Goal: Task Accomplishment & Management: Use online tool/utility

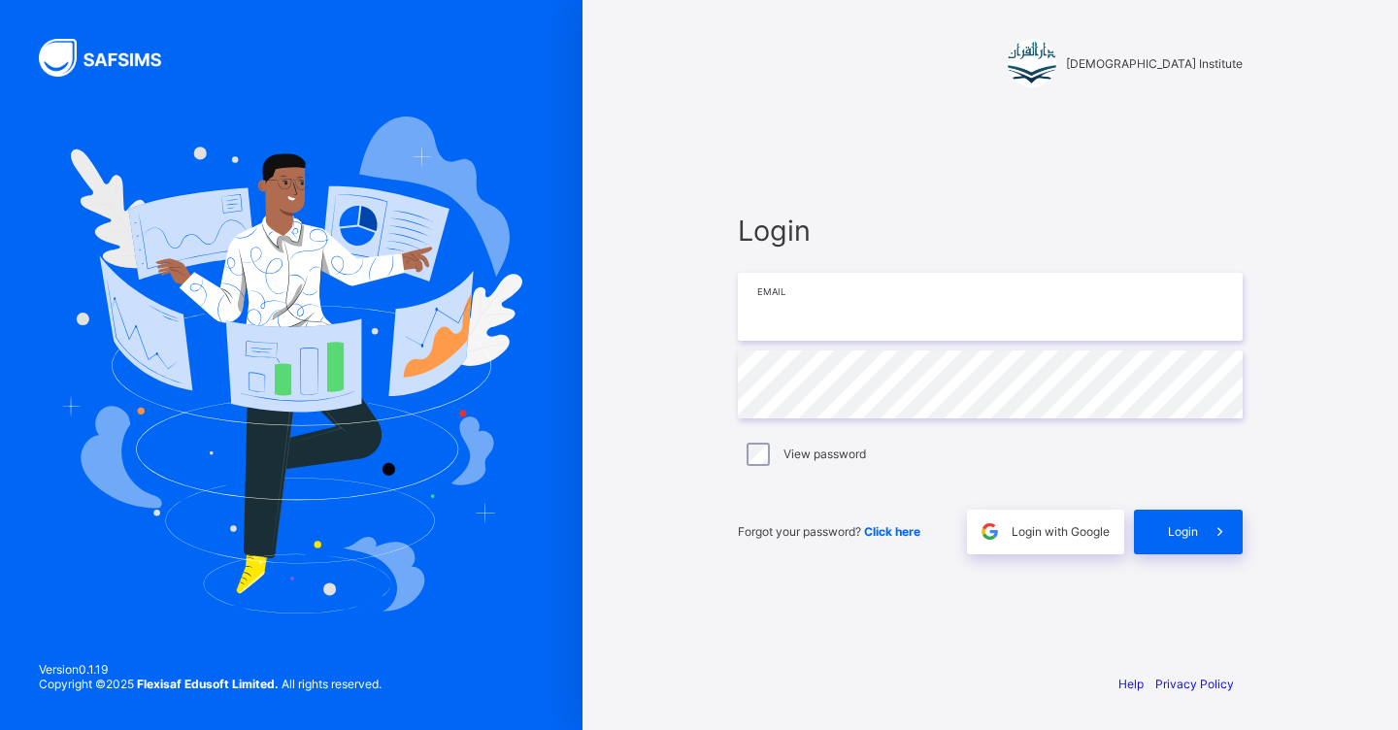
type input "**********"
click at [1175, 530] on span "Login" at bounding box center [1183, 531] width 30 height 15
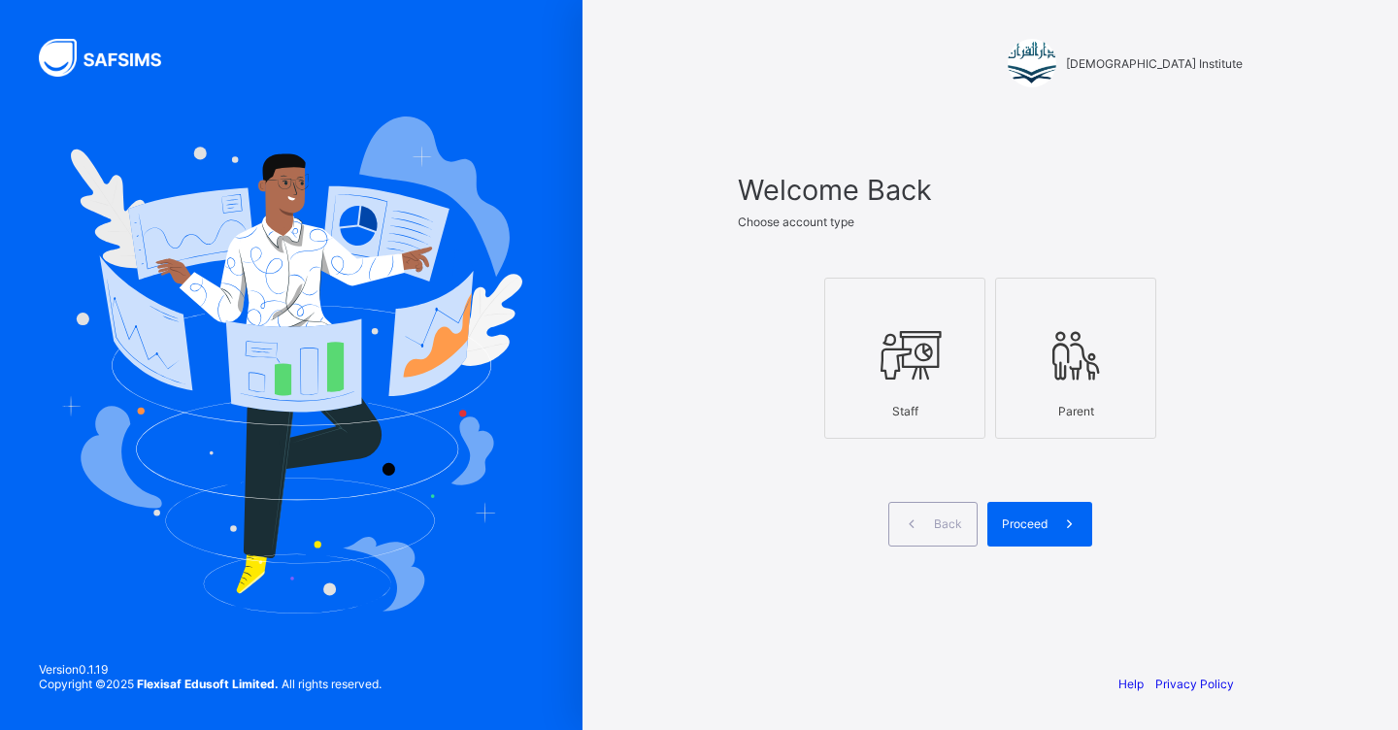
click at [949, 394] on div "Staff" at bounding box center [905, 411] width 140 height 34
click at [1026, 511] on div "Proceed" at bounding box center [1039, 524] width 105 height 45
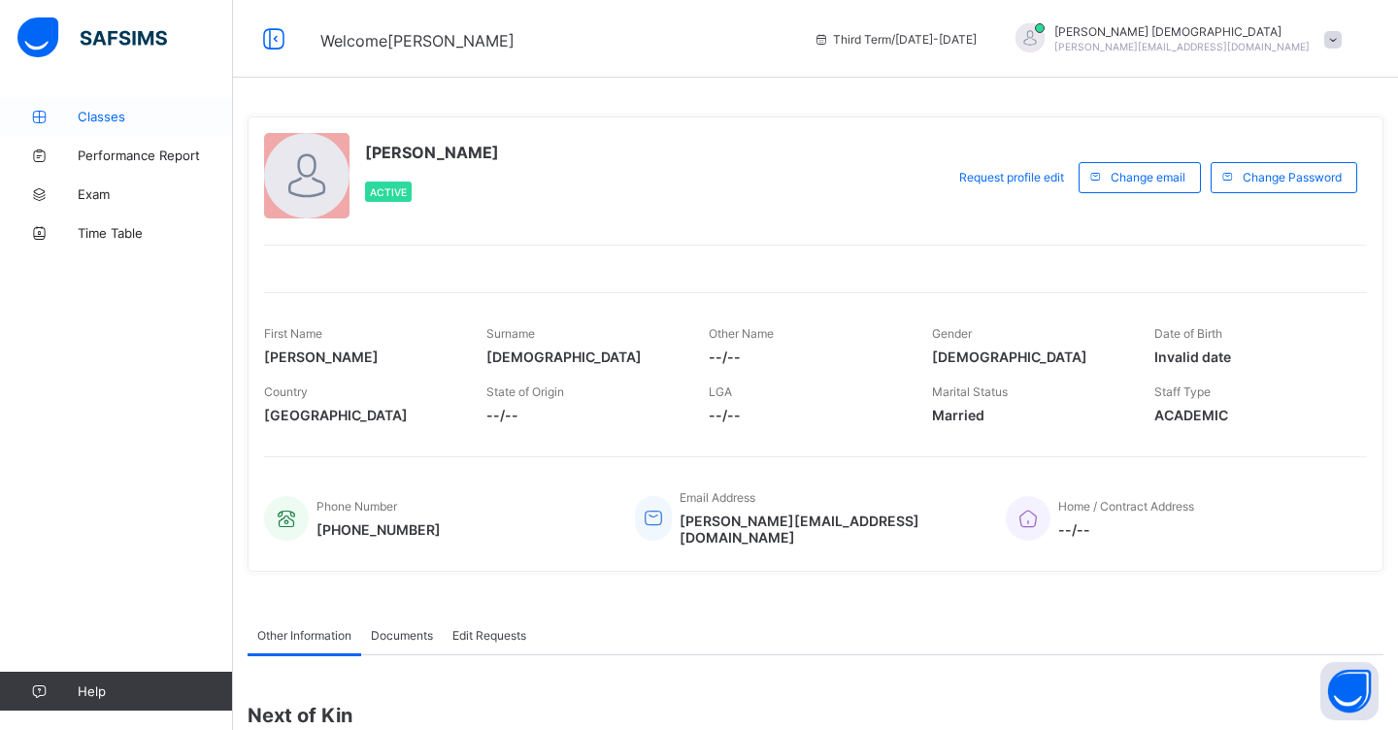
click at [123, 115] on span "Classes" at bounding box center [155, 117] width 155 height 16
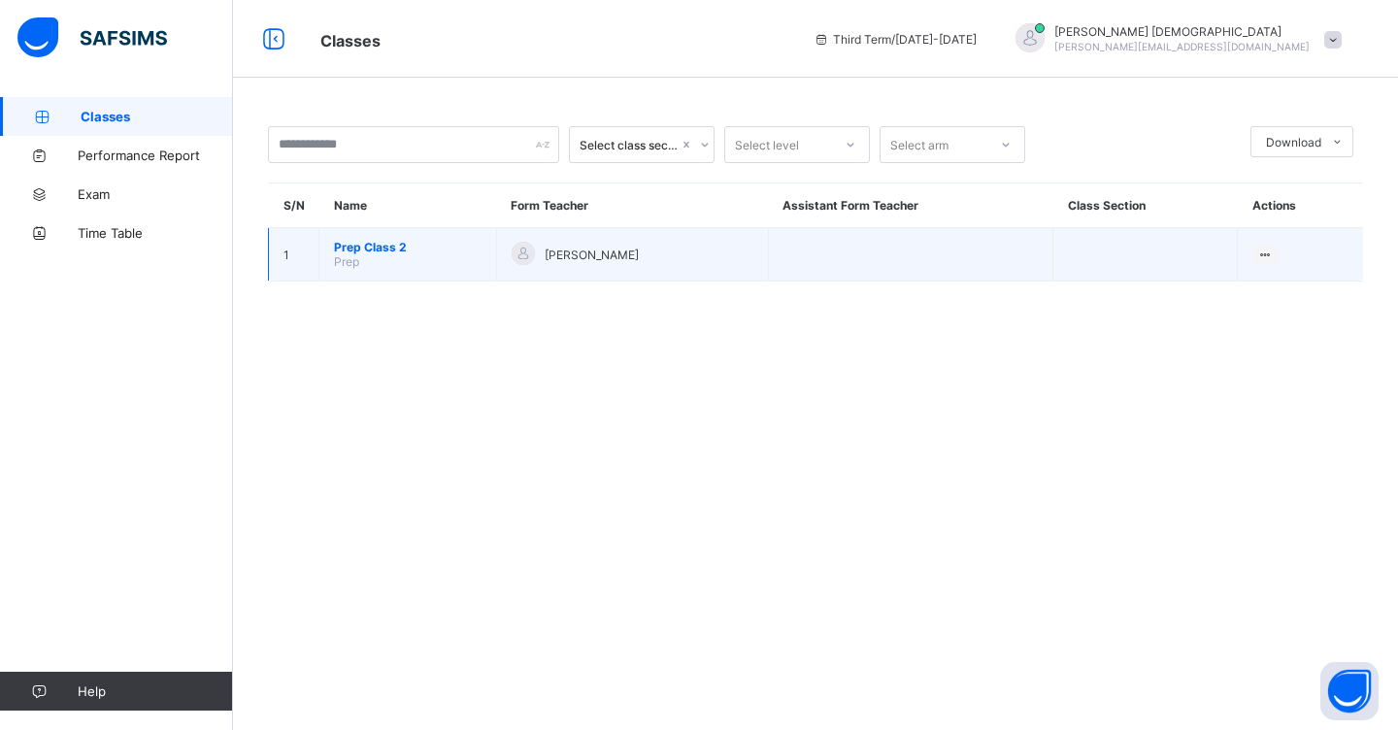
click at [399, 251] on span "Prep Class 2" at bounding box center [408, 247] width 148 height 15
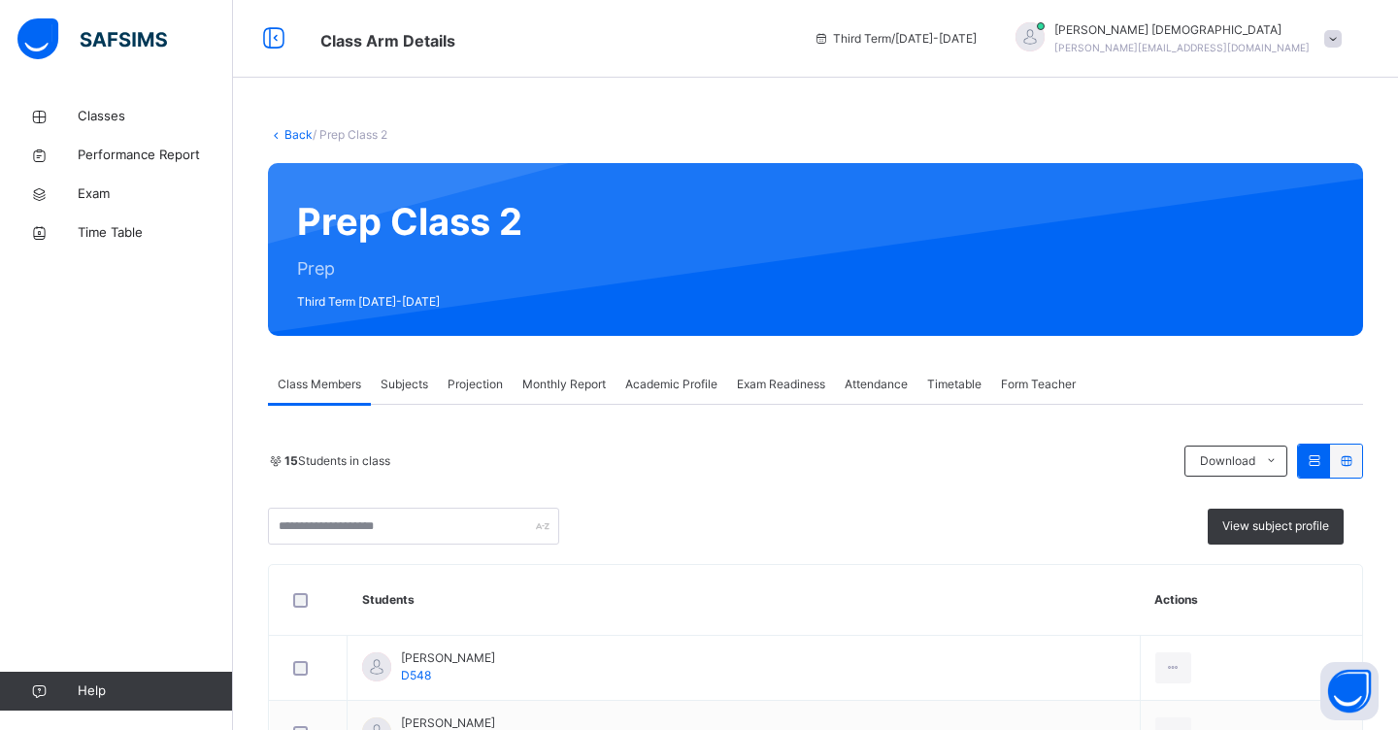
click at [460, 386] on span "Projection" at bounding box center [474, 384] width 55 height 17
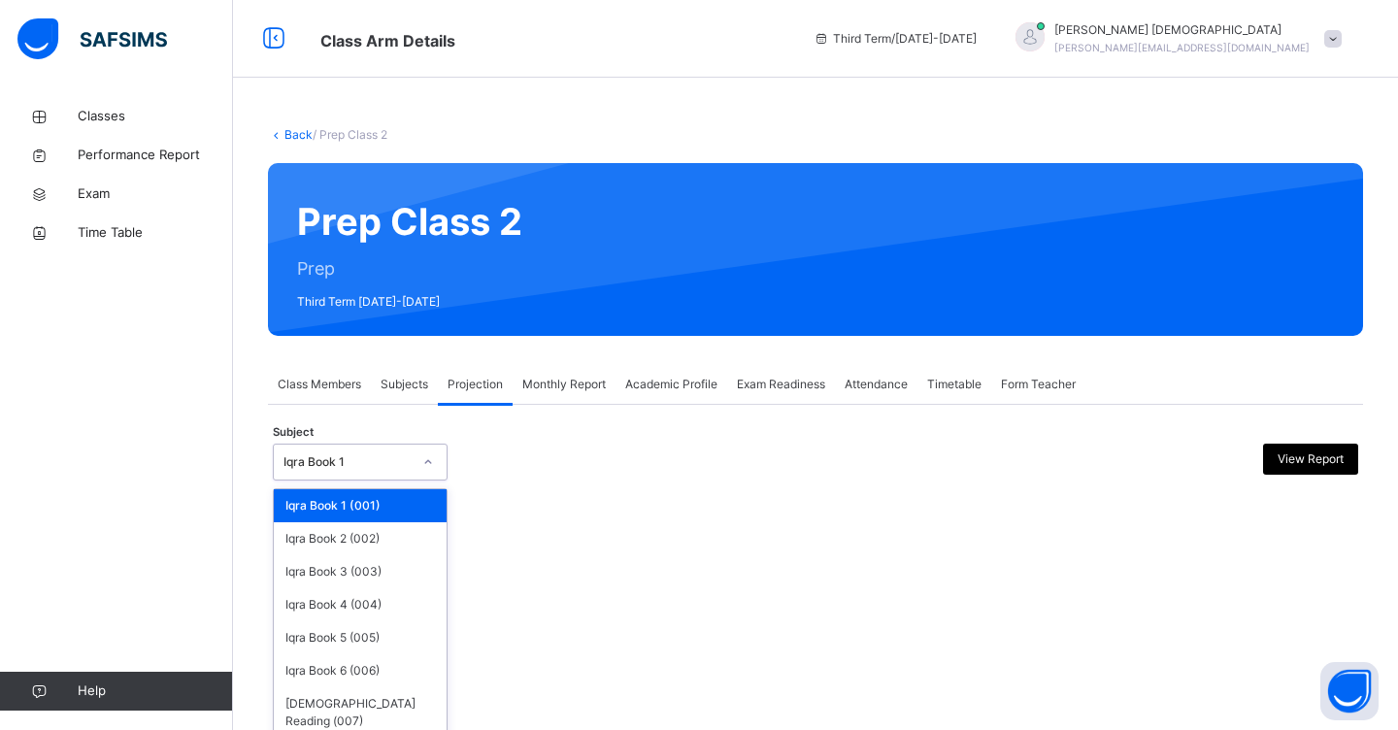
click at [435, 469] on div at bounding box center [427, 461] width 33 height 31
click at [417, 536] on div "Iqra Book 2 (002)" at bounding box center [360, 538] width 173 height 33
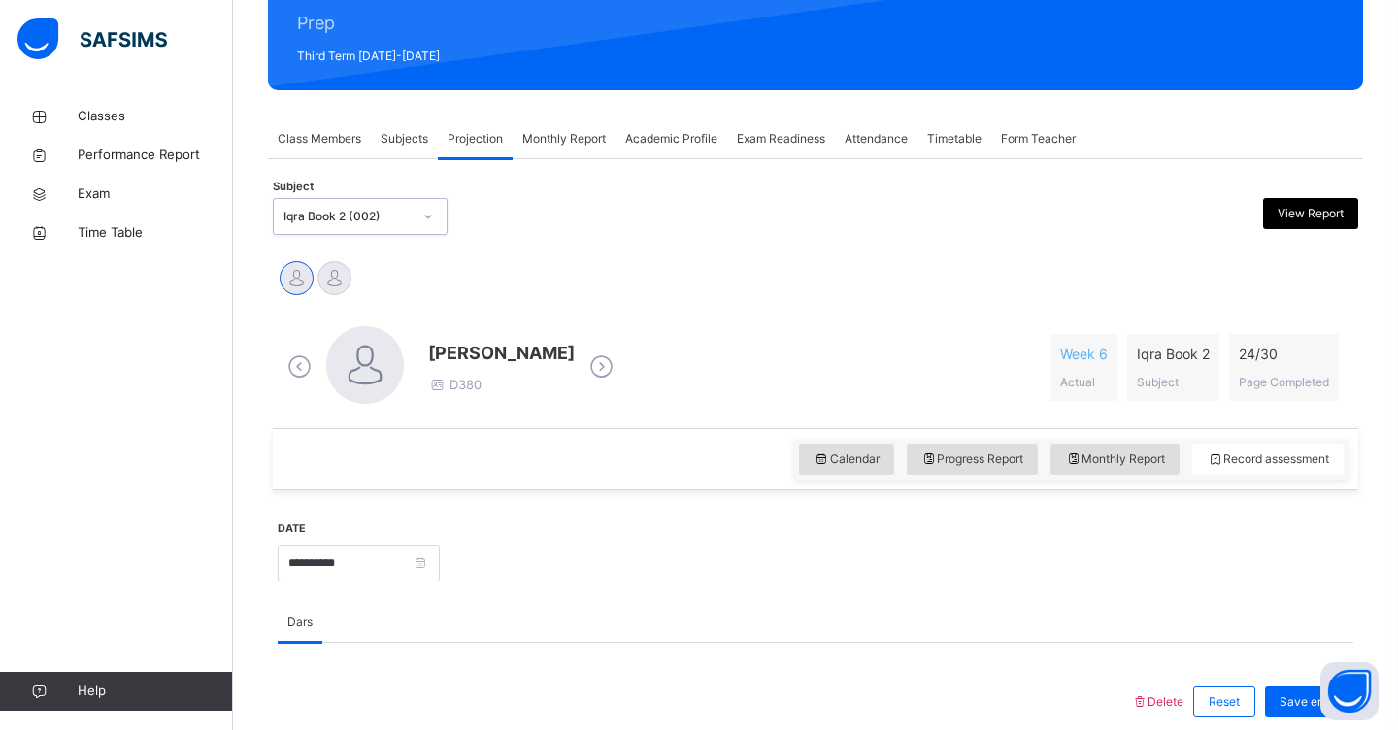
scroll to position [247, 0]
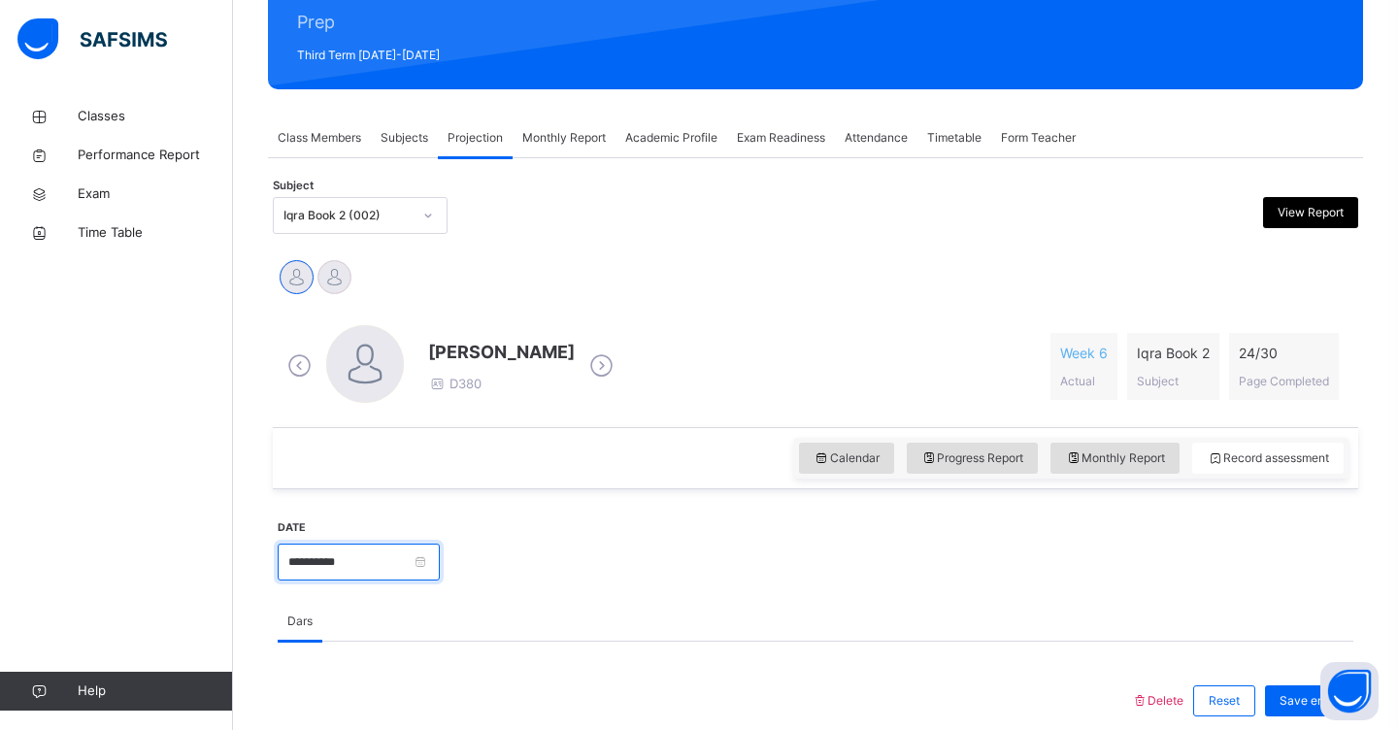
click at [410, 567] on input "**********" at bounding box center [359, 561] width 162 height 37
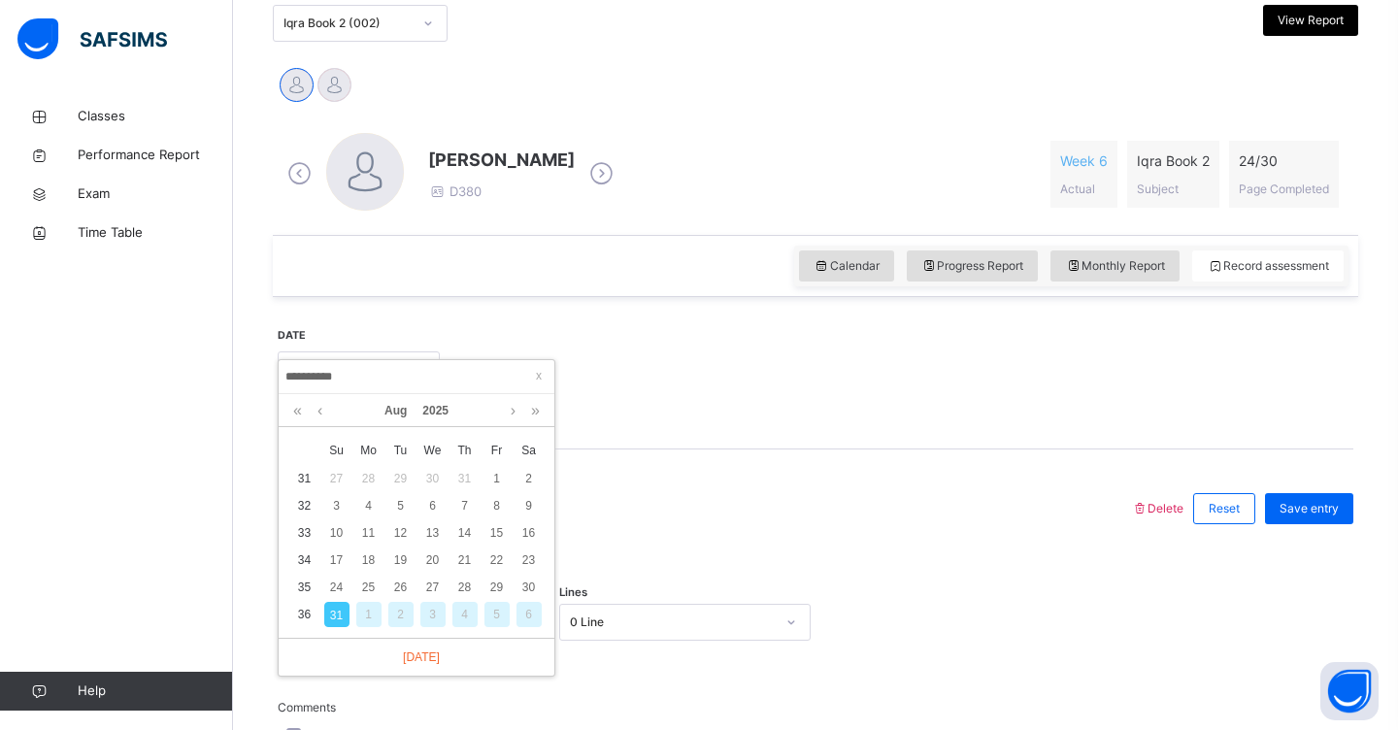
scroll to position [441, 0]
click at [536, 589] on div "30" at bounding box center [528, 585] width 25 height 25
type input "**********"
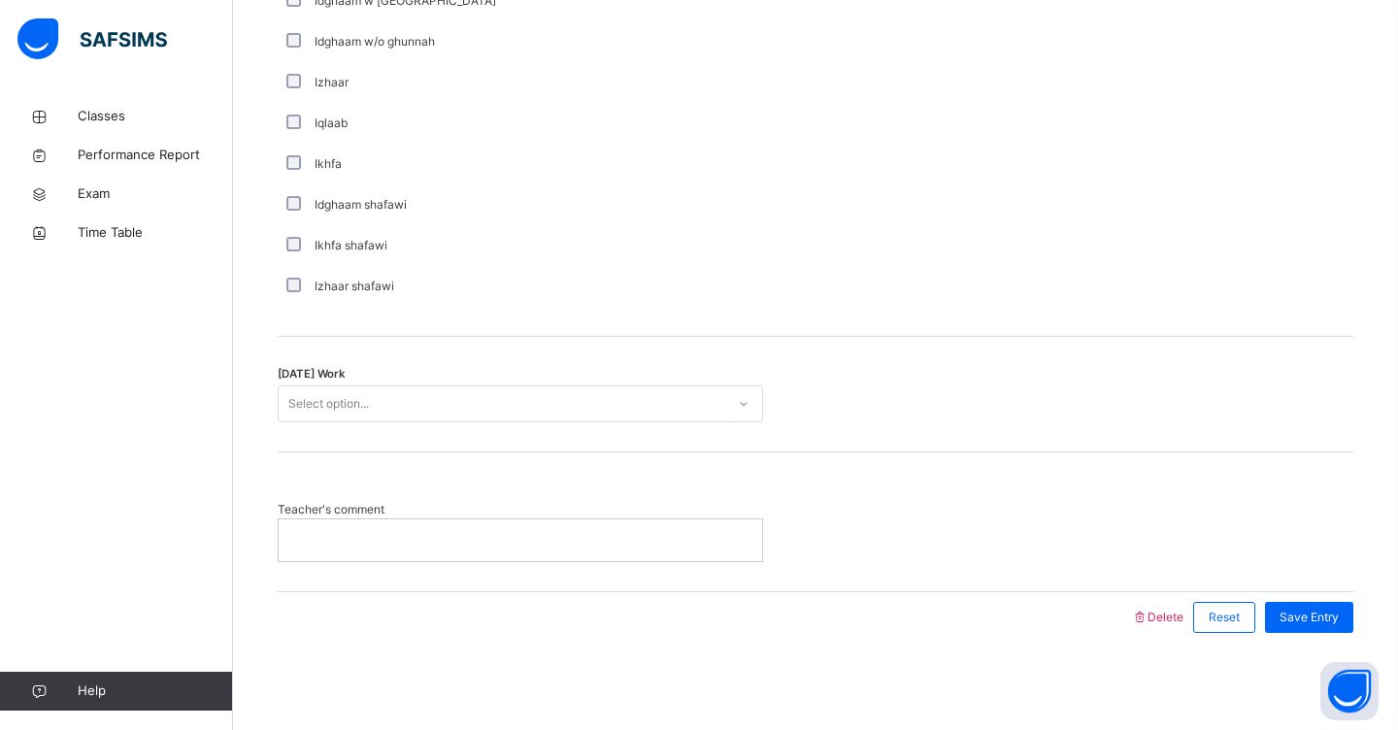
scroll to position [1459, 0]
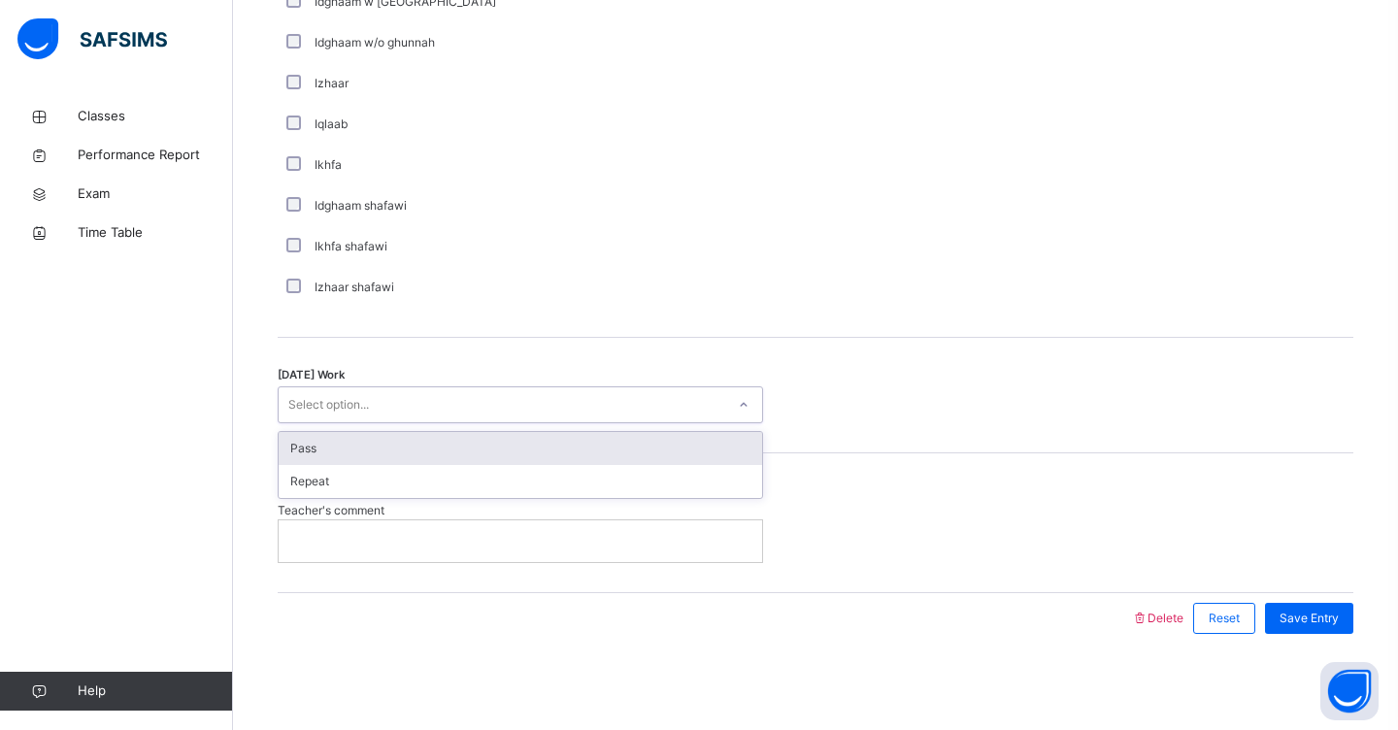
click at [450, 407] on div "Select option..." at bounding box center [502, 405] width 446 height 30
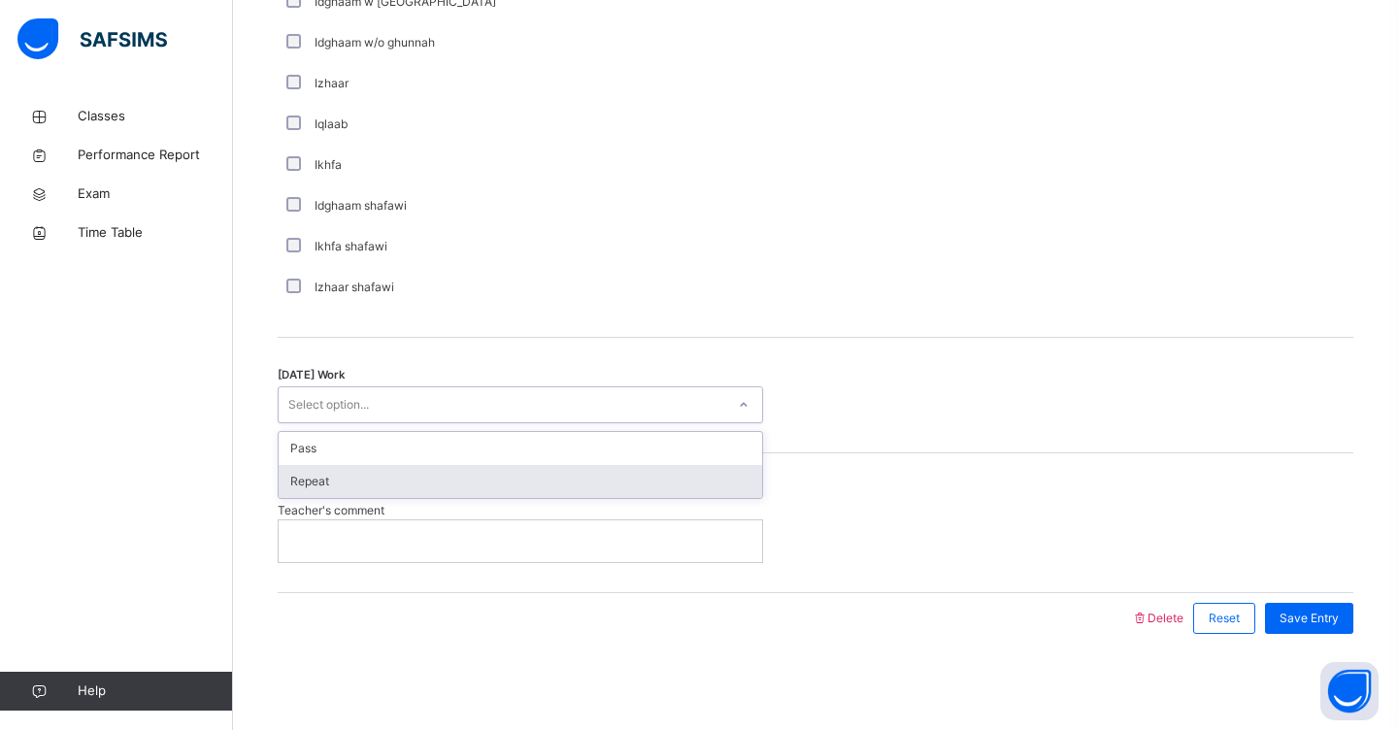
click at [423, 481] on div "Repeat" at bounding box center [520, 481] width 483 height 33
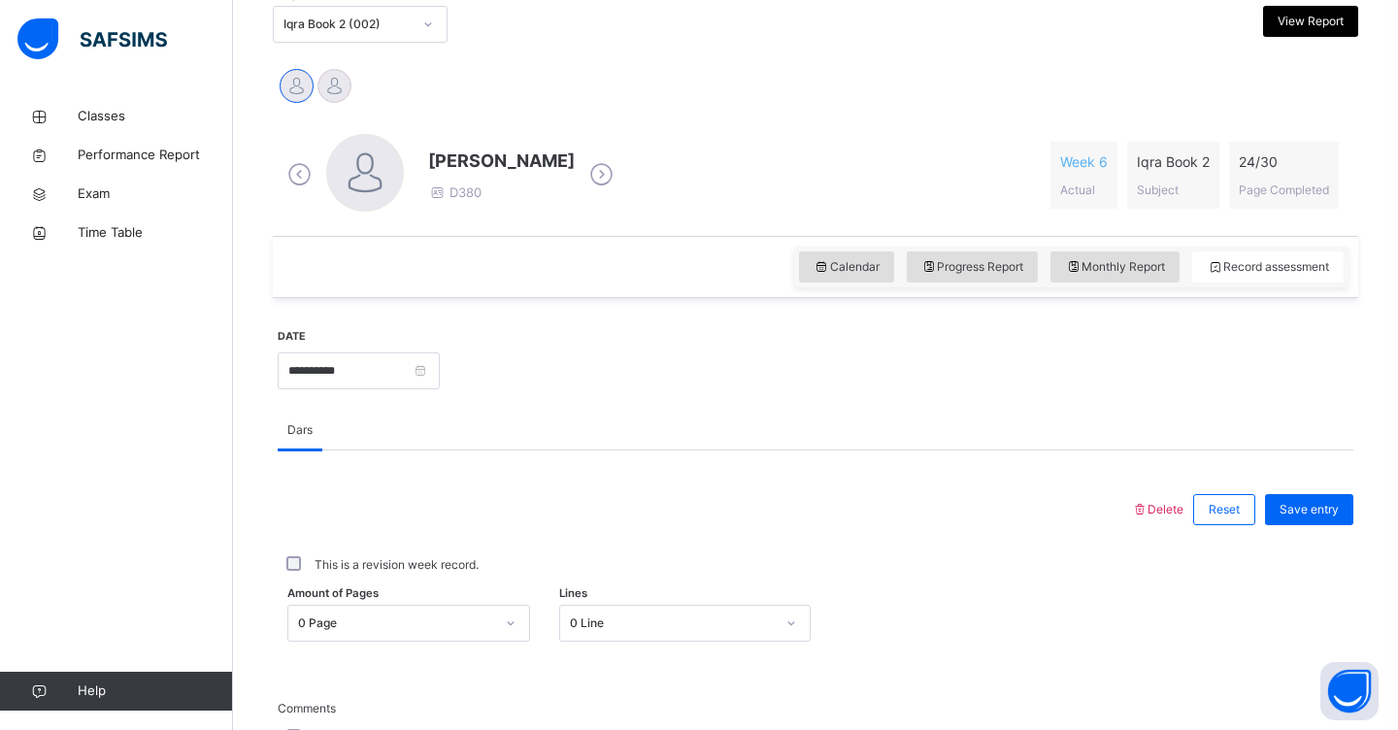
scroll to position [439, 0]
click at [1312, 512] on span "Save entry" at bounding box center [1308, 508] width 59 height 17
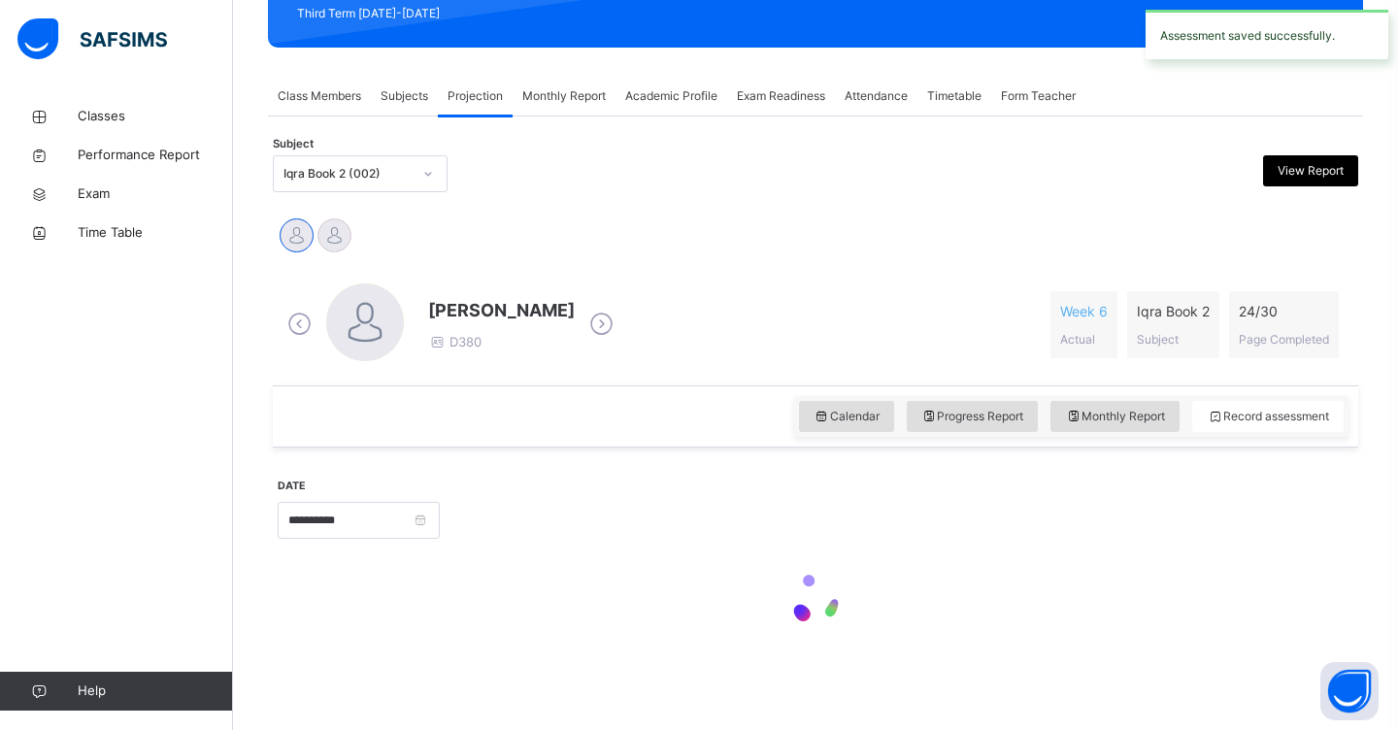
scroll to position [288, 0]
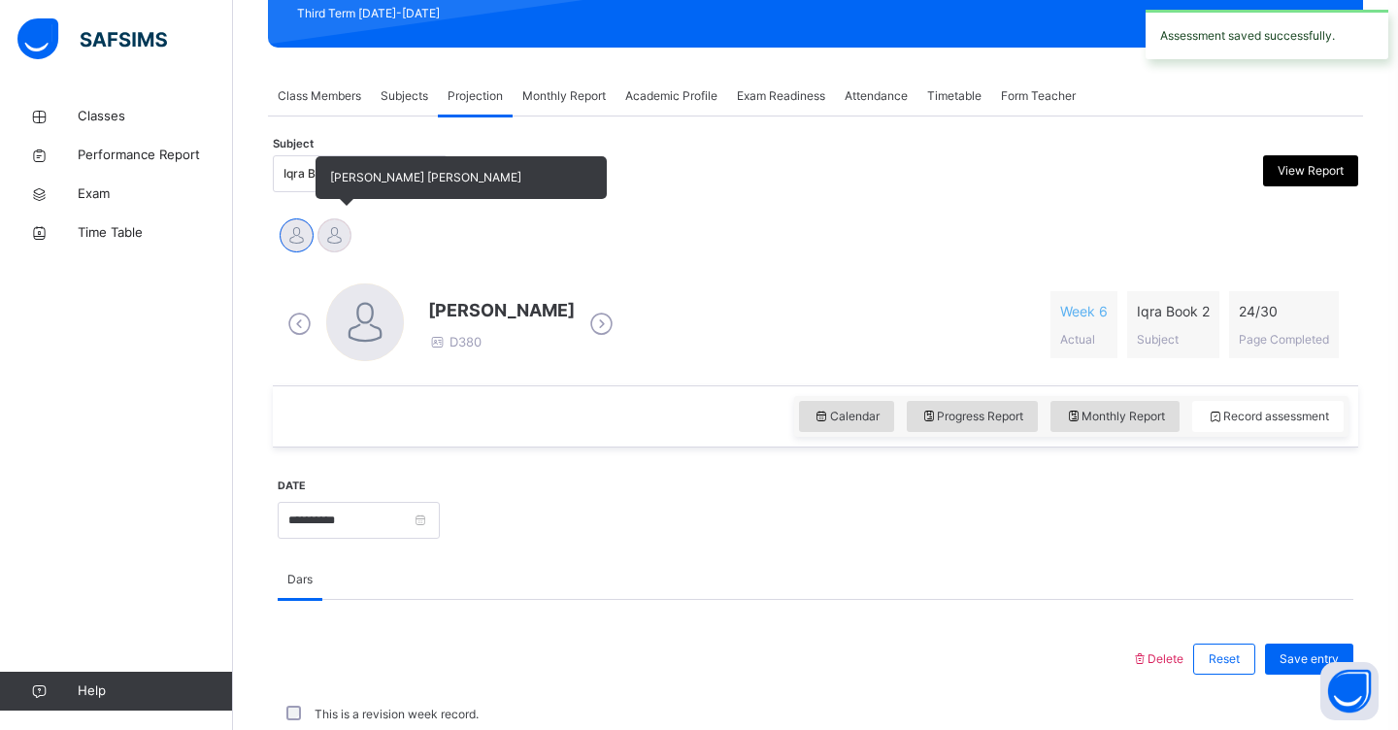
click at [341, 237] on div at bounding box center [334, 235] width 34 height 34
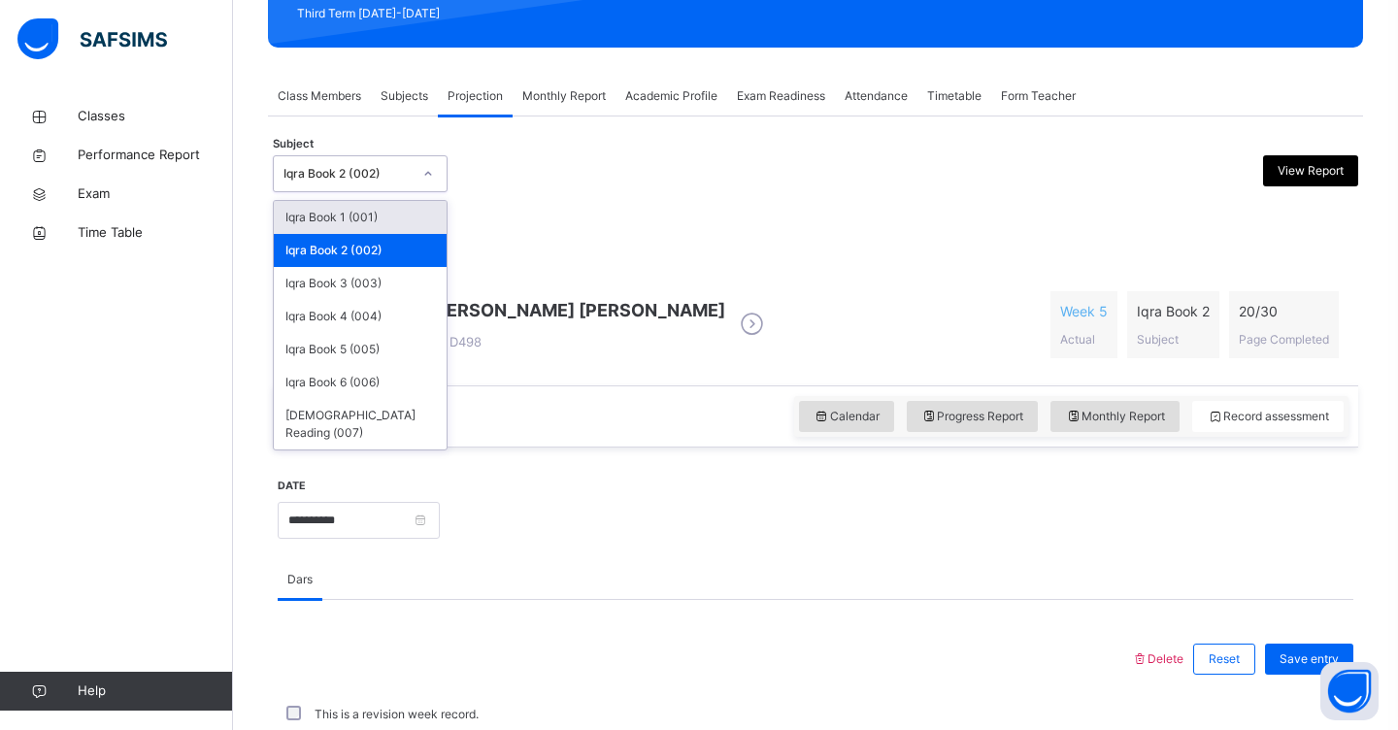
click at [430, 175] on icon at bounding box center [428, 173] width 12 height 19
click at [401, 284] on div "Iqra Book 3 (003)" at bounding box center [360, 283] width 173 height 33
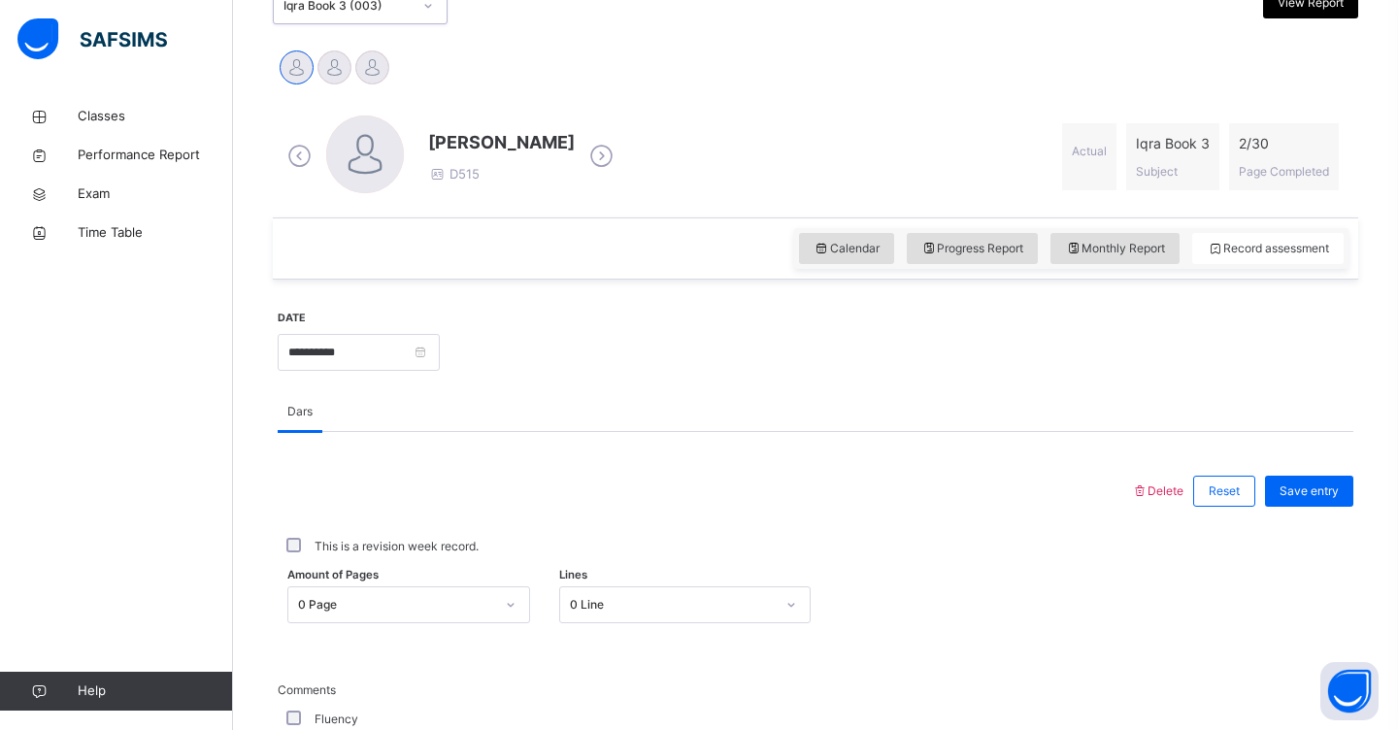
scroll to position [465, 0]
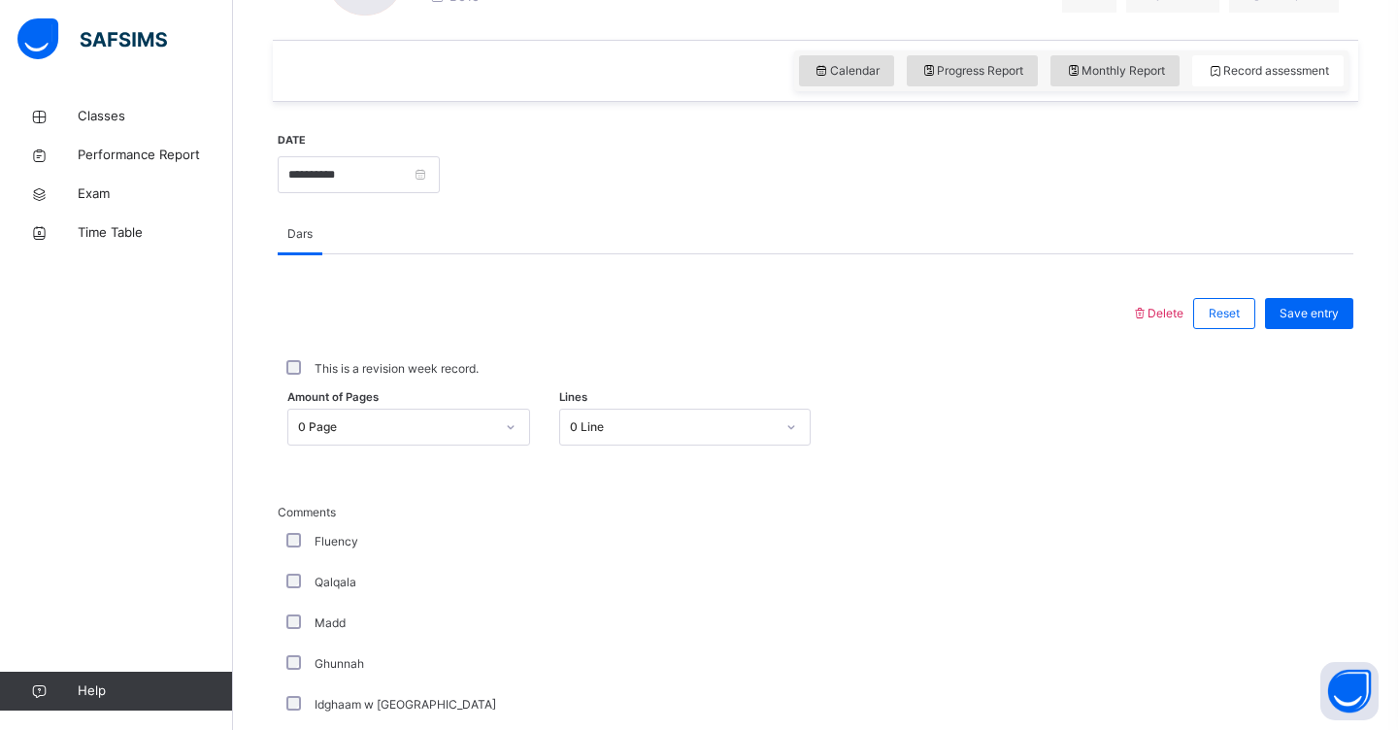
click at [517, 445] on div "0 Page" at bounding box center [408, 427] width 243 height 37
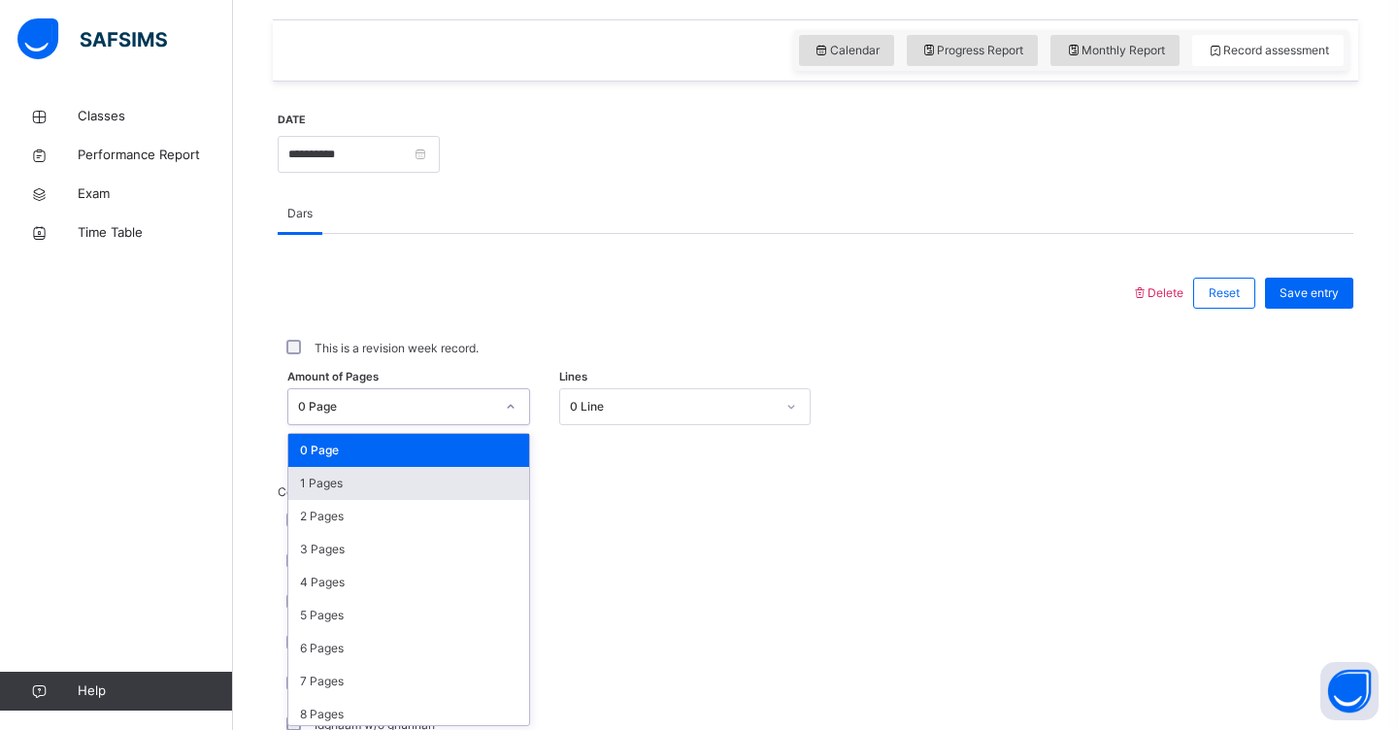
scroll to position [658, 0]
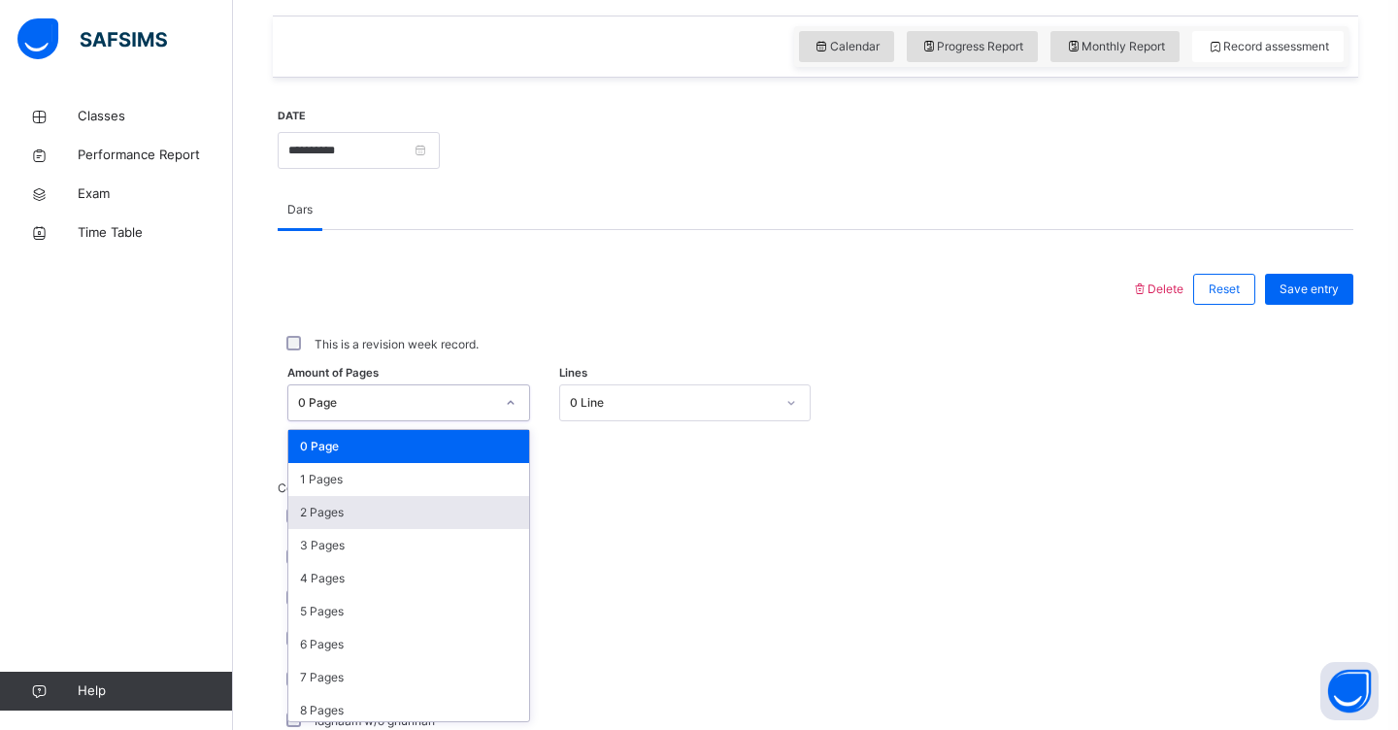
click at [470, 513] on div "2 Pages" at bounding box center [408, 512] width 241 height 33
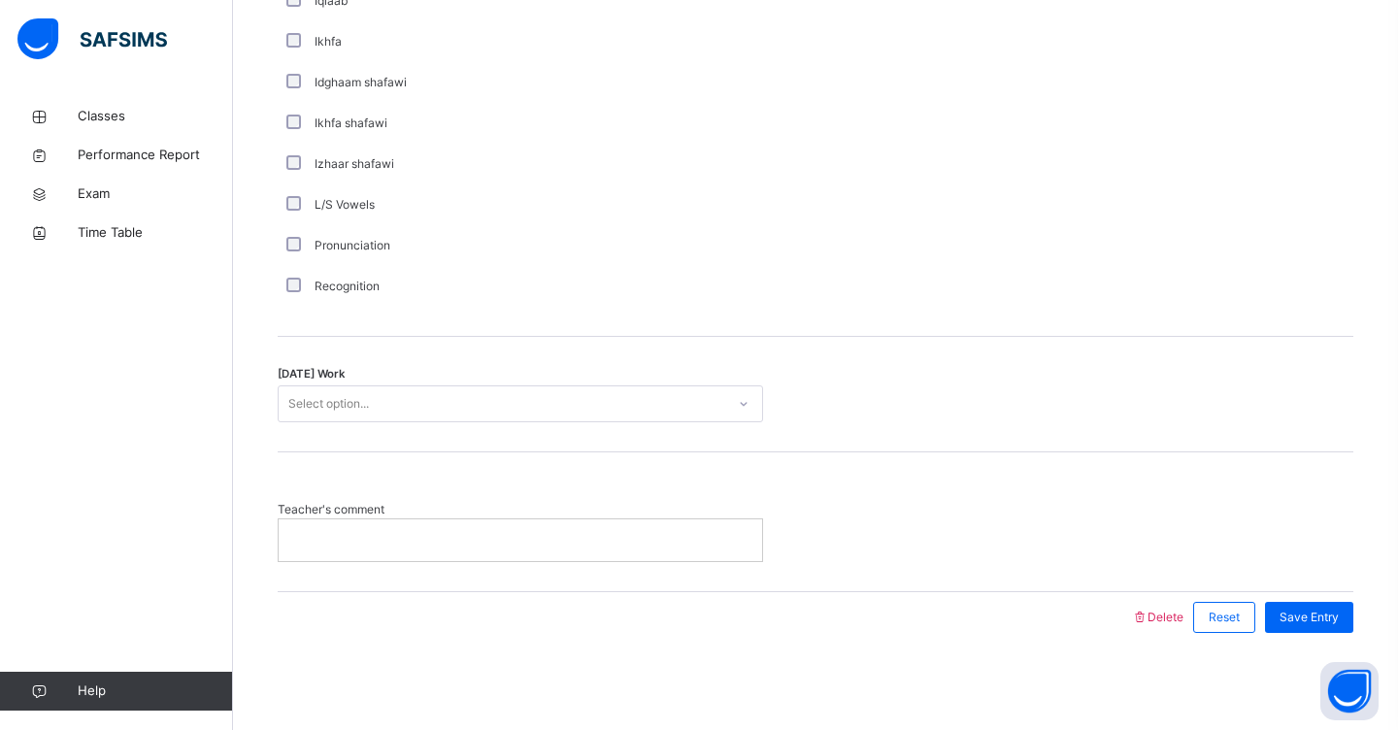
scroll to position [1459, 0]
click at [442, 403] on div "Select option..." at bounding box center [502, 405] width 446 height 30
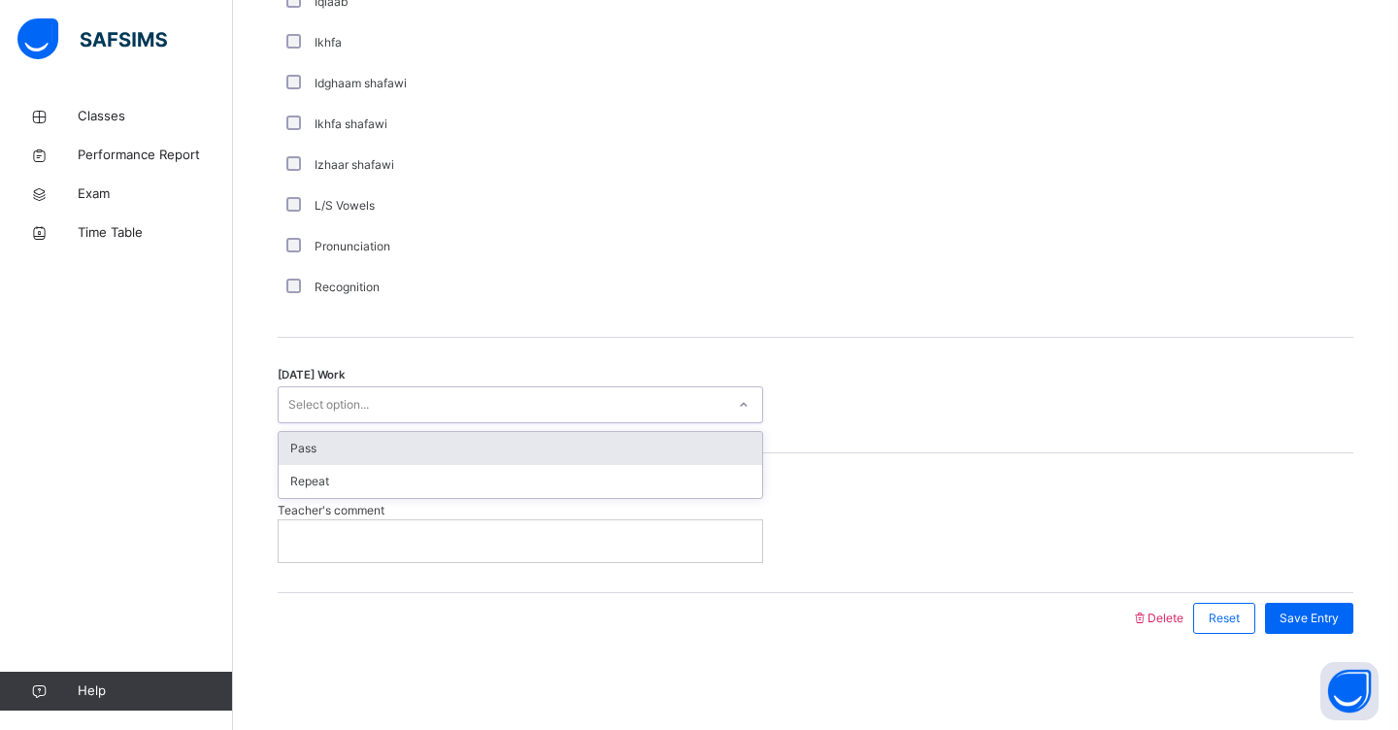
click at [413, 445] on div "Pass" at bounding box center [520, 448] width 483 height 33
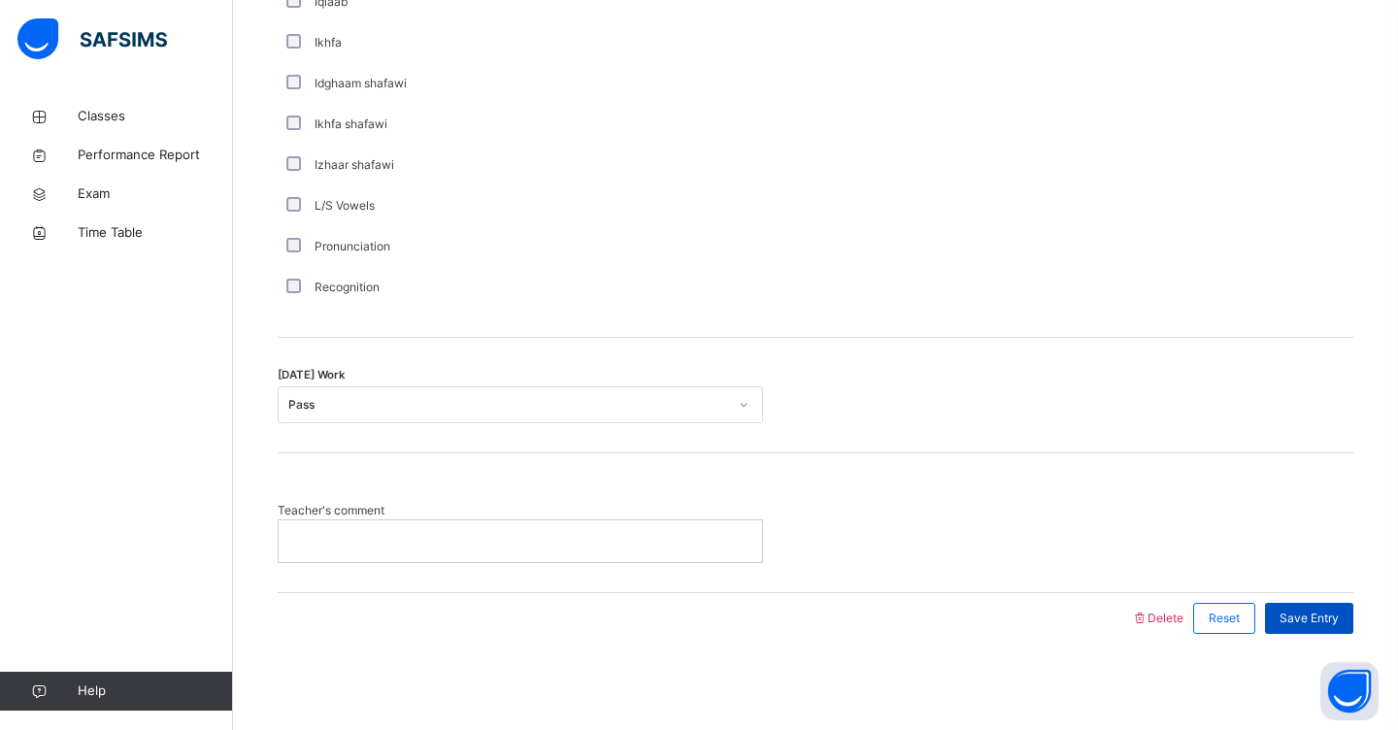
click at [1332, 616] on span "Save Entry" at bounding box center [1308, 617] width 59 height 17
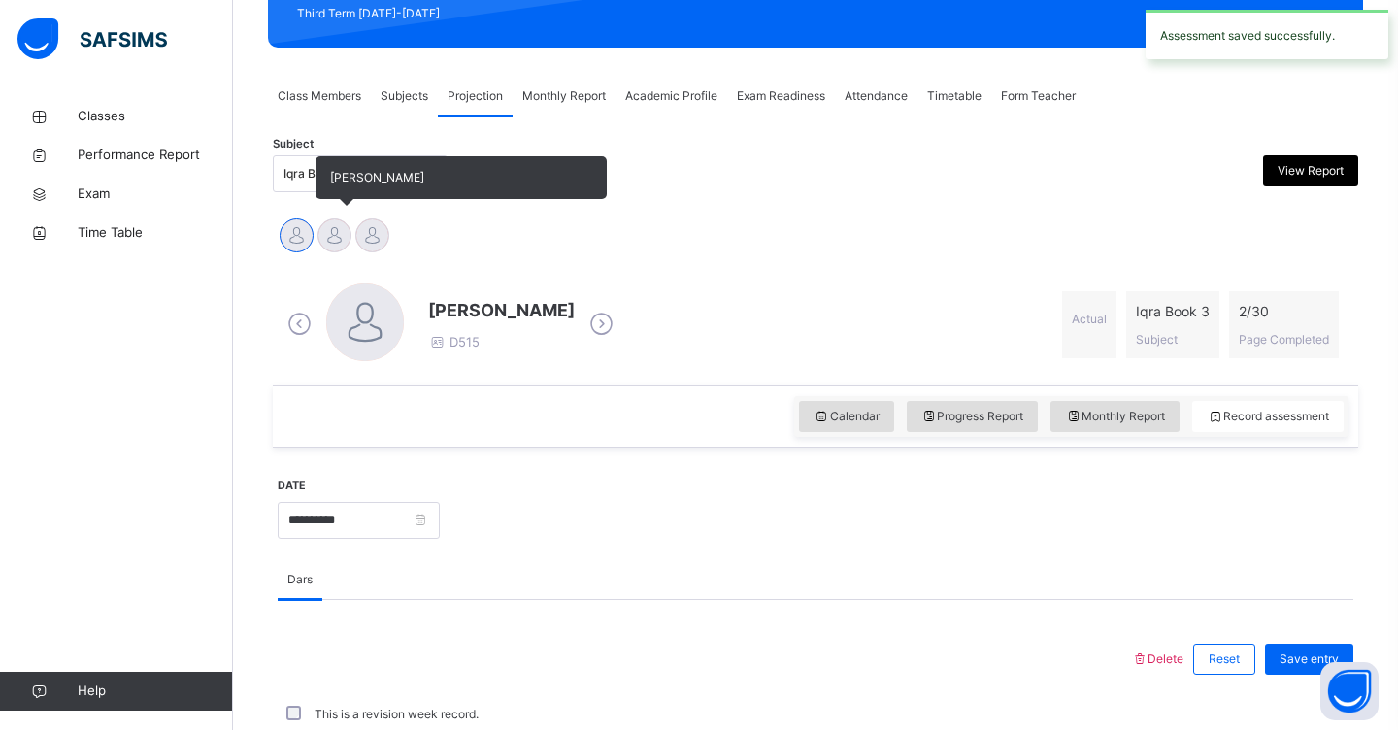
click at [332, 240] on div at bounding box center [334, 235] width 34 height 34
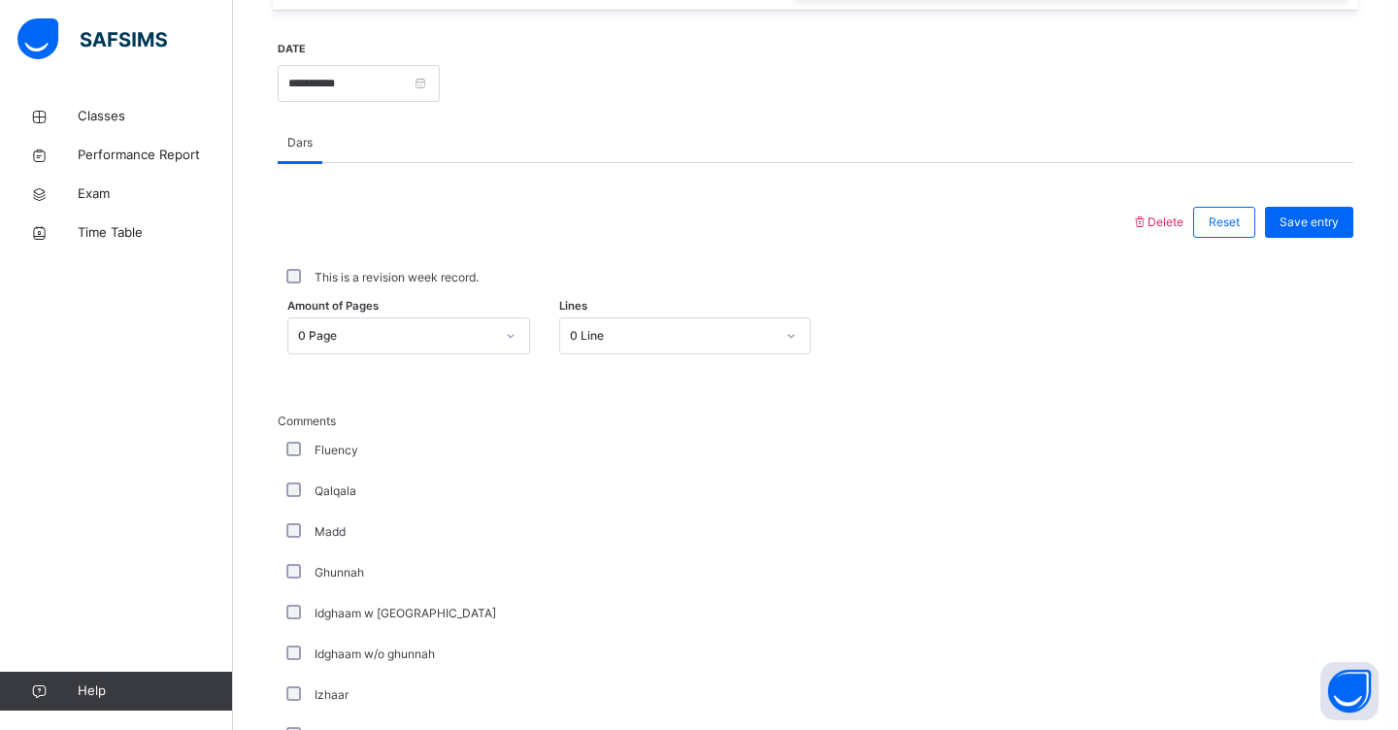
scroll to position [738, 0]
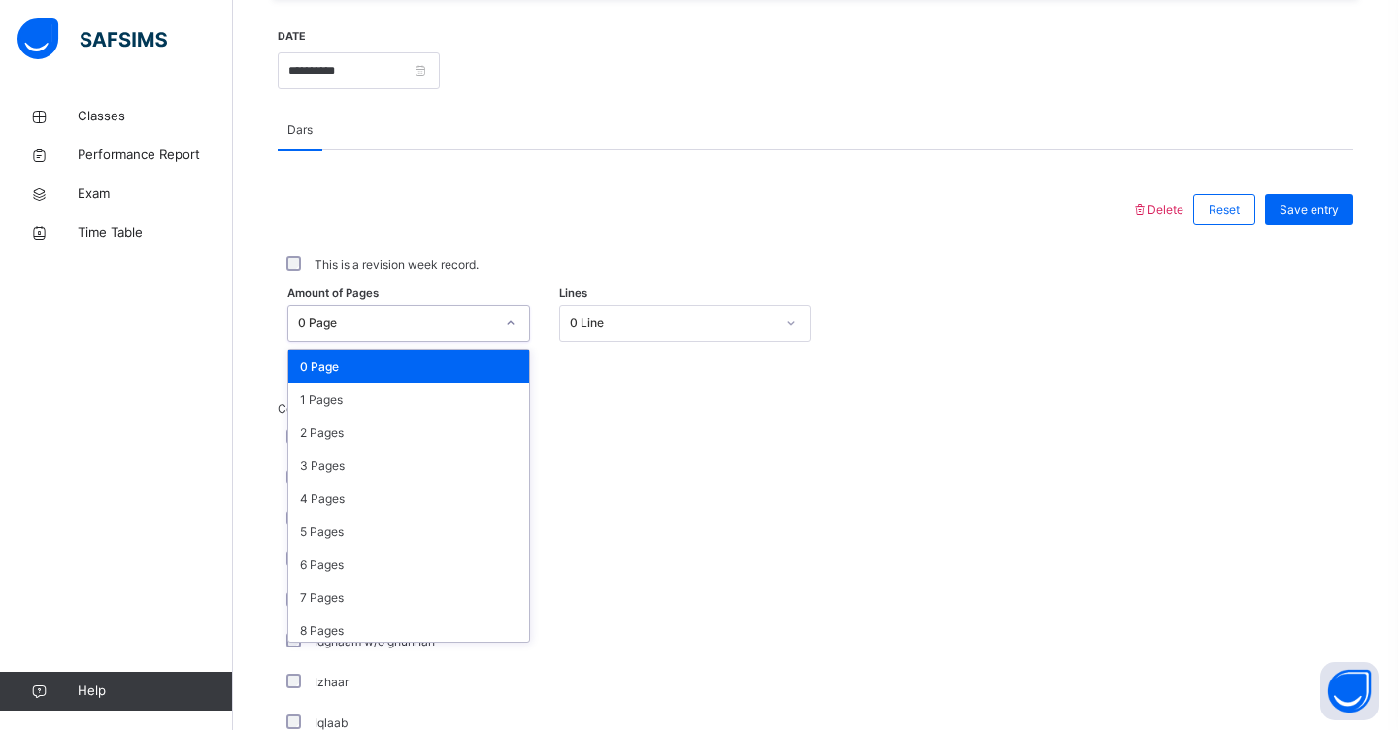
click at [516, 326] on div at bounding box center [510, 323] width 33 height 31
click at [469, 428] on div "2 Pages" at bounding box center [408, 432] width 241 height 33
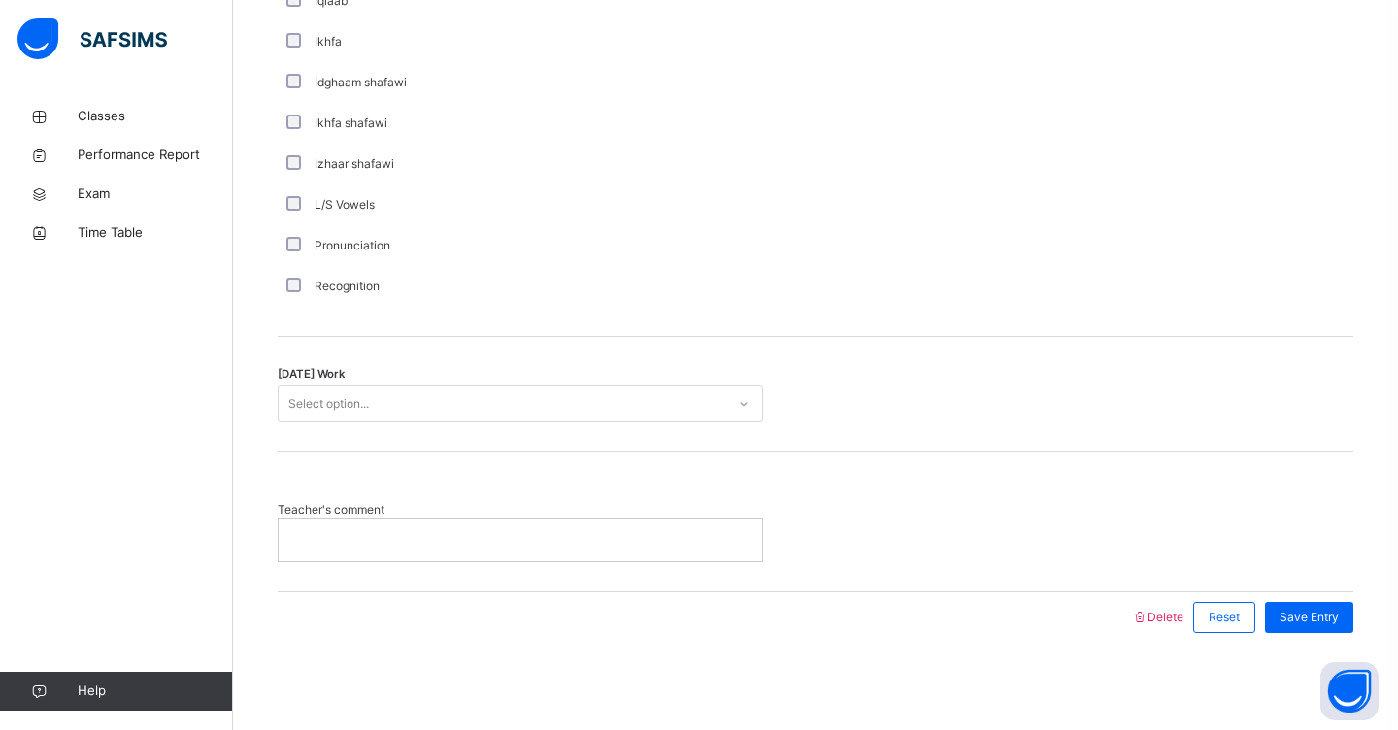
scroll to position [1459, 0]
click at [467, 400] on div "Select option..." at bounding box center [502, 405] width 446 height 30
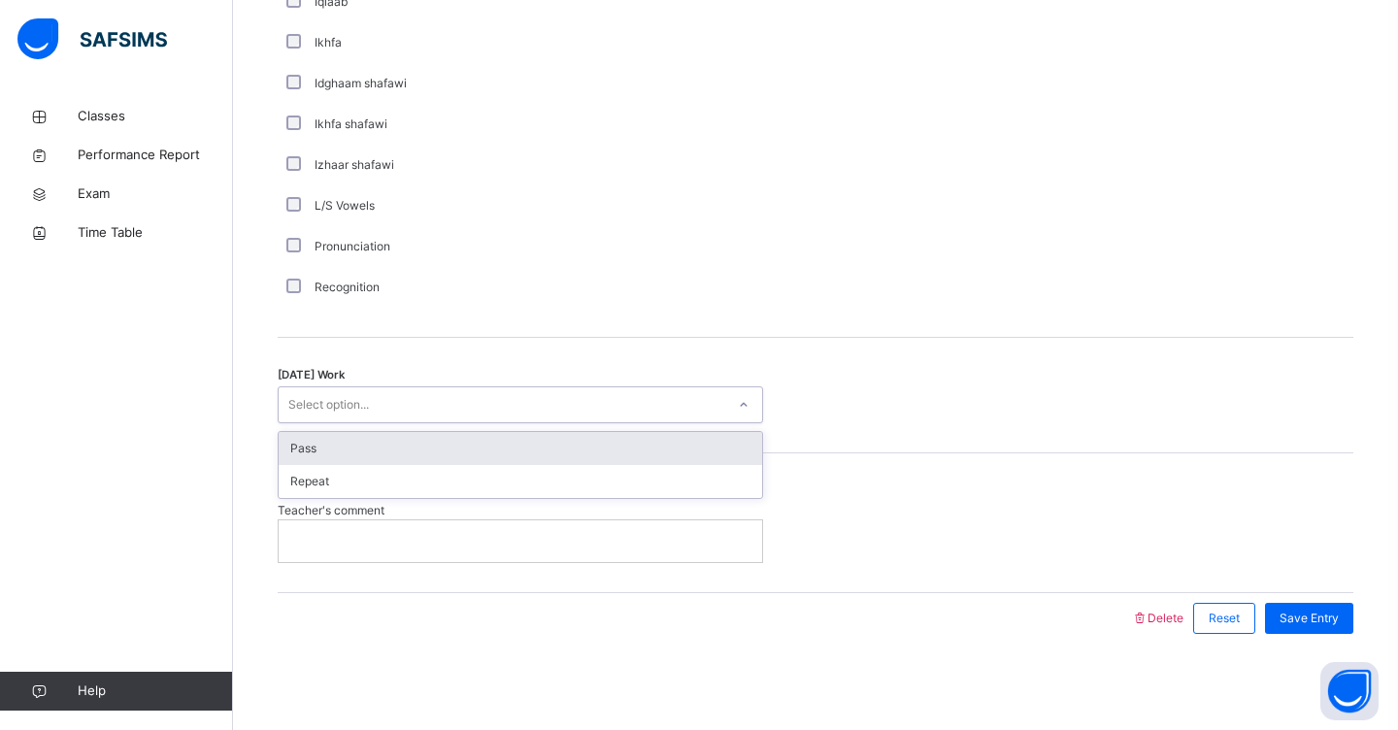
click at [455, 447] on div "Pass" at bounding box center [520, 448] width 483 height 33
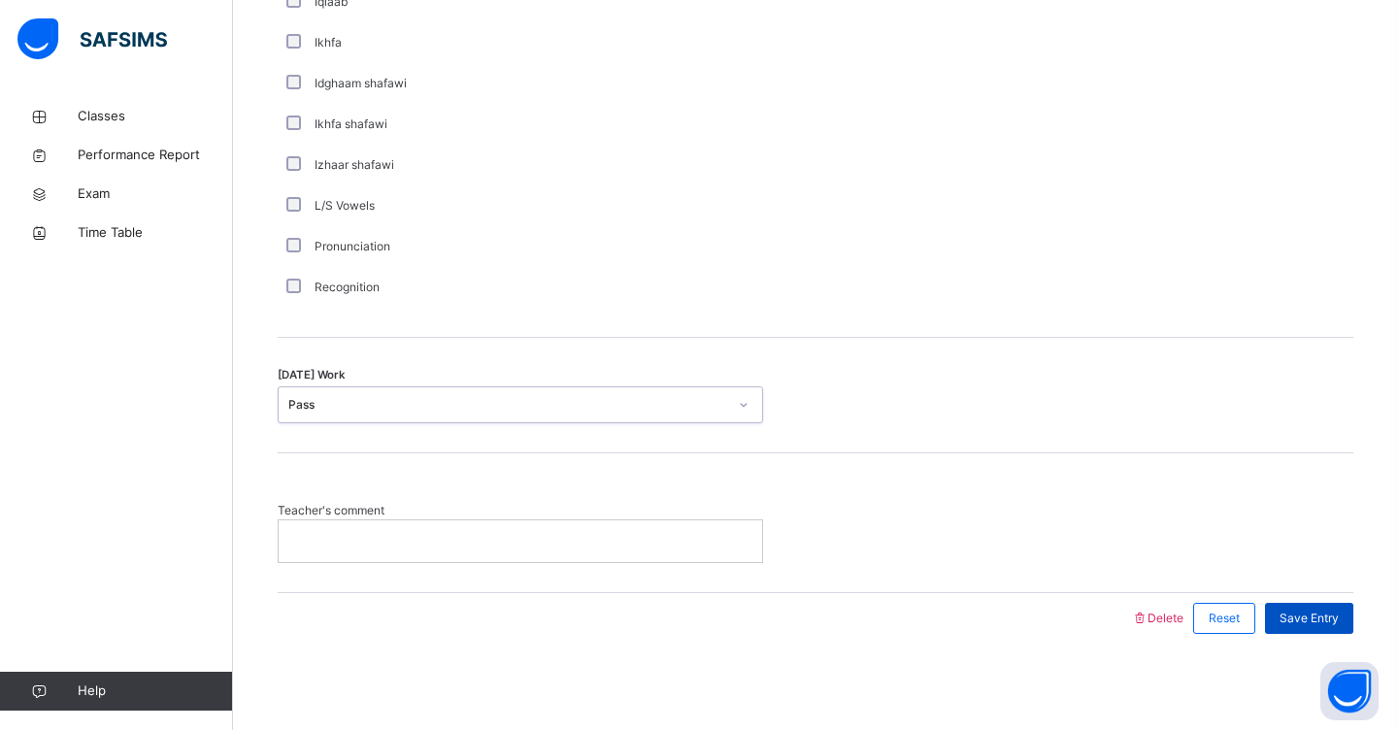
click at [1327, 614] on span "Save Entry" at bounding box center [1308, 617] width 59 height 17
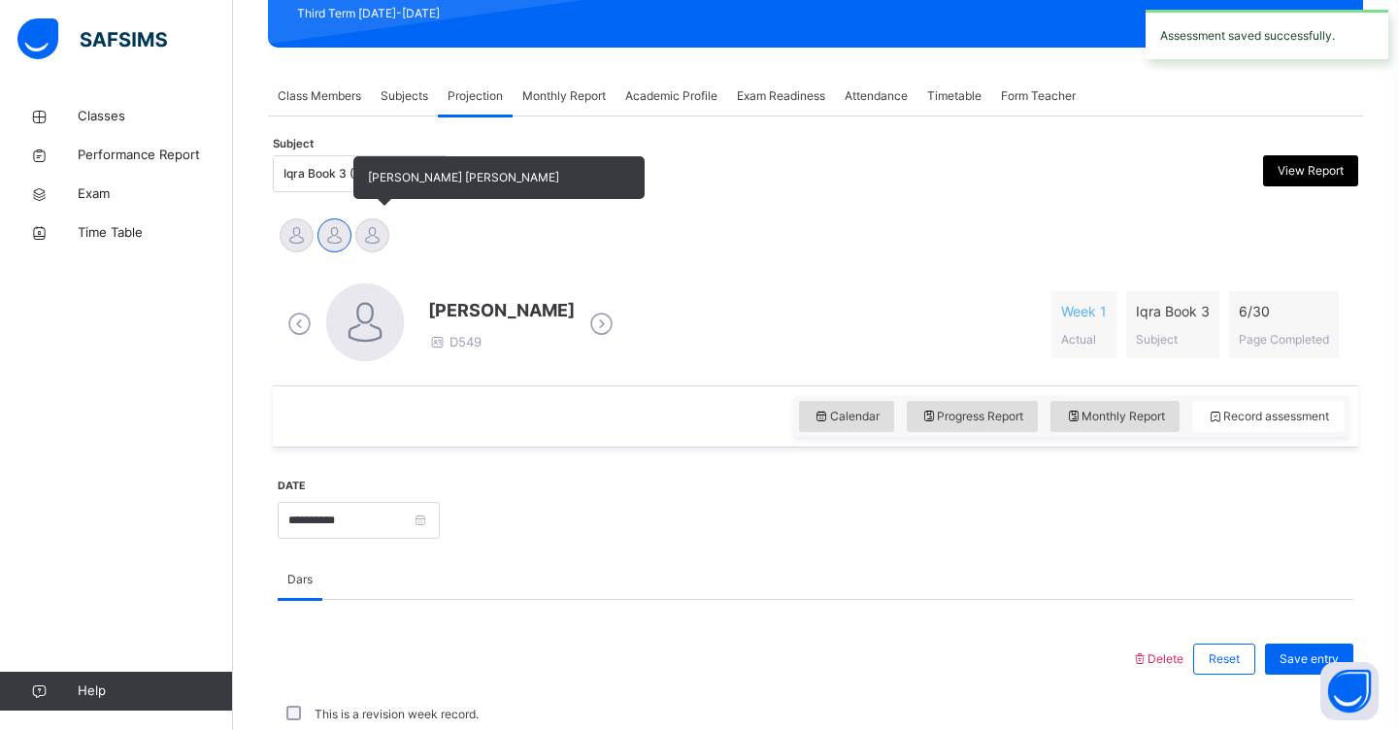
click at [372, 238] on div at bounding box center [372, 235] width 34 height 34
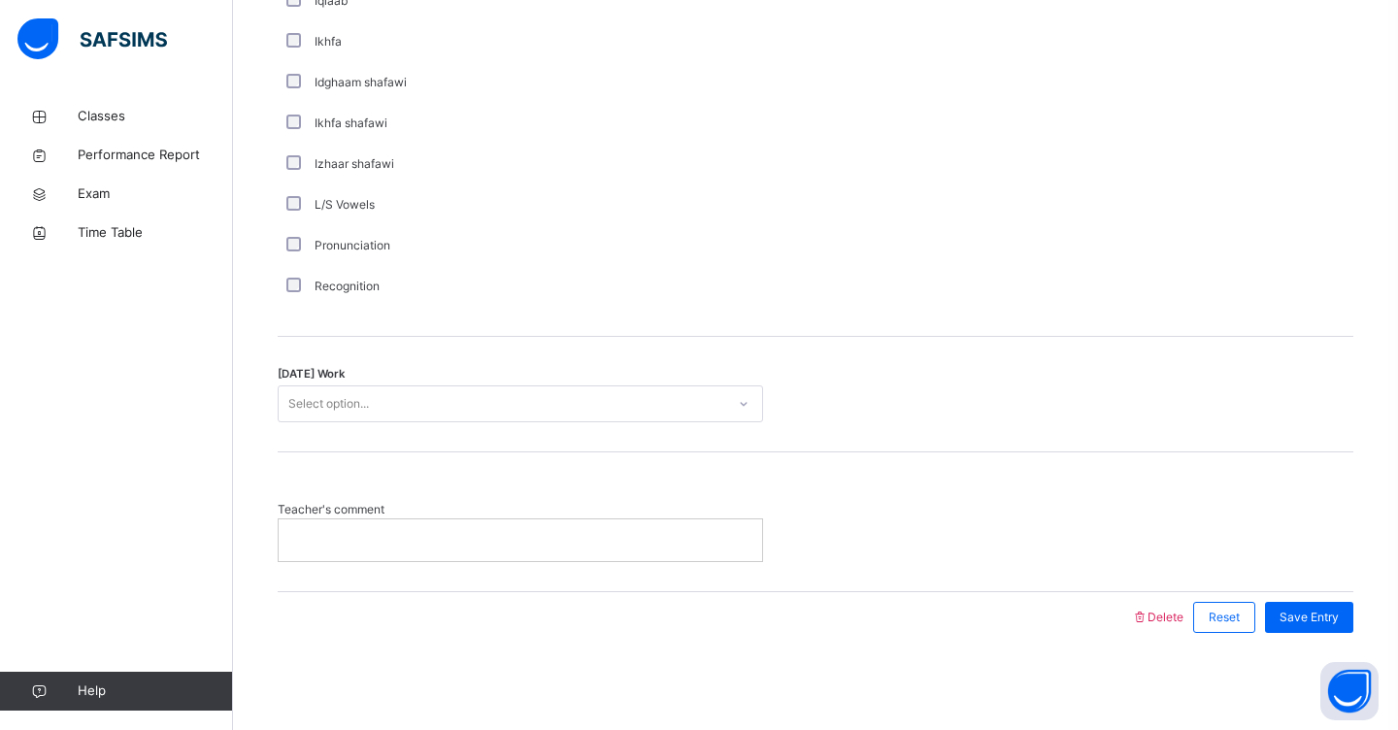
scroll to position [1459, 0]
click at [393, 404] on div "Select option..." at bounding box center [502, 405] width 446 height 30
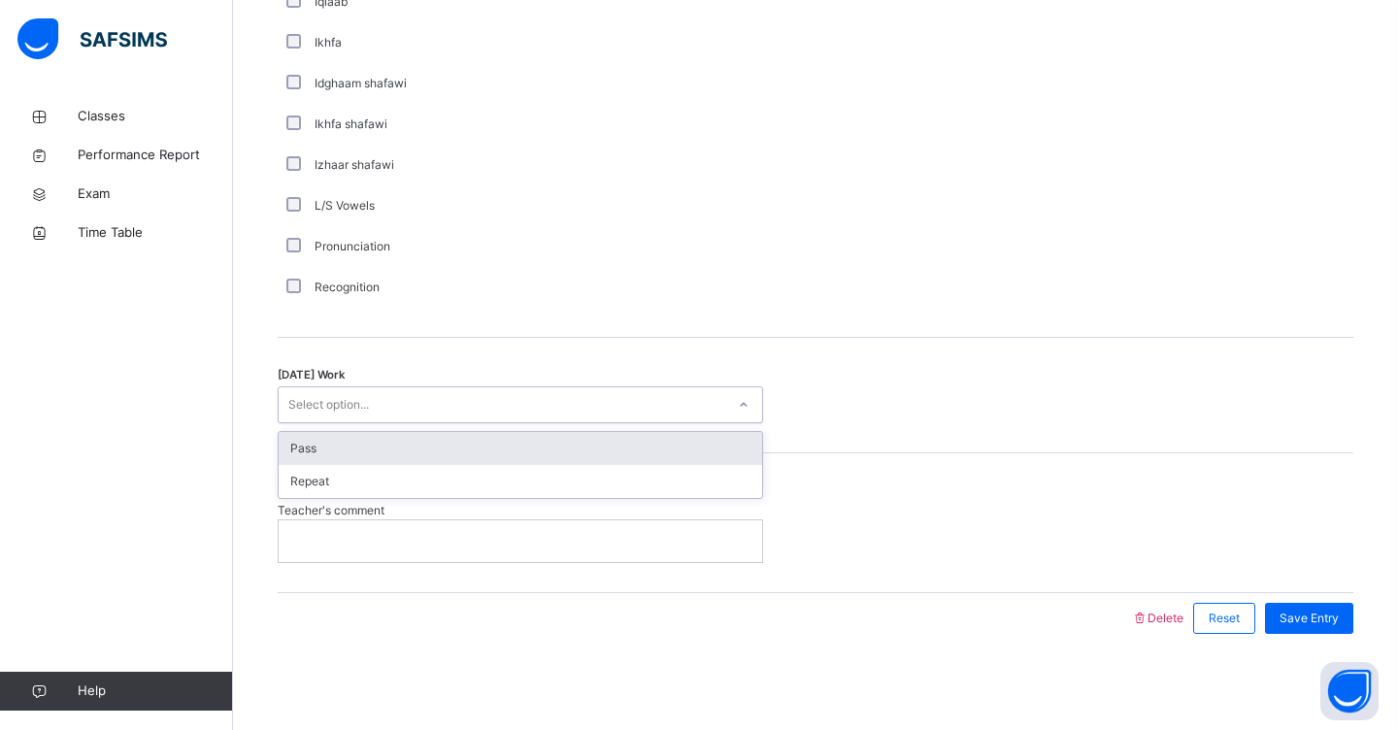
click at [394, 453] on div "Pass" at bounding box center [520, 448] width 483 height 33
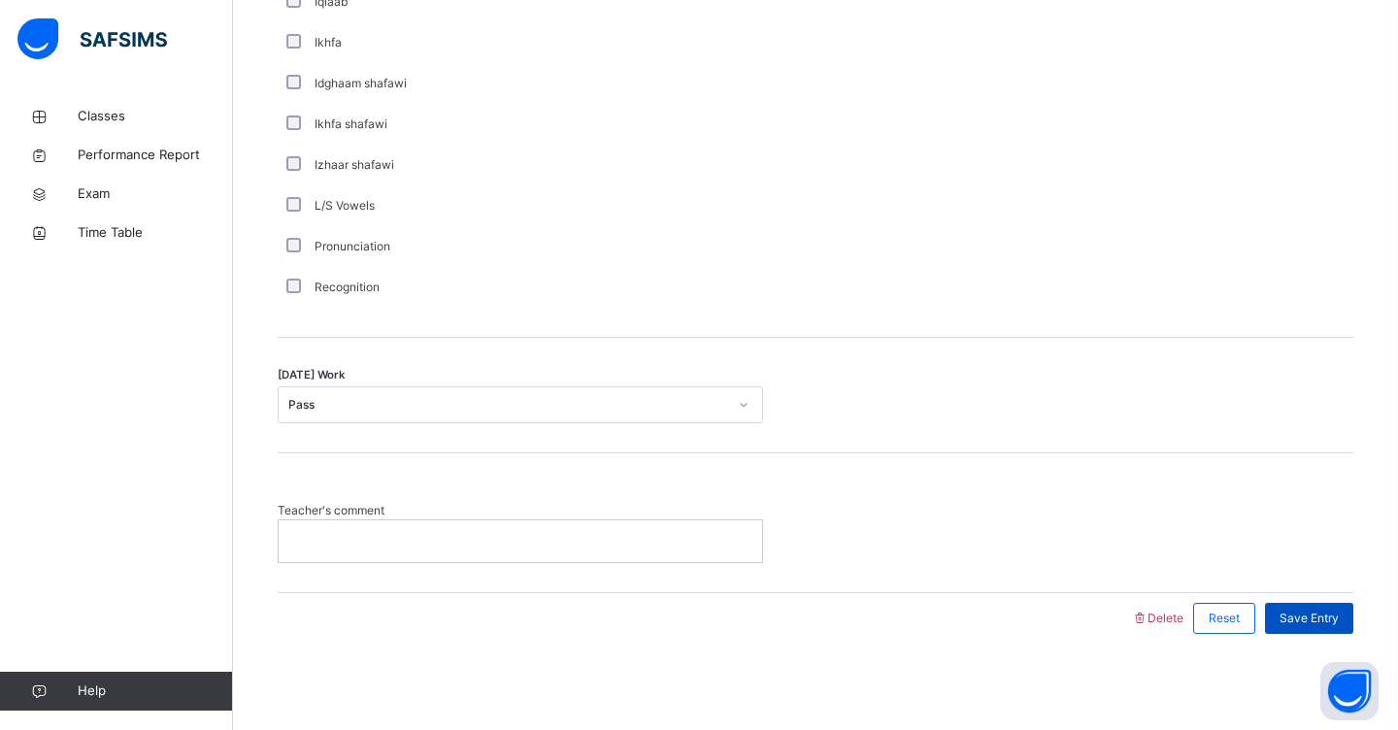
click at [1336, 618] on span "Save Entry" at bounding box center [1308, 617] width 59 height 17
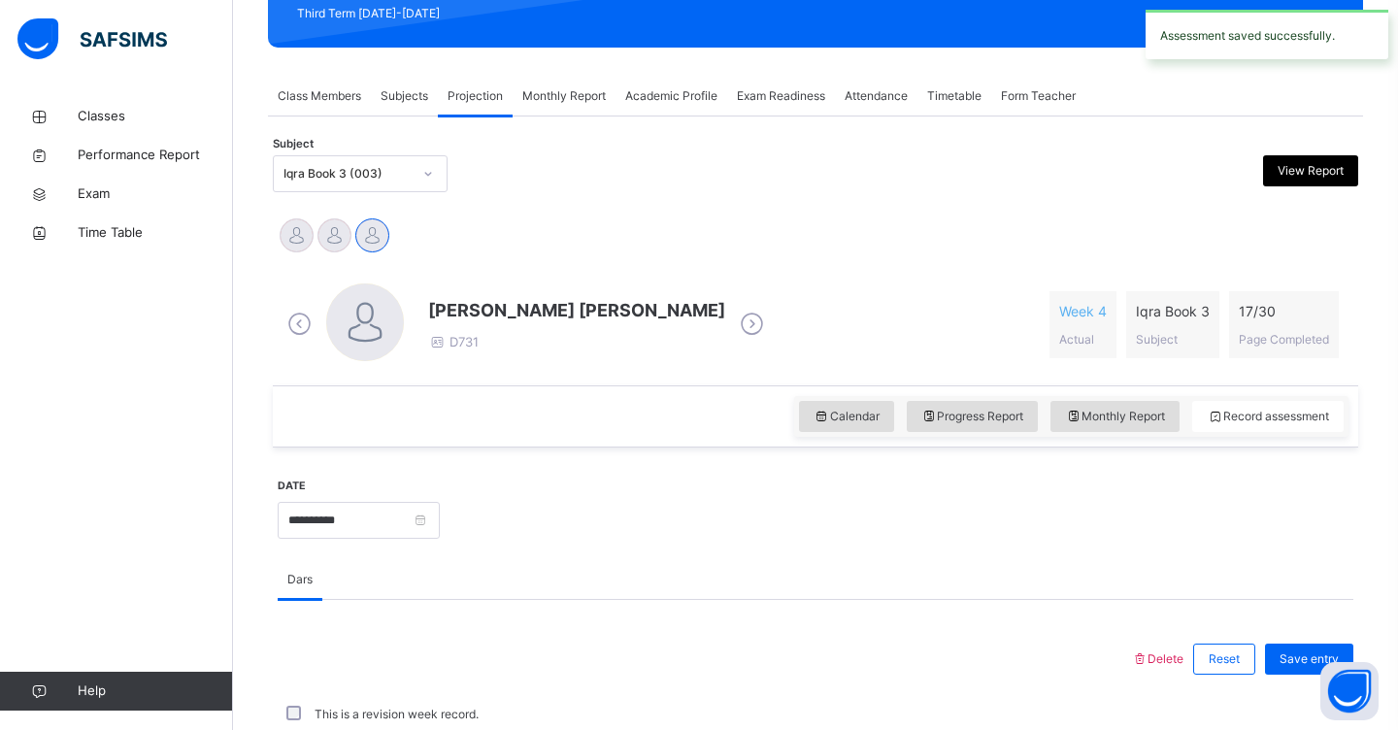
click at [434, 176] on div at bounding box center [427, 173] width 33 height 31
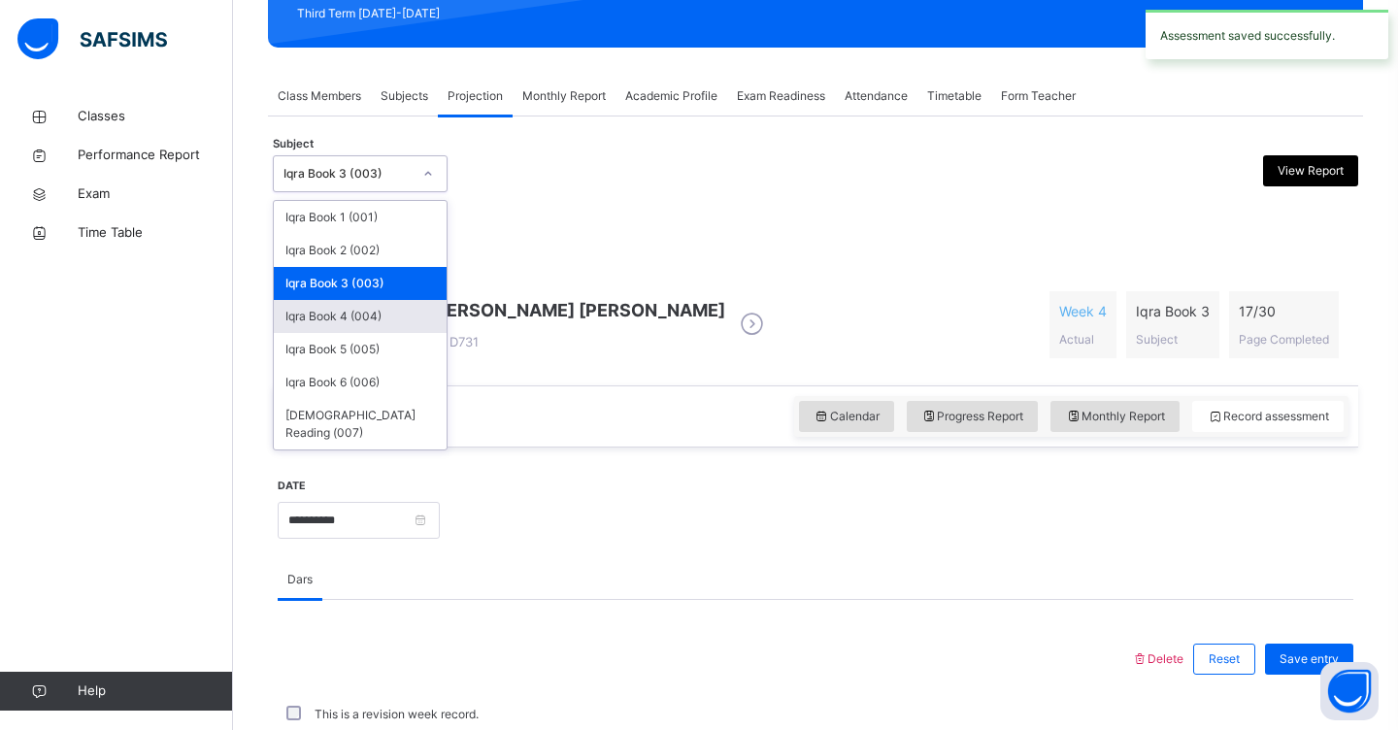
click at [391, 318] on div "Iqra Book 4 (004)" at bounding box center [360, 316] width 173 height 33
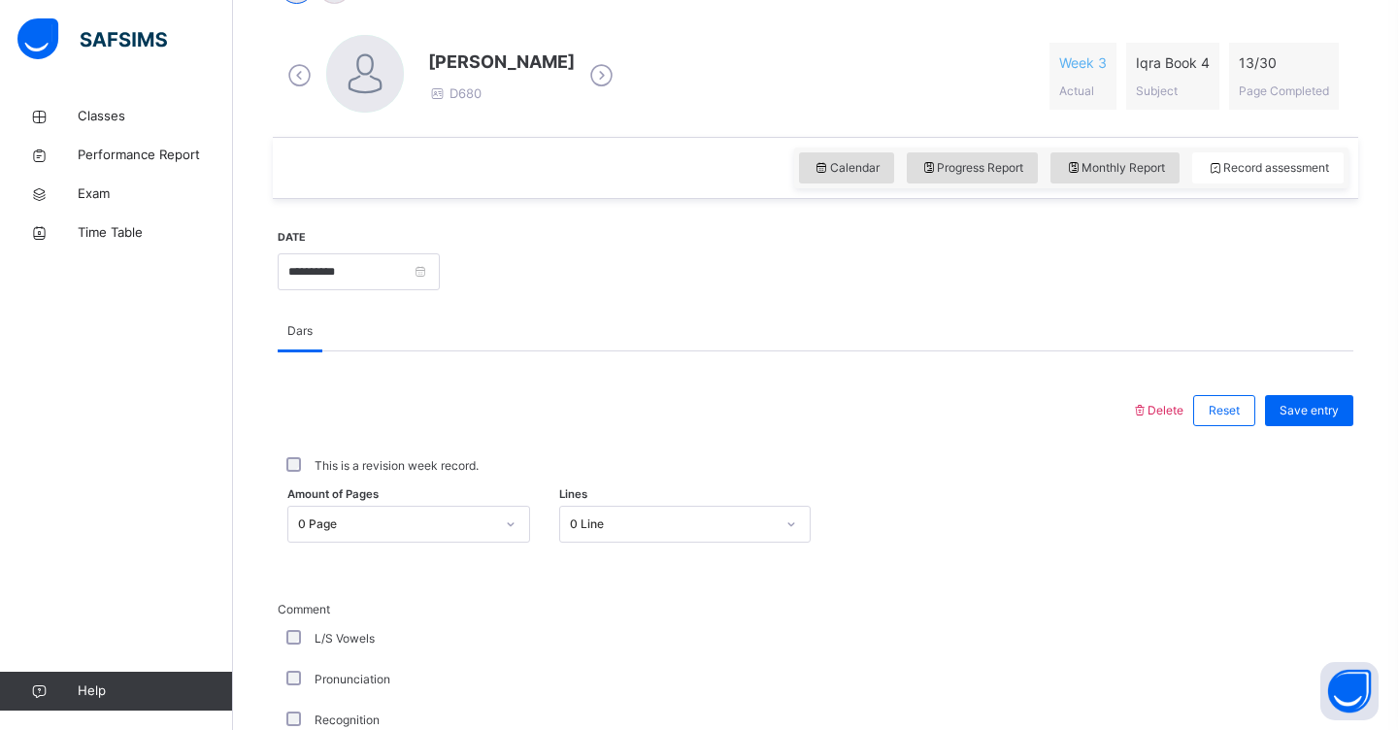
scroll to position [582, 0]
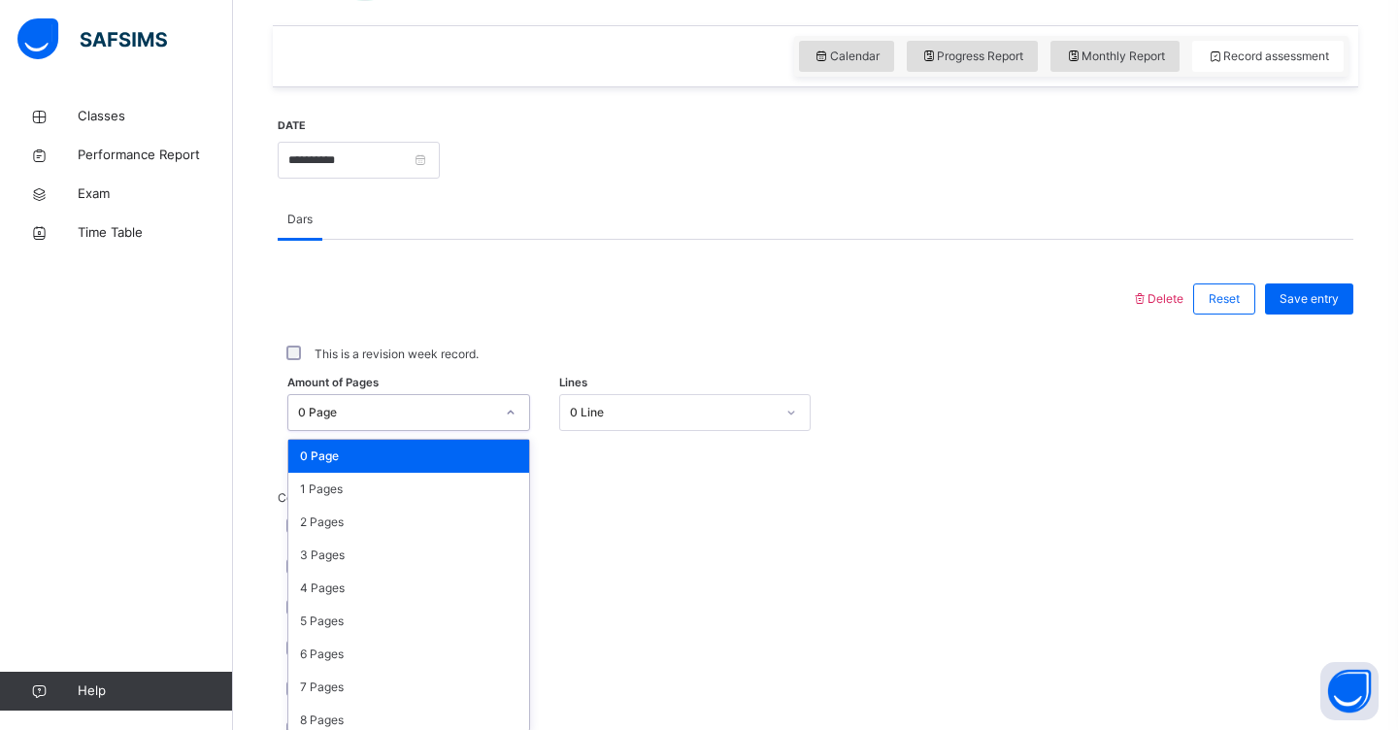
click at [515, 431] on div "option 0 Page focused, 1 of 31. 31 results available. Use Up and Down to choose…" at bounding box center [408, 412] width 243 height 37
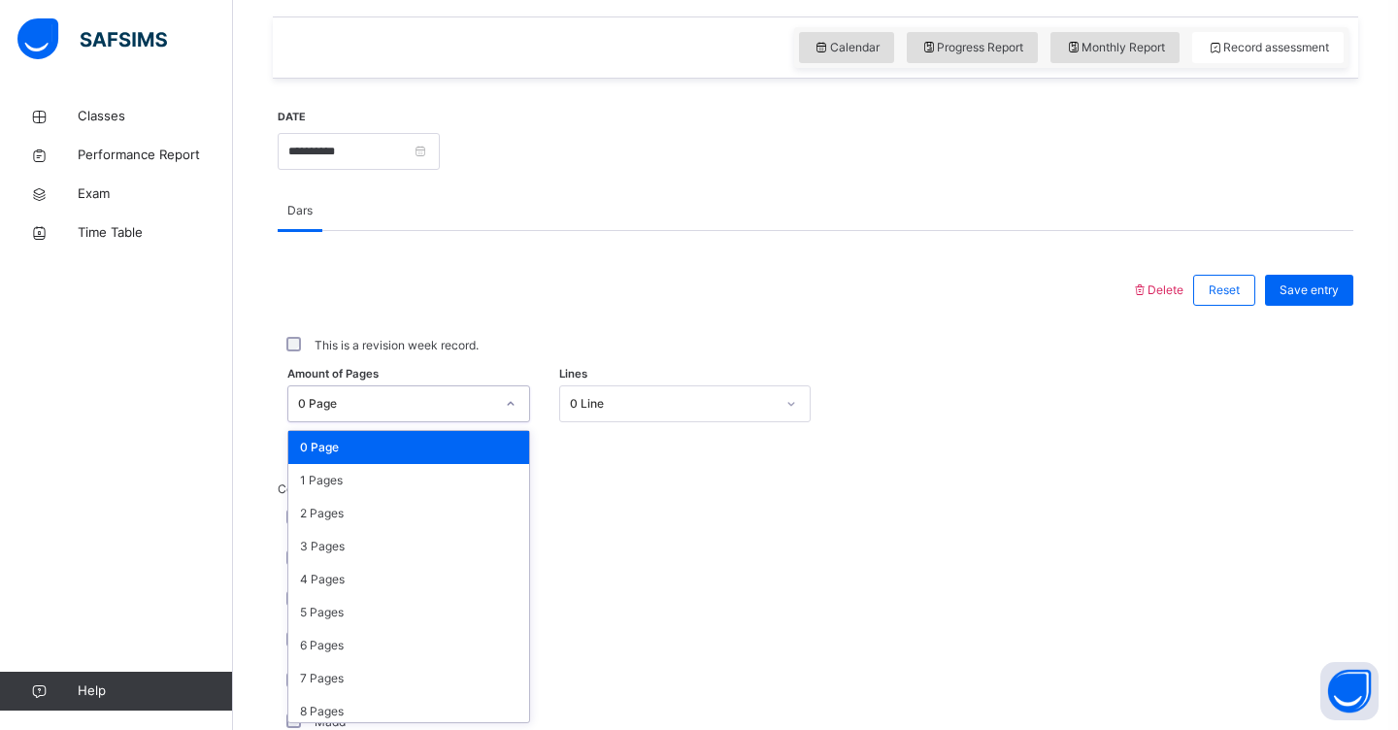
scroll to position [658, 0]
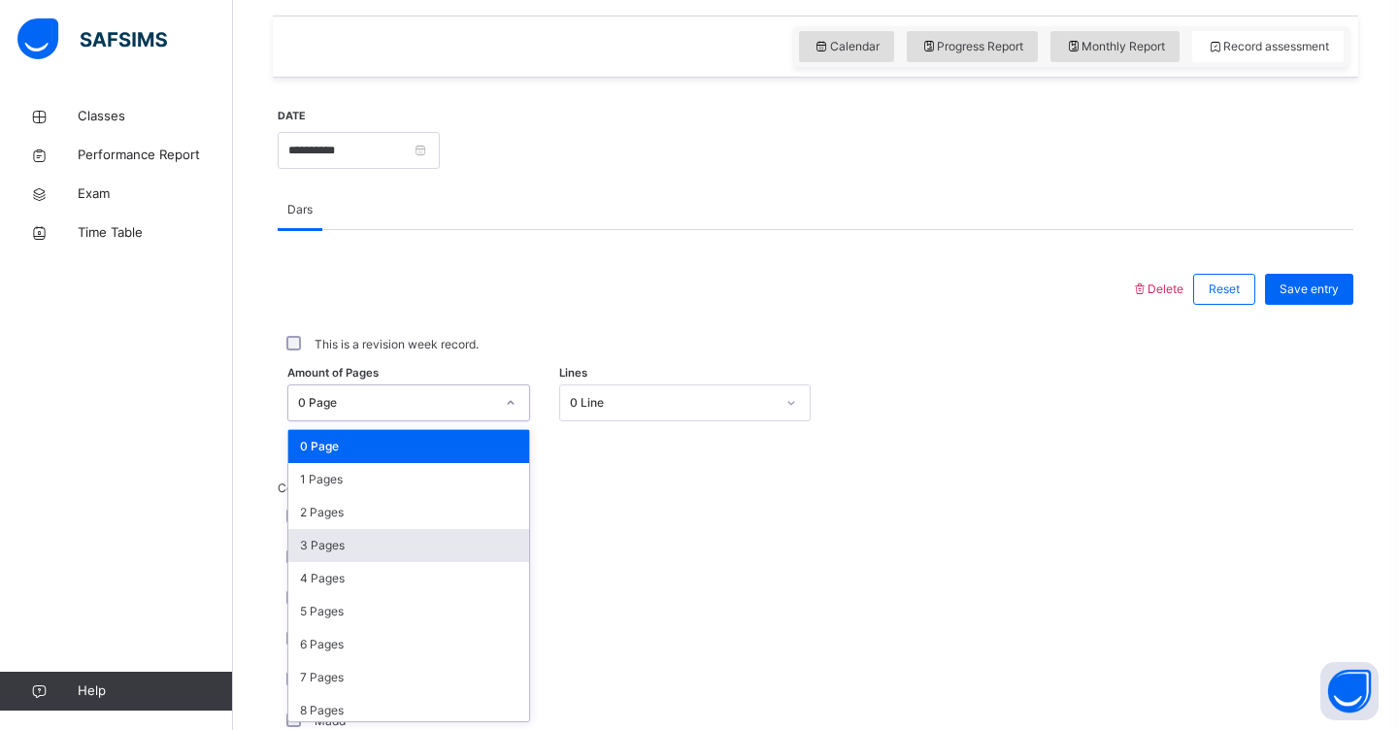
click at [472, 544] on div "3 Pages" at bounding box center [408, 545] width 241 height 33
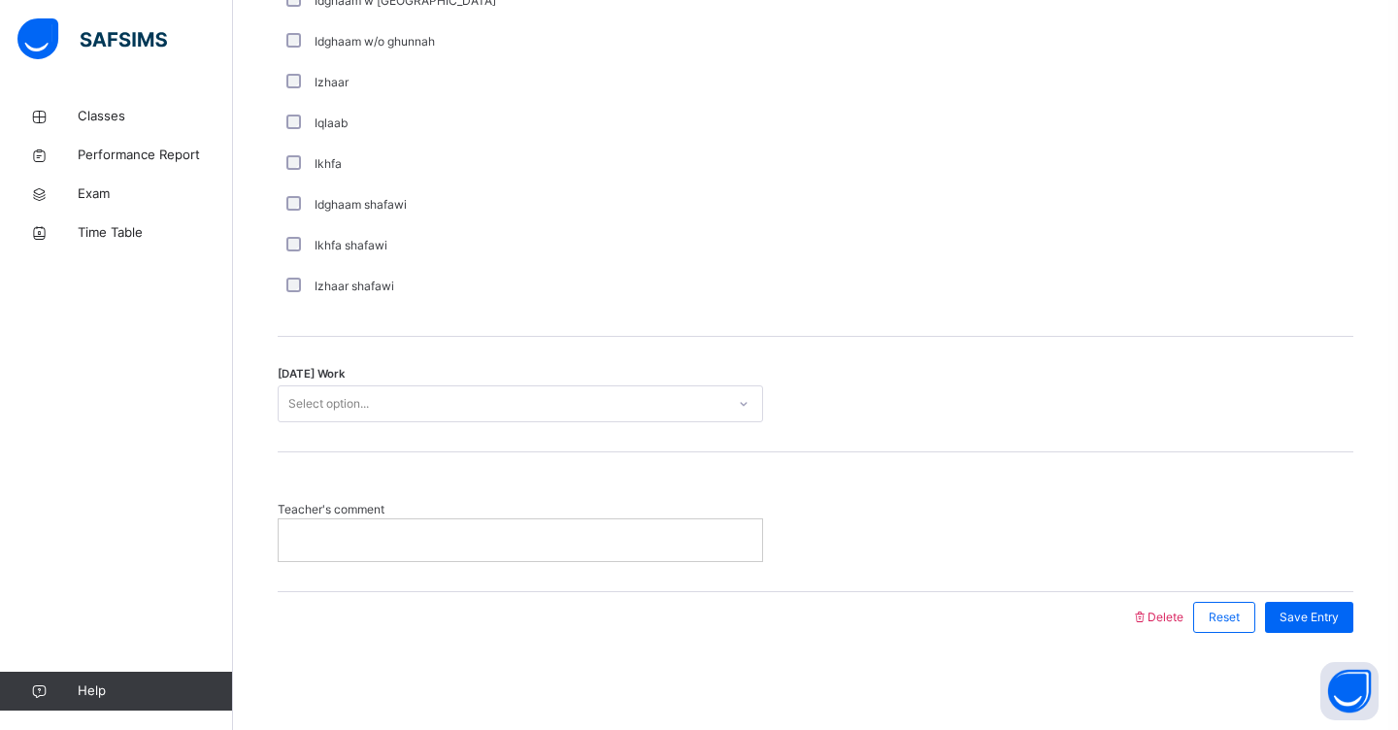
scroll to position [1459, 0]
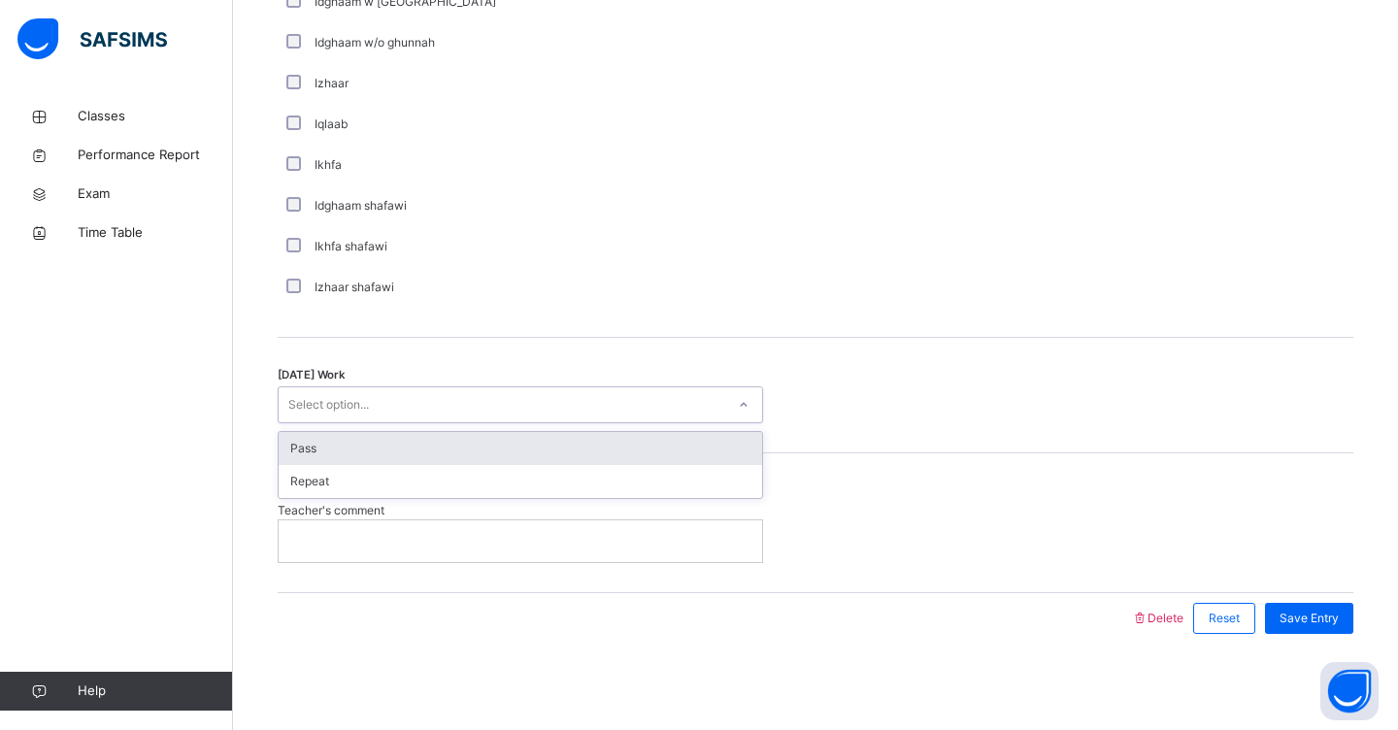
click at [455, 396] on div "Select option..." at bounding box center [502, 405] width 446 height 30
click at [449, 442] on div "Pass" at bounding box center [520, 448] width 483 height 33
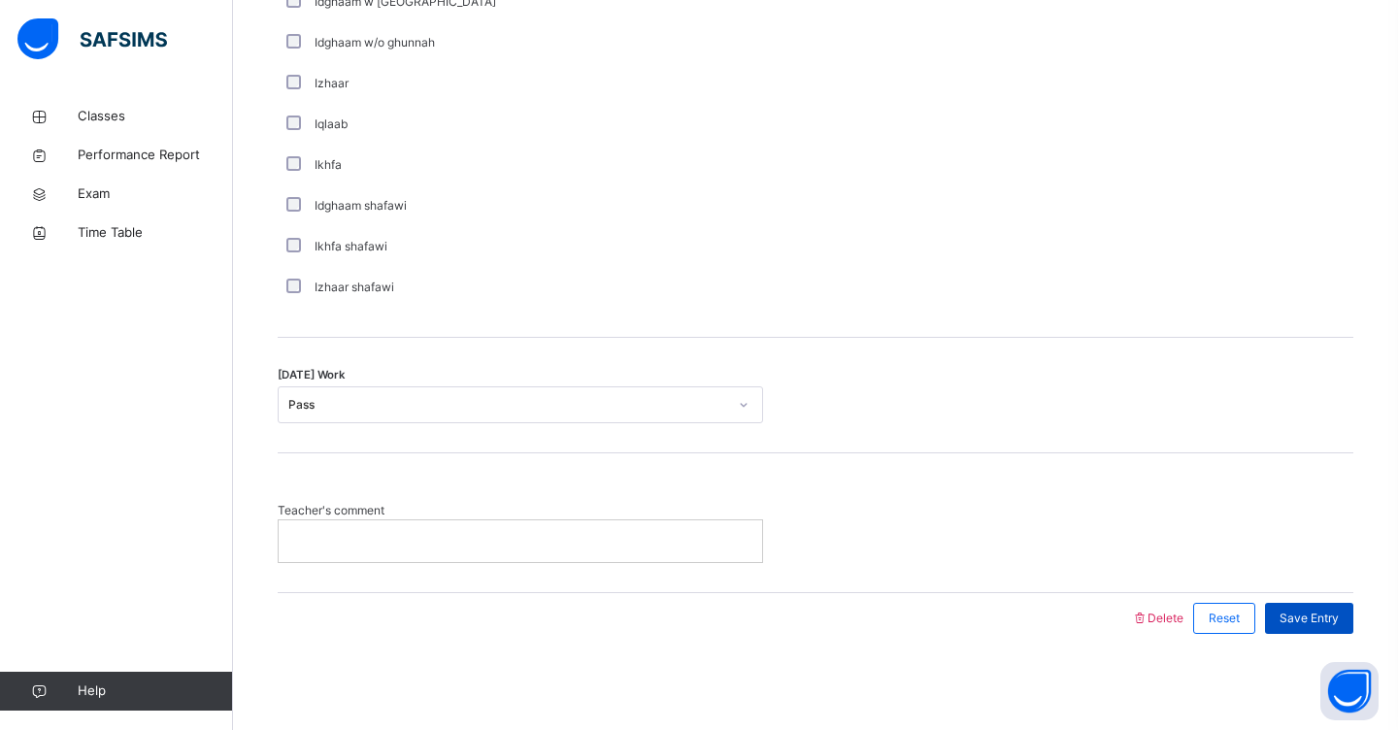
click at [1306, 621] on span "Save Entry" at bounding box center [1308, 617] width 59 height 17
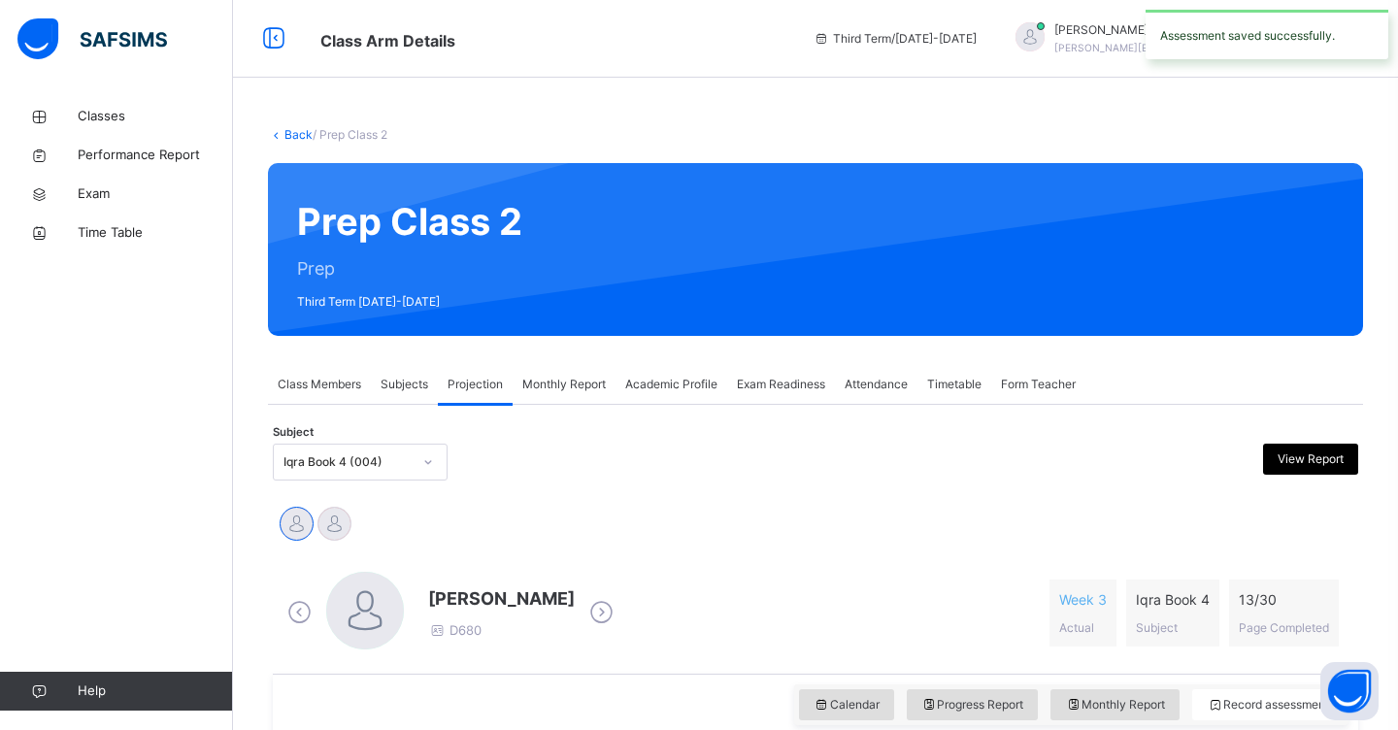
scroll to position [0, 0]
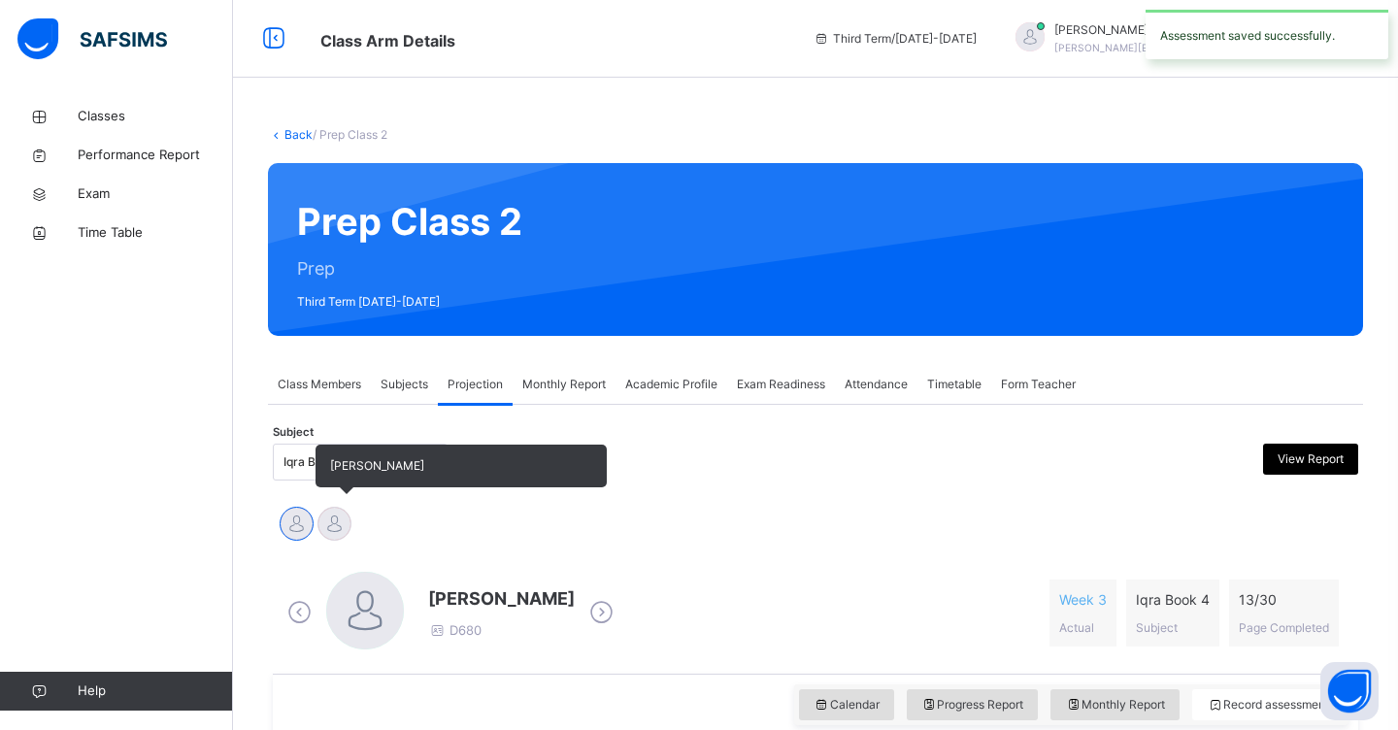
click at [340, 520] on div at bounding box center [334, 524] width 34 height 34
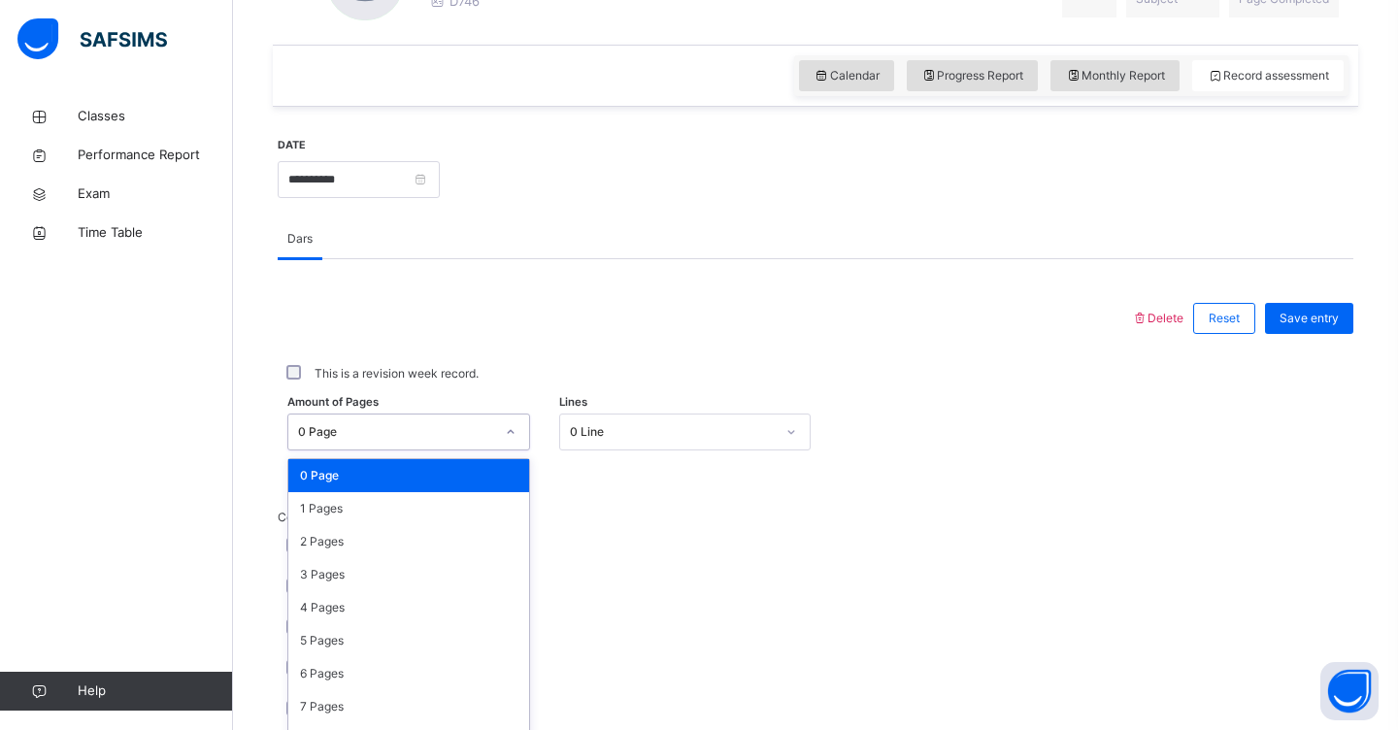
scroll to position [658, 0]
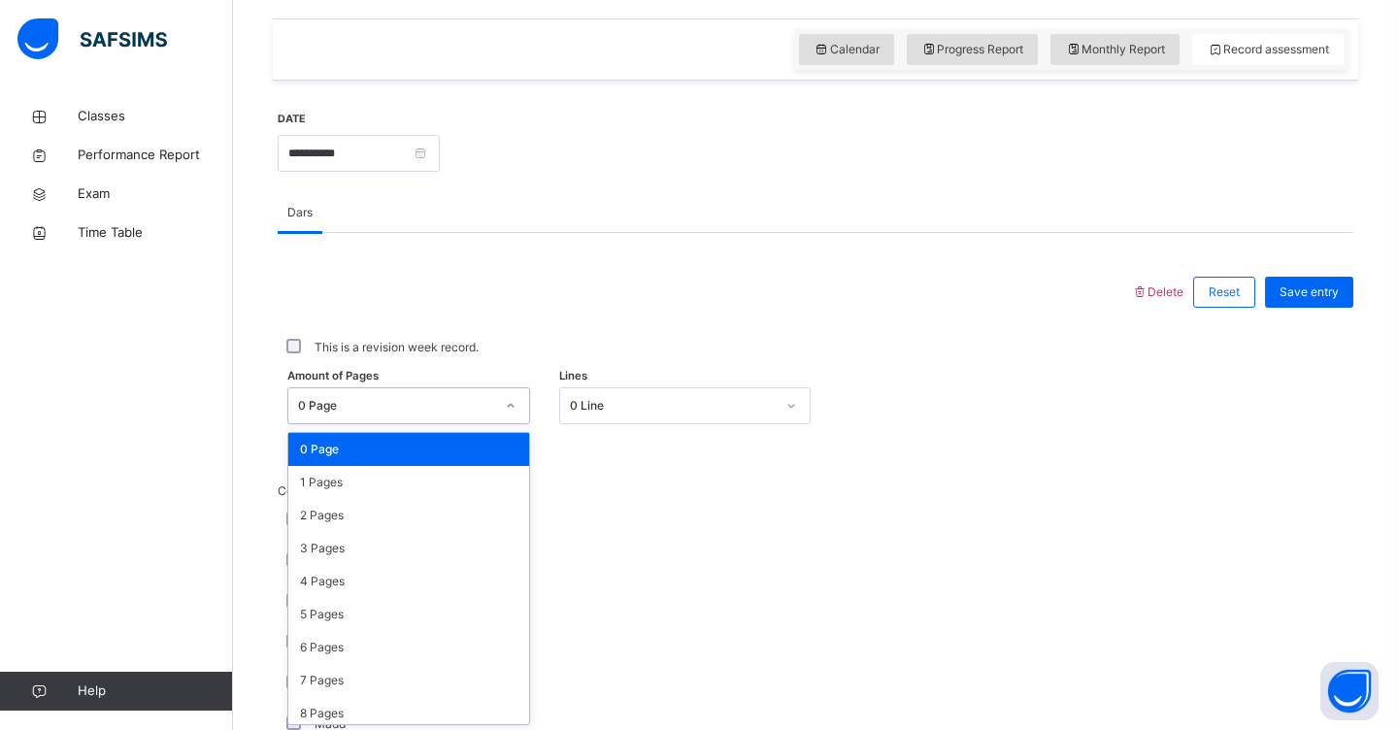
click at [524, 430] on div "Amount of Pages option 0 Page focused, 1 of 31. 31 results available. Use Up an…" at bounding box center [815, 406] width 1075 height 56
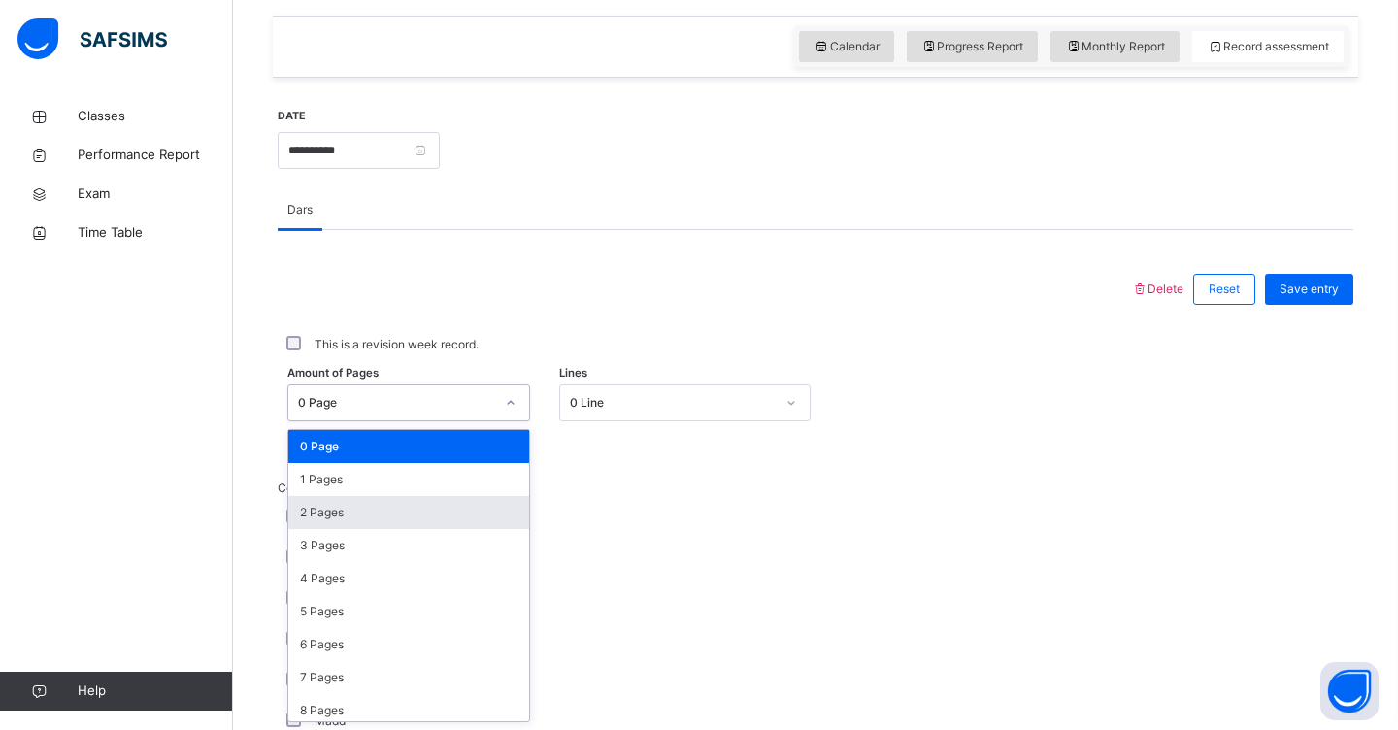
click at [483, 501] on div "2 Pages" at bounding box center [408, 512] width 241 height 33
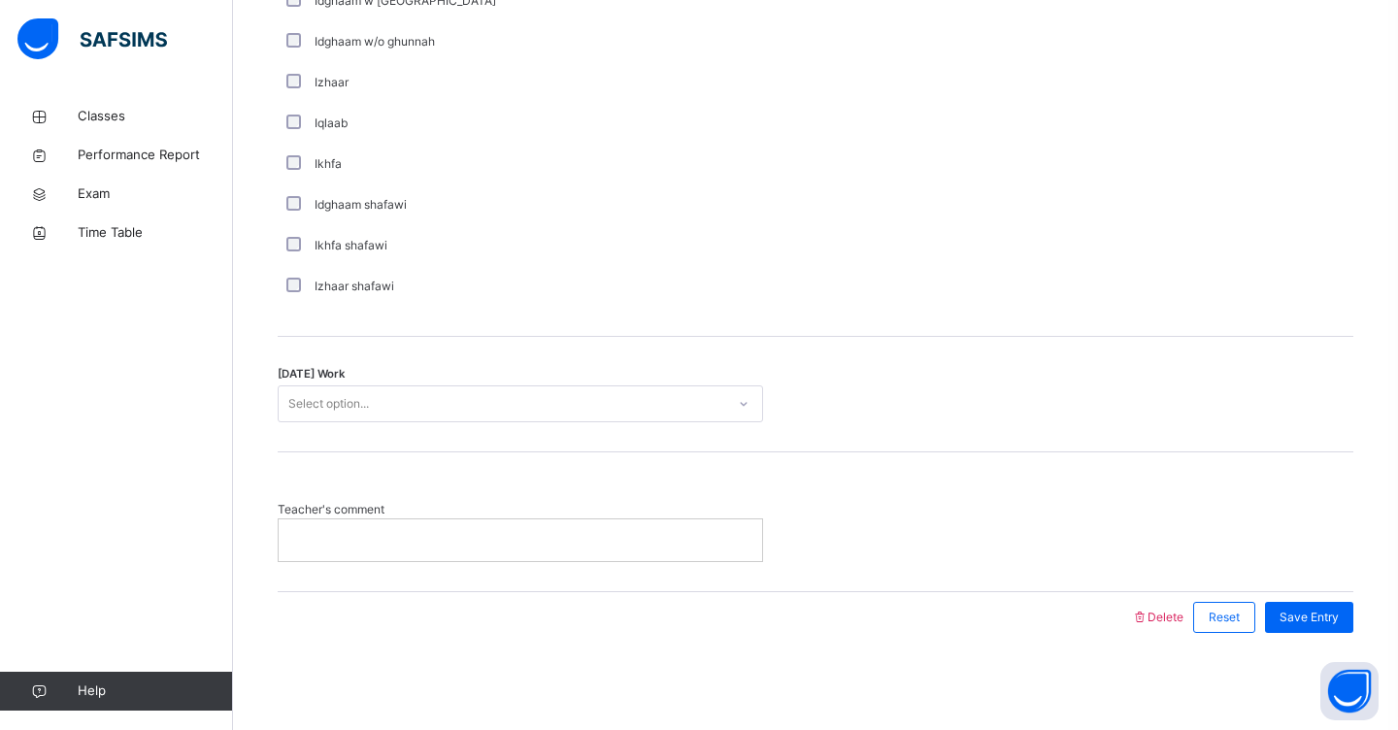
scroll to position [1459, 0]
click at [427, 404] on div "Select option..." at bounding box center [502, 405] width 446 height 30
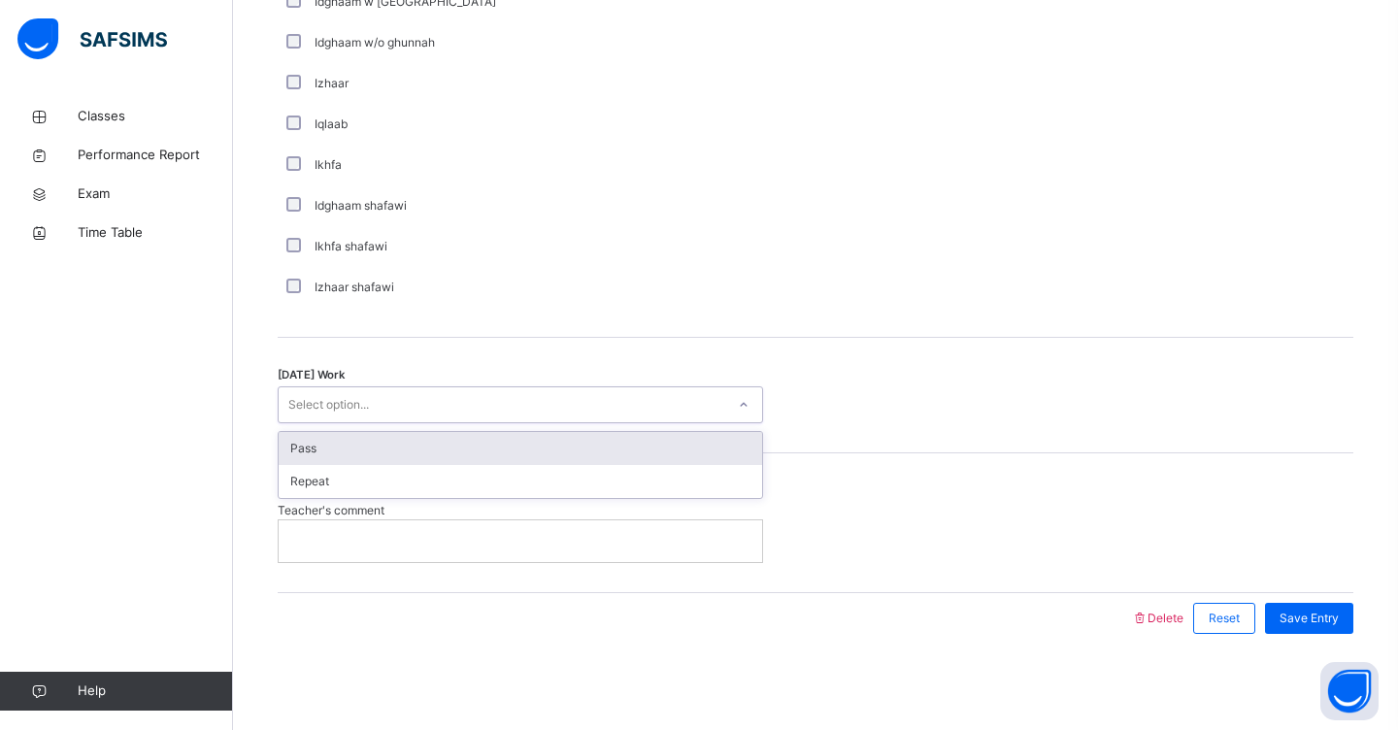
click at [430, 453] on div "Pass" at bounding box center [520, 448] width 483 height 33
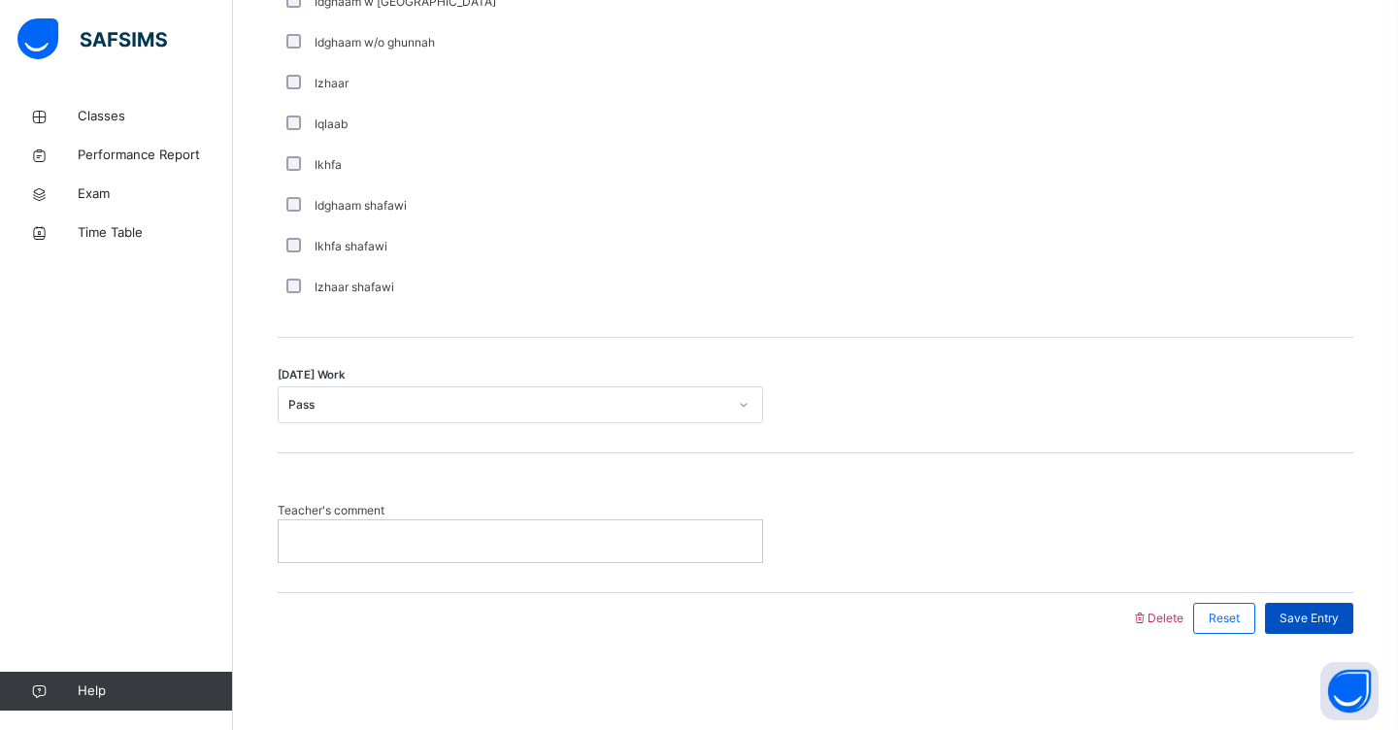
click at [1322, 630] on div "Save Entry" at bounding box center [1309, 618] width 88 height 31
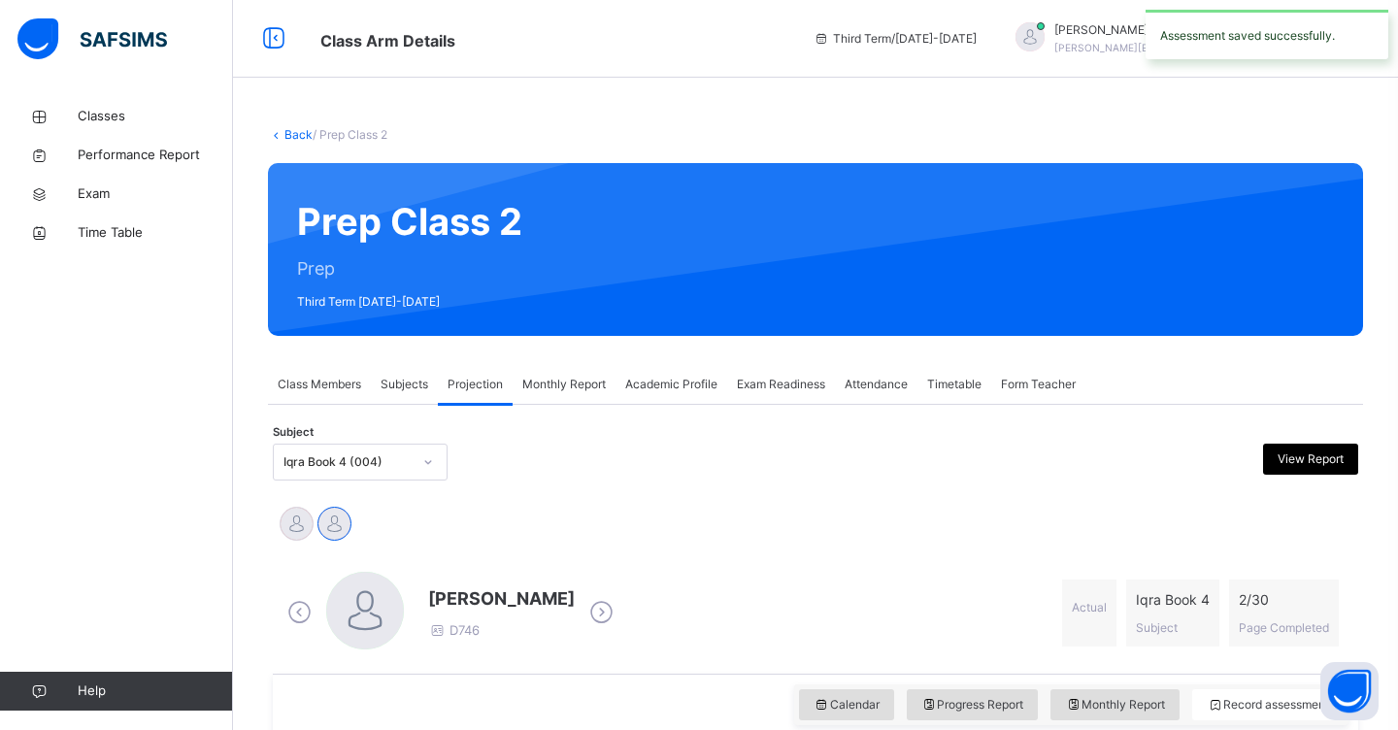
scroll to position [0, 0]
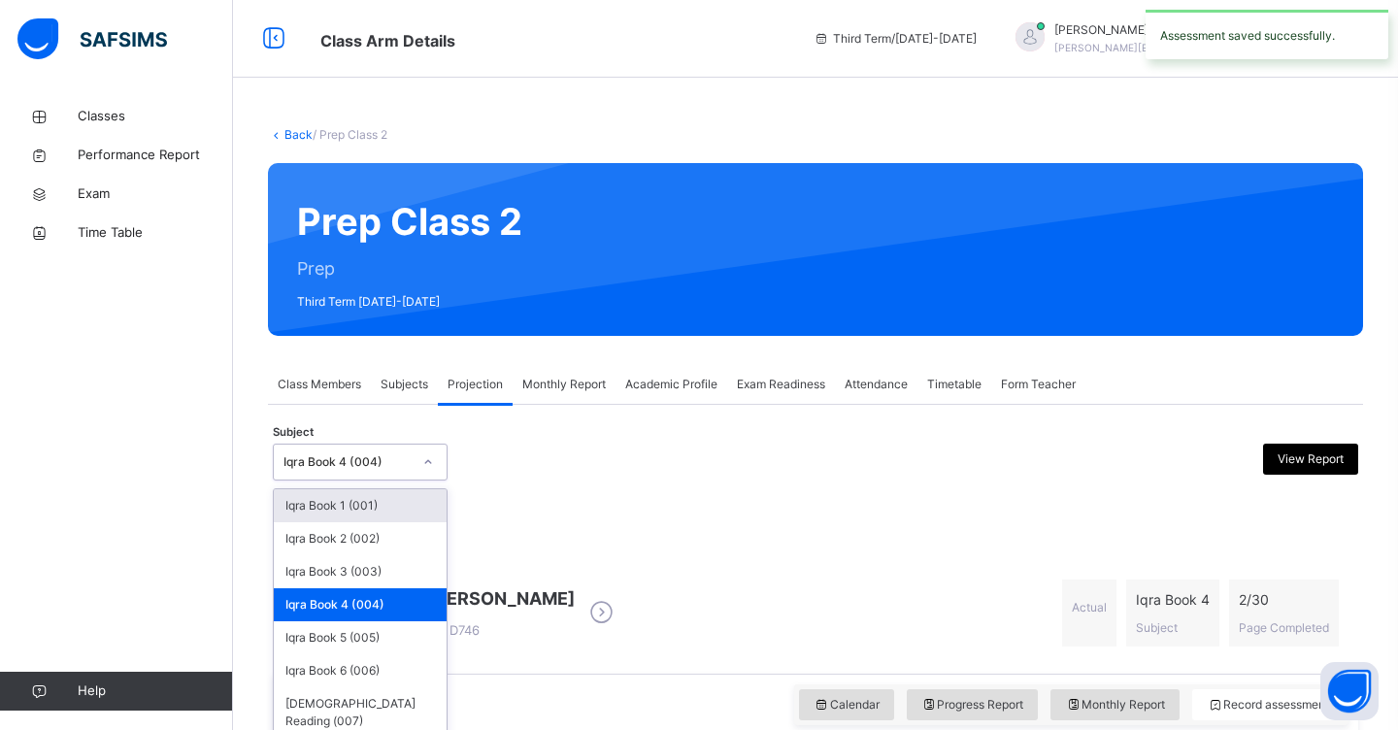
click at [426, 472] on div at bounding box center [427, 461] width 33 height 31
click at [354, 641] on div "Iqra Book 5 (005)" at bounding box center [360, 637] width 173 height 33
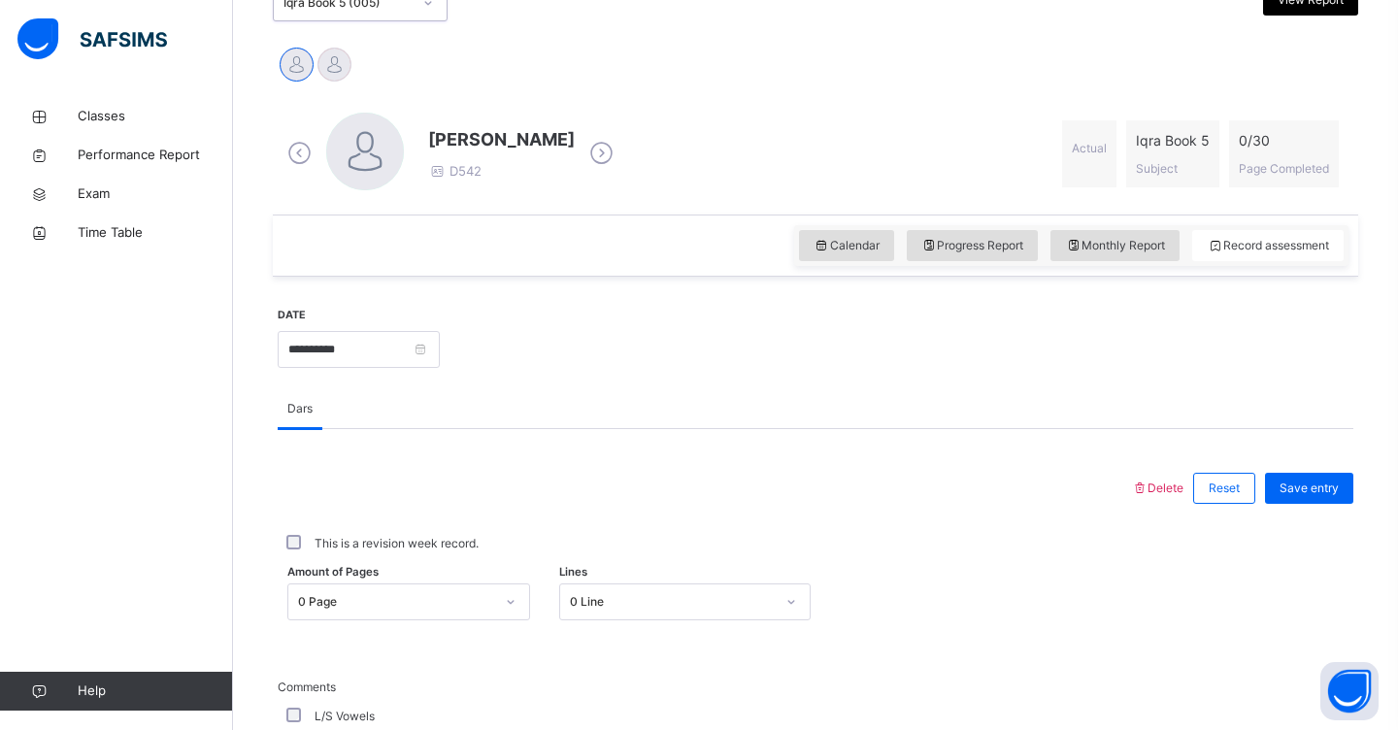
scroll to position [467, 0]
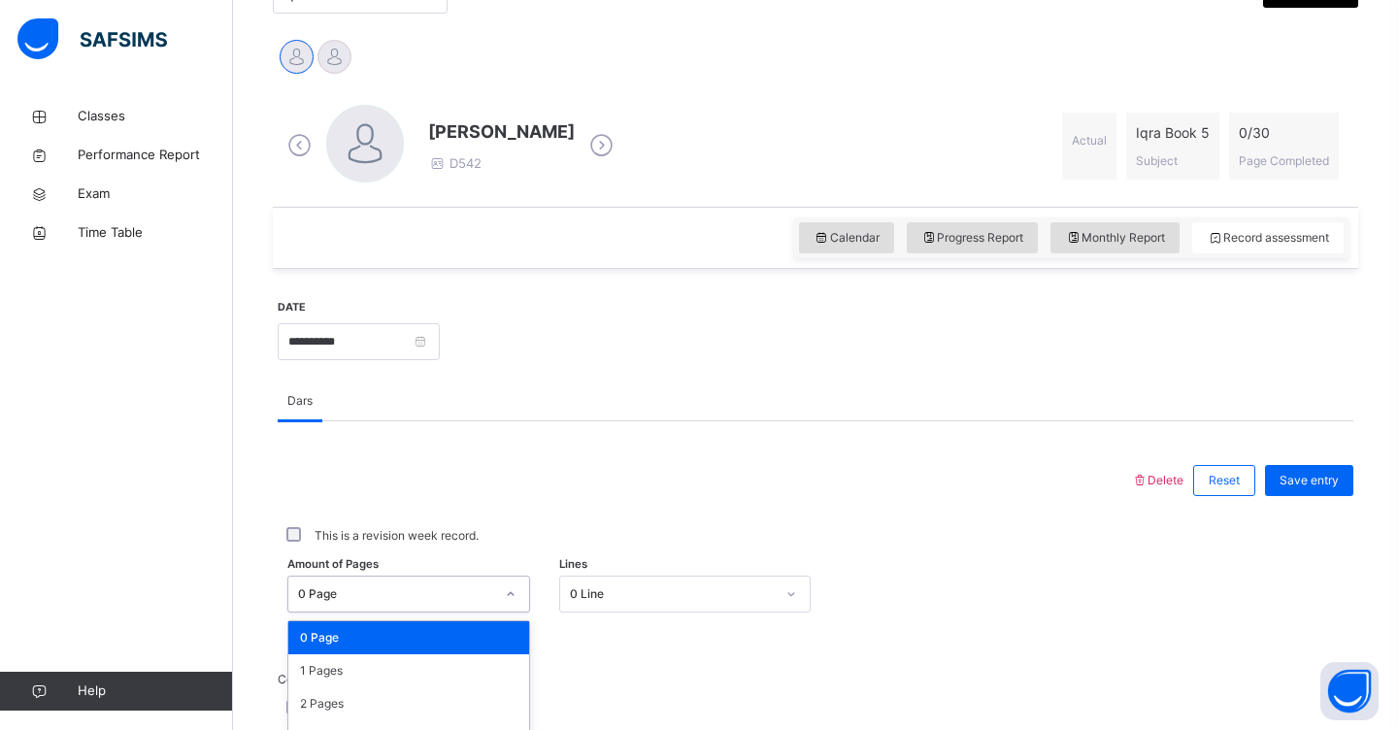
click at [513, 594] on div "option 0 Page focused, 1 of 31. 31 results available. Use Up and Down to choose…" at bounding box center [408, 594] width 243 height 37
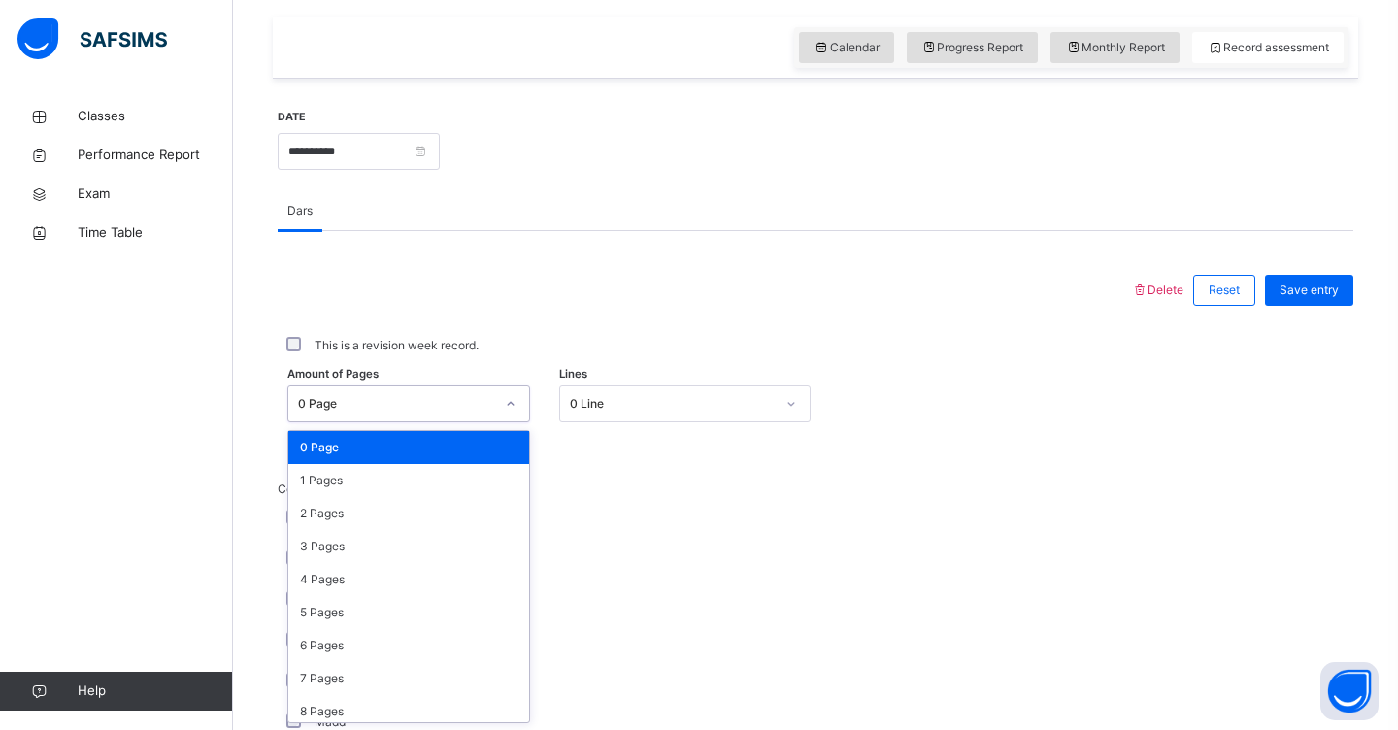
scroll to position [658, 0]
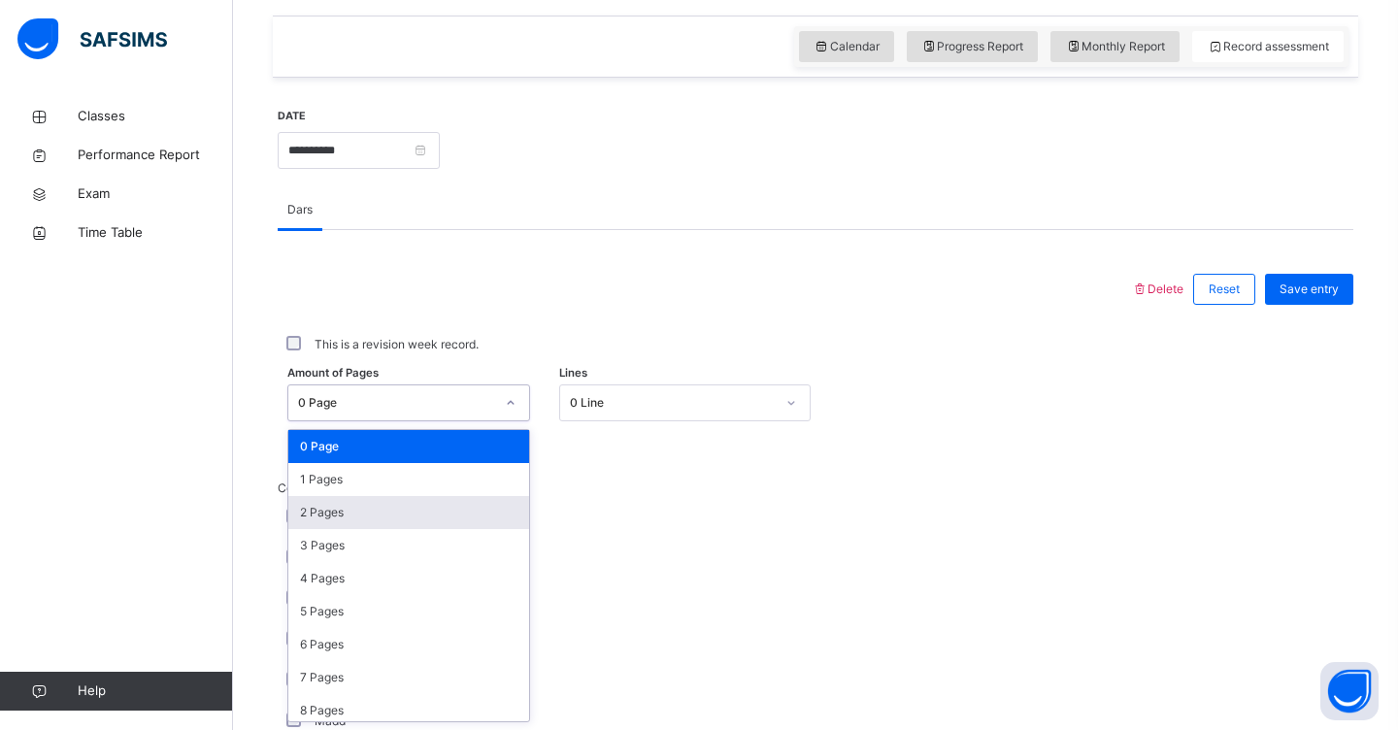
click at [460, 525] on div "2 Pages" at bounding box center [408, 512] width 241 height 33
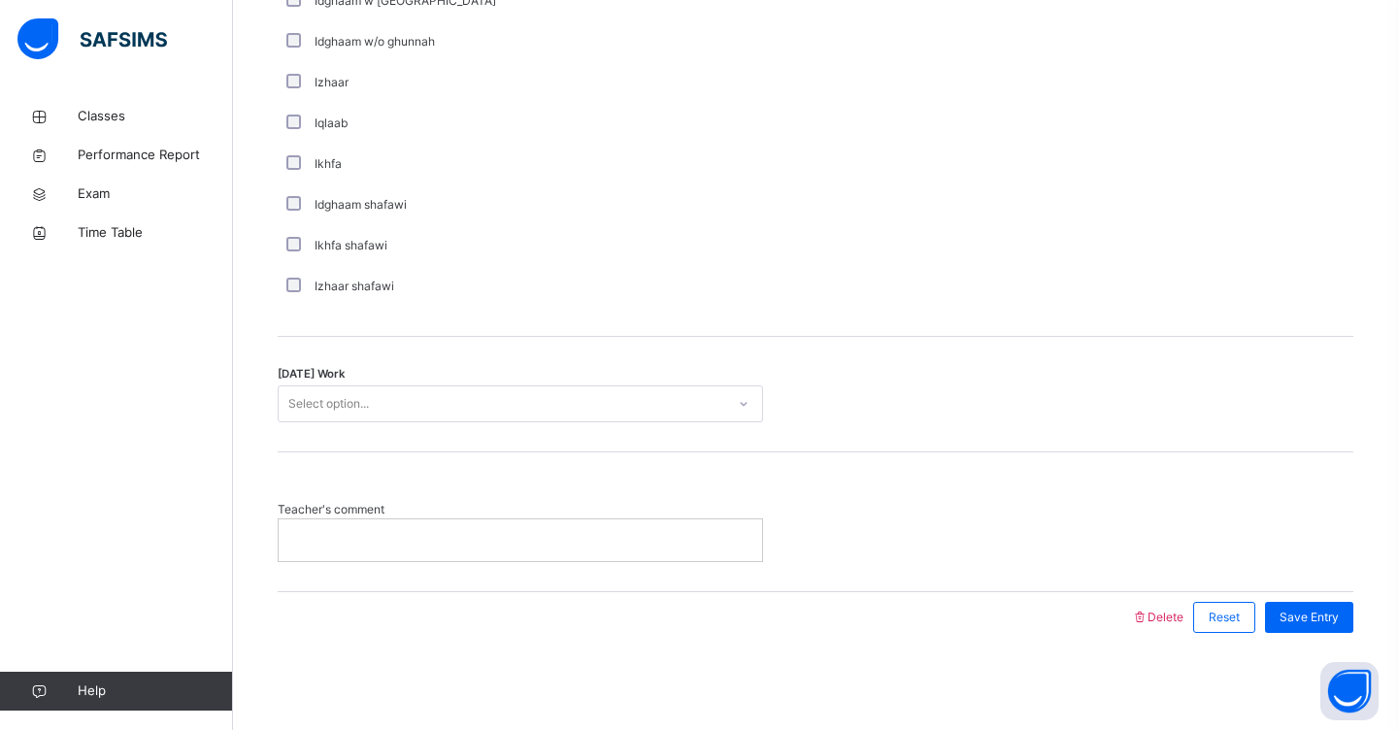
scroll to position [1459, 0]
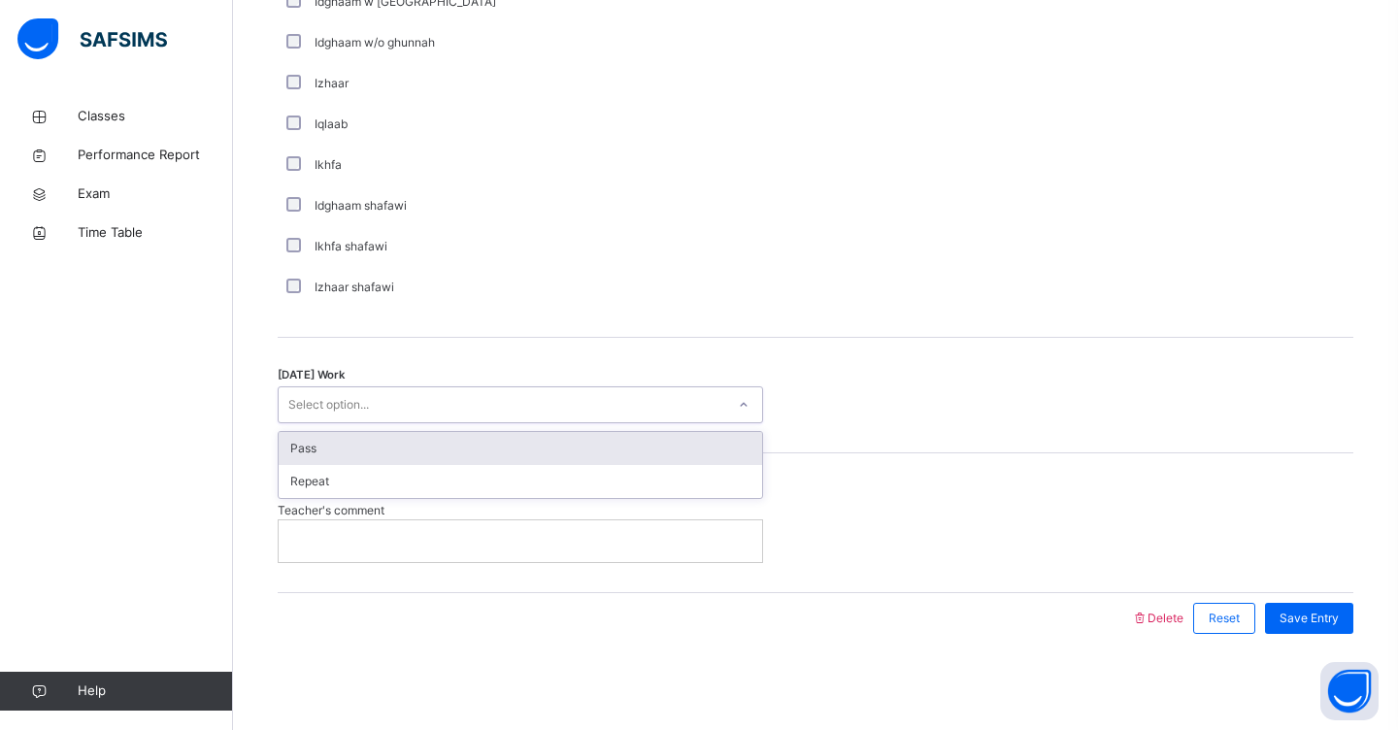
click at [438, 400] on div "Select option..." at bounding box center [502, 405] width 446 height 30
click at [427, 435] on div "Pass" at bounding box center [520, 448] width 483 height 33
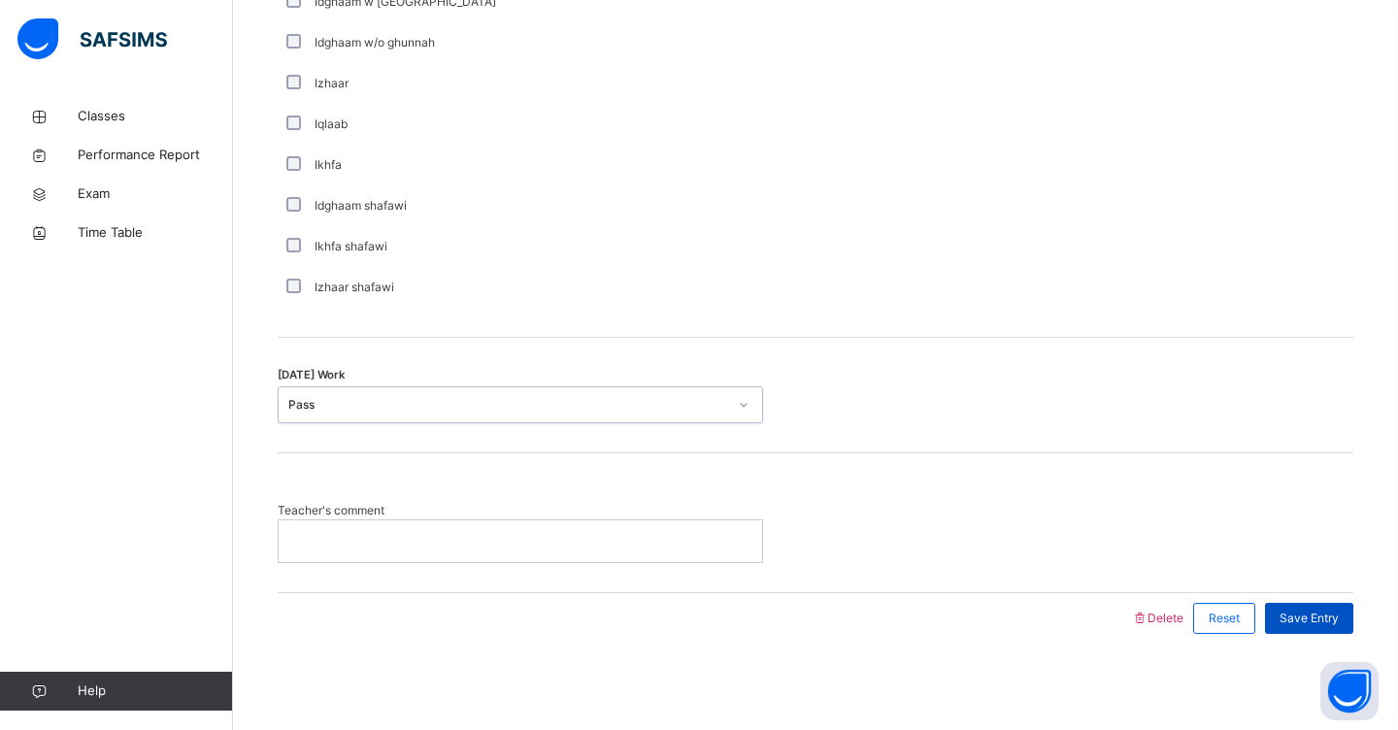
click at [1304, 614] on span "Save Entry" at bounding box center [1308, 617] width 59 height 17
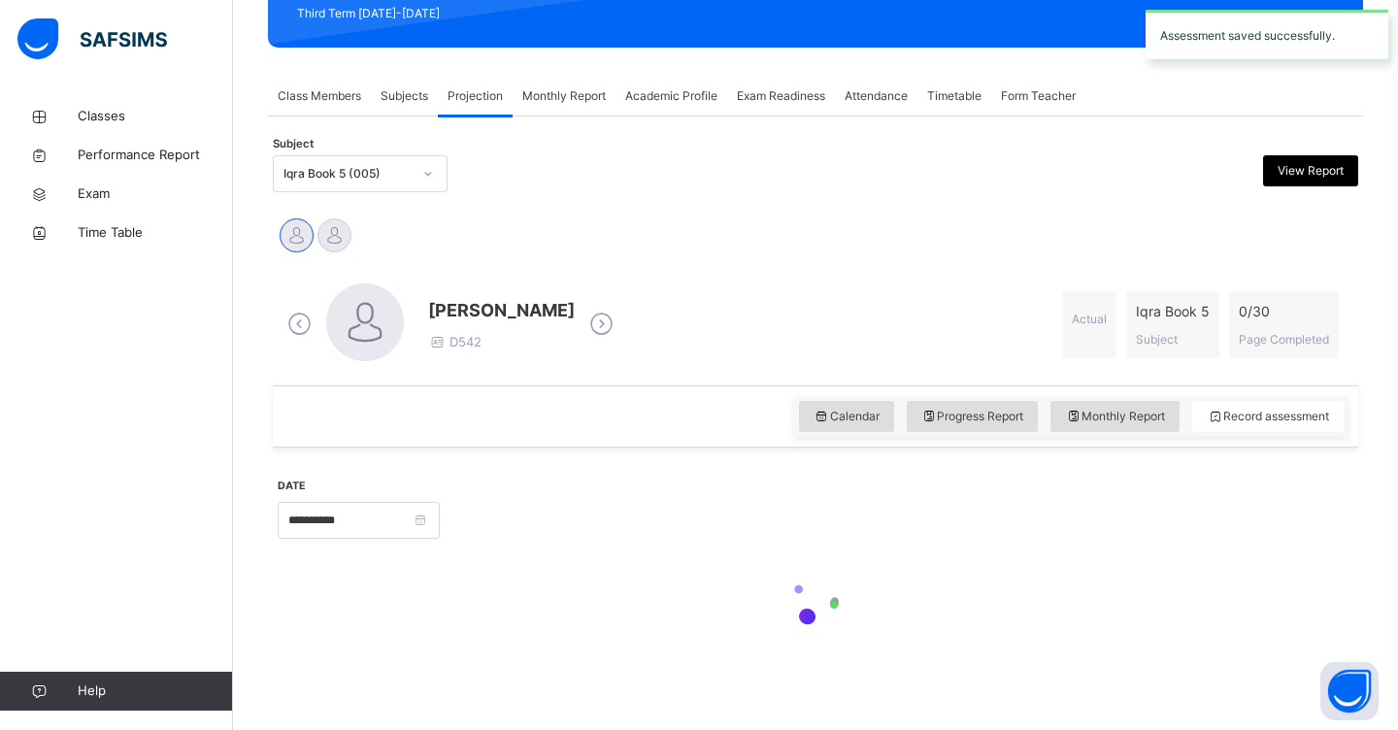
scroll to position [288, 0]
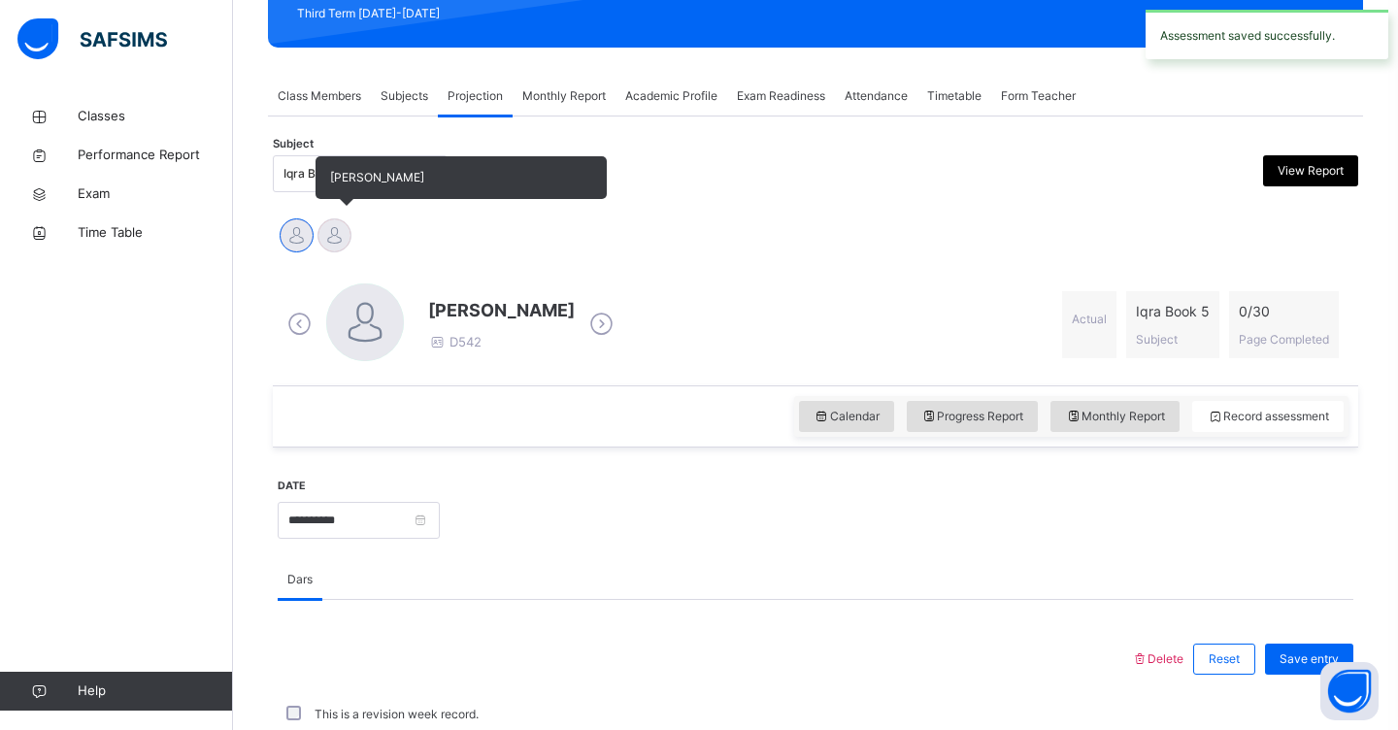
click at [324, 242] on div at bounding box center [334, 235] width 34 height 34
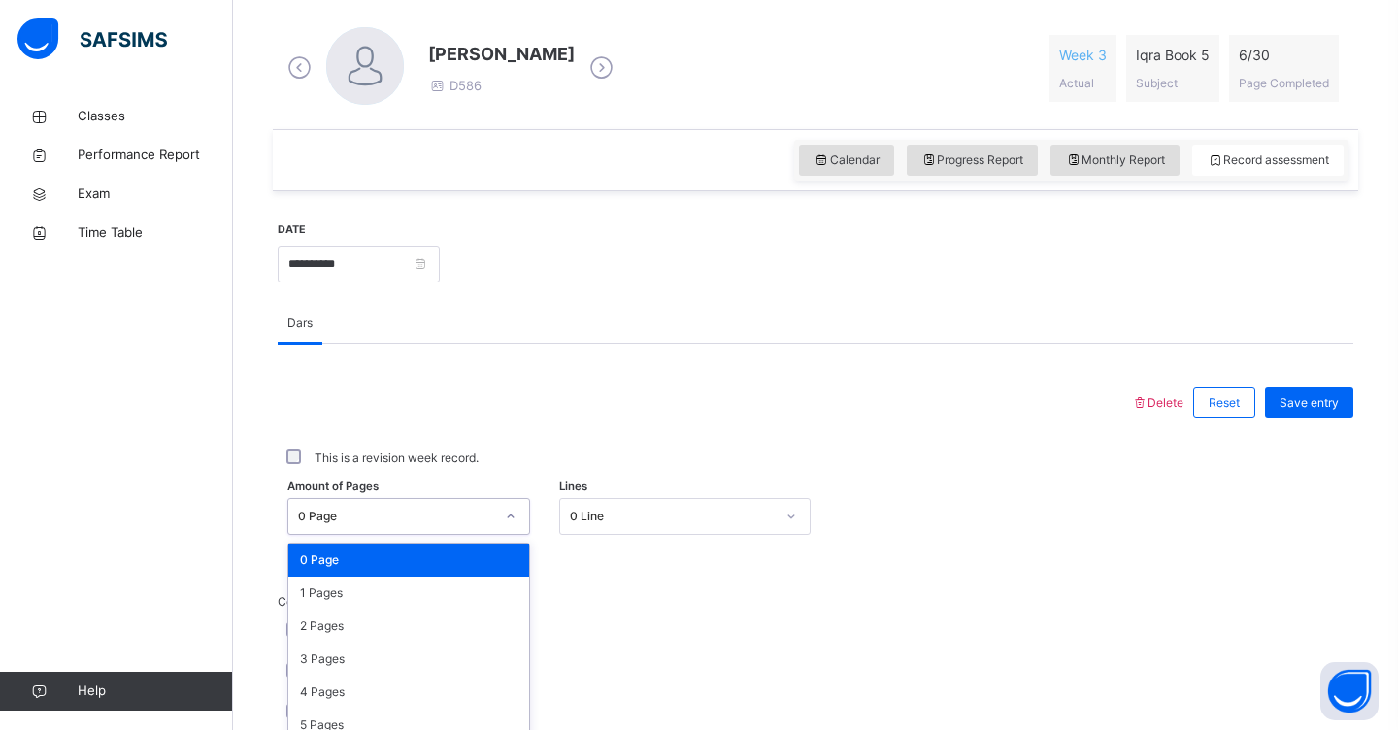
scroll to position [658, 0]
click at [508, 511] on div "option 0 Page focused, 1 of 31. 31 results available. Use Up and Down to choose…" at bounding box center [408, 516] width 243 height 37
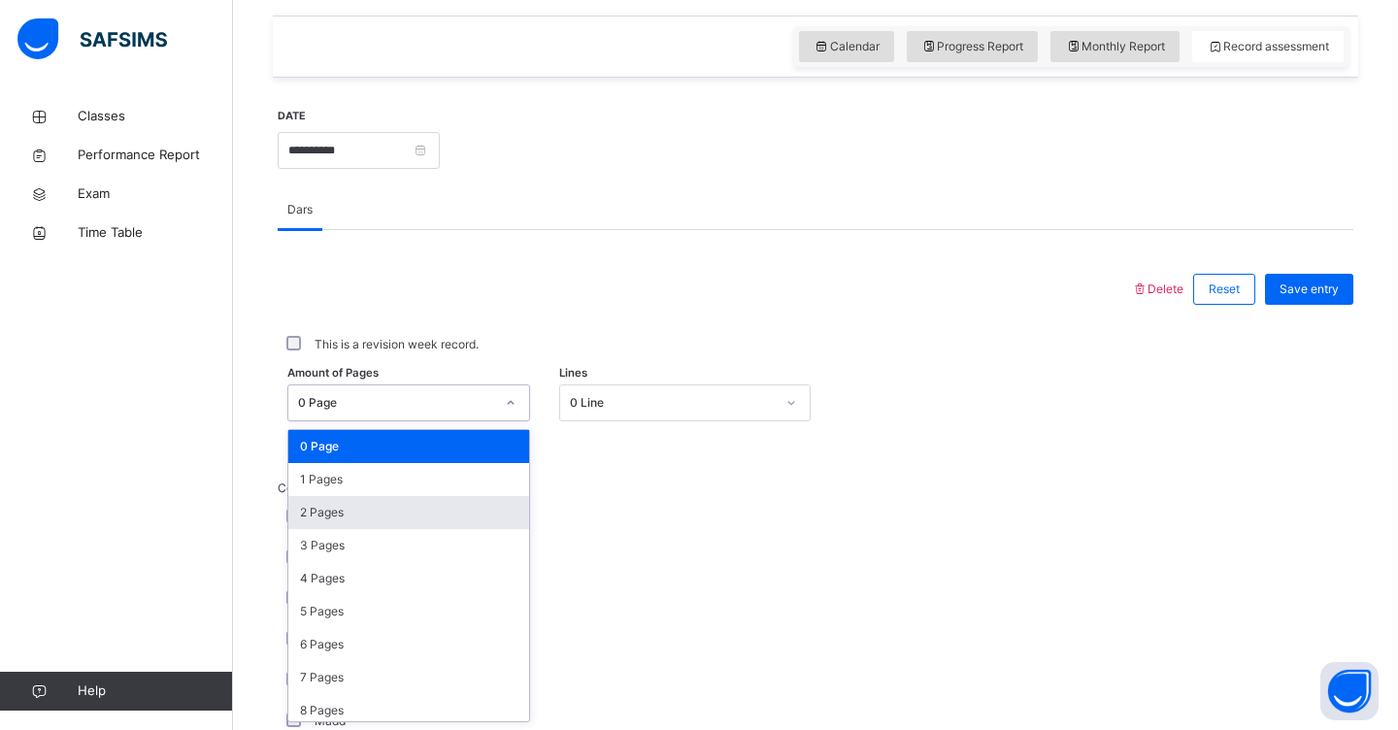
click at [485, 501] on div "2 Pages" at bounding box center [408, 512] width 241 height 33
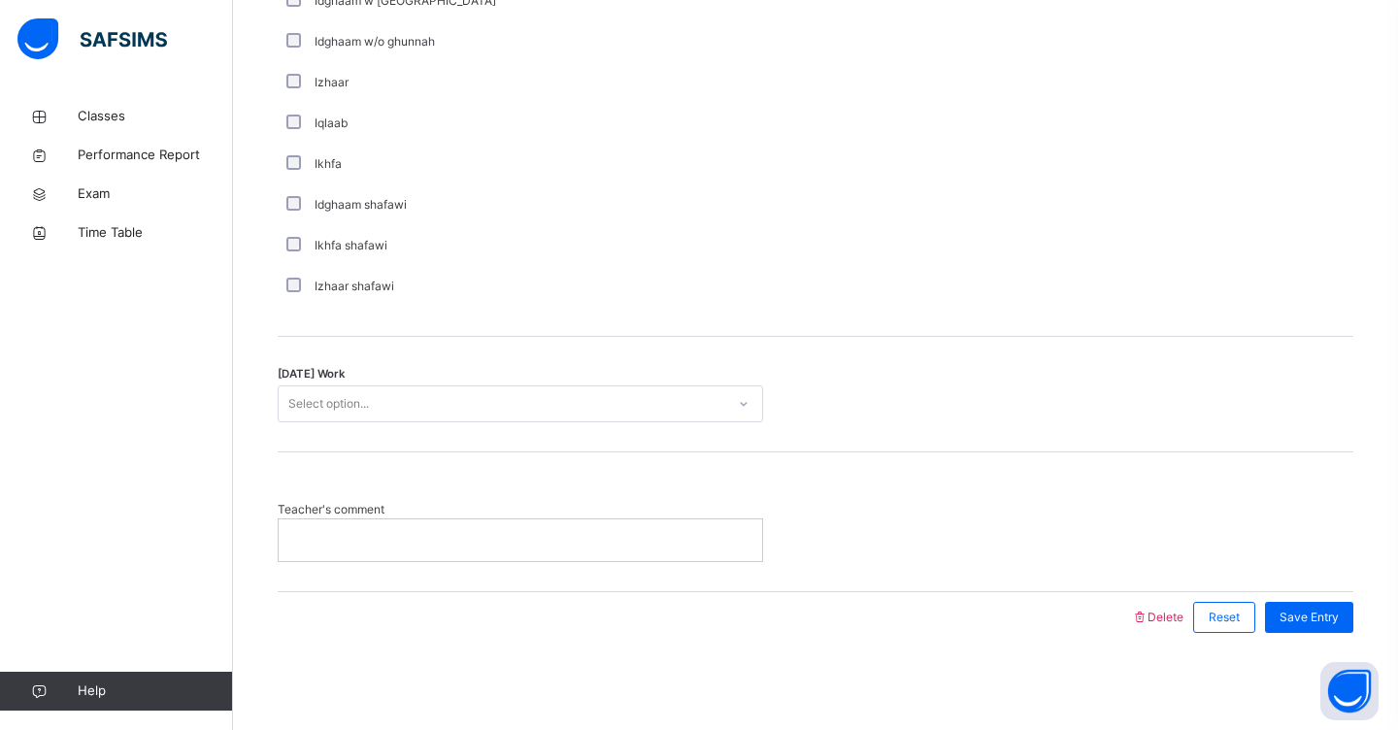
scroll to position [1459, 0]
click at [460, 402] on div "Select option..." at bounding box center [502, 405] width 446 height 30
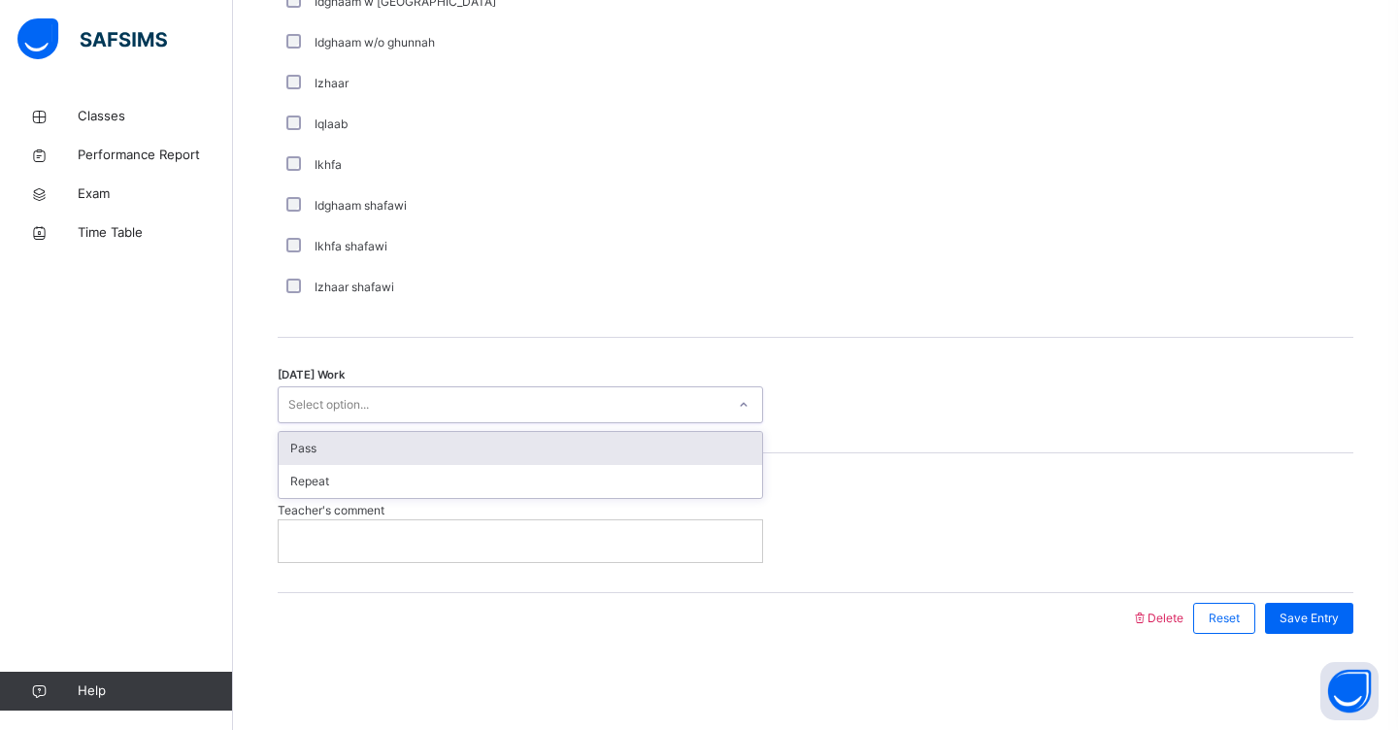
click at [460, 439] on div "Pass" at bounding box center [520, 448] width 483 height 33
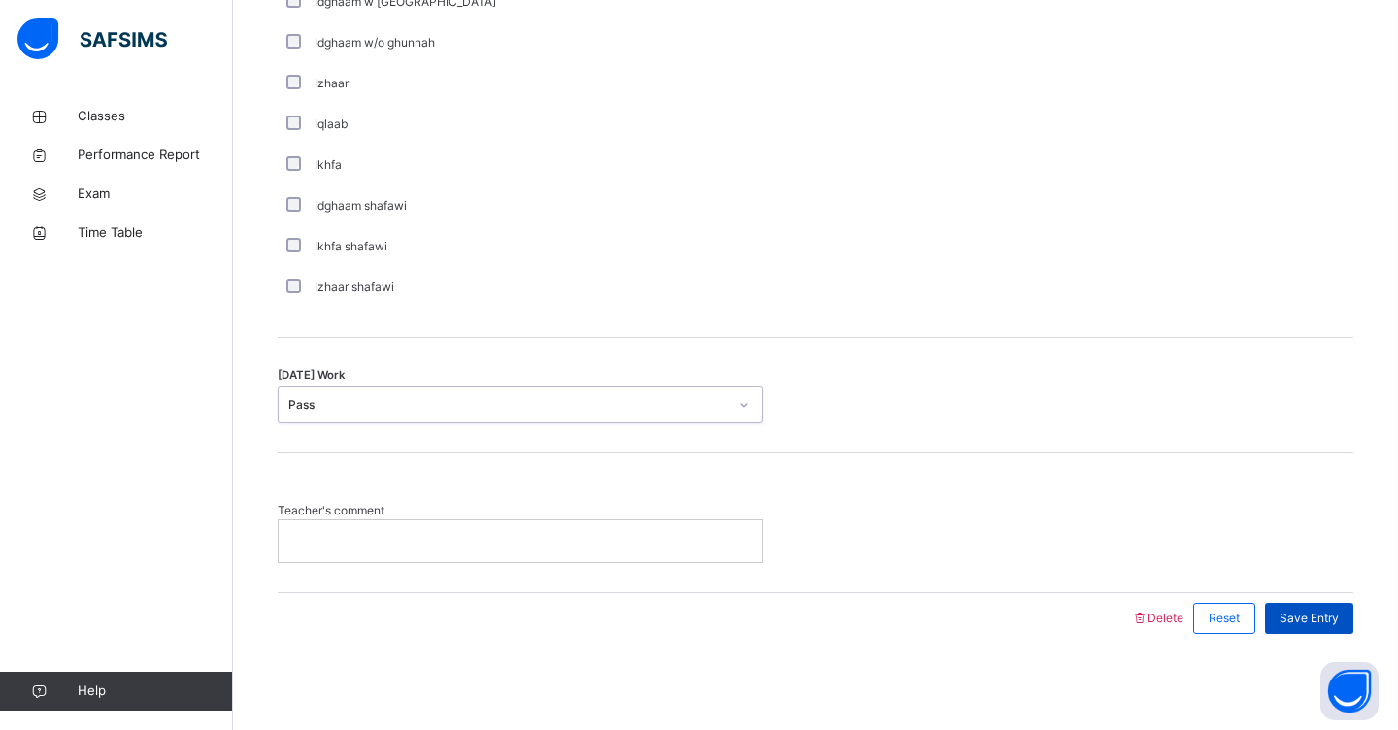
click at [1293, 613] on span "Save Entry" at bounding box center [1308, 617] width 59 height 17
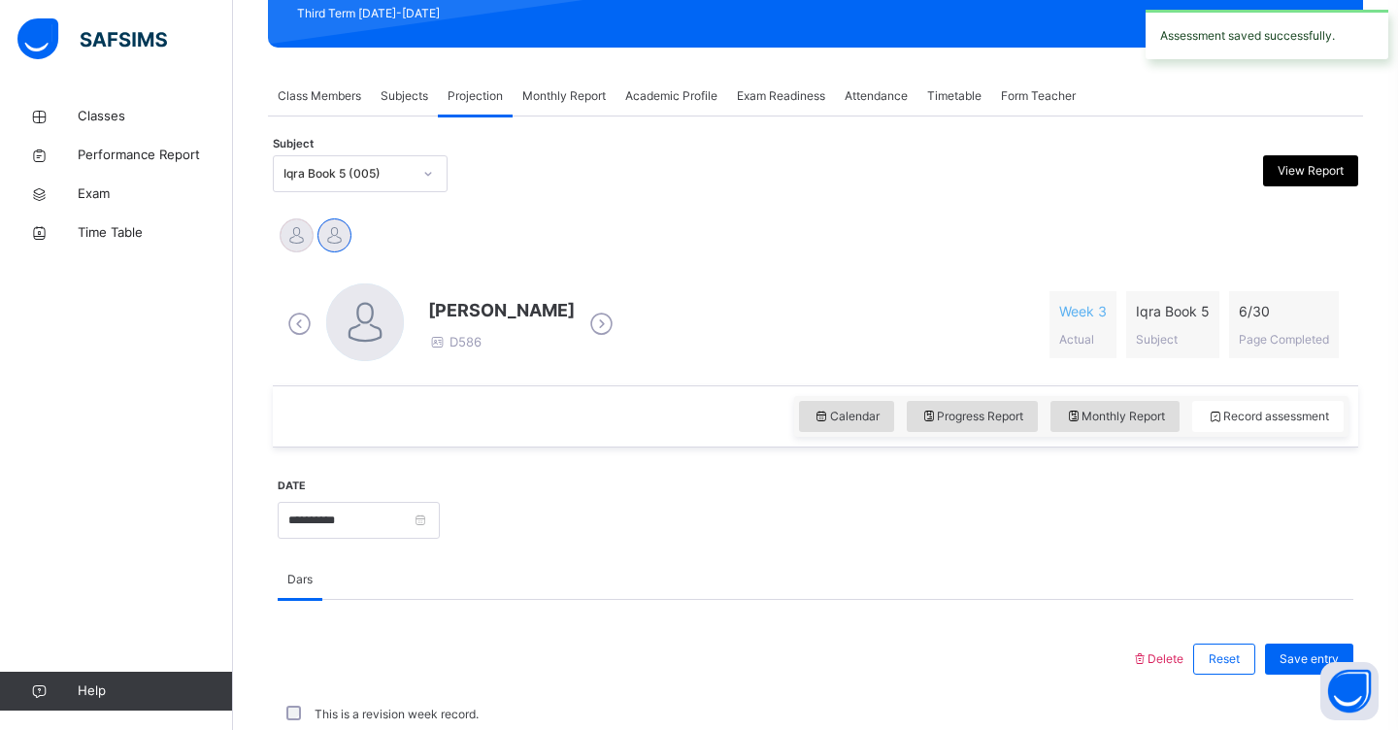
click at [436, 176] on div at bounding box center [427, 173] width 33 height 31
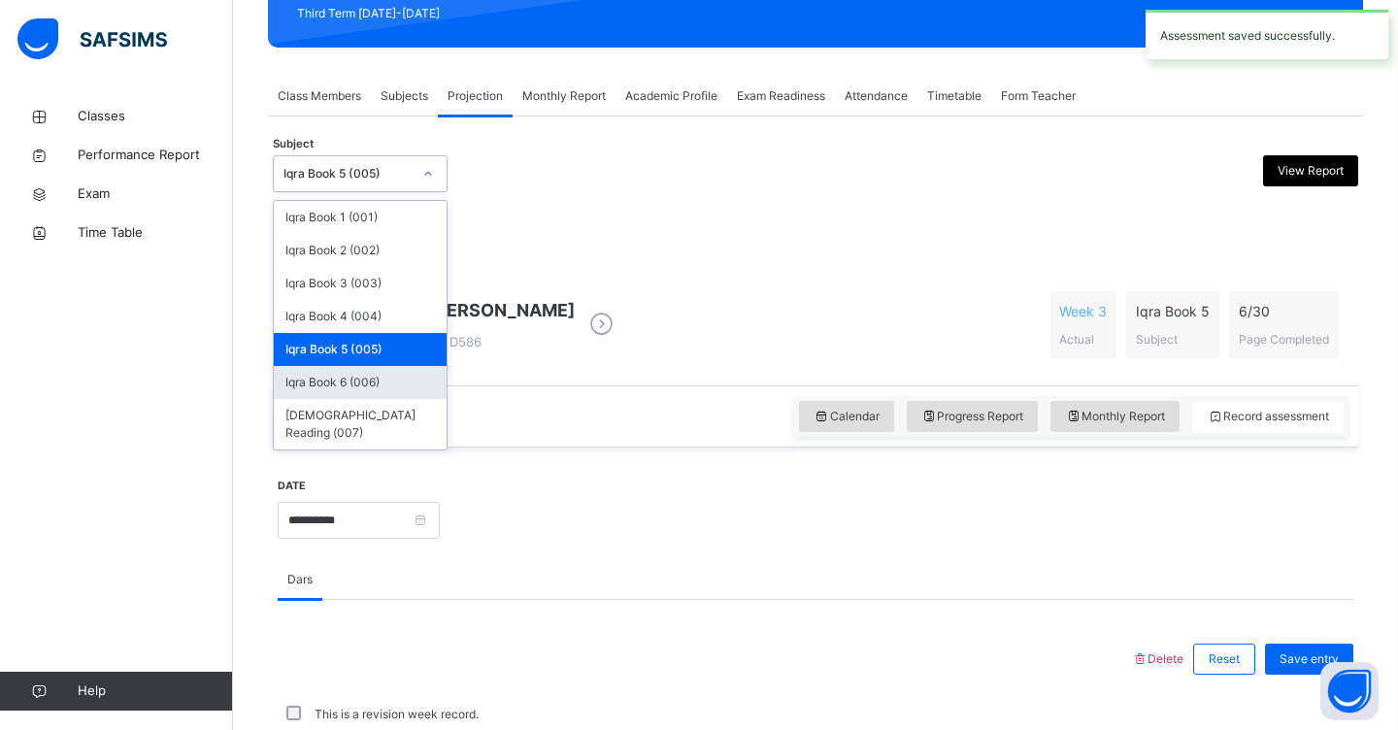
click at [406, 387] on div "Iqra Book 6 (006)" at bounding box center [360, 382] width 173 height 33
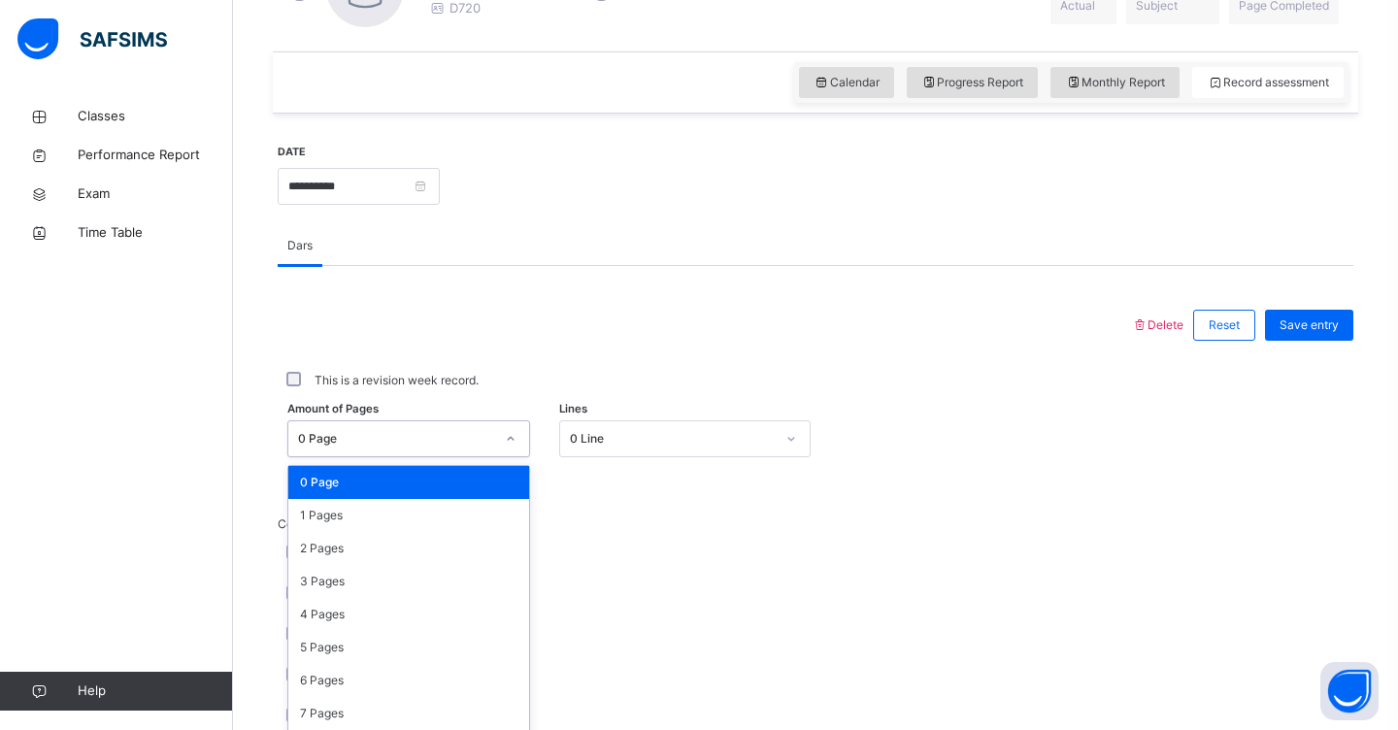
click at [512, 444] on div "option 0 Page focused, 1 of 31. 31 results available. Use Up and Down to choose…" at bounding box center [408, 438] width 243 height 37
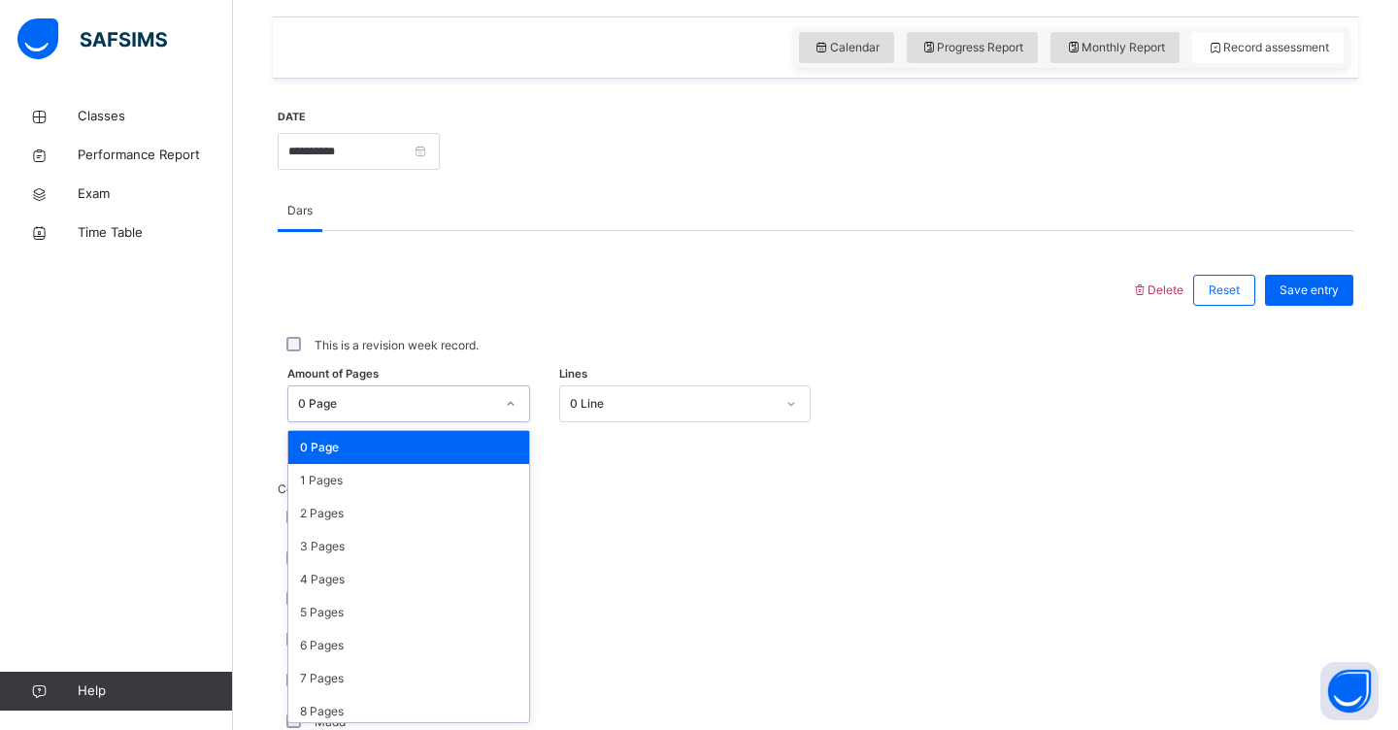
scroll to position [658, 0]
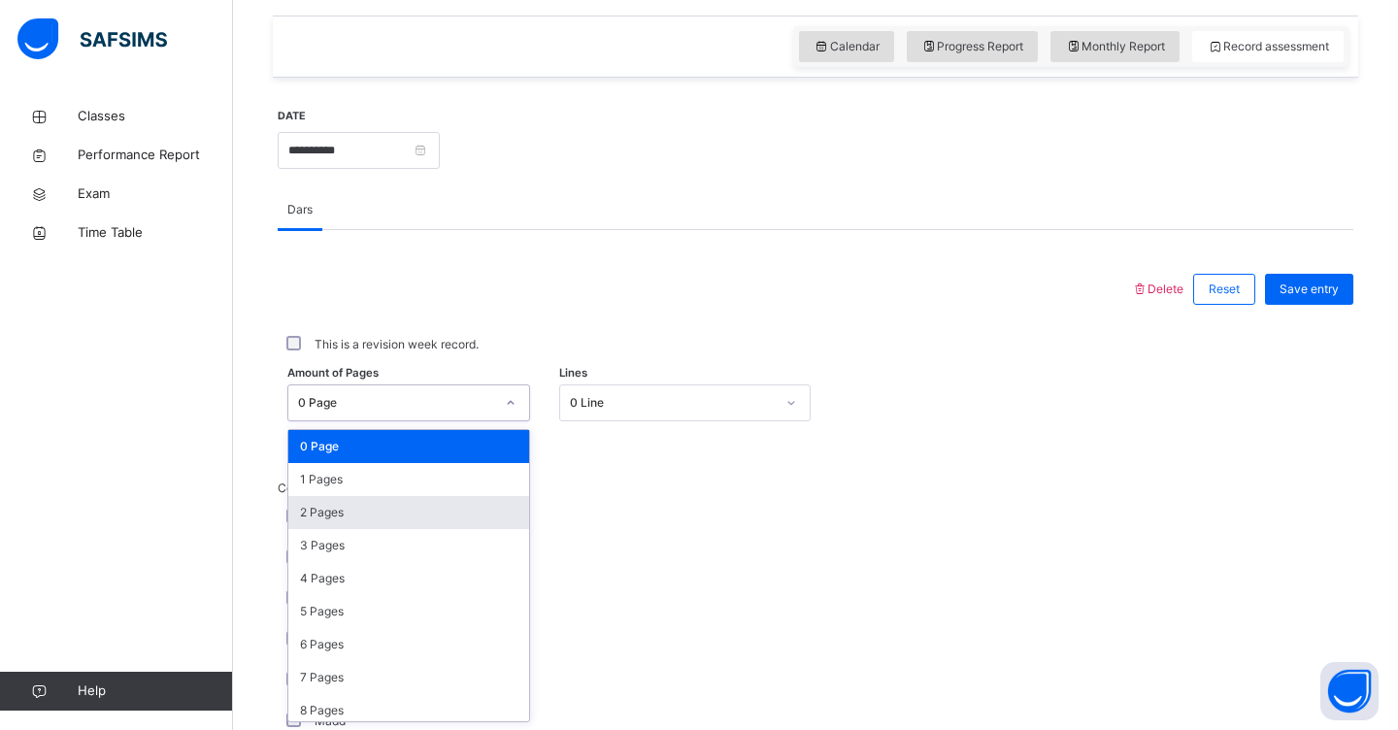
click at [479, 507] on div "2 Pages" at bounding box center [408, 512] width 241 height 33
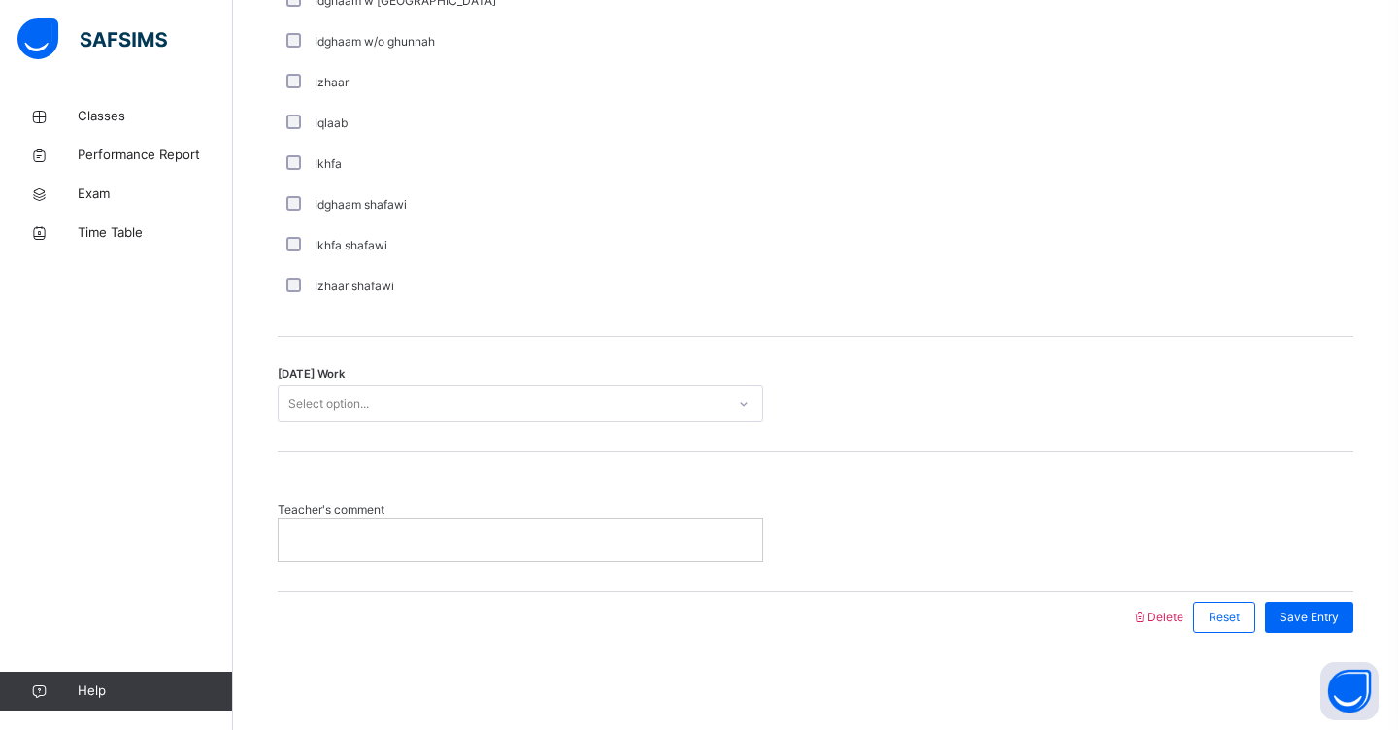
scroll to position [1459, 0]
click at [440, 396] on div "Select option..." at bounding box center [502, 405] width 446 height 30
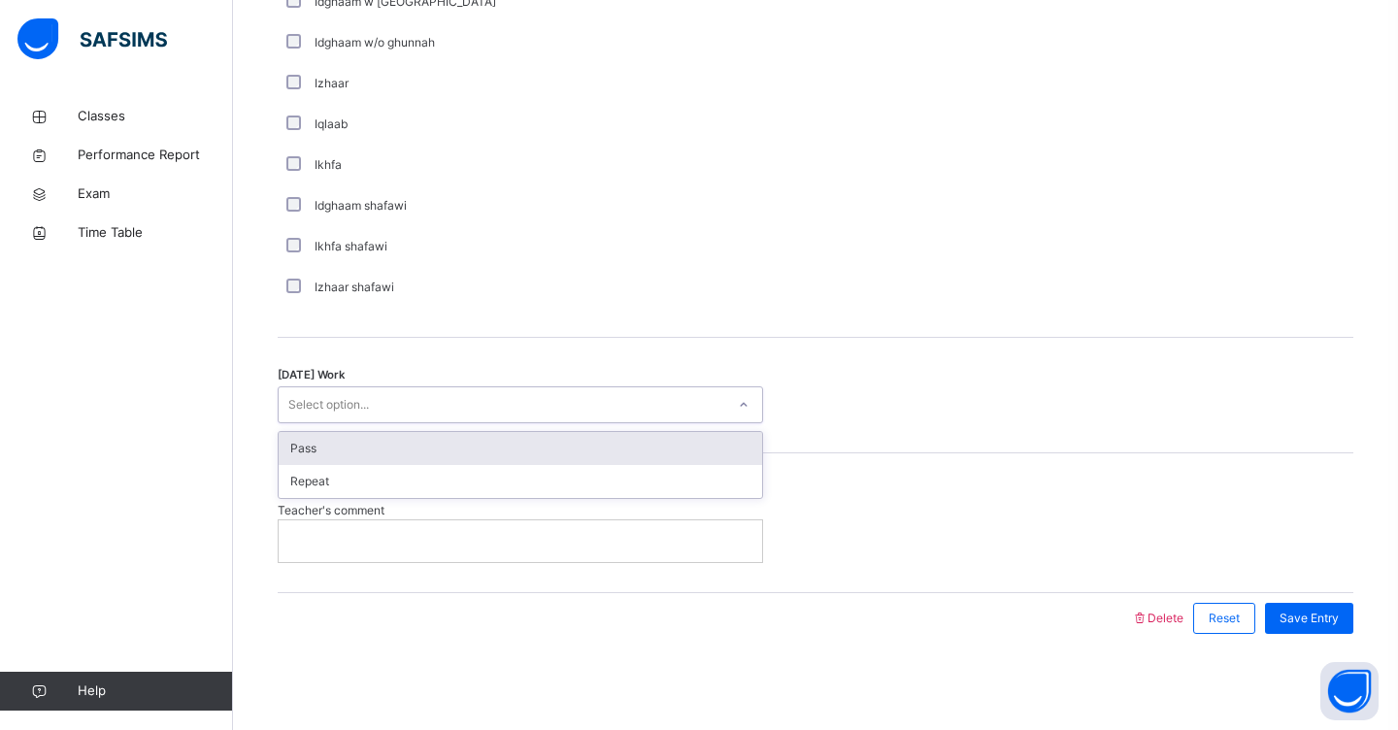
click at [433, 448] on div "Pass" at bounding box center [520, 448] width 483 height 33
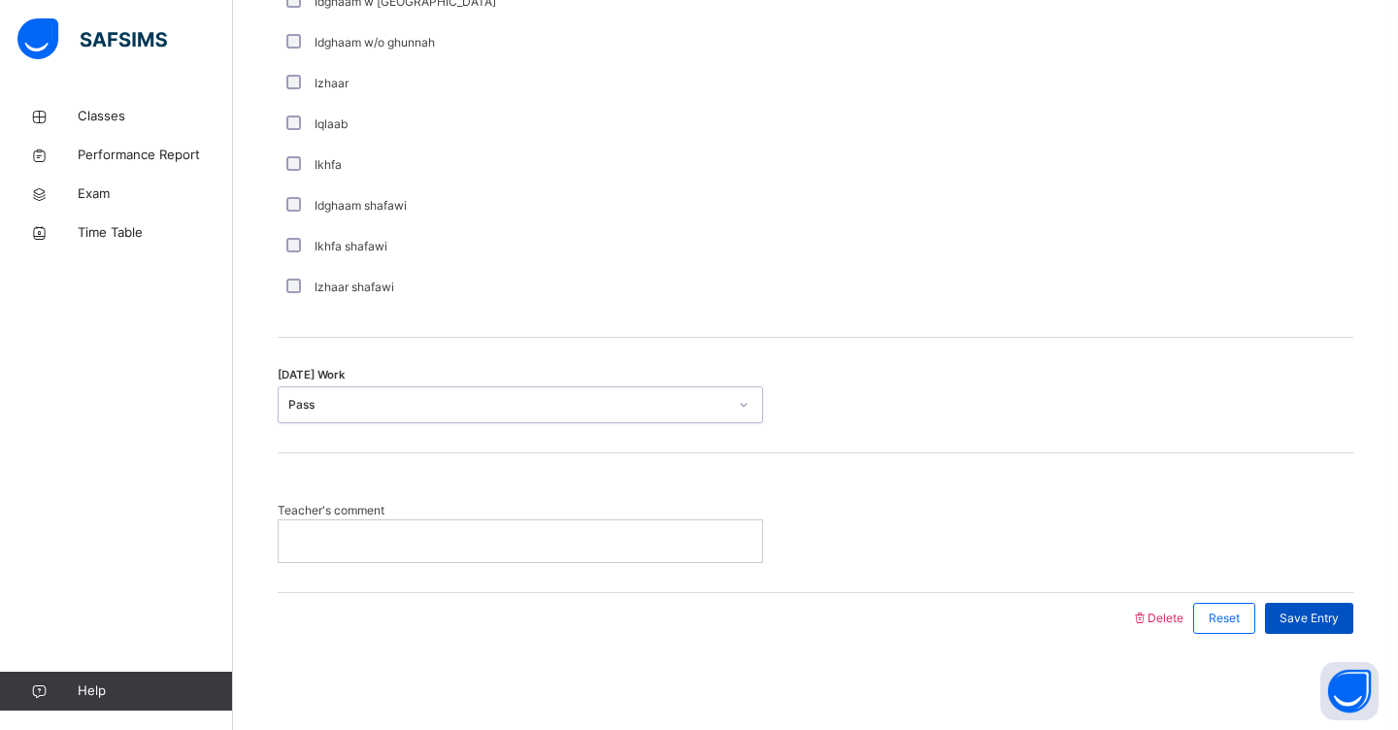
click at [1288, 613] on span "Save Entry" at bounding box center [1308, 617] width 59 height 17
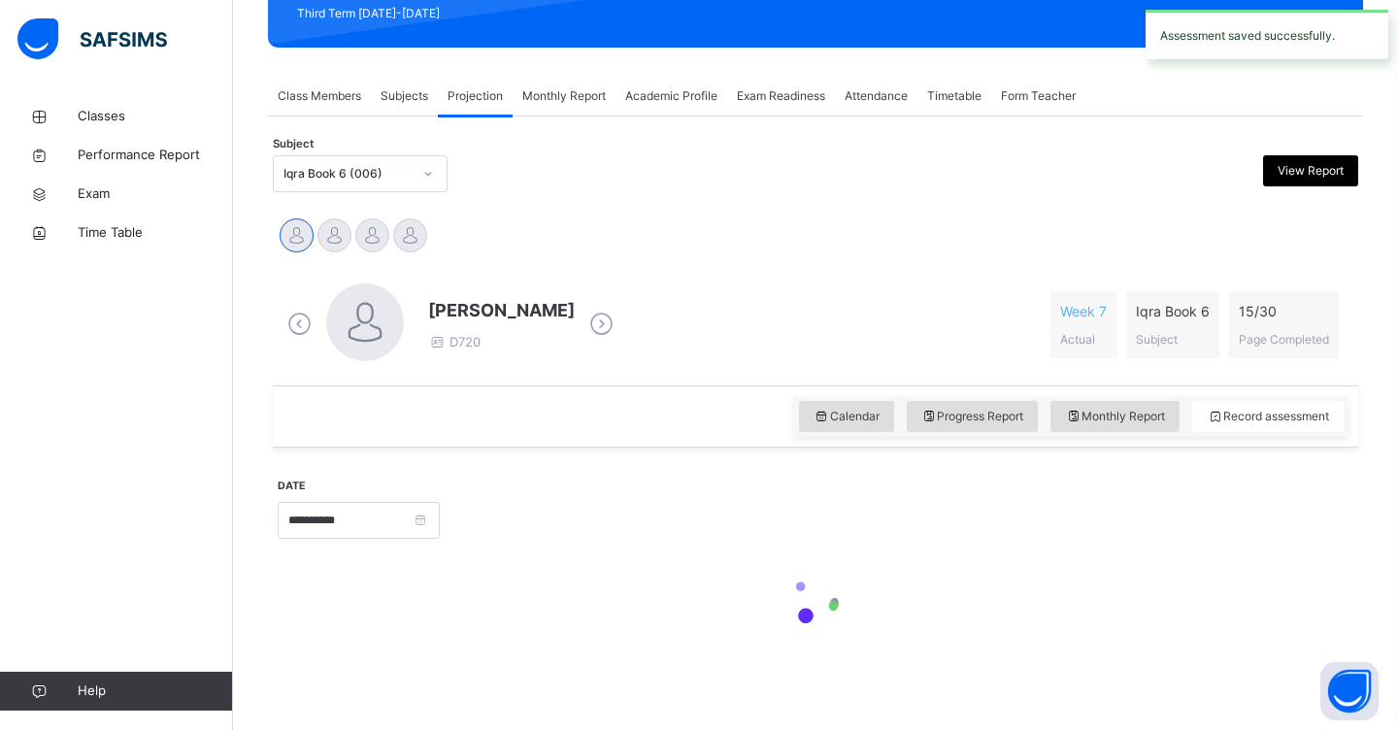
scroll to position [288, 0]
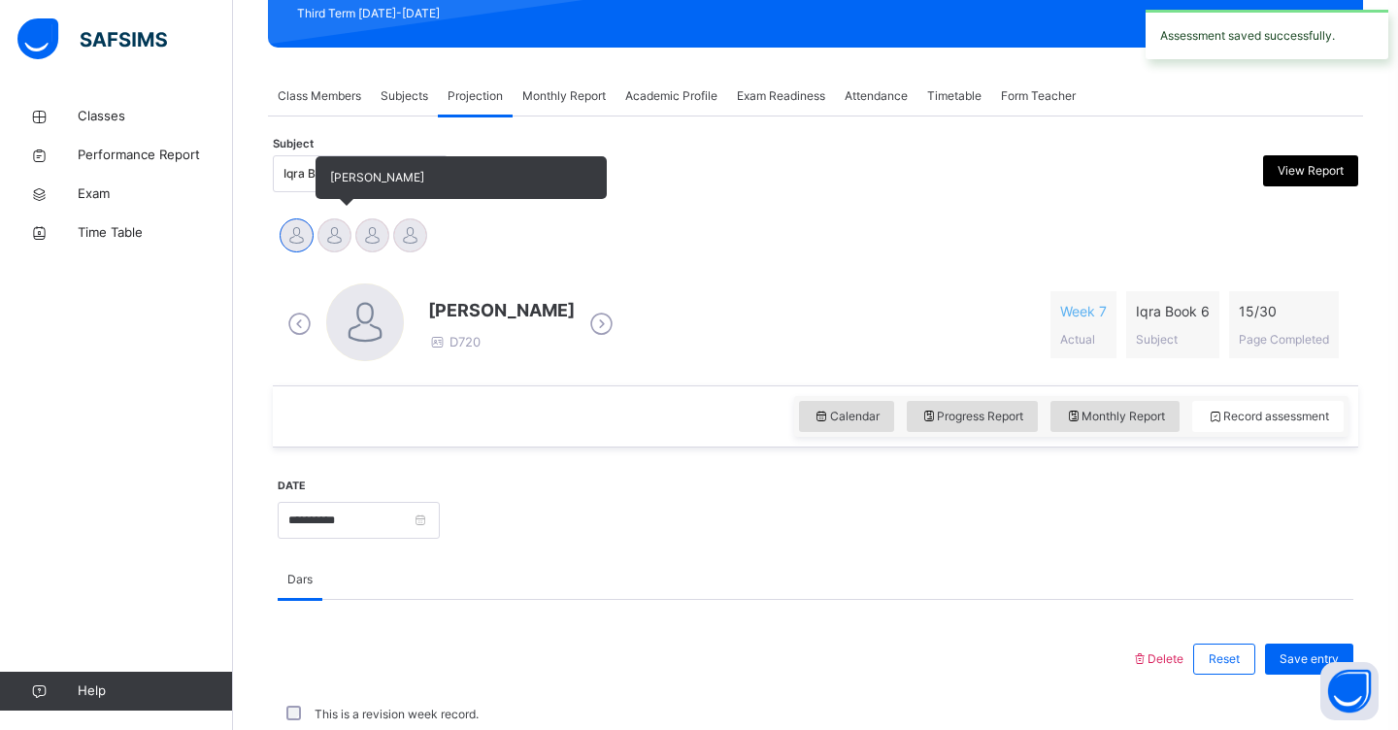
click at [334, 244] on div at bounding box center [334, 235] width 34 height 34
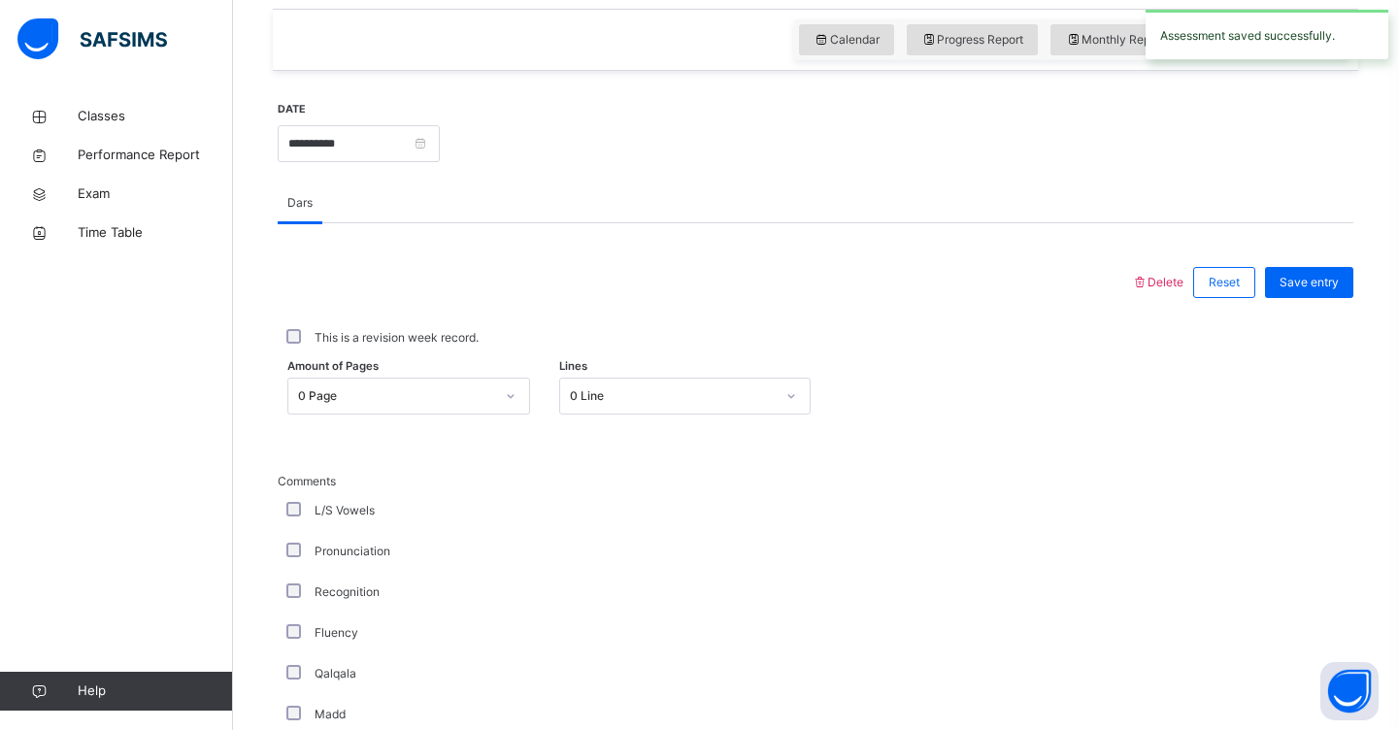
scroll to position [691, 0]
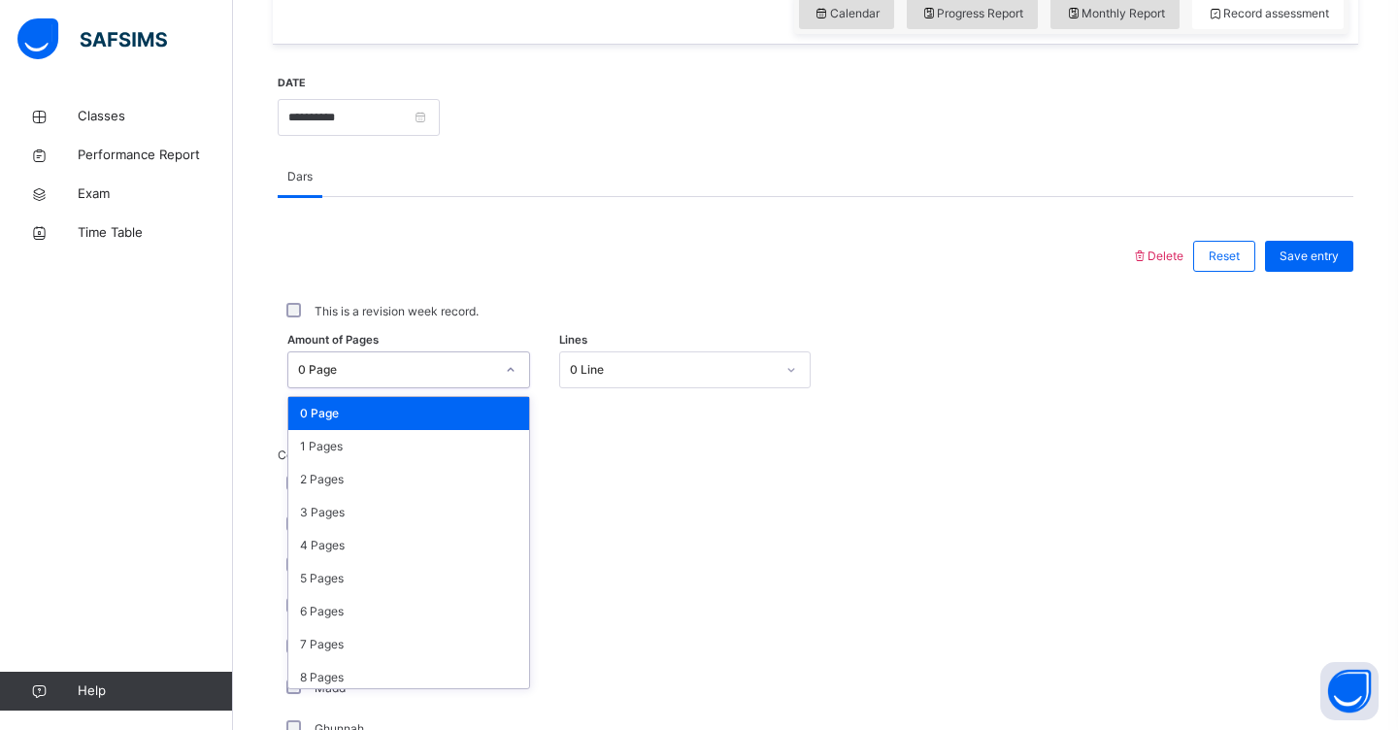
click at [510, 370] on icon at bounding box center [511, 369] width 12 height 19
click at [453, 475] on div "2 Pages" at bounding box center [408, 479] width 241 height 33
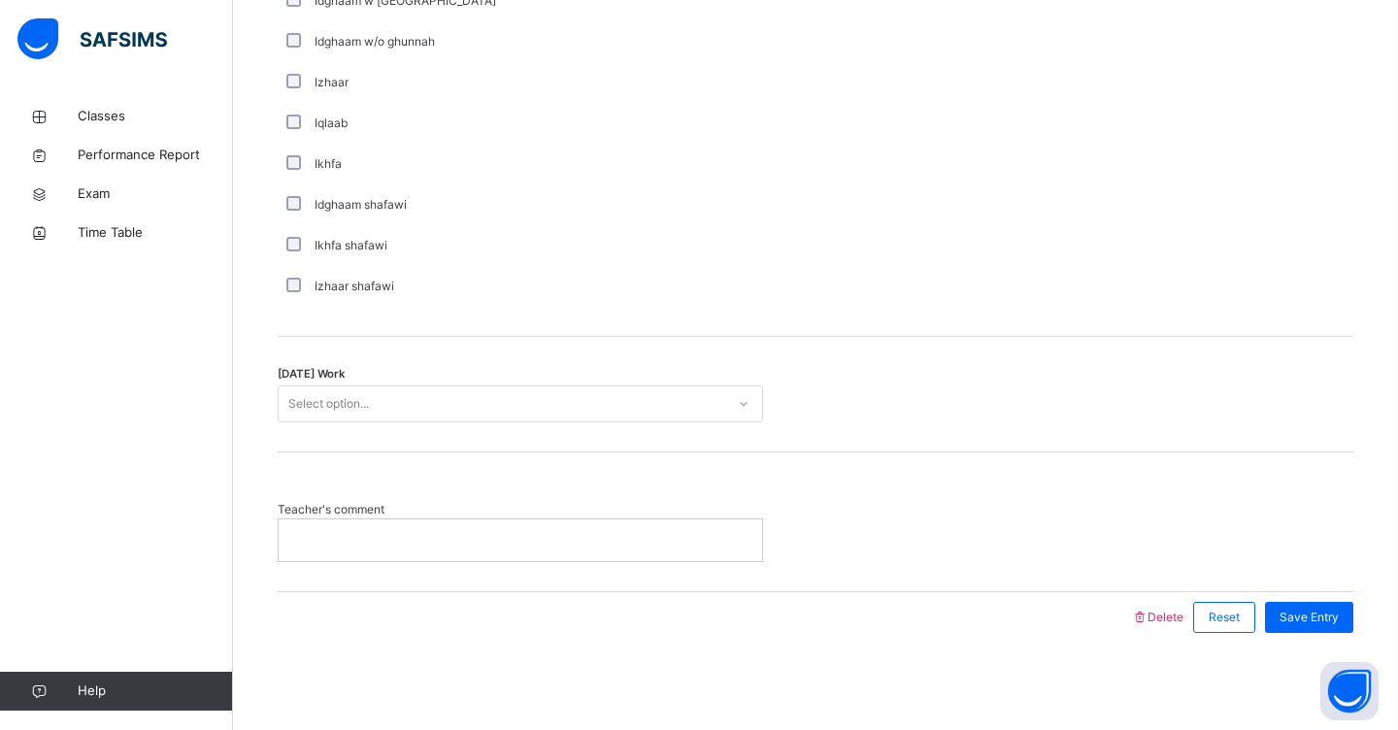
scroll to position [1459, 0]
click at [386, 393] on div "Select option..." at bounding box center [502, 405] width 446 height 30
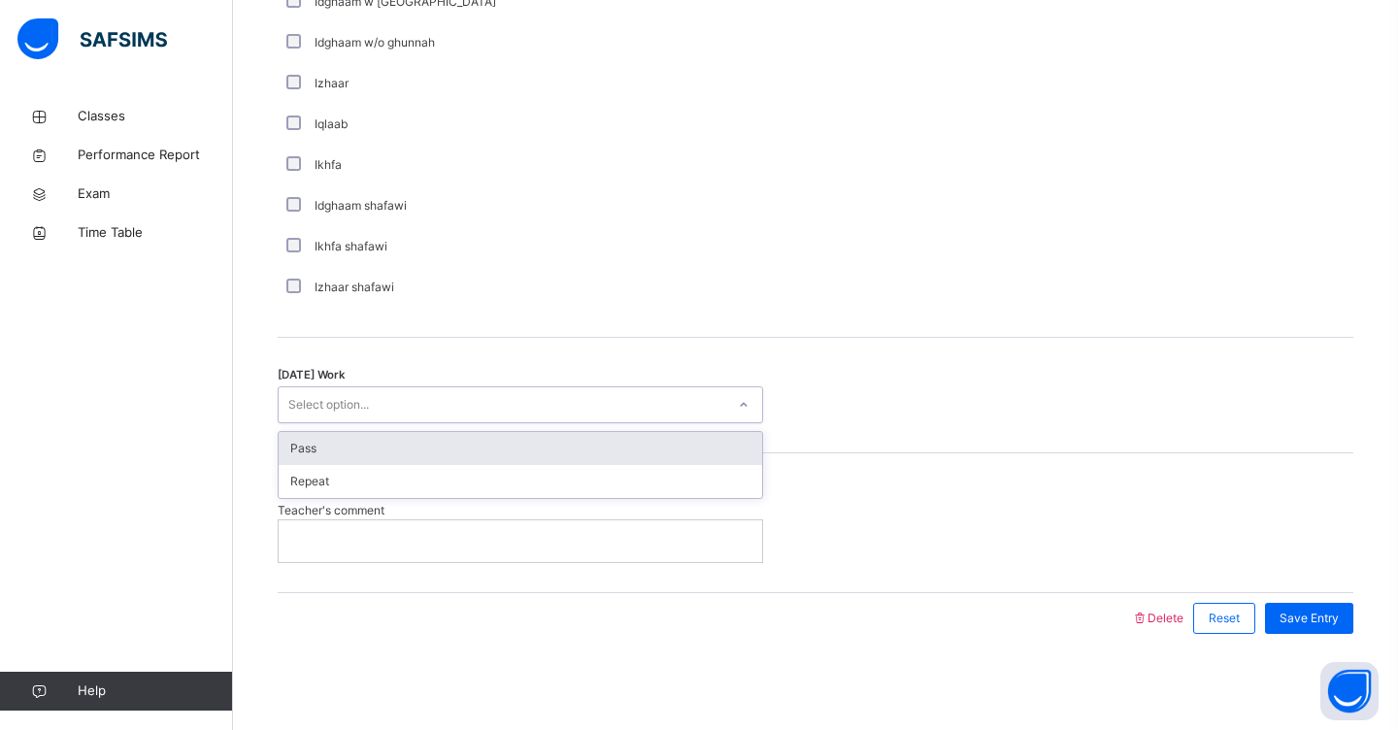
click at [381, 453] on div "Pass" at bounding box center [520, 448] width 483 height 33
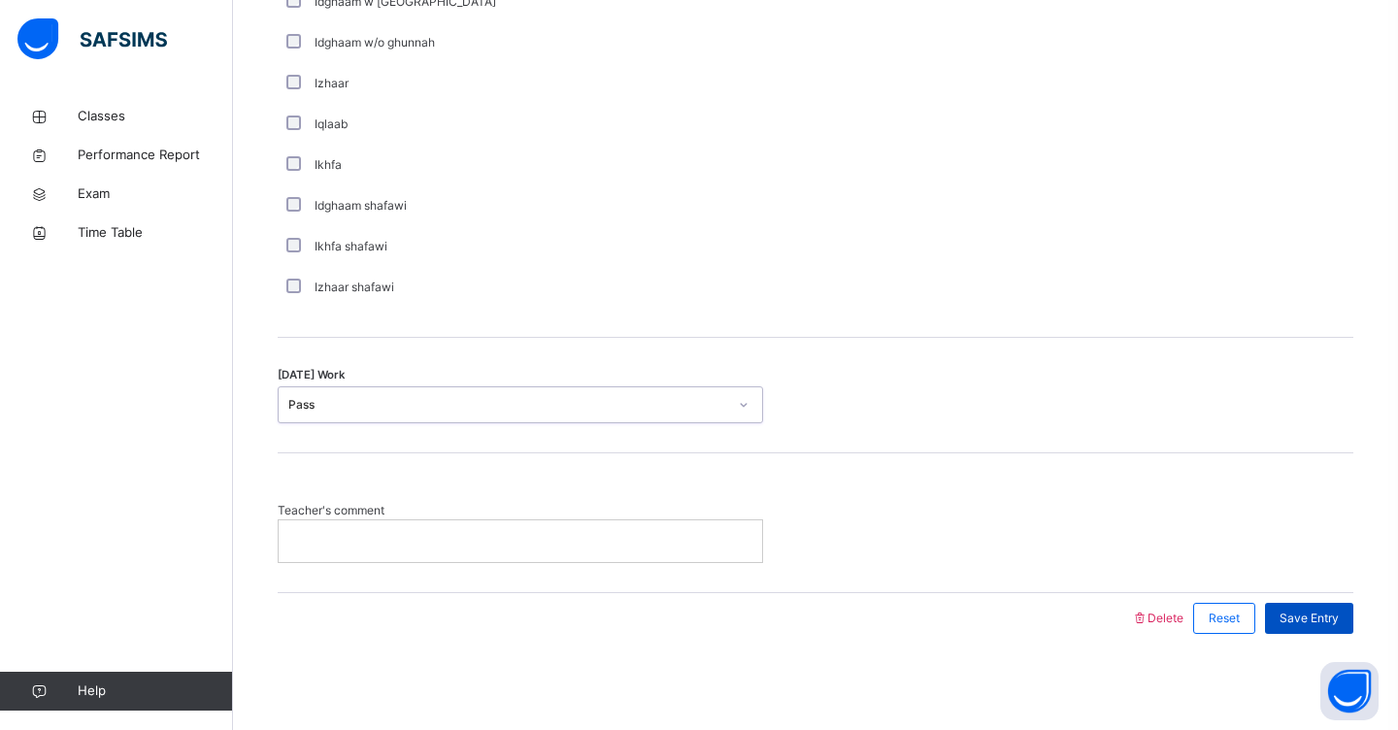
click at [1298, 612] on span "Save Entry" at bounding box center [1308, 617] width 59 height 17
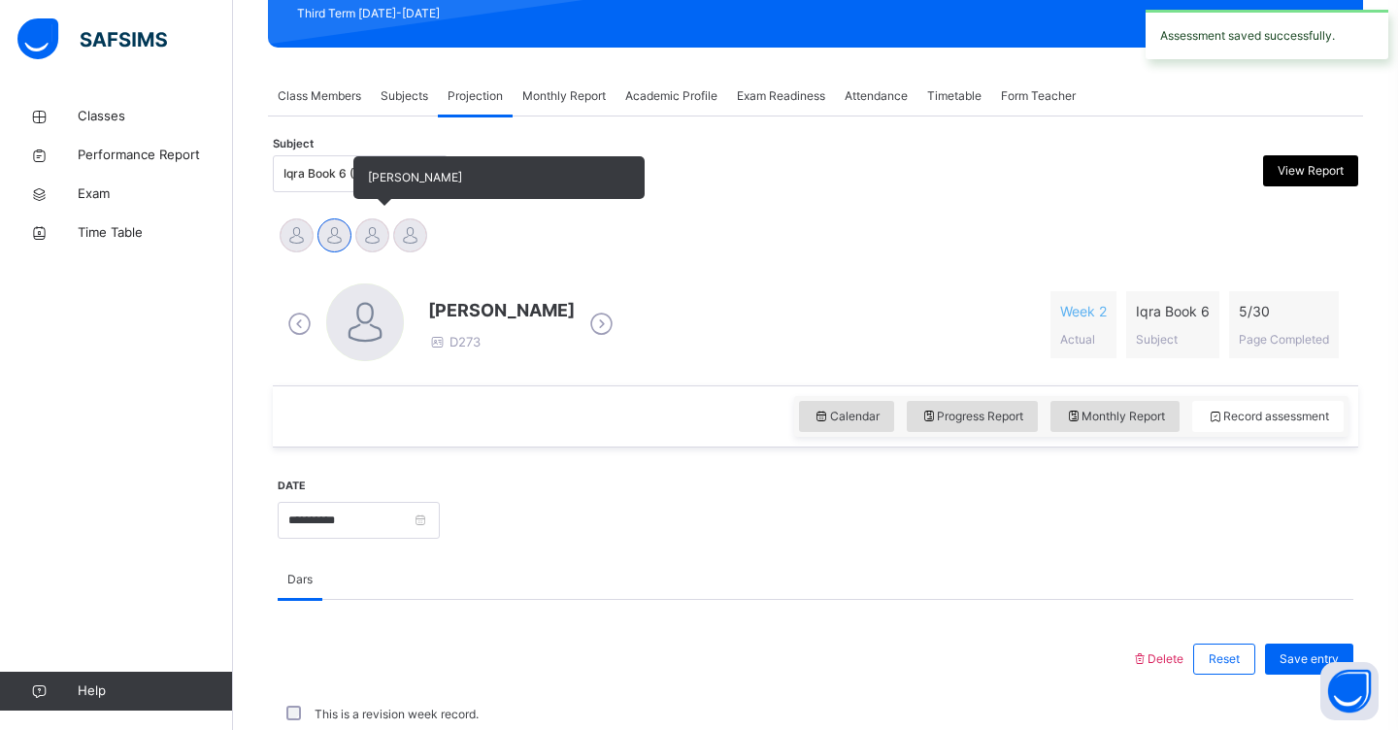
click at [372, 243] on div at bounding box center [372, 235] width 34 height 34
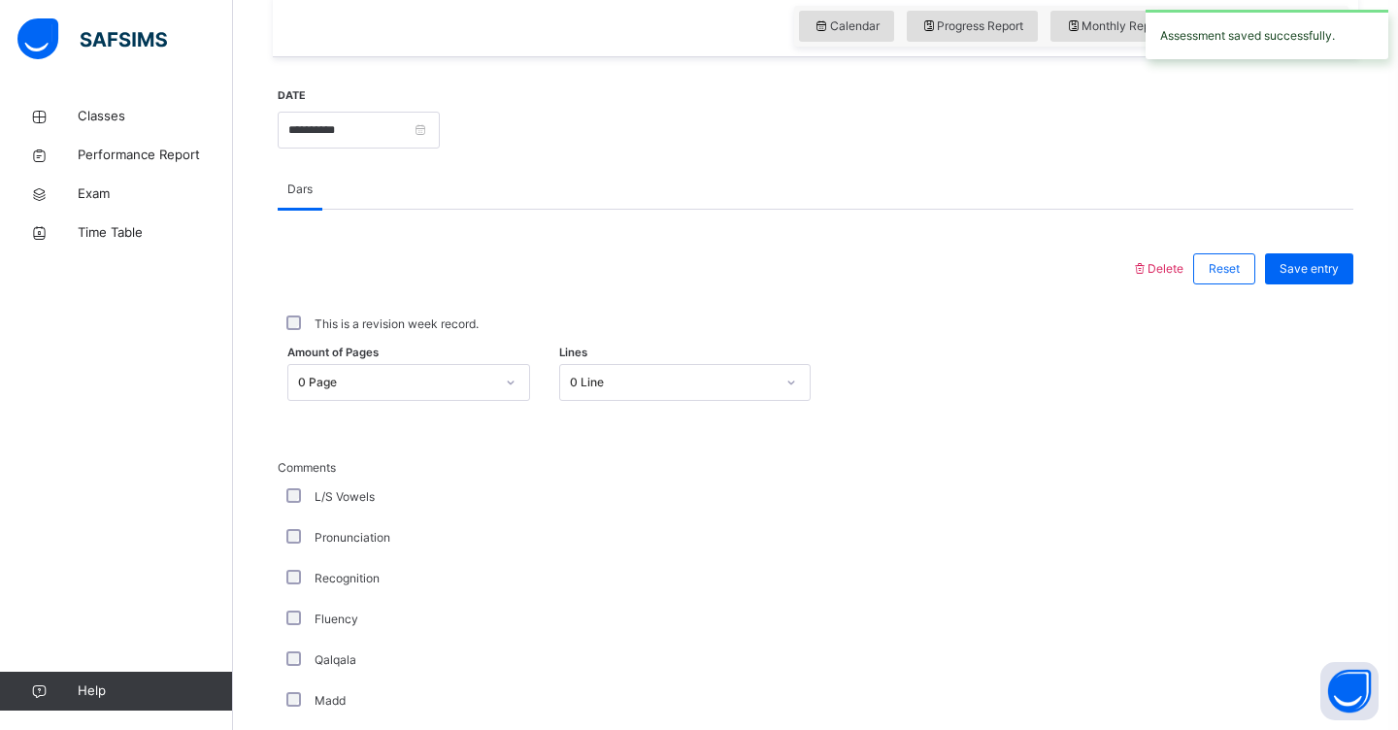
scroll to position [712, 0]
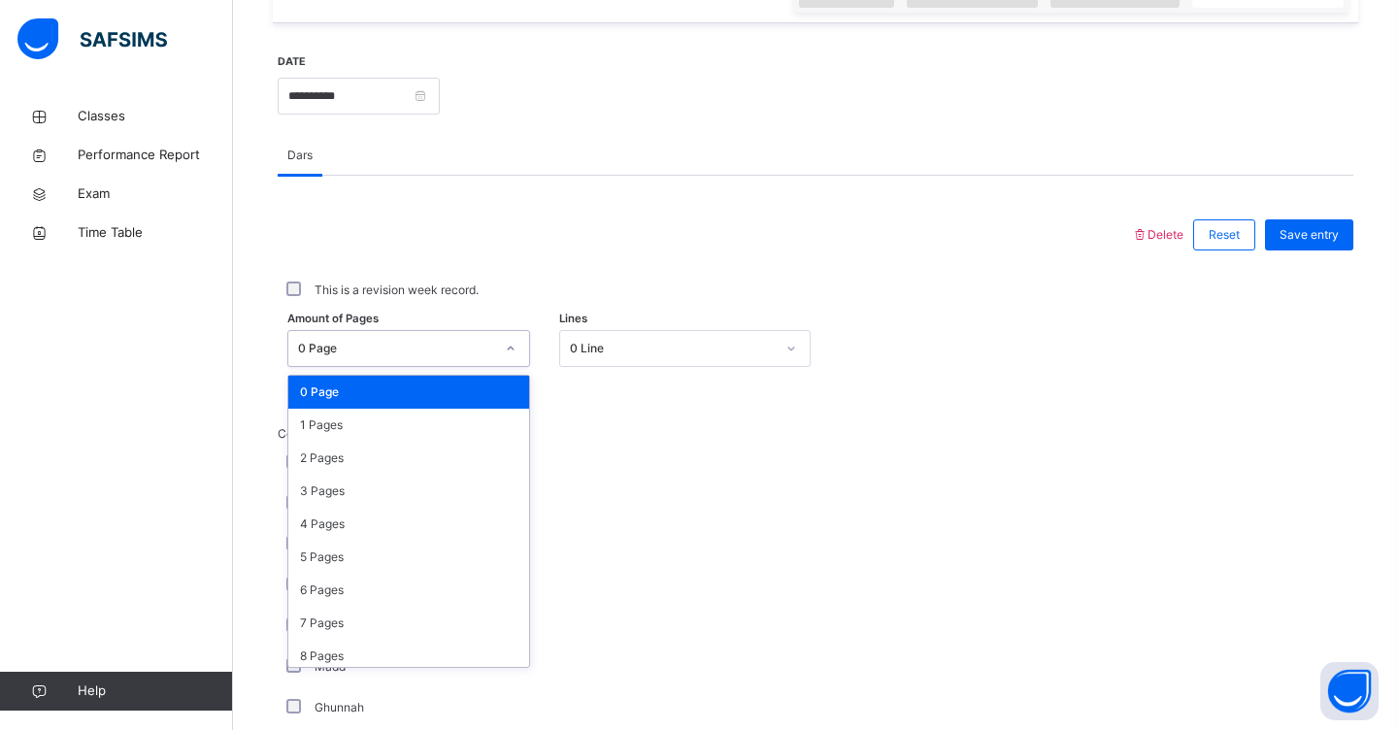
click at [509, 348] on icon at bounding box center [510, 348] width 7 height 4
click at [473, 445] on div "2 Pages" at bounding box center [408, 458] width 241 height 33
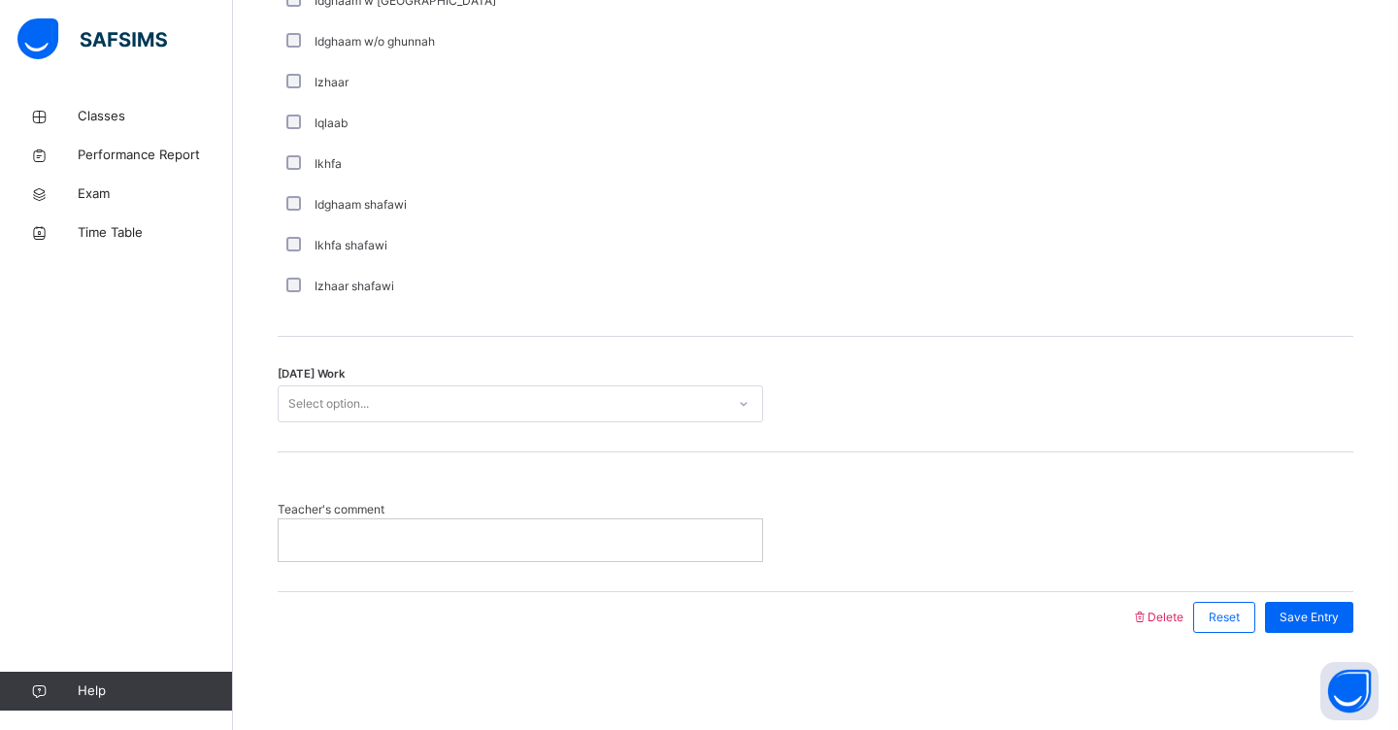
scroll to position [1459, 0]
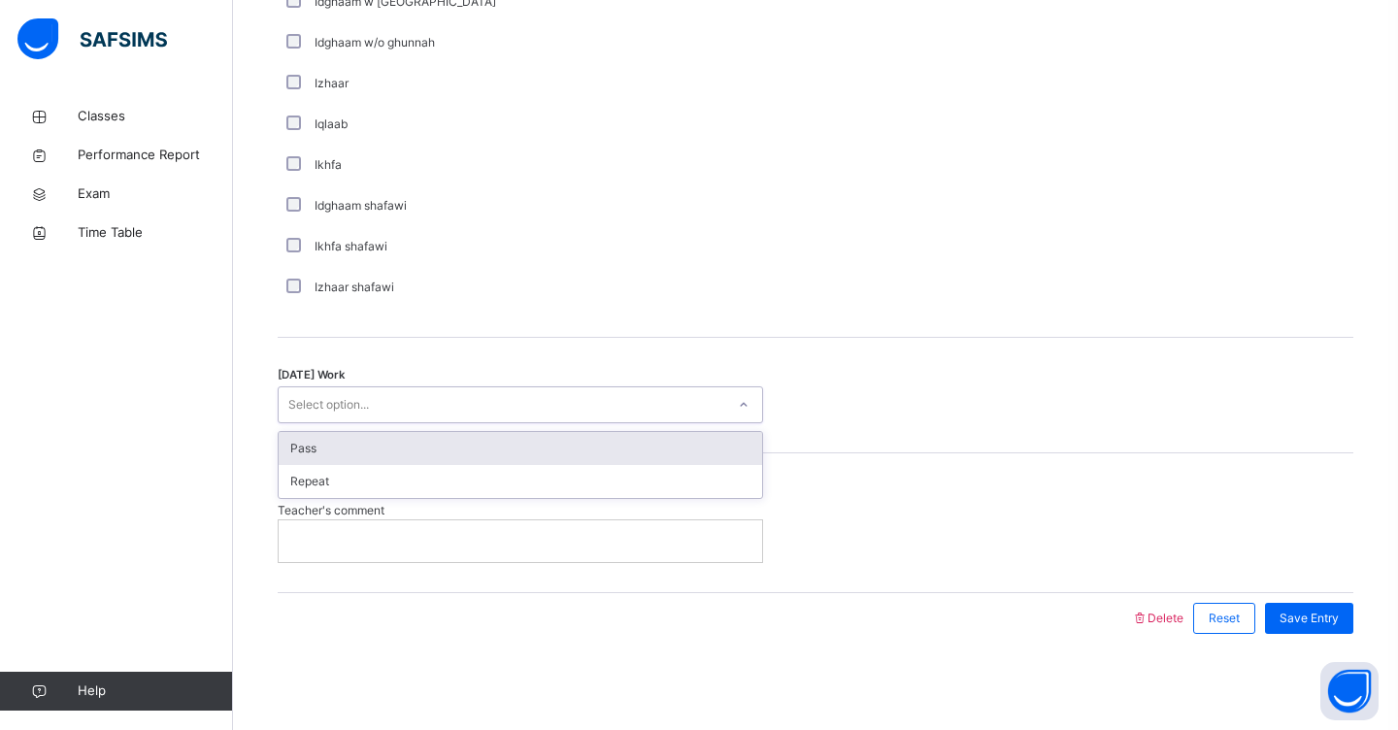
click at [449, 400] on div "Select option..." at bounding box center [502, 405] width 446 height 30
click at [432, 456] on div "Pass" at bounding box center [520, 448] width 483 height 33
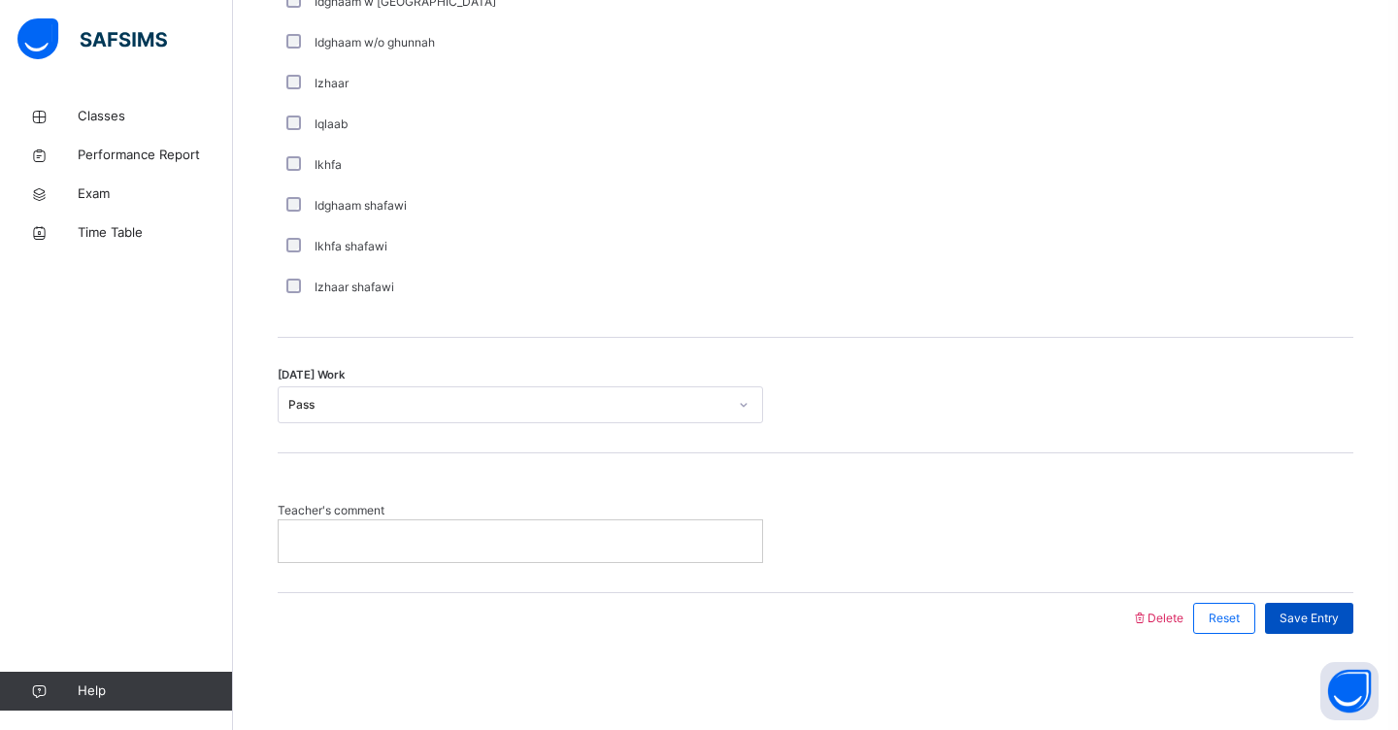
click at [1290, 617] on span "Save Entry" at bounding box center [1308, 617] width 59 height 17
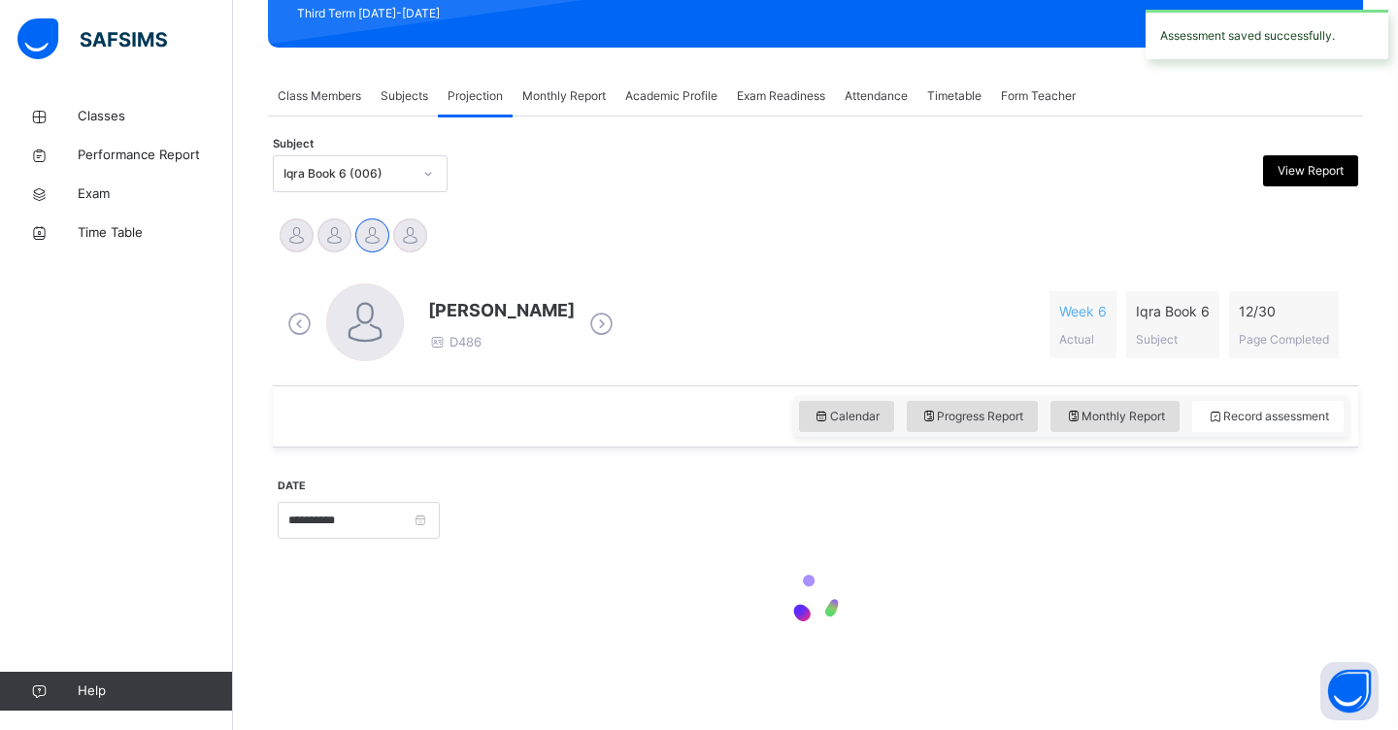
scroll to position [288, 0]
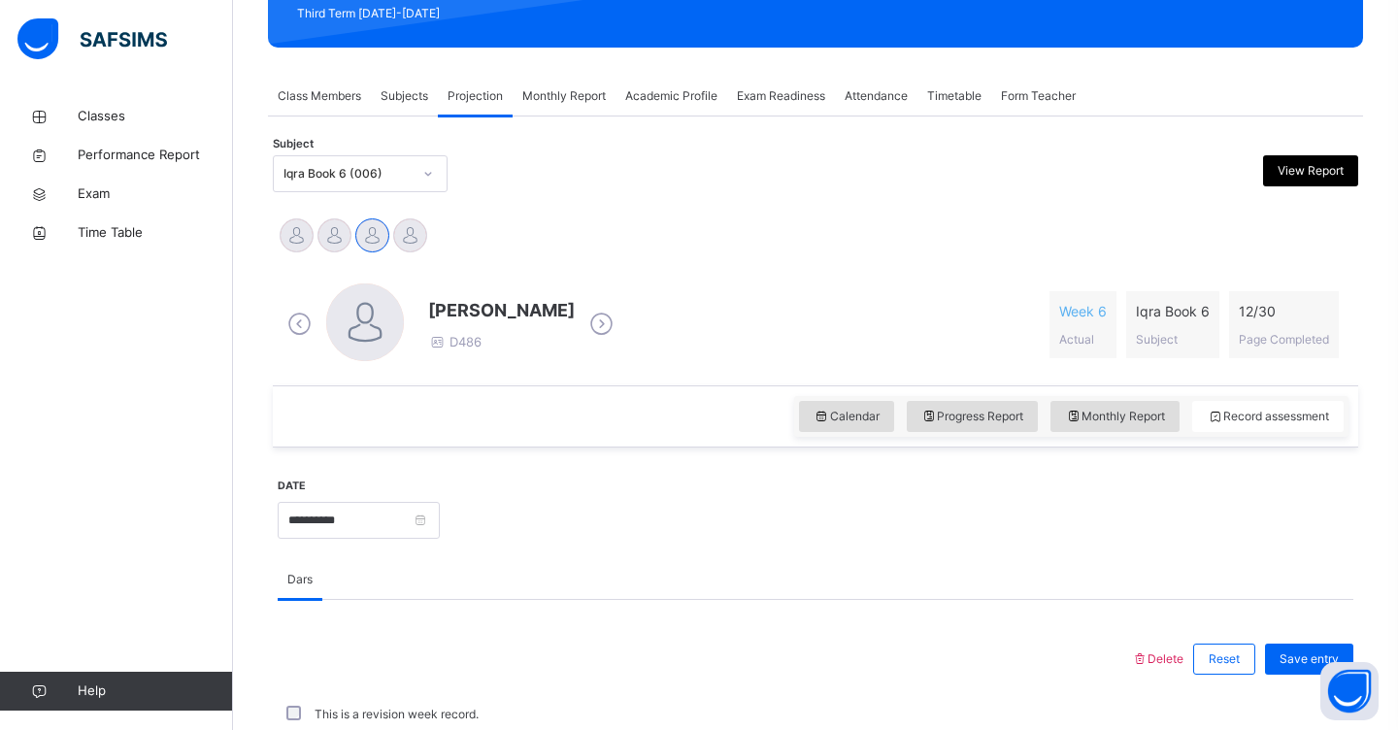
click at [872, 98] on span "Attendance" at bounding box center [875, 95] width 63 height 17
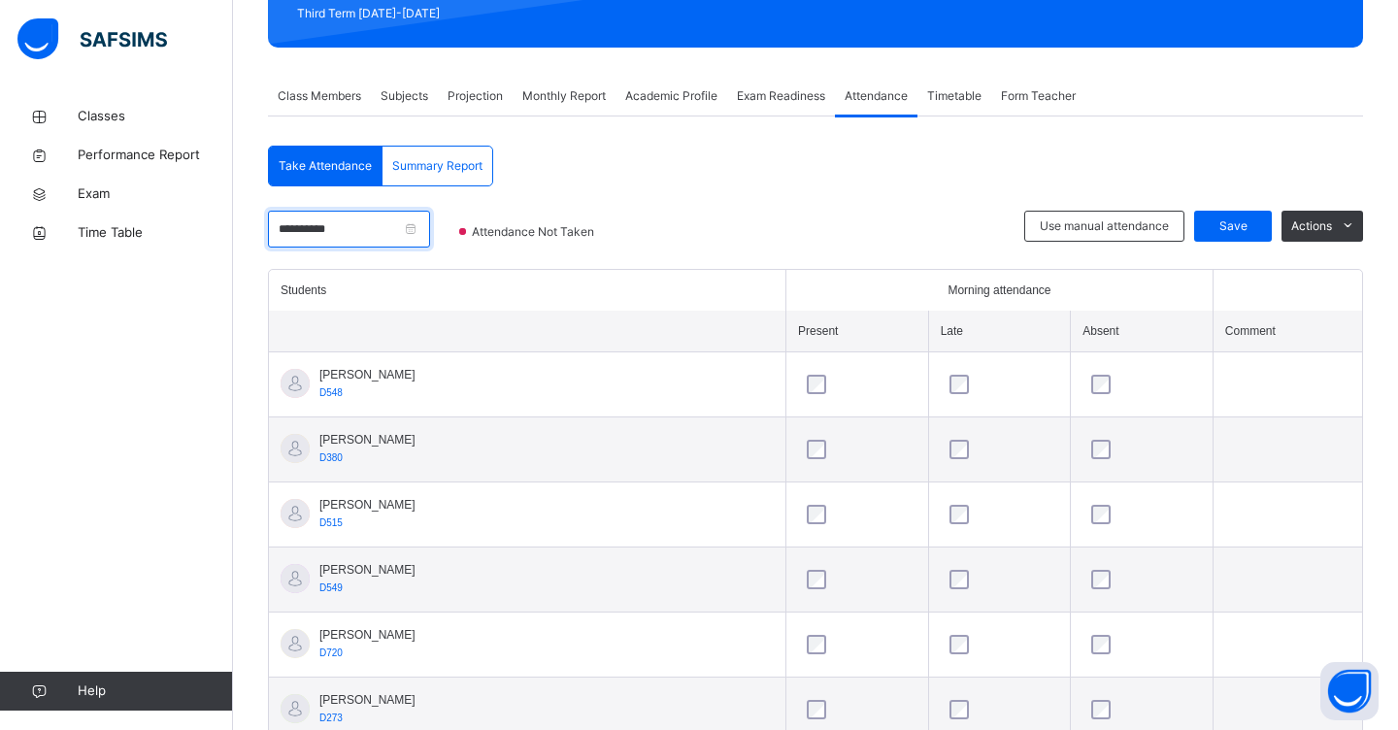
click at [430, 240] on input "**********" at bounding box center [349, 229] width 162 height 37
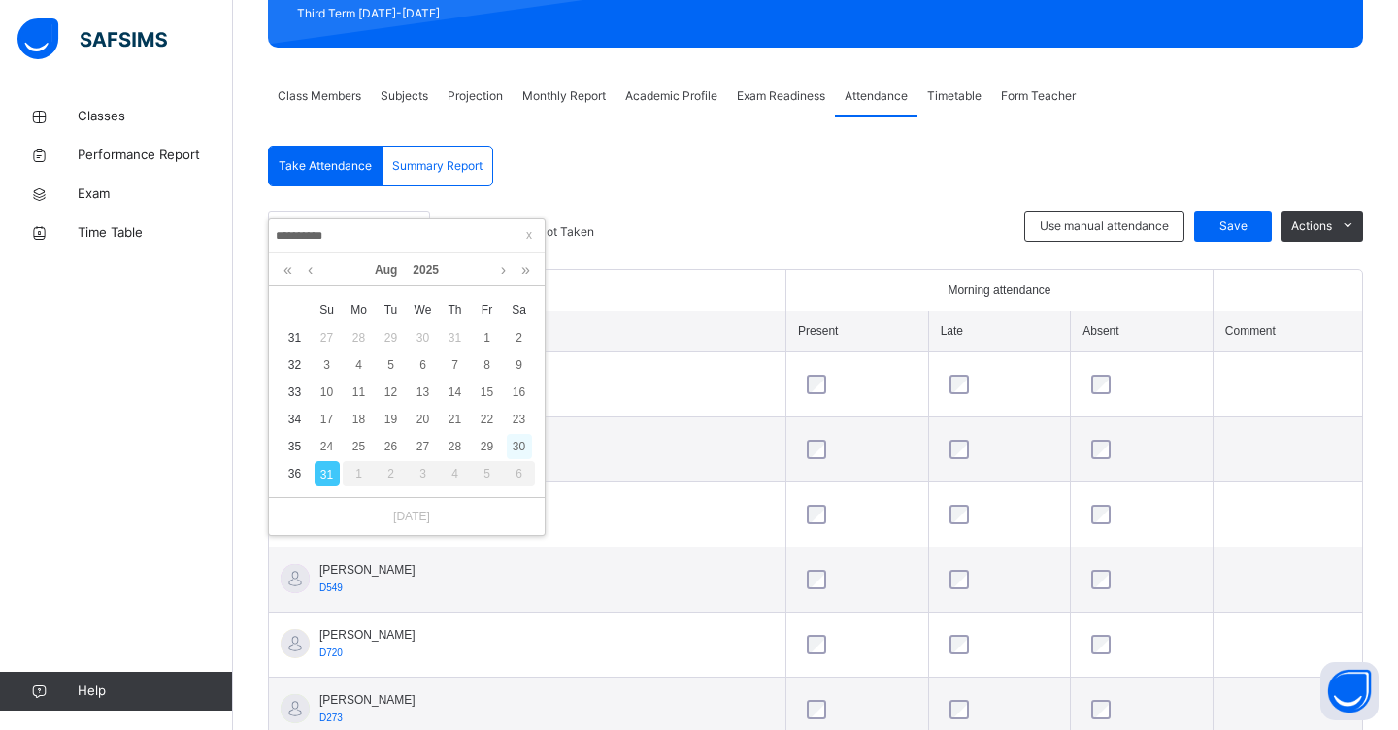
click at [522, 449] on div "30" at bounding box center [519, 446] width 25 height 25
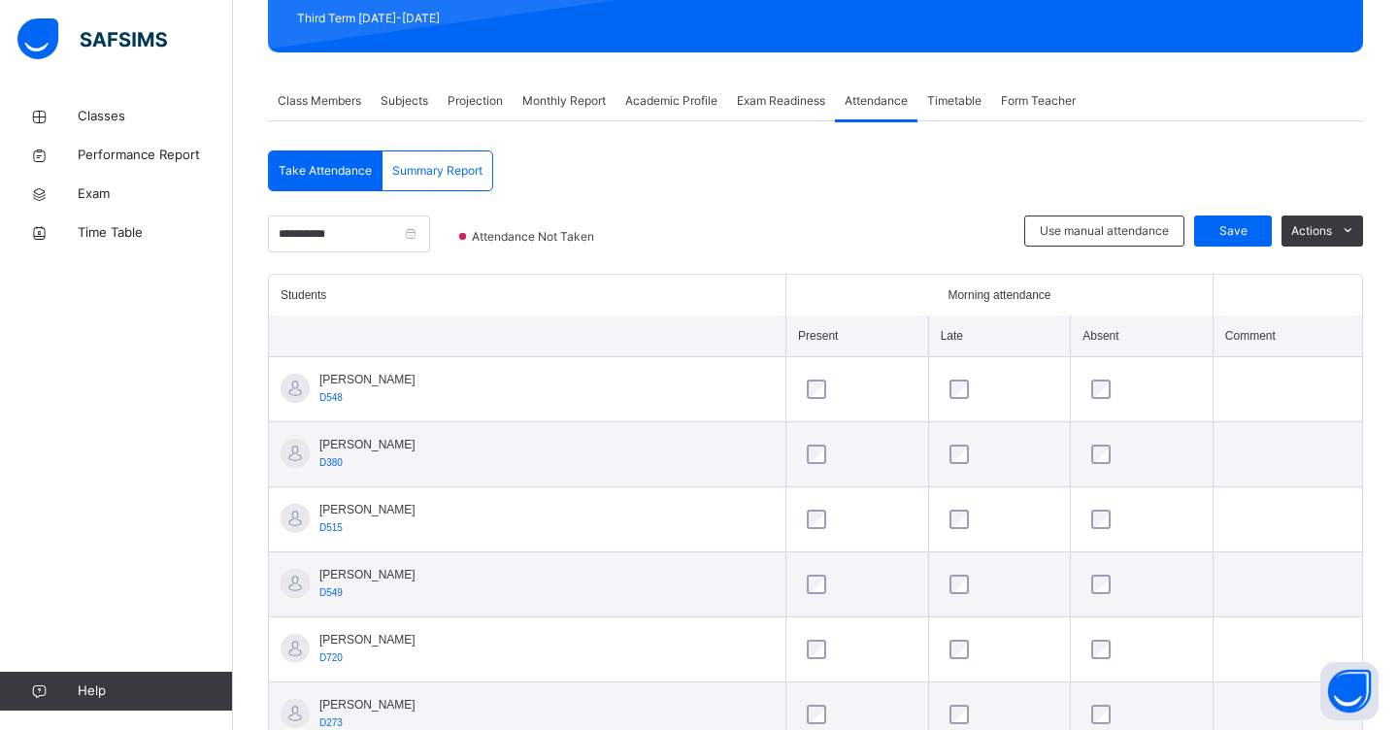
scroll to position [287, 0]
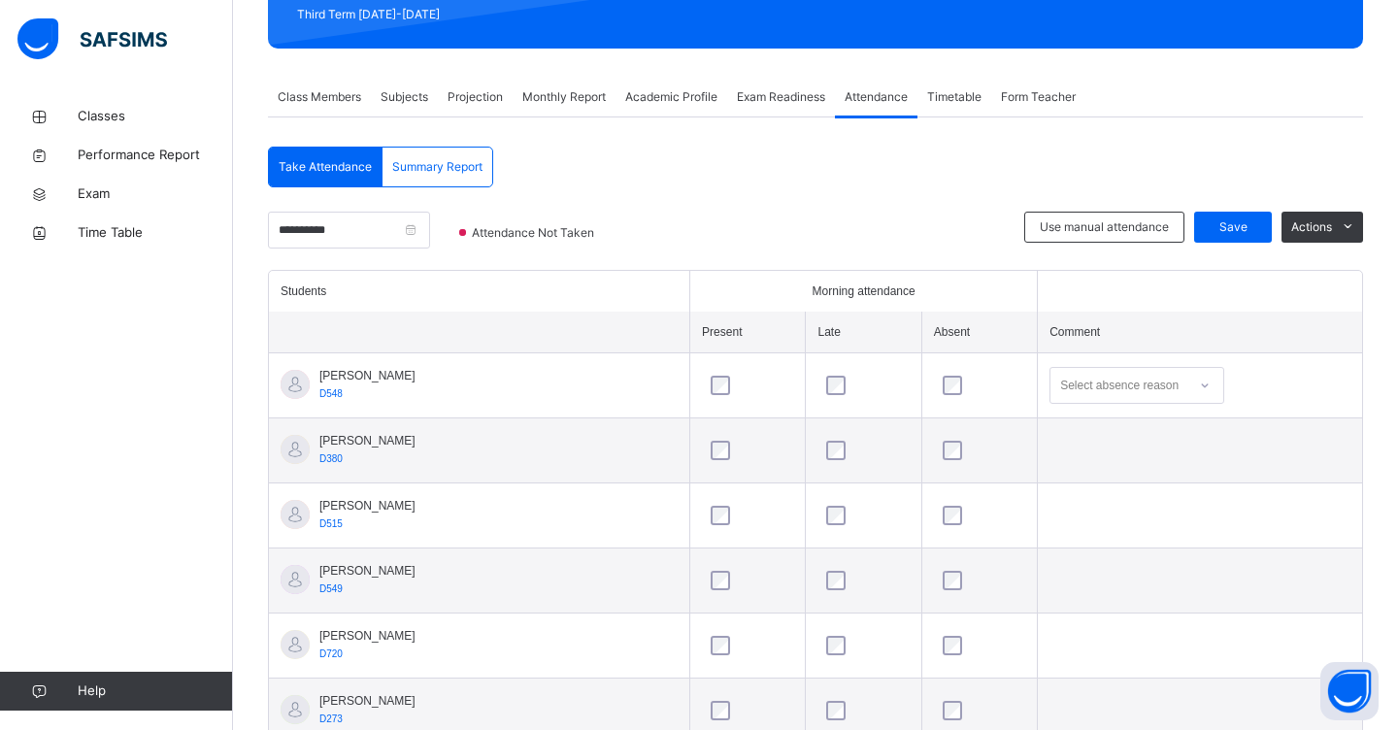
click at [1093, 386] on div "Select absence reason" at bounding box center [1119, 385] width 118 height 37
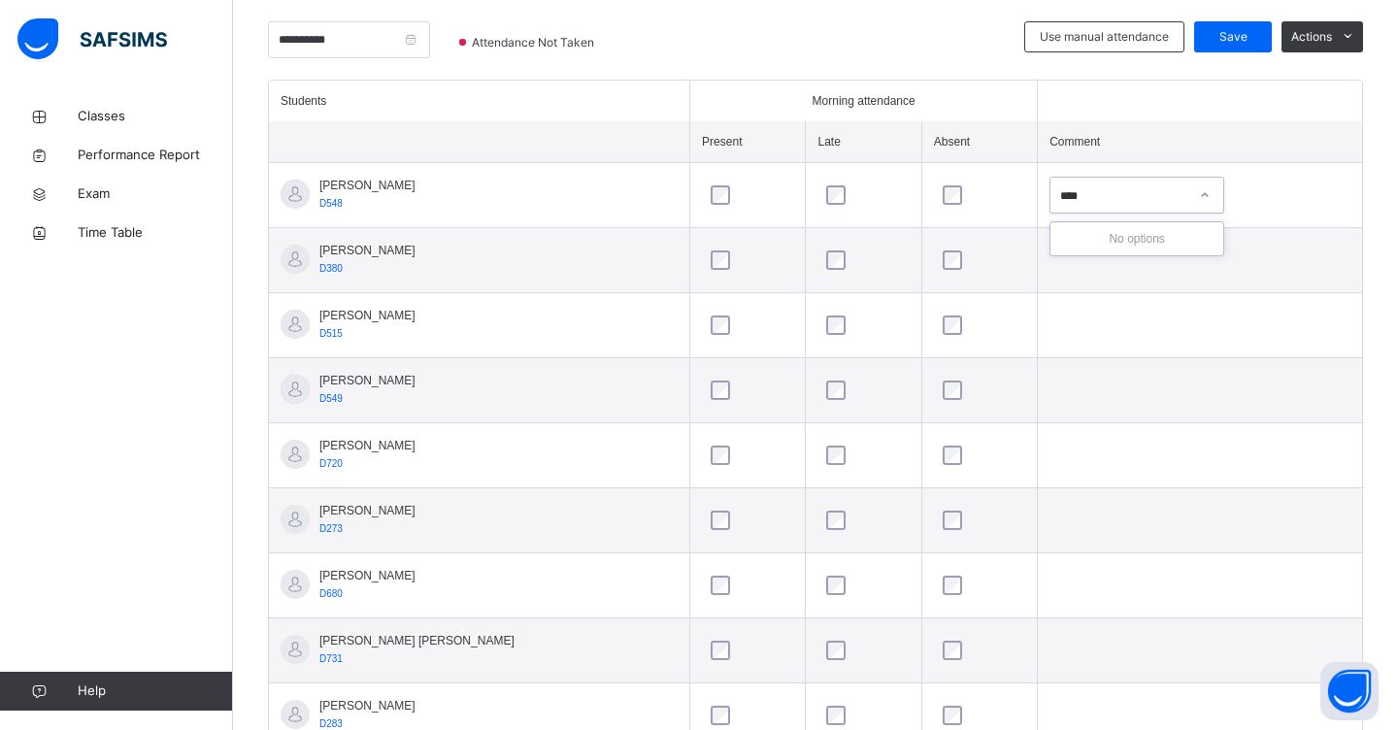
scroll to position [478, 0]
type input "****"
click at [1069, 394] on div "Select absence reason" at bounding box center [1119, 389] width 118 height 37
click at [1204, 389] on icon at bounding box center [1205, 388] width 12 height 19
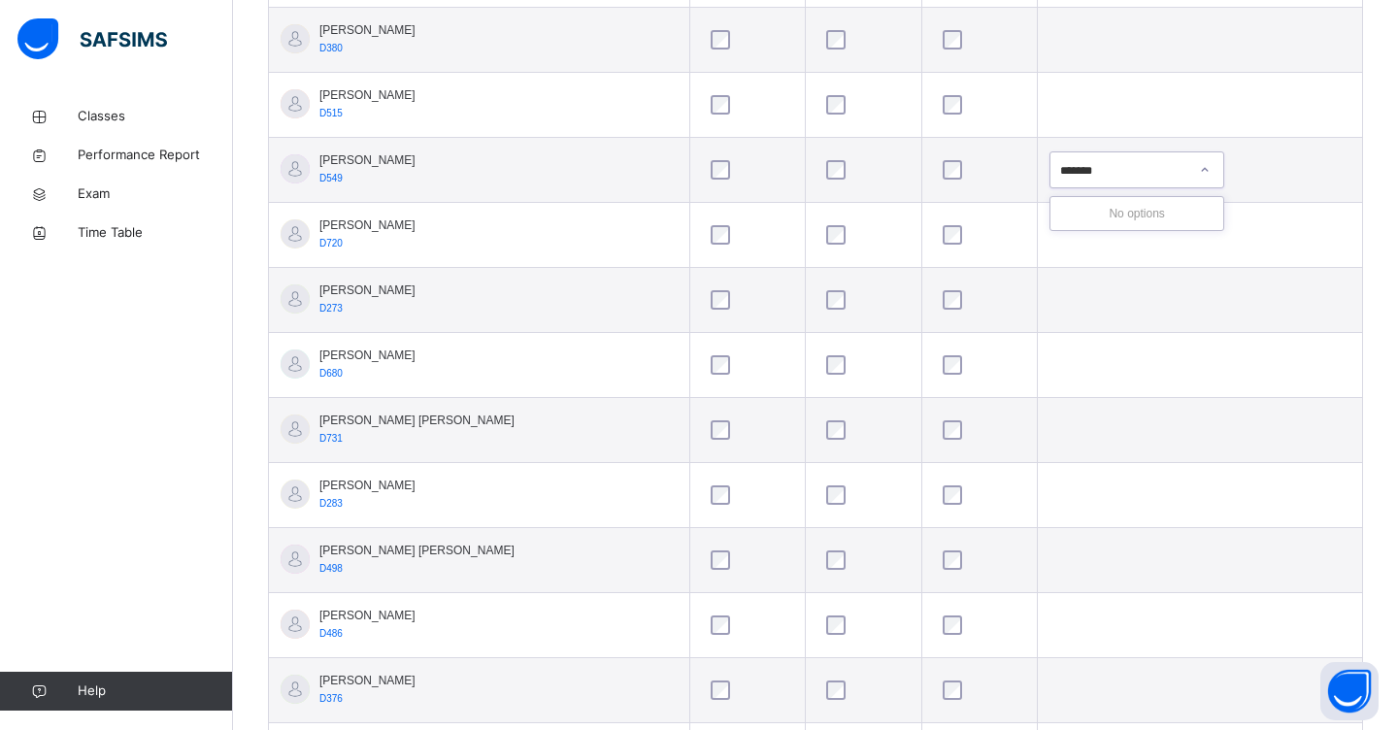
scroll to position [691, 0]
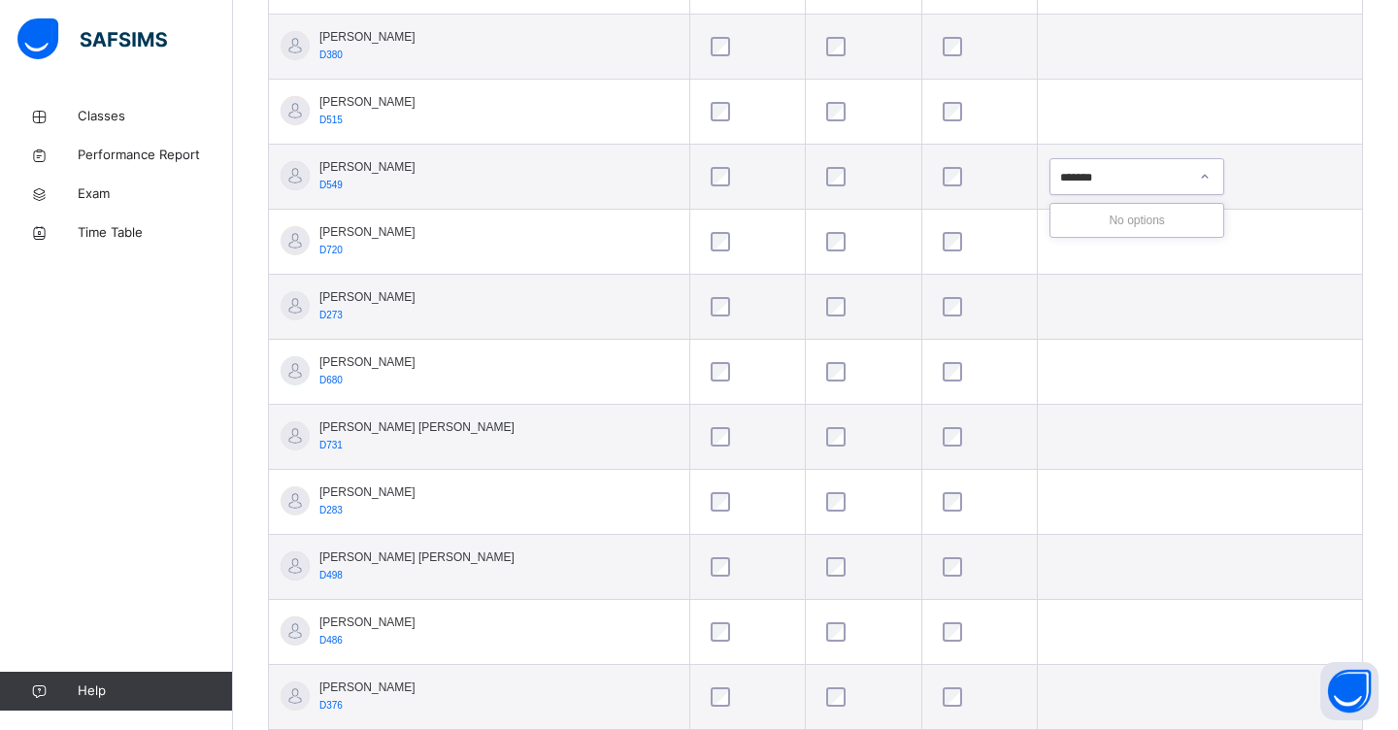
type input "*******"
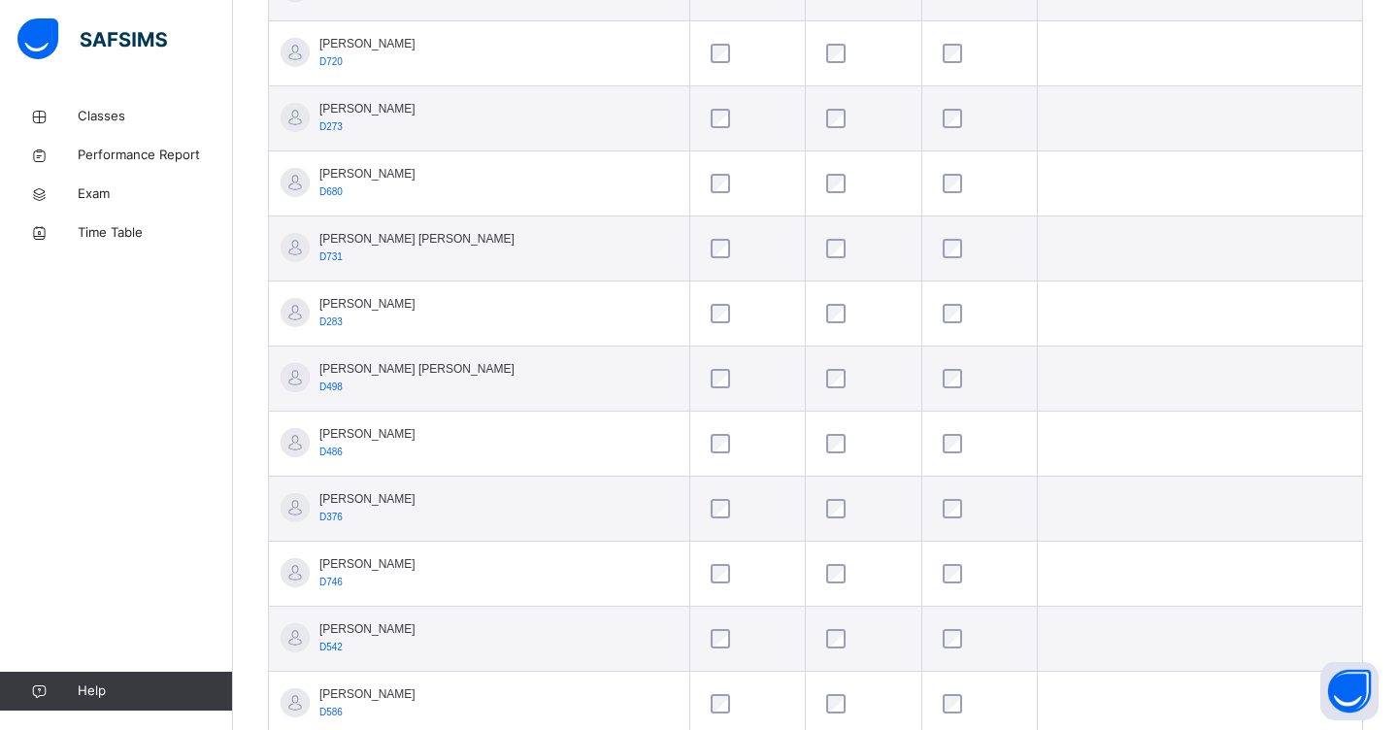
scroll to position [880, 0]
click at [1083, 378] on div "Select absence reason" at bounding box center [1119, 377] width 118 height 37
type input "*"
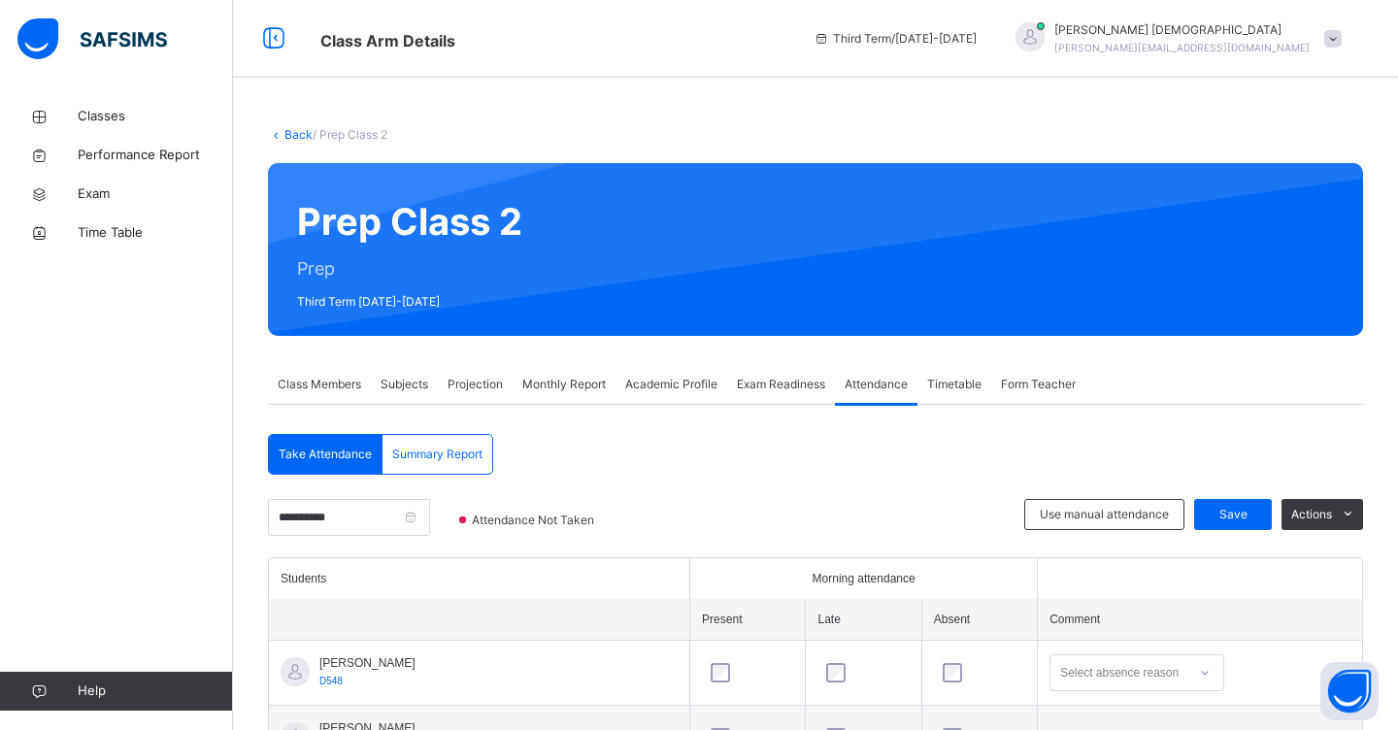
scroll to position [0, 0]
type input "********"
click at [1241, 515] on span "Save" at bounding box center [1232, 514] width 49 height 17
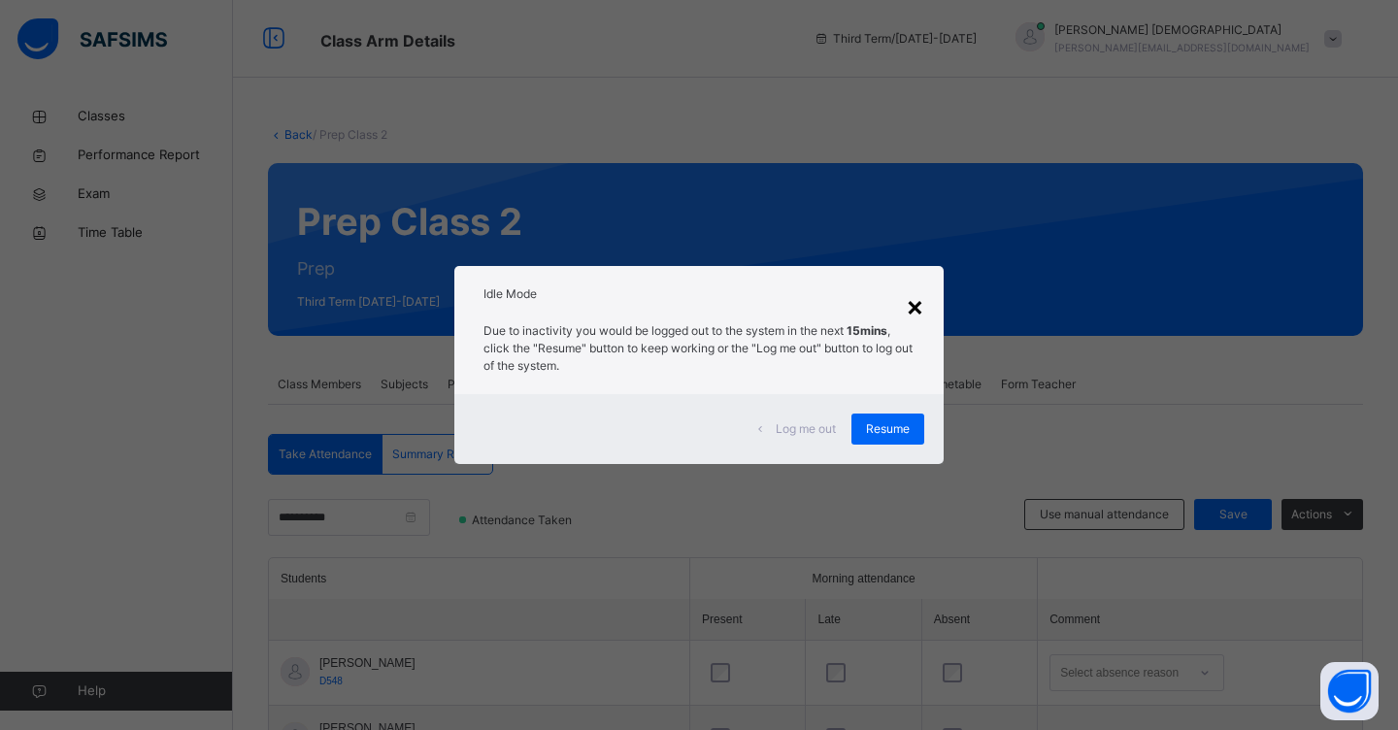
click at [910, 306] on div "×" at bounding box center [914, 305] width 18 height 41
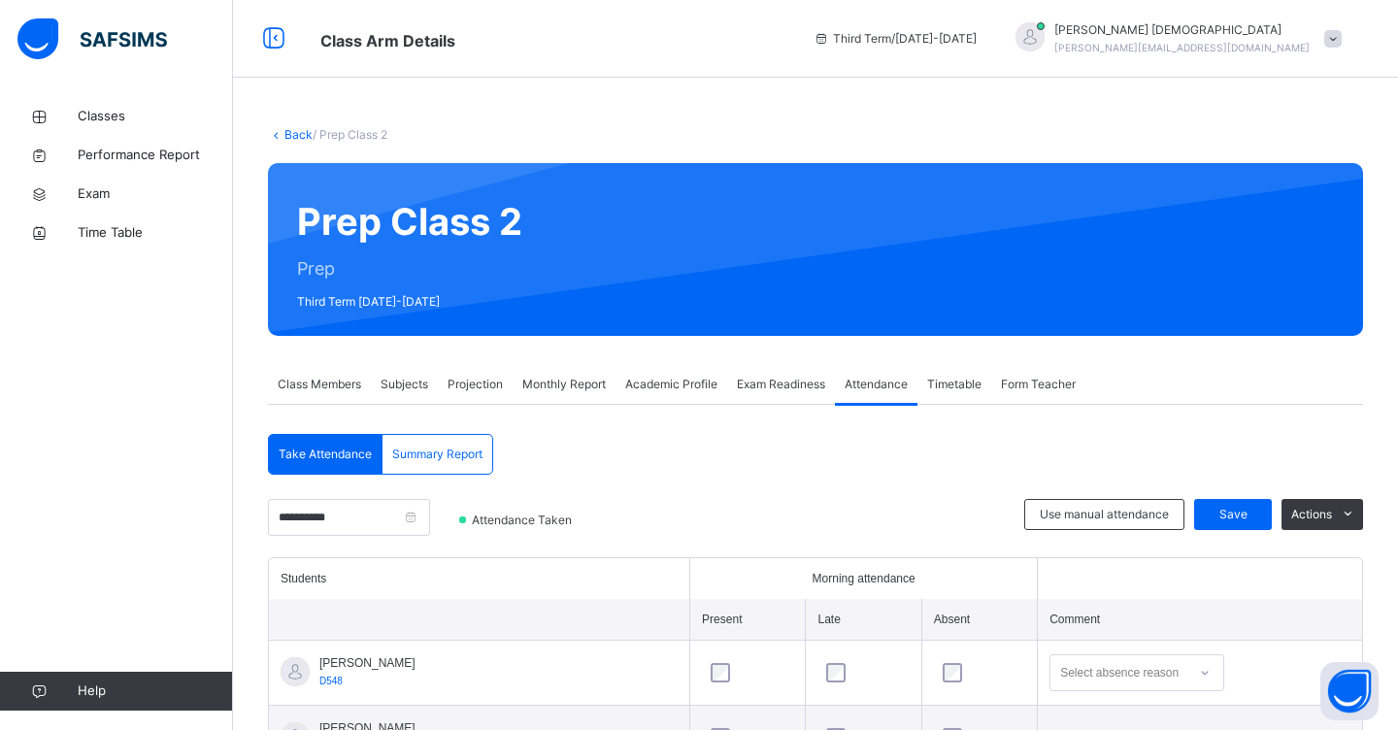
click at [484, 384] on span "Projection" at bounding box center [474, 384] width 55 height 17
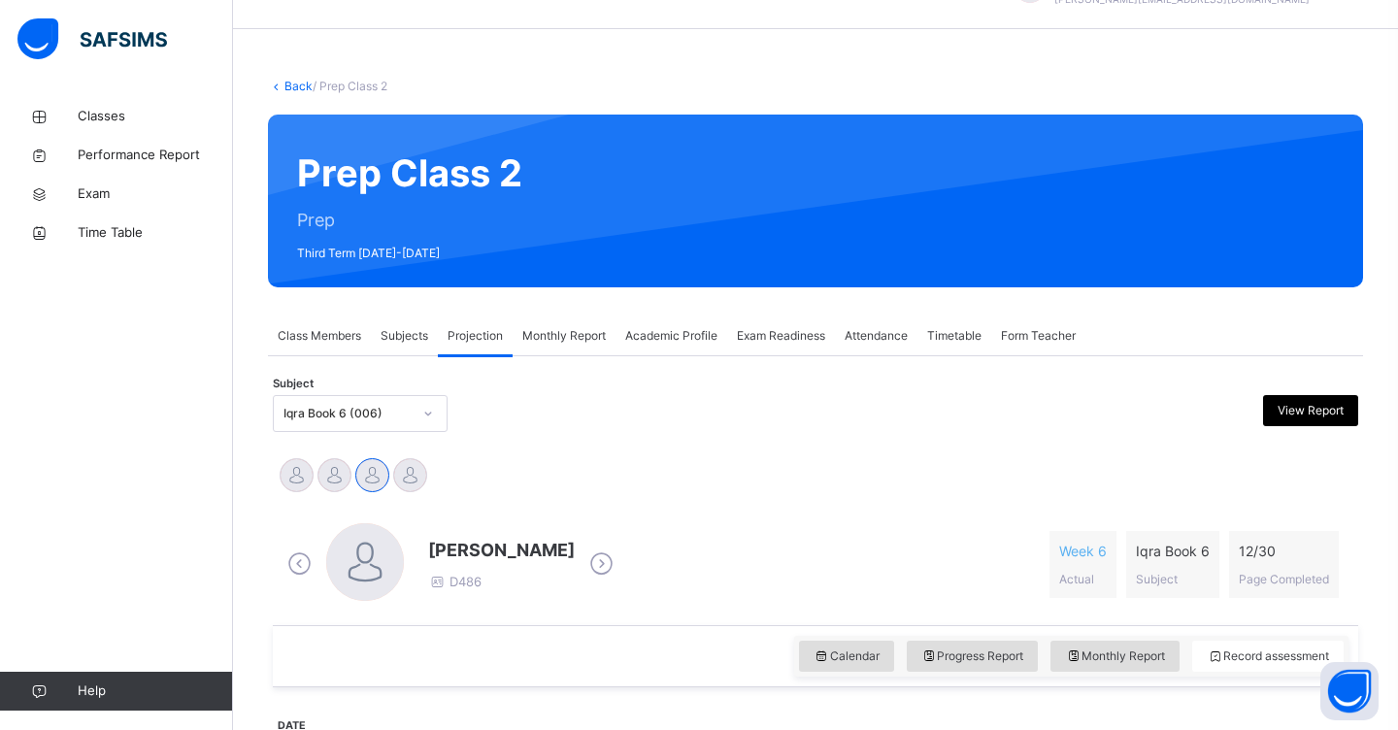
scroll to position [60, 0]
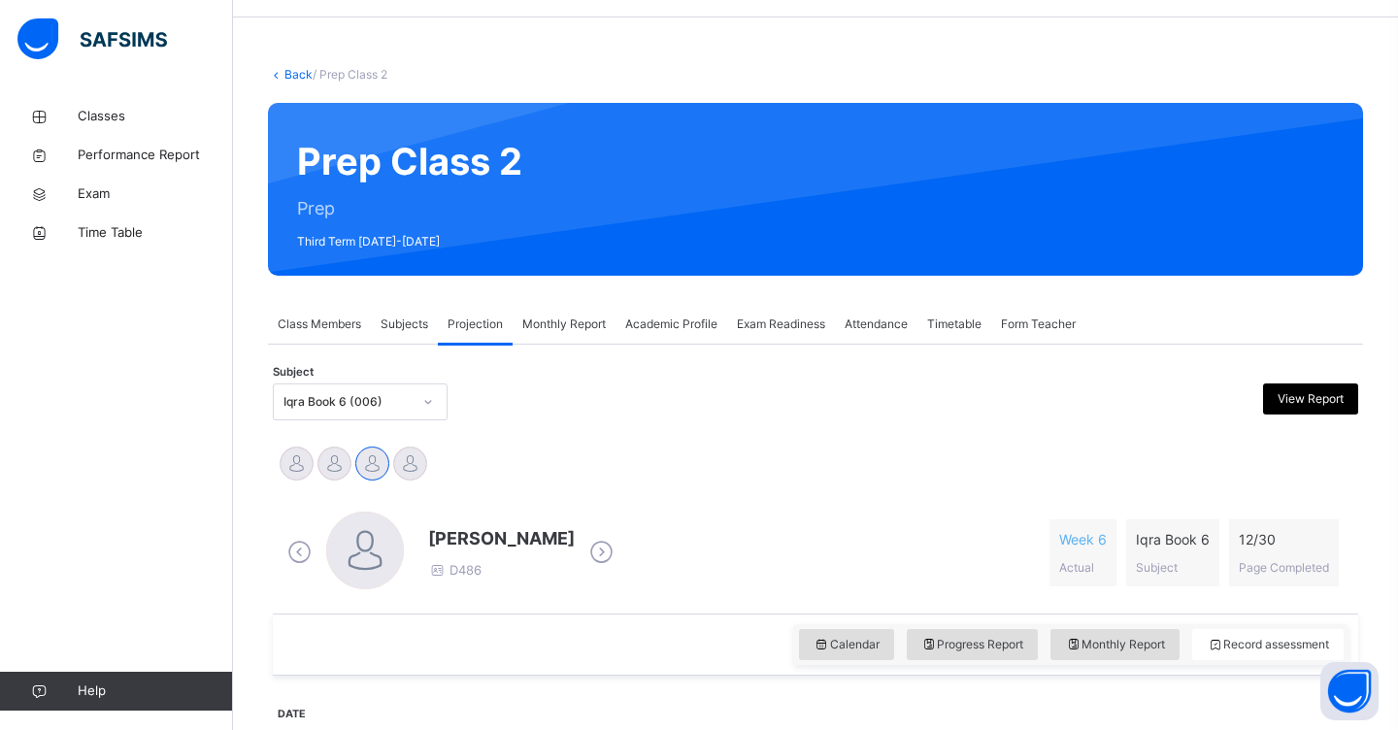
click at [426, 399] on icon at bounding box center [428, 401] width 12 height 19
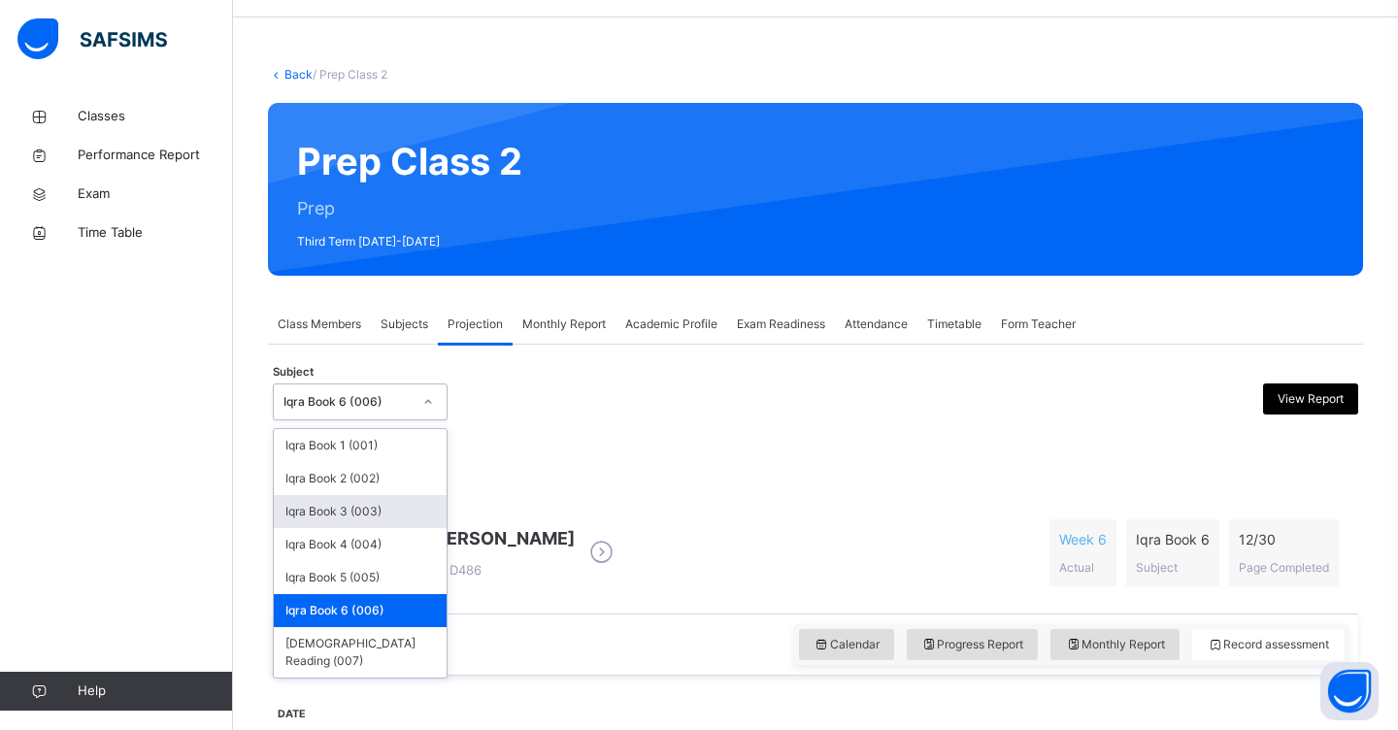
click at [388, 515] on div "Iqra Book 3 (003)" at bounding box center [360, 511] width 173 height 33
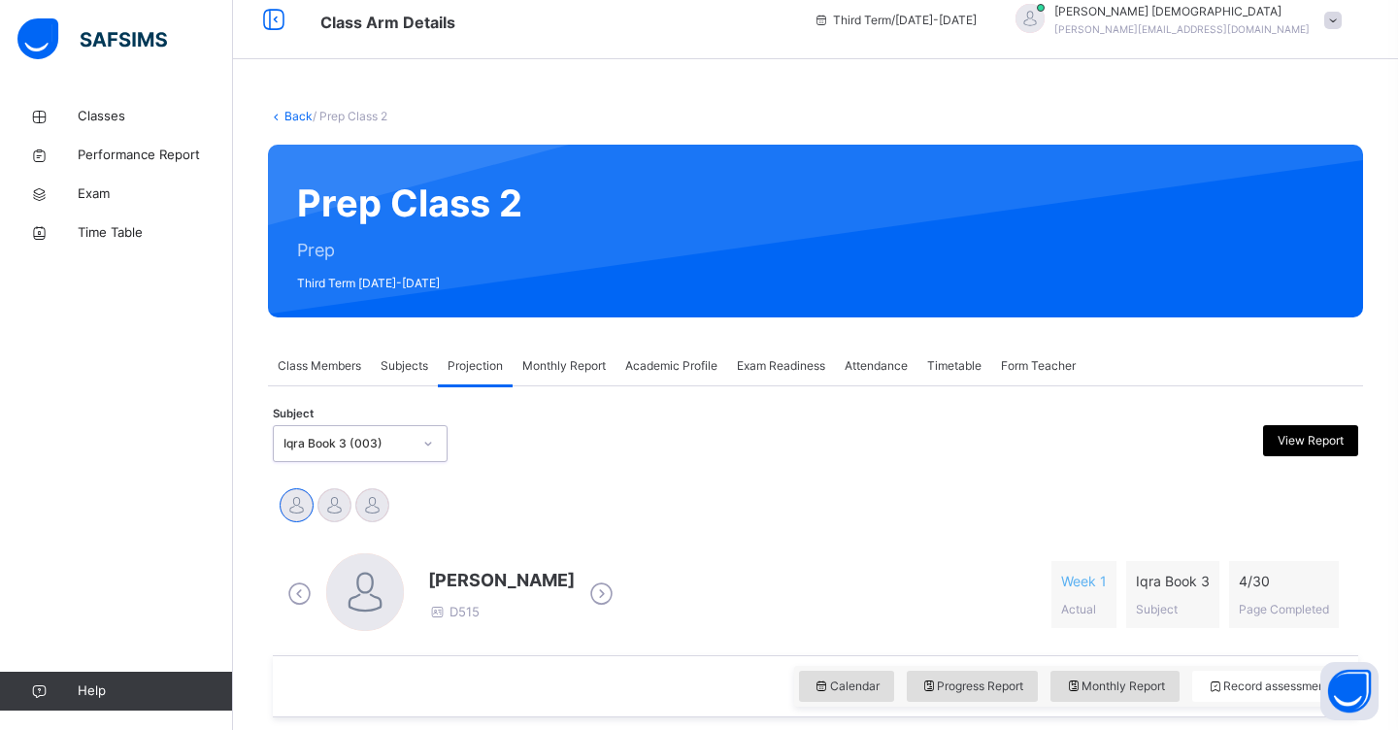
scroll to position [28, 0]
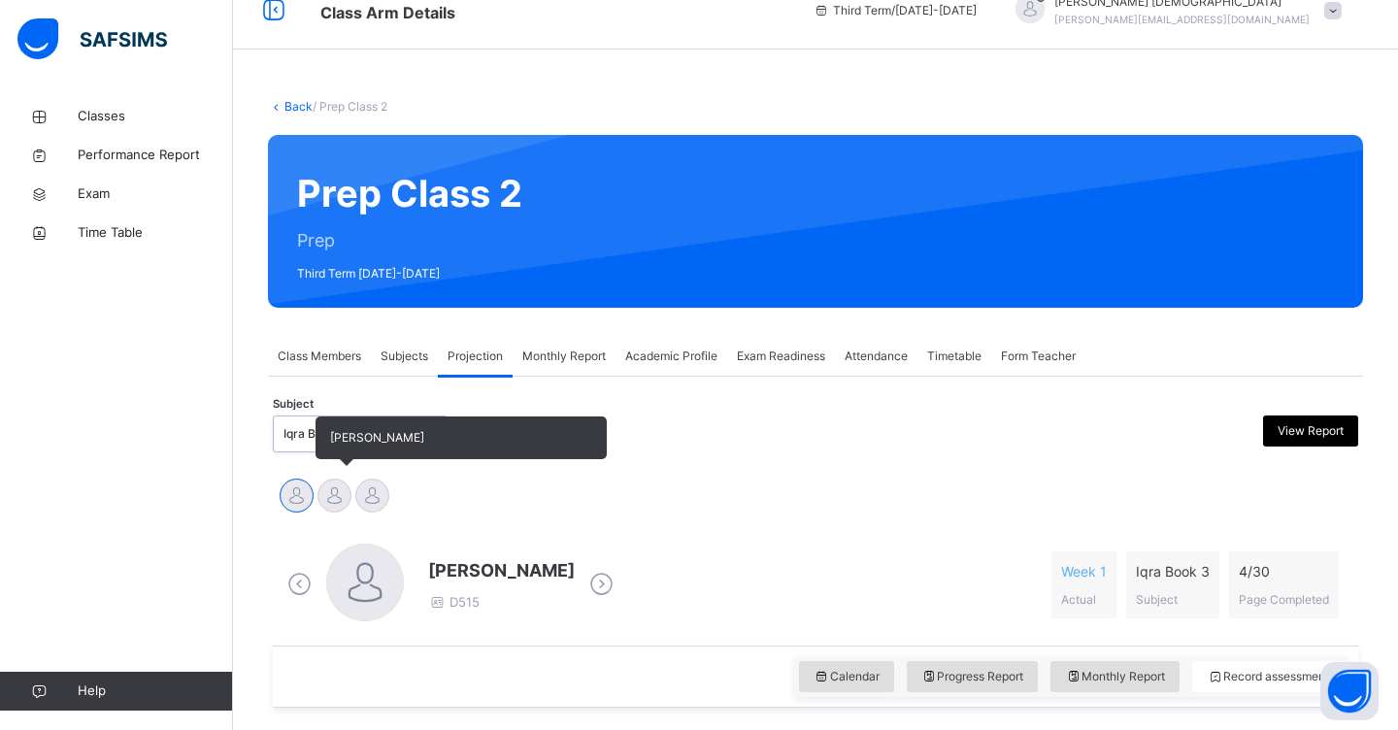
click at [336, 494] on div at bounding box center [334, 495] width 34 height 34
click at [378, 503] on div at bounding box center [372, 495] width 34 height 34
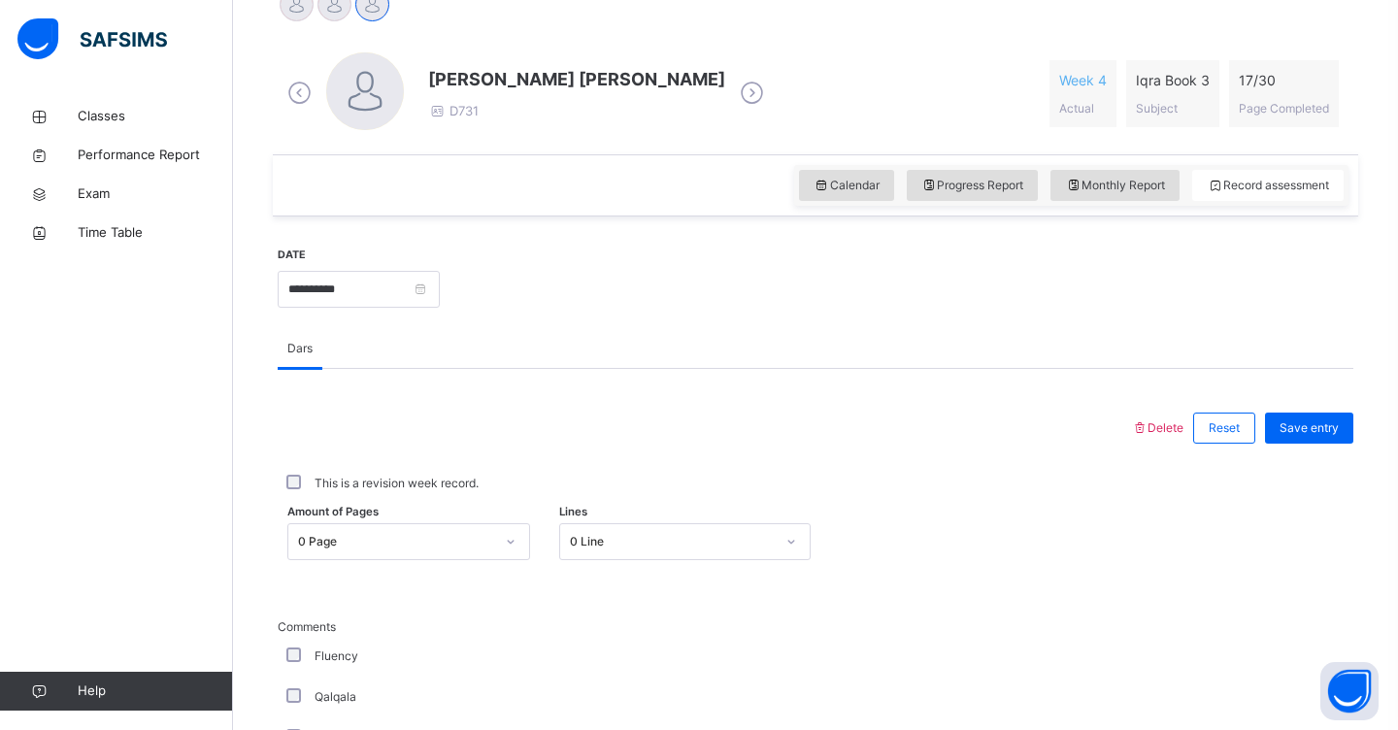
scroll to position [521, 0]
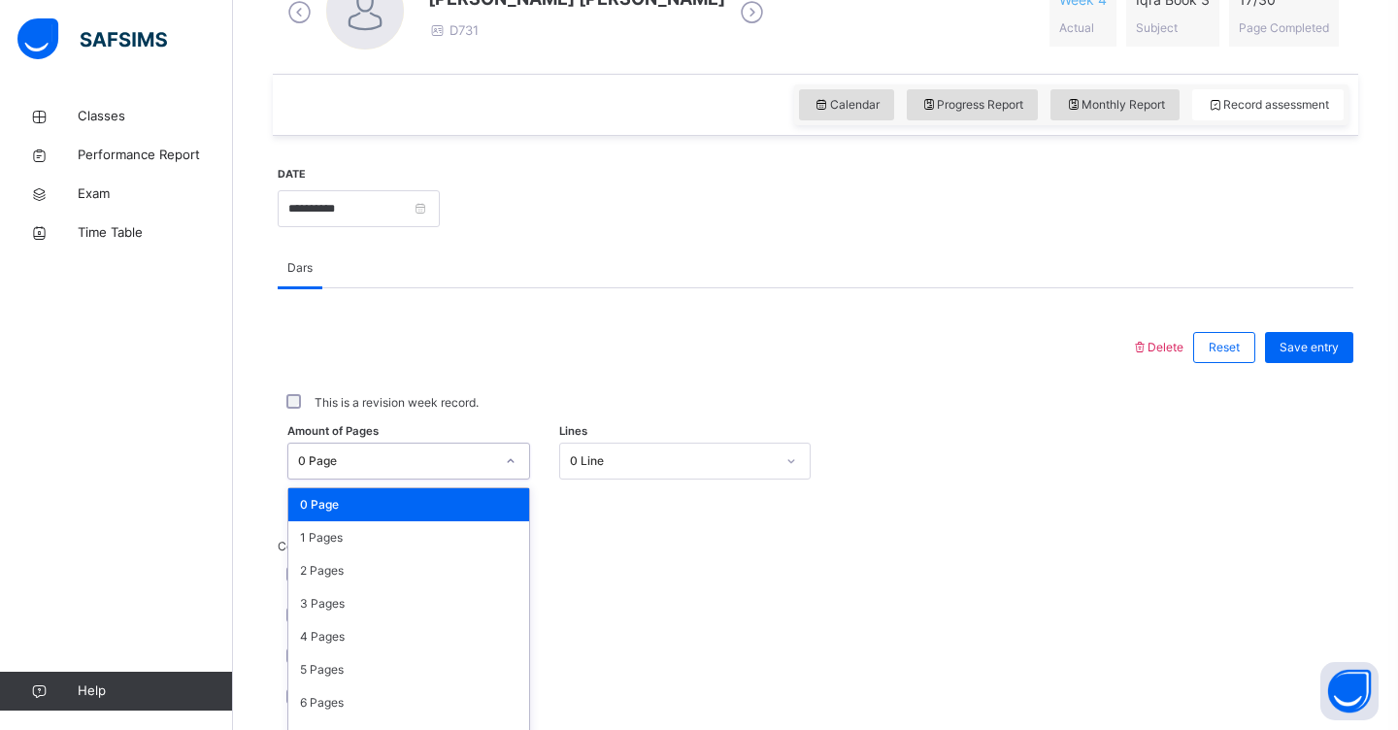
click at [513, 479] on div "option 0 Page focused, 1 of 31. 31 results available. Use Up and Down to choose…" at bounding box center [408, 461] width 243 height 37
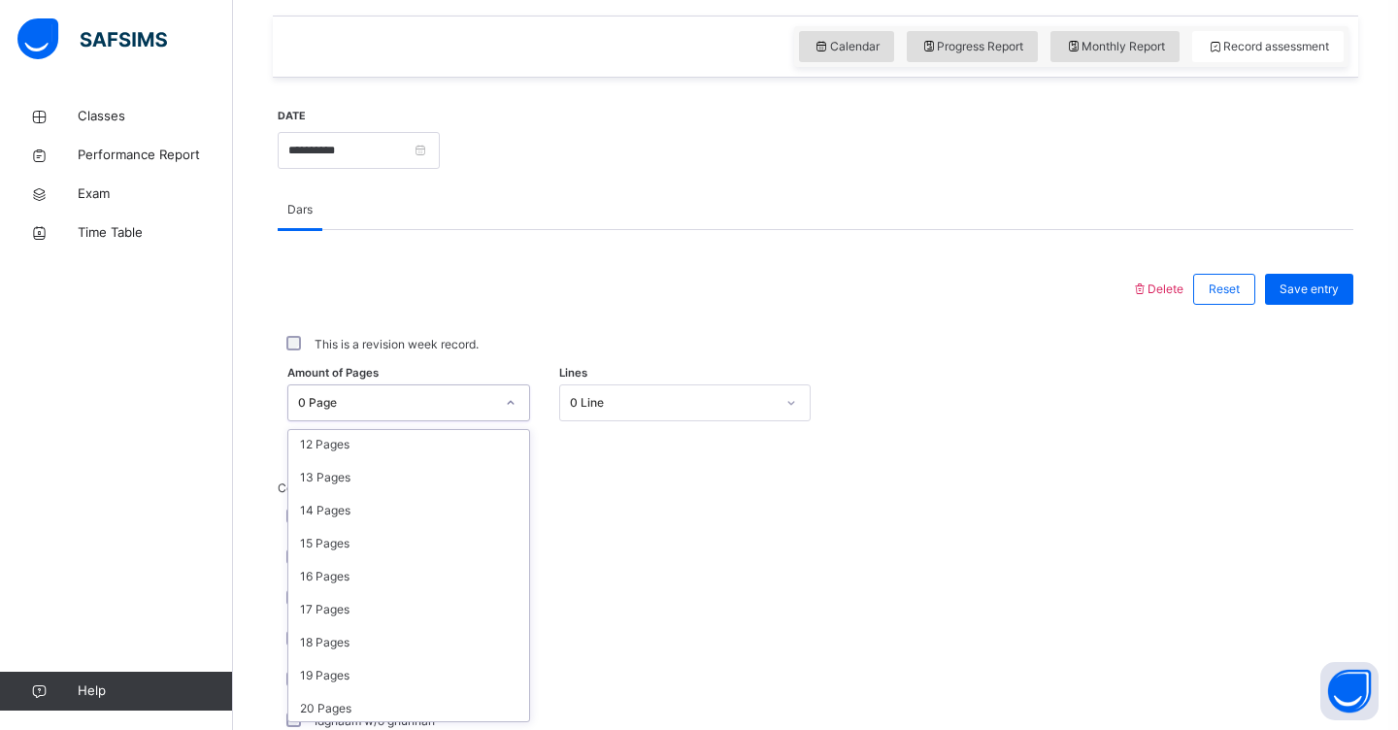
scroll to position [399, 0]
click at [383, 698] on div "20 Pages" at bounding box center [408, 707] width 241 height 33
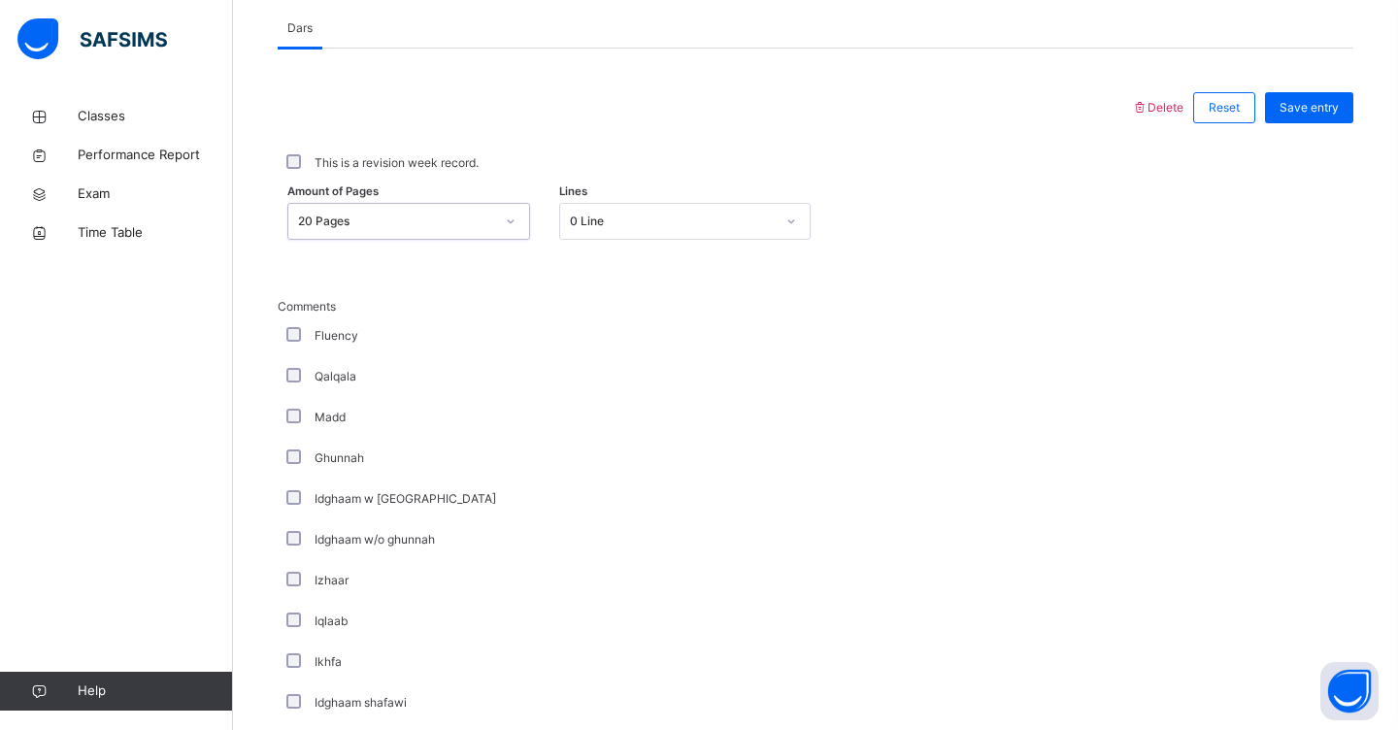
scroll to position [845, 0]
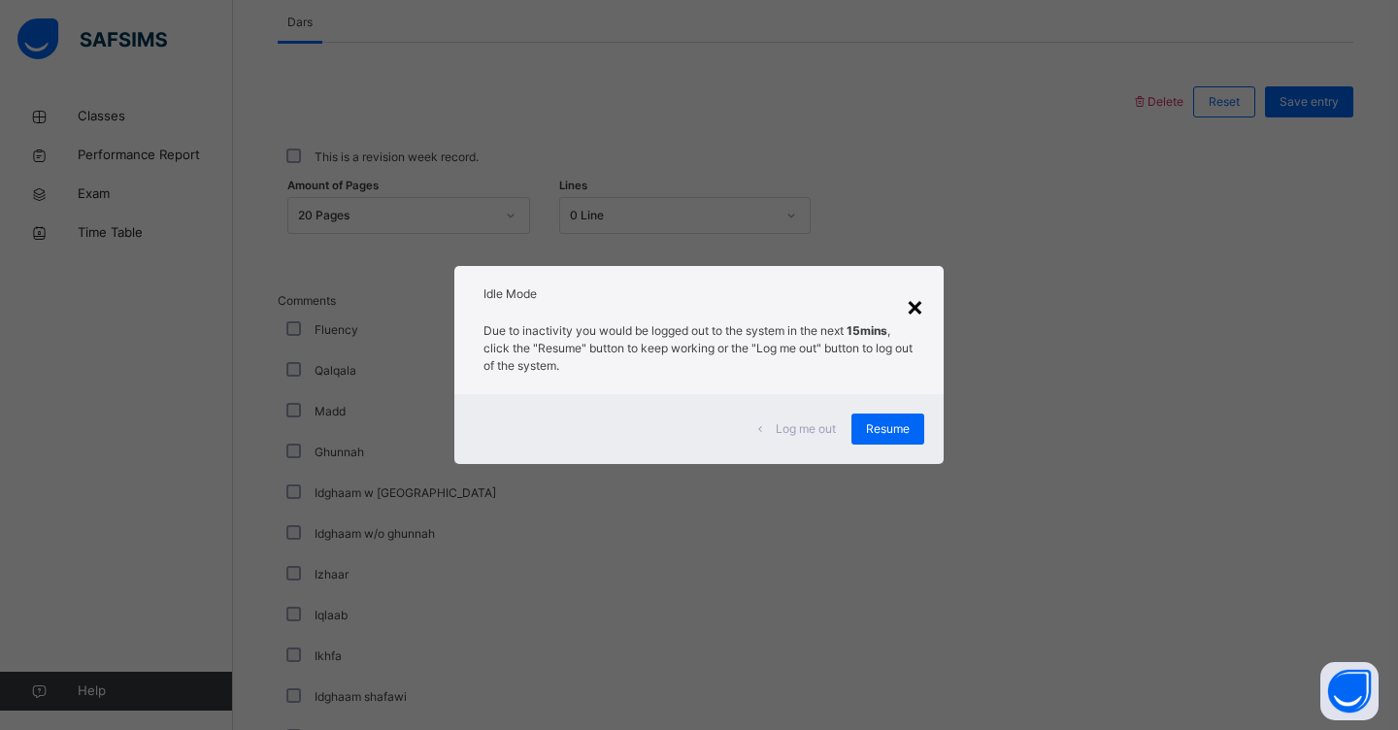
click at [915, 311] on div "×" at bounding box center [914, 305] width 18 height 41
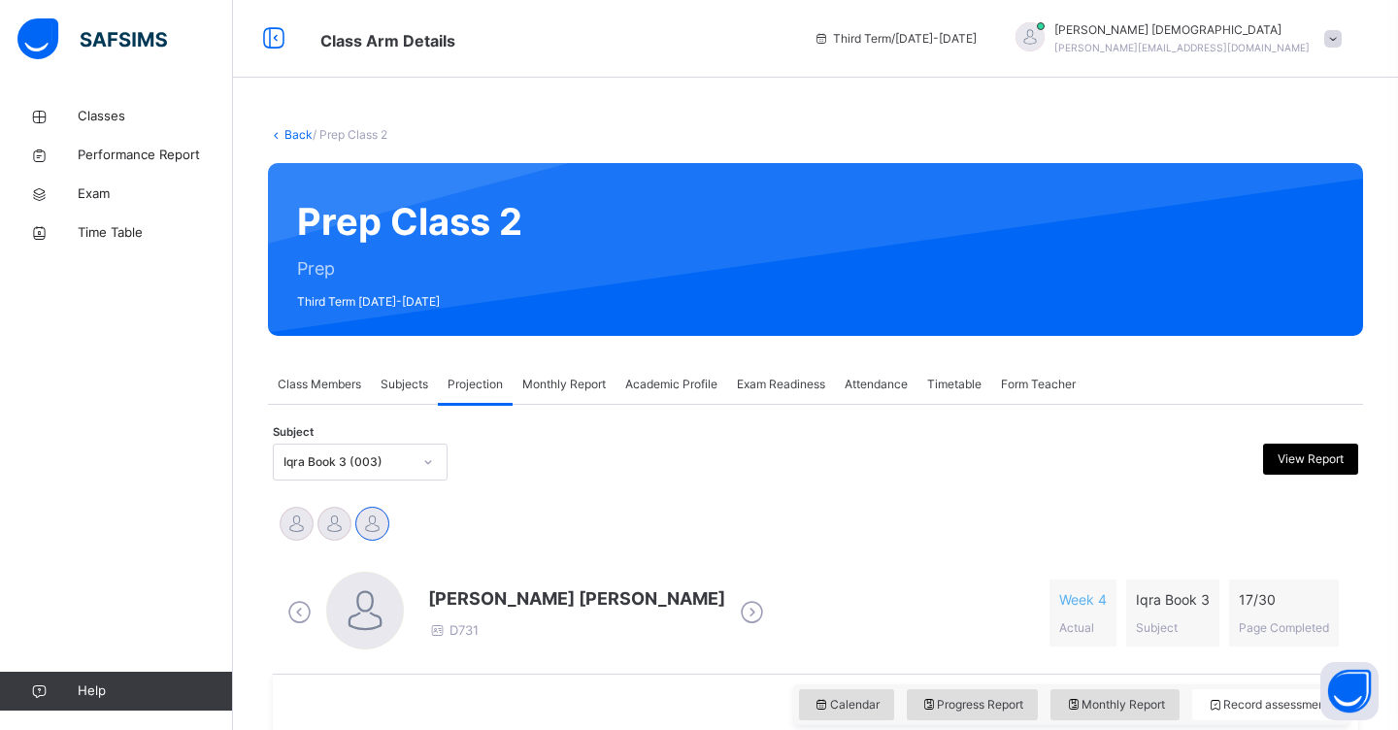
scroll to position [0, 0]
click at [423, 461] on icon at bounding box center [428, 461] width 12 height 19
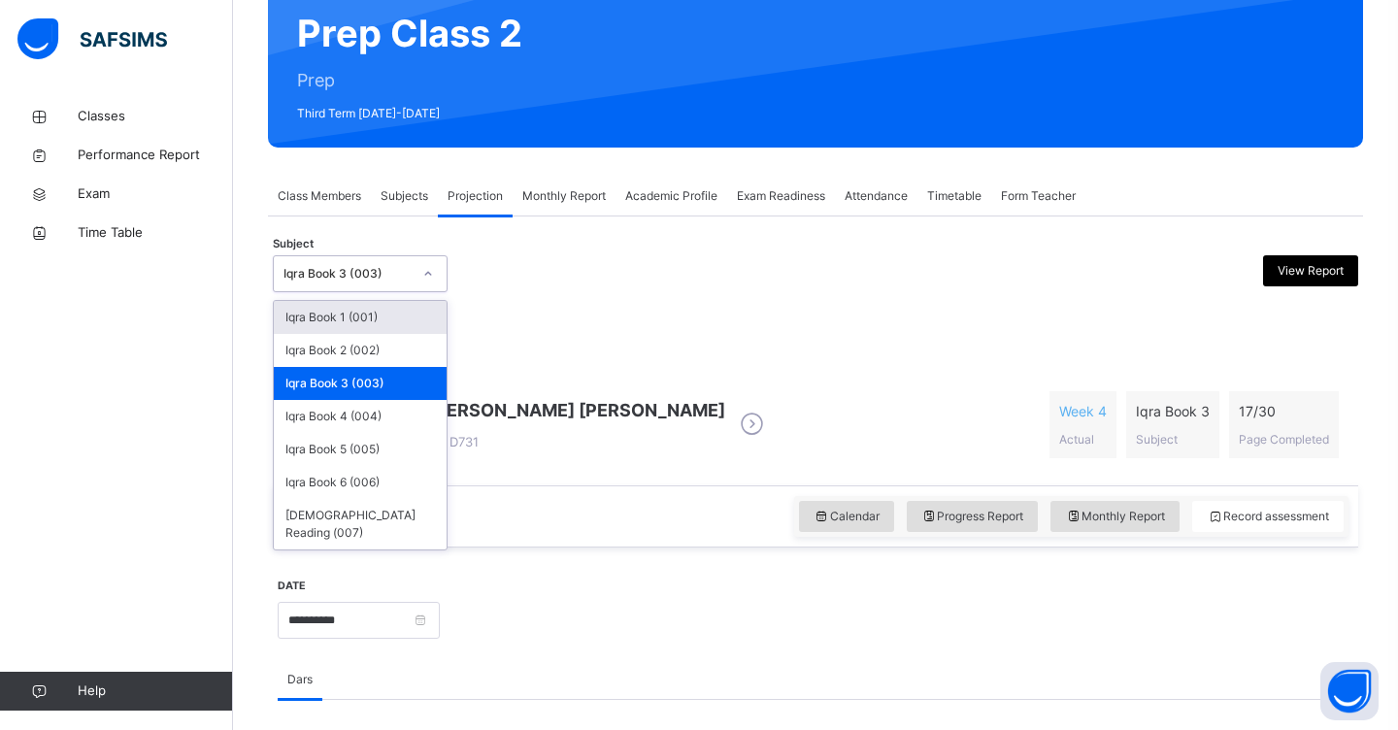
scroll to position [189, 0]
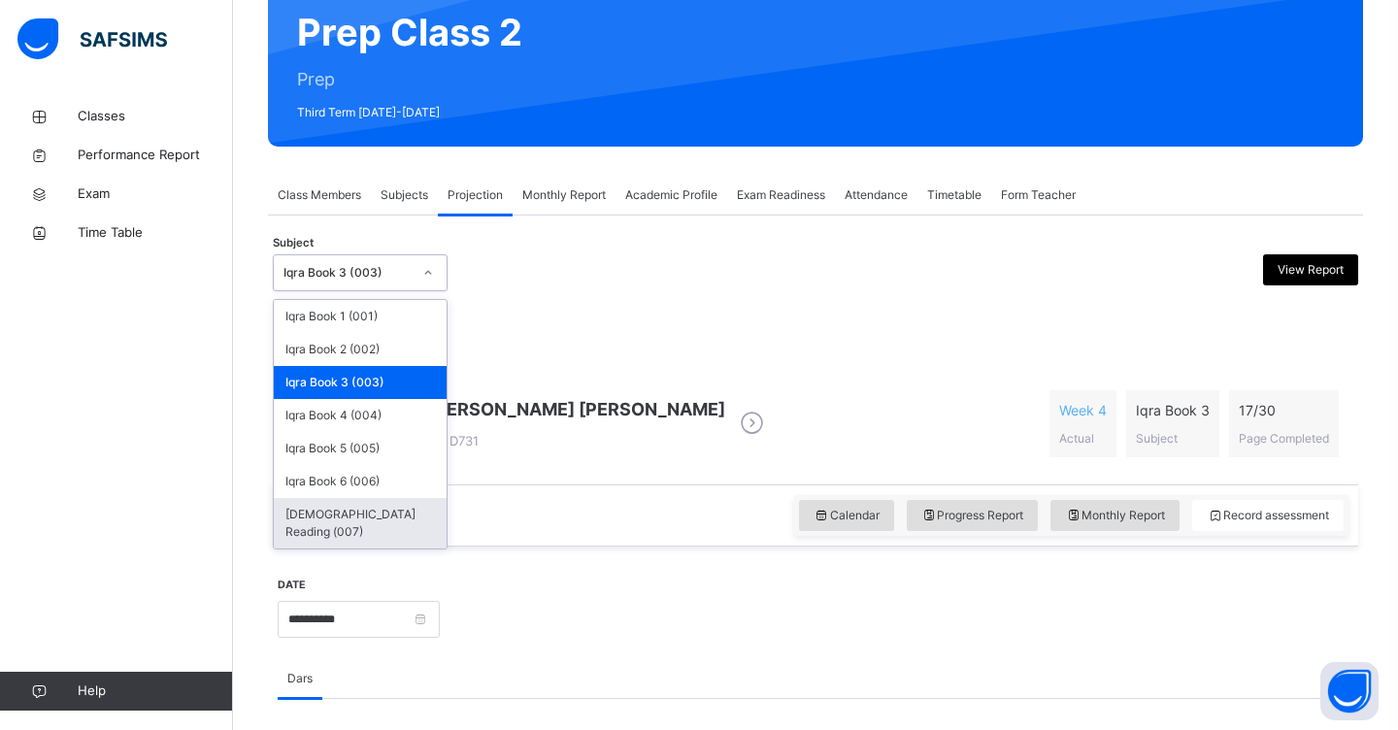
click at [392, 523] on div "[DEMOGRAPHIC_DATA] Reading (007)" at bounding box center [360, 523] width 173 height 50
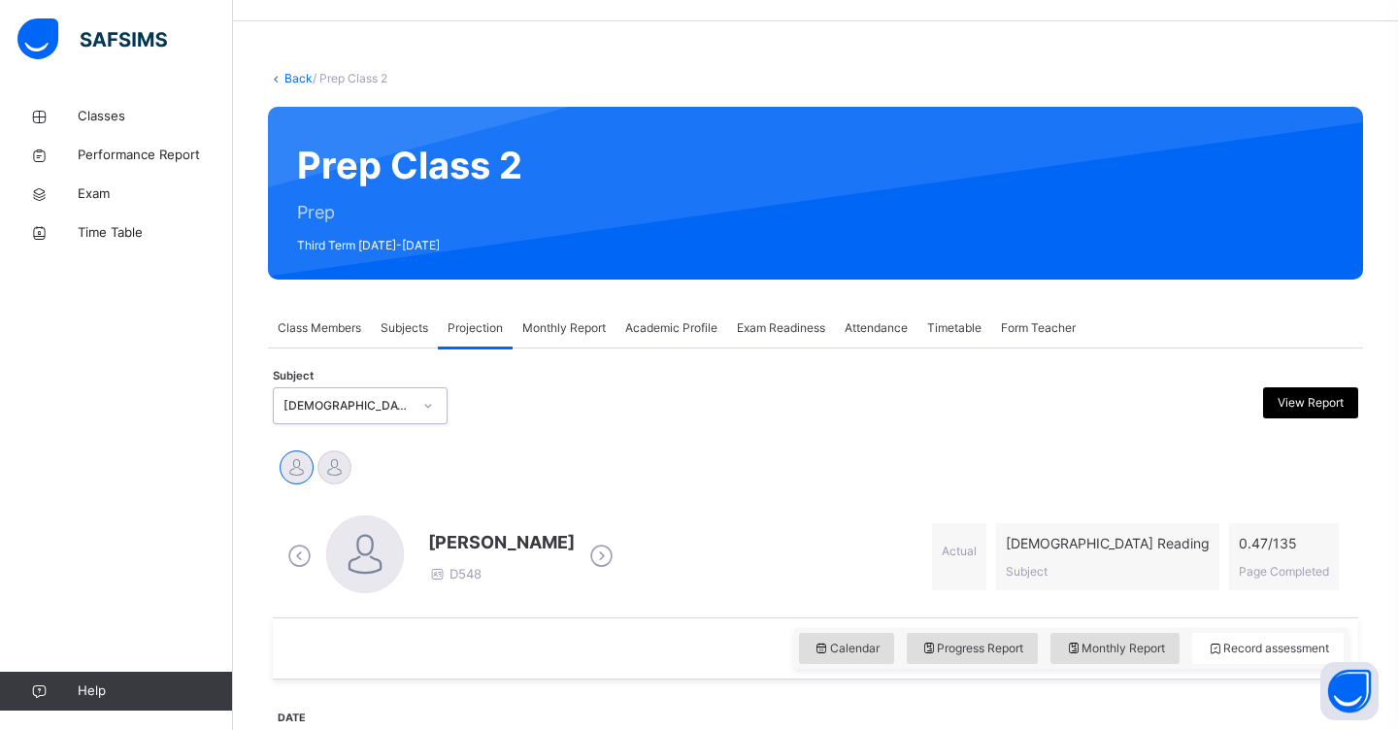
scroll to position [109, 0]
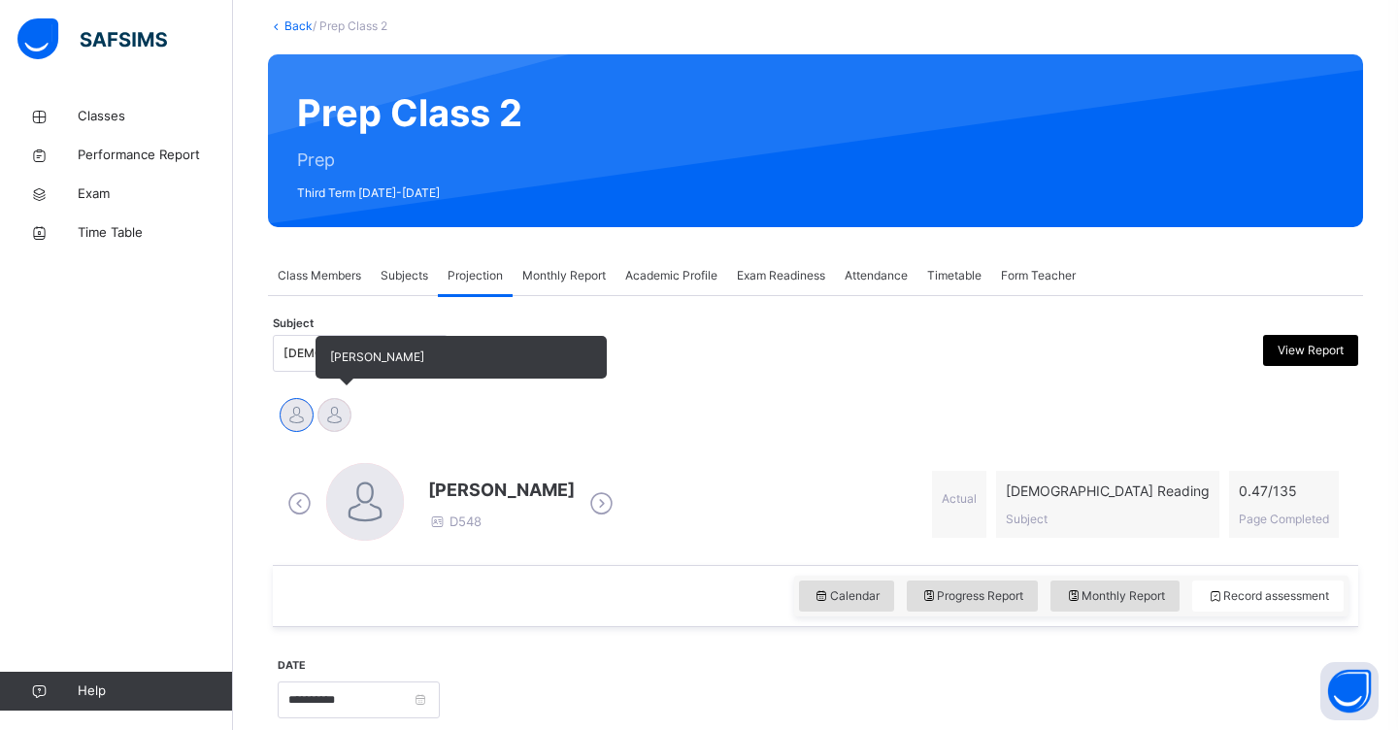
click at [338, 412] on div at bounding box center [334, 415] width 34 height 34
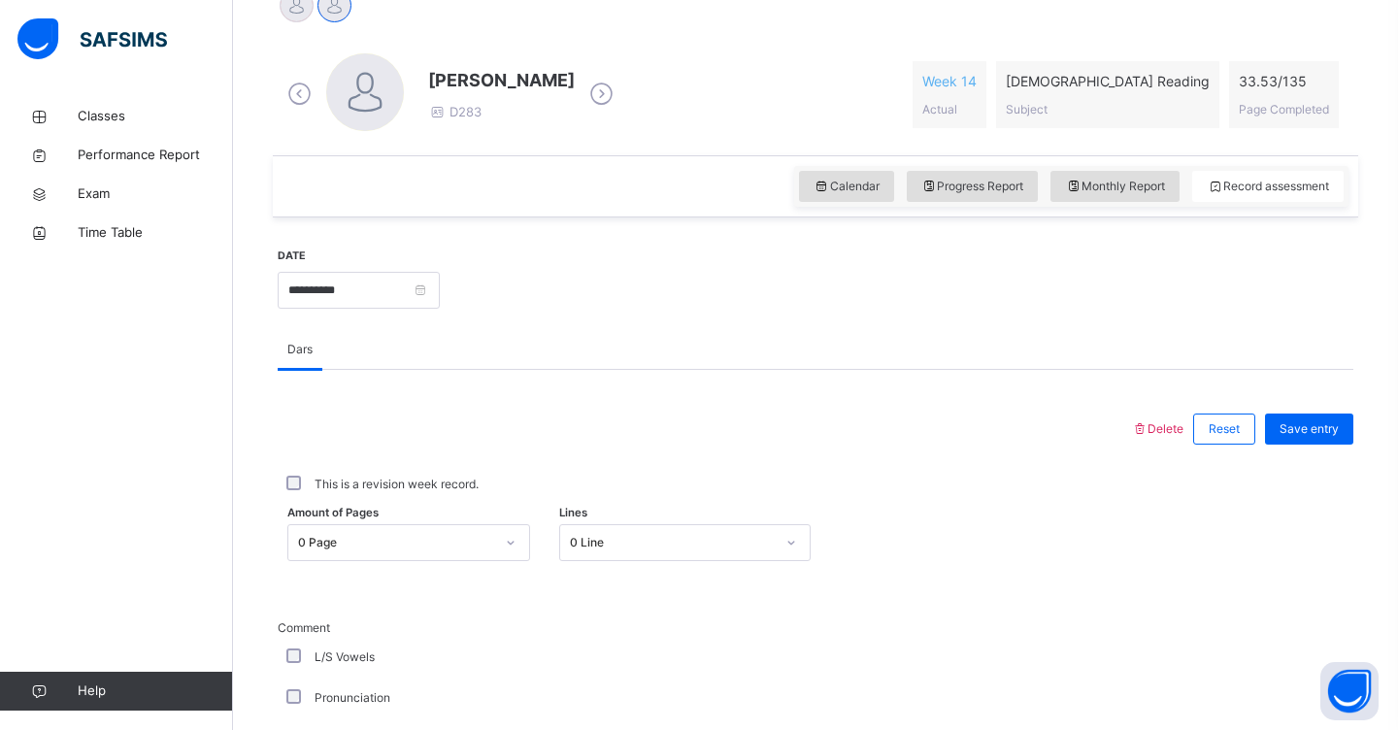
scroll to position [521, 0]
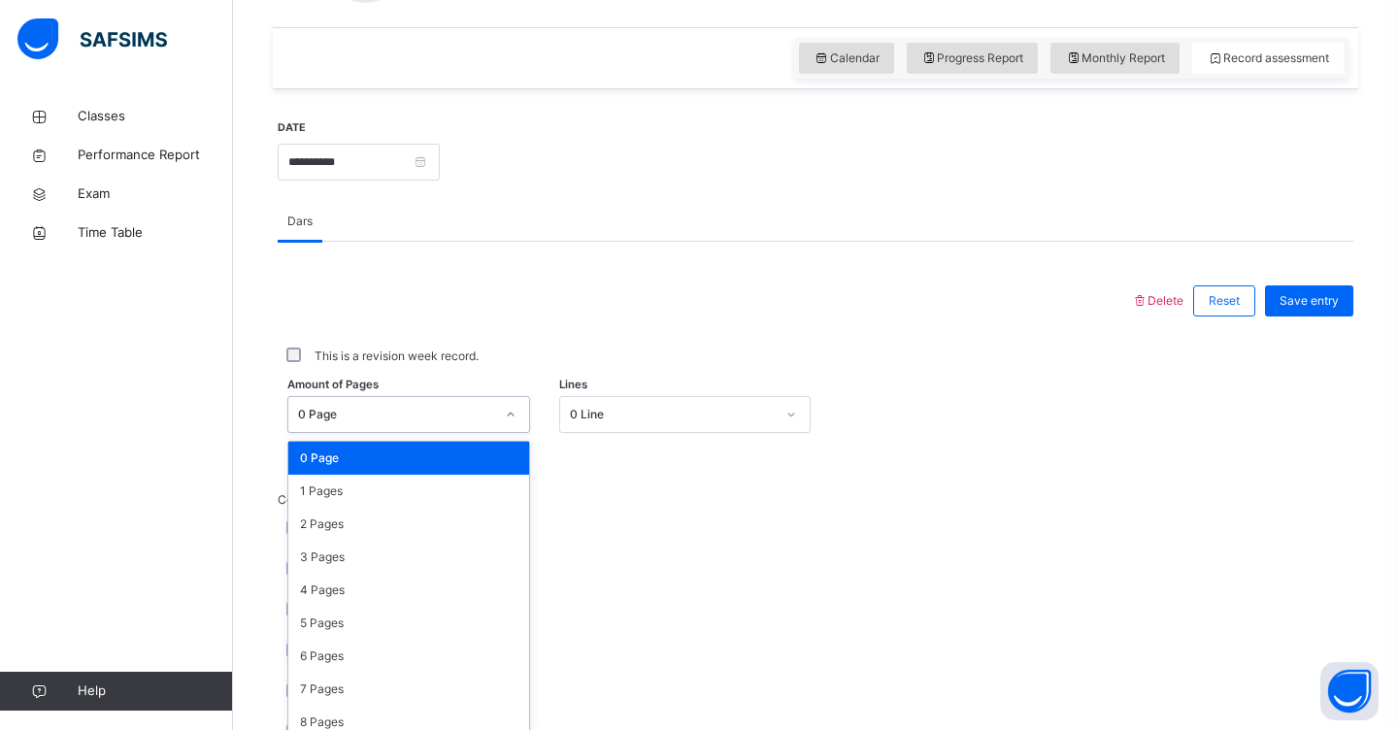
click at [514, 433] on div "option 0 Page focused, 1 of 136. 136 results available. Use Up and Down to choo…" at bounding box center [408, 414] width 243 height 37
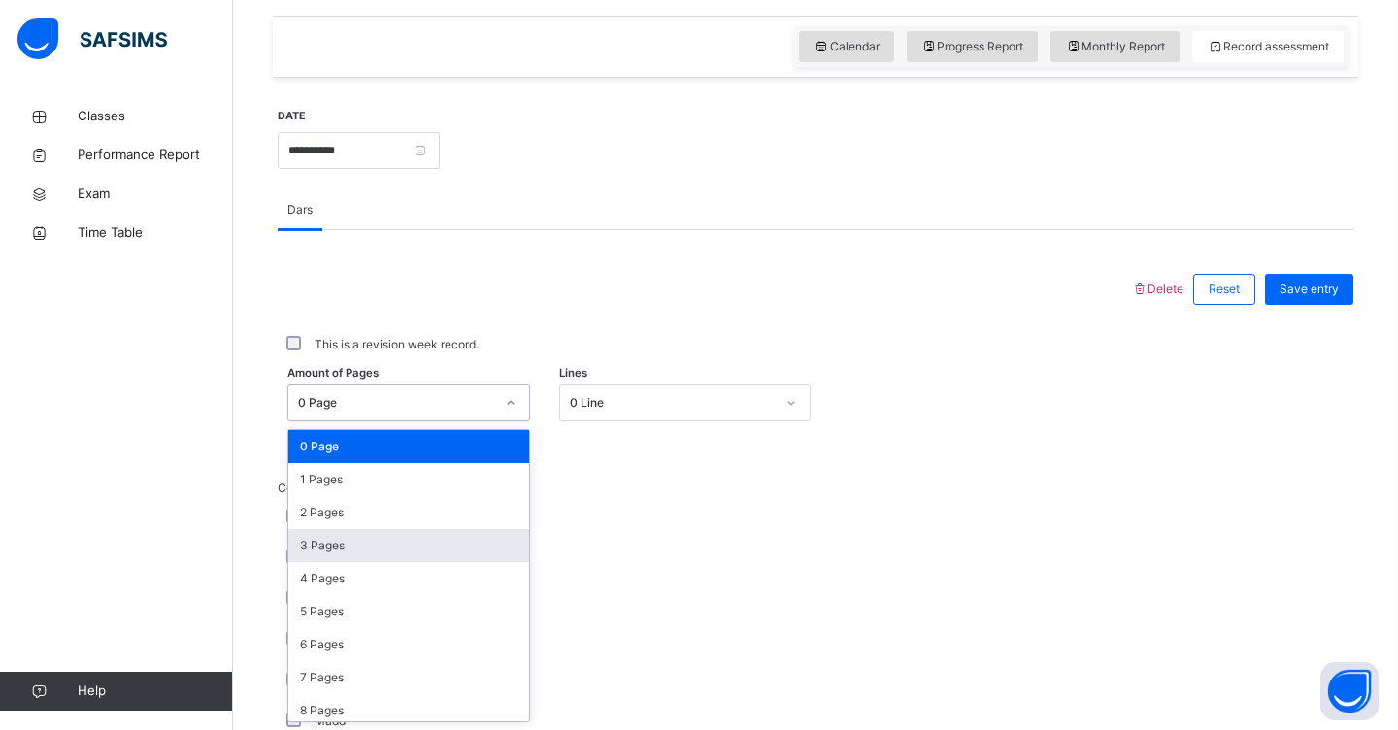
click at [488, 545] on div "3 Pages" at bounding box center [408, 545] width 241 height 33
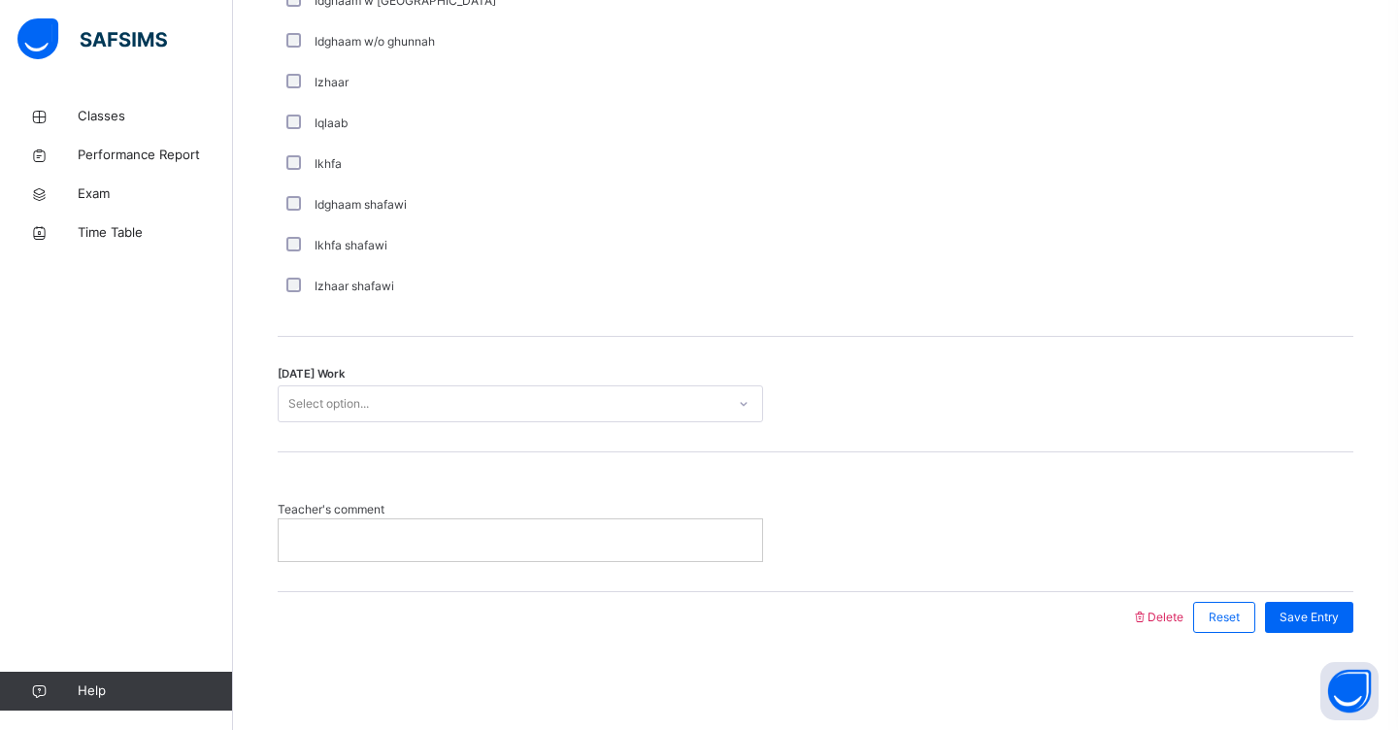
scroll to position [1459, 0]
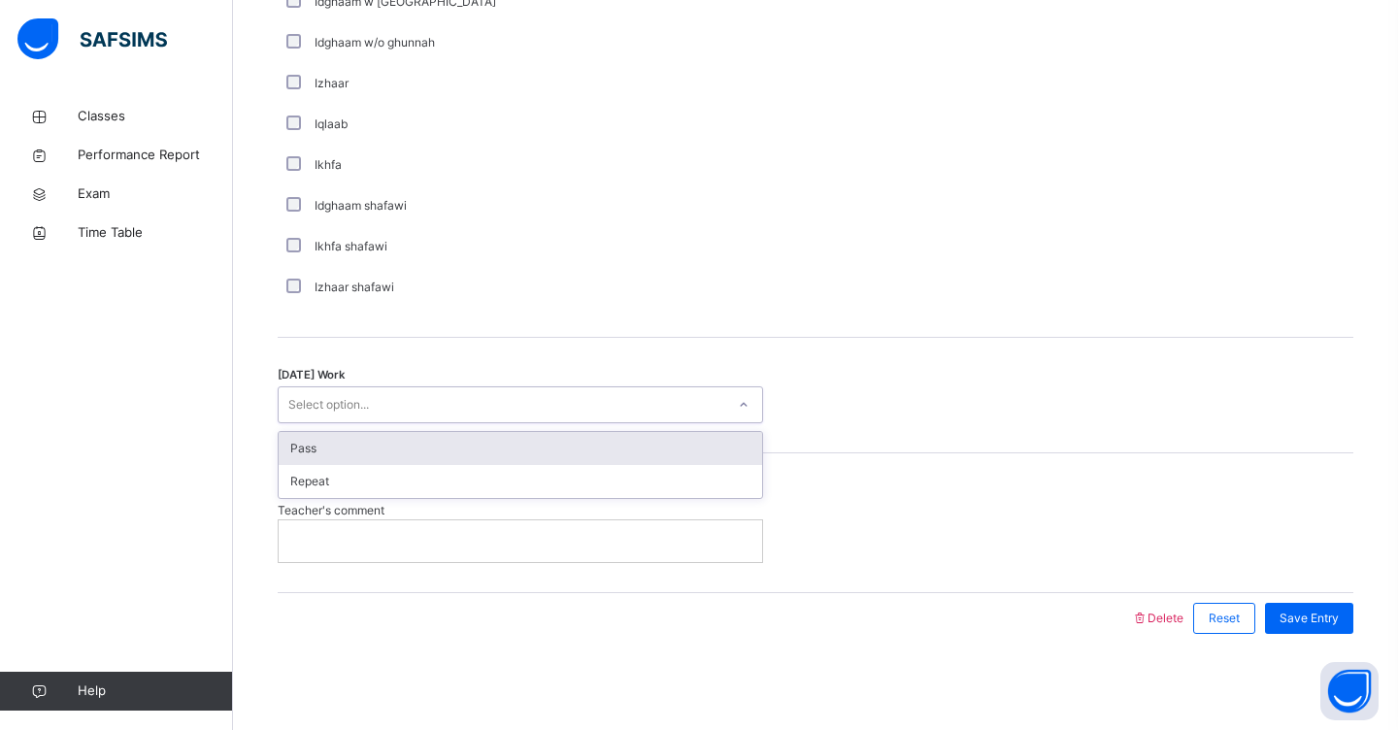
click at [455, 398] on div "Select option..." at bounding box center [502, 405] width 446 height 30
click at [448, 446] on div "Pass" at bounding box center [520, 448] width 483 height 33
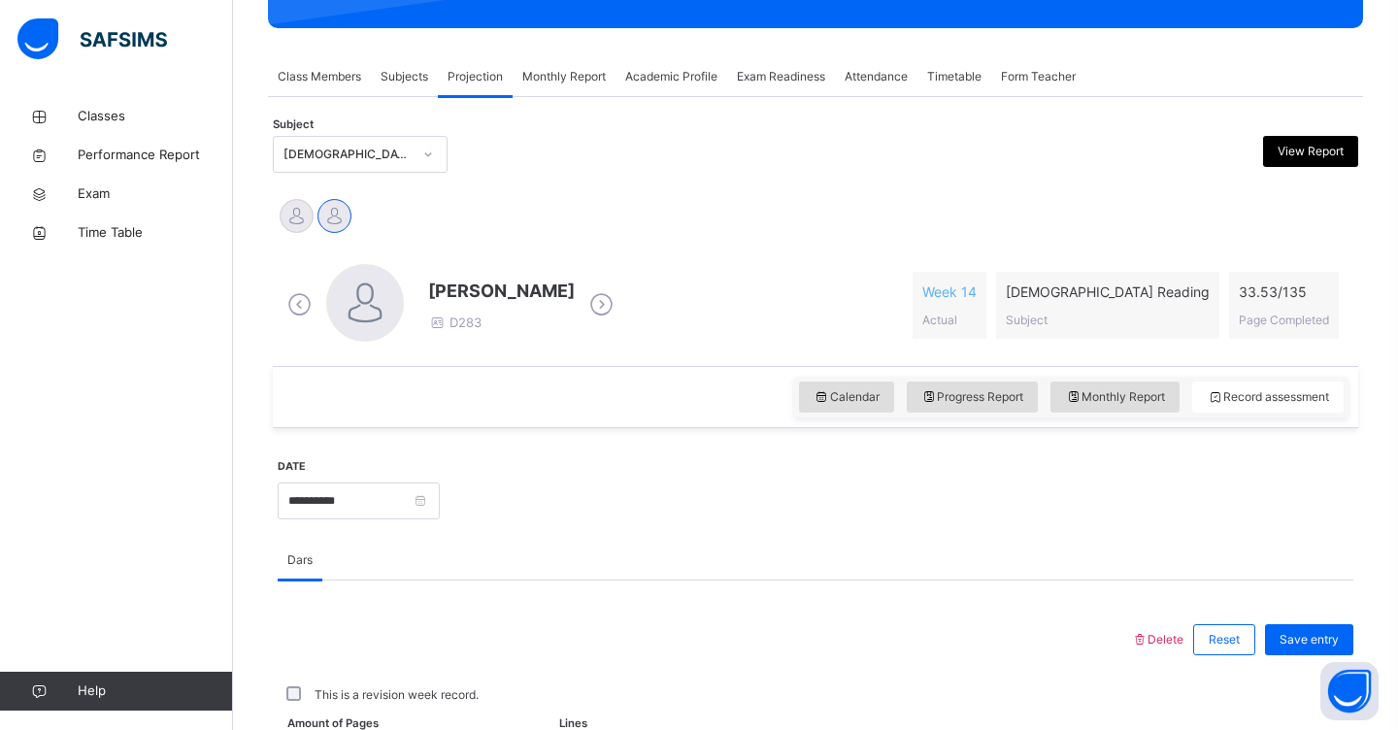
scroll to position [321, 0]
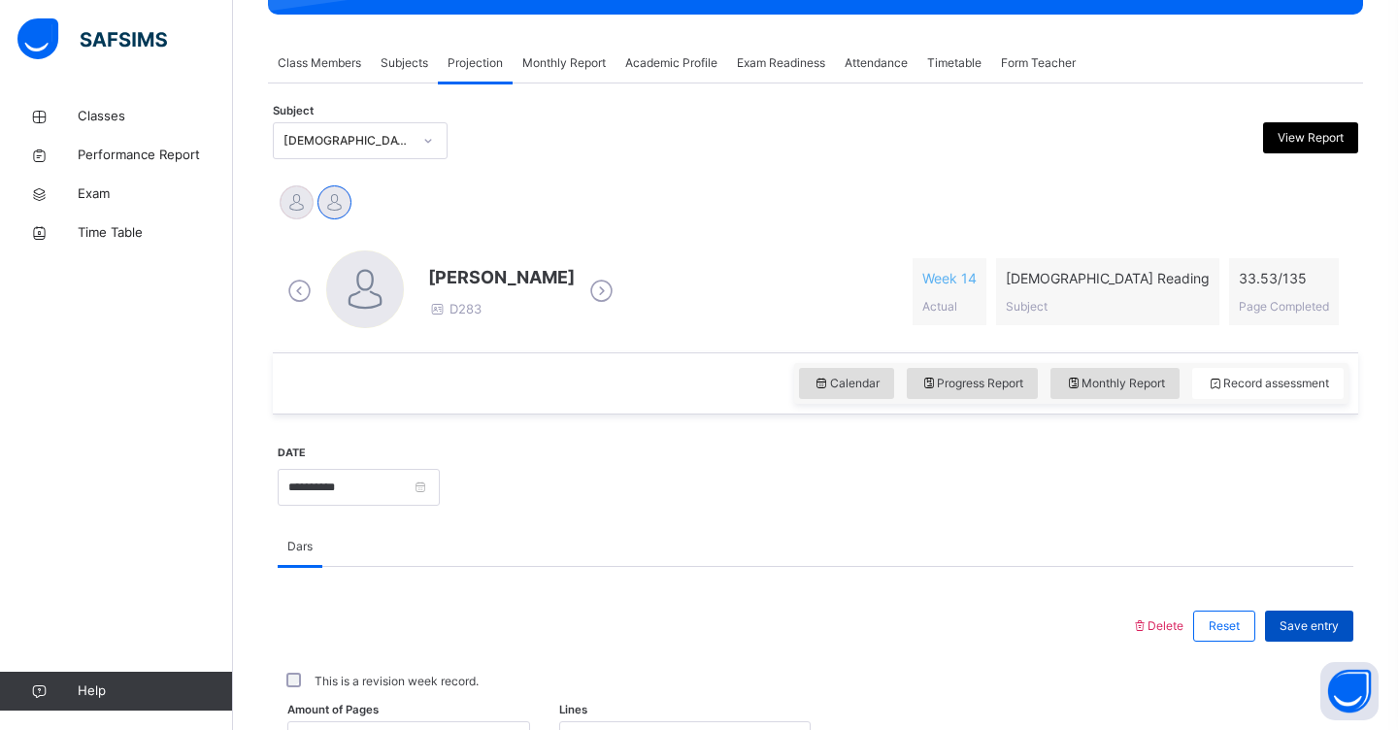
click at [1292, 620] on span "Save entry" at bounding box center [1308, 625] width 59 height 17
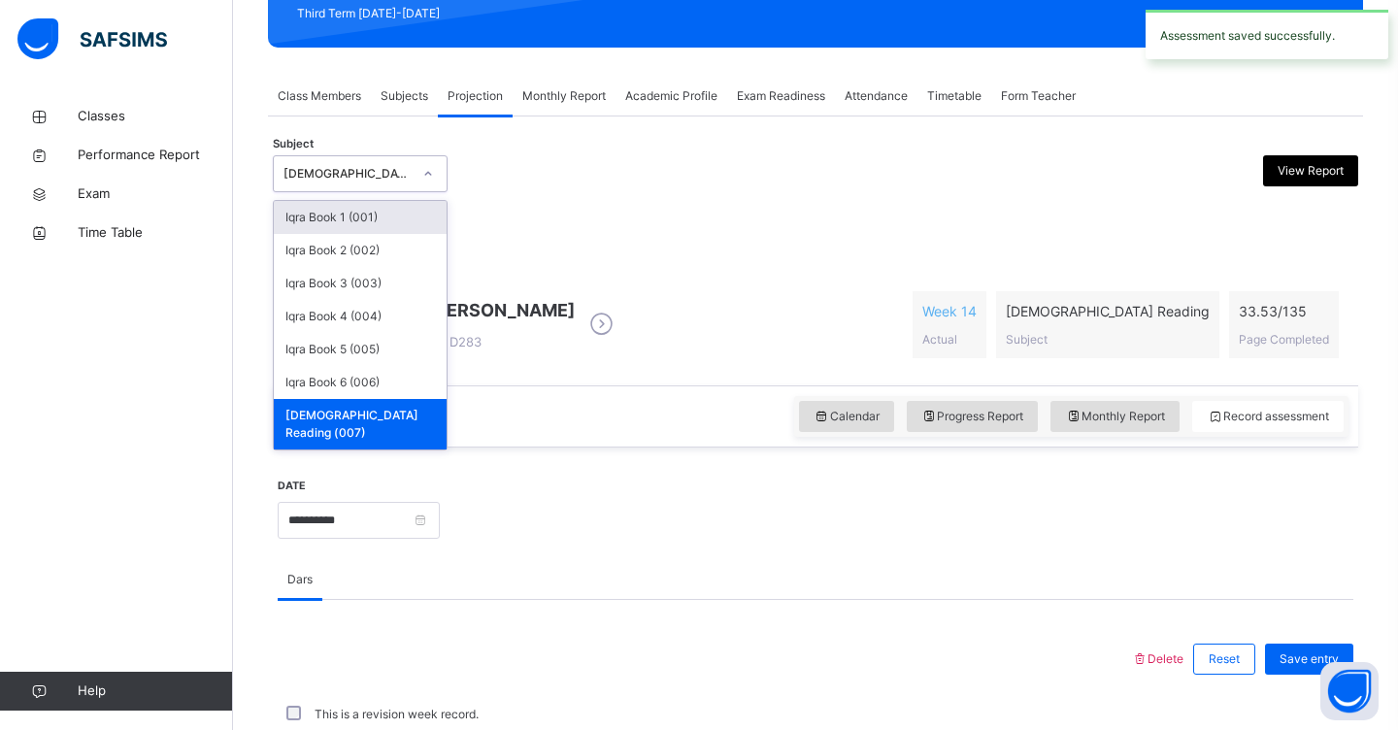
click at [430, 172] on icon at bounding box center [428, 173] width 12 height 19
click at [364, 375] on div "Iqra Book 6 (006)" at bounding box center [360, 382] width 173 height 33
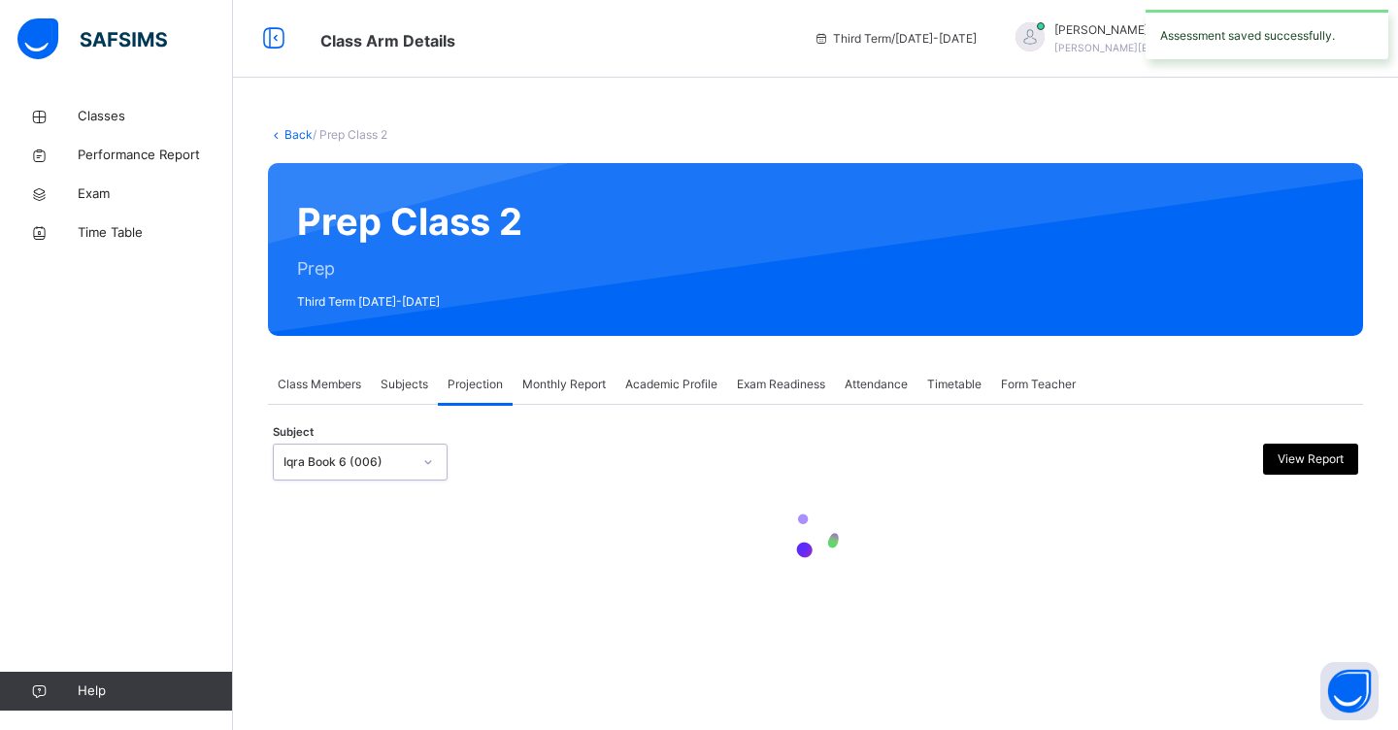
scroll to position [0, 0]
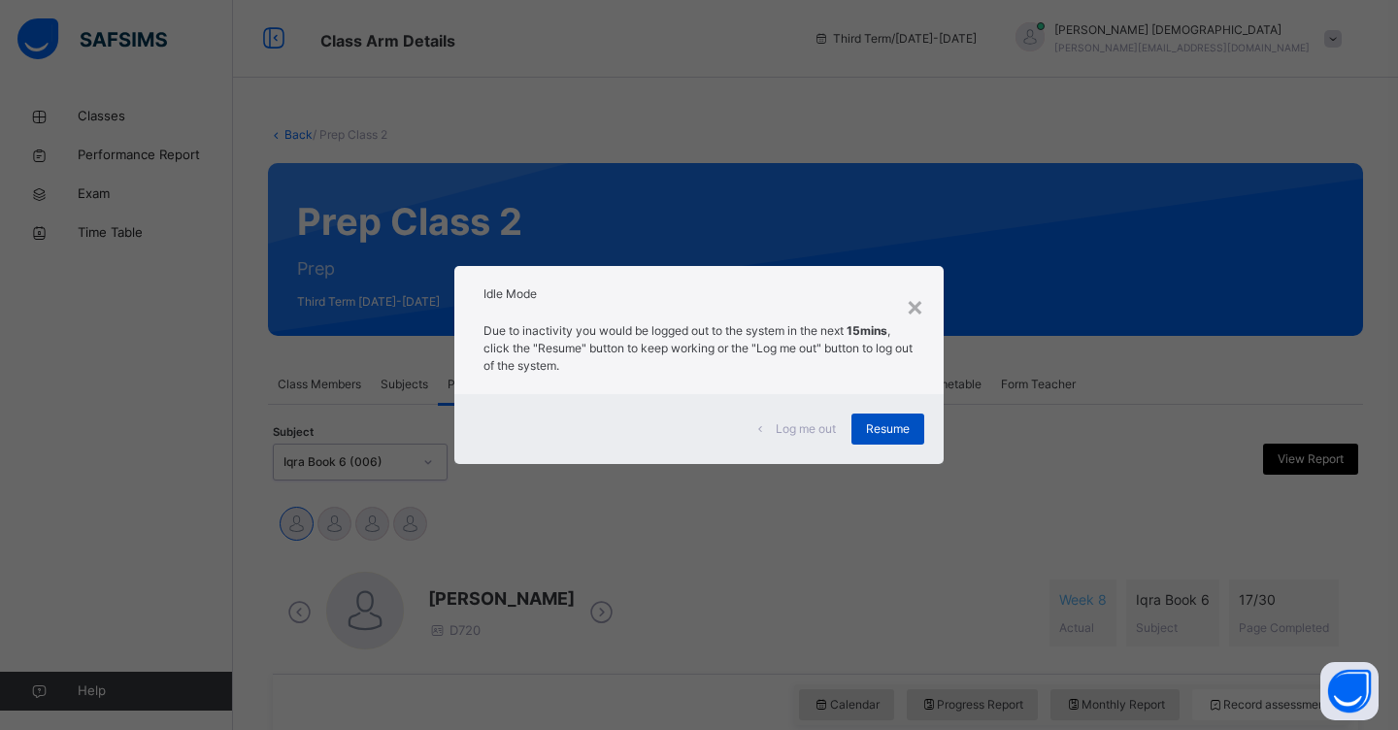
click at [908, 421] on span "Resume" at bounding box center [888, 428] width 44 height 17
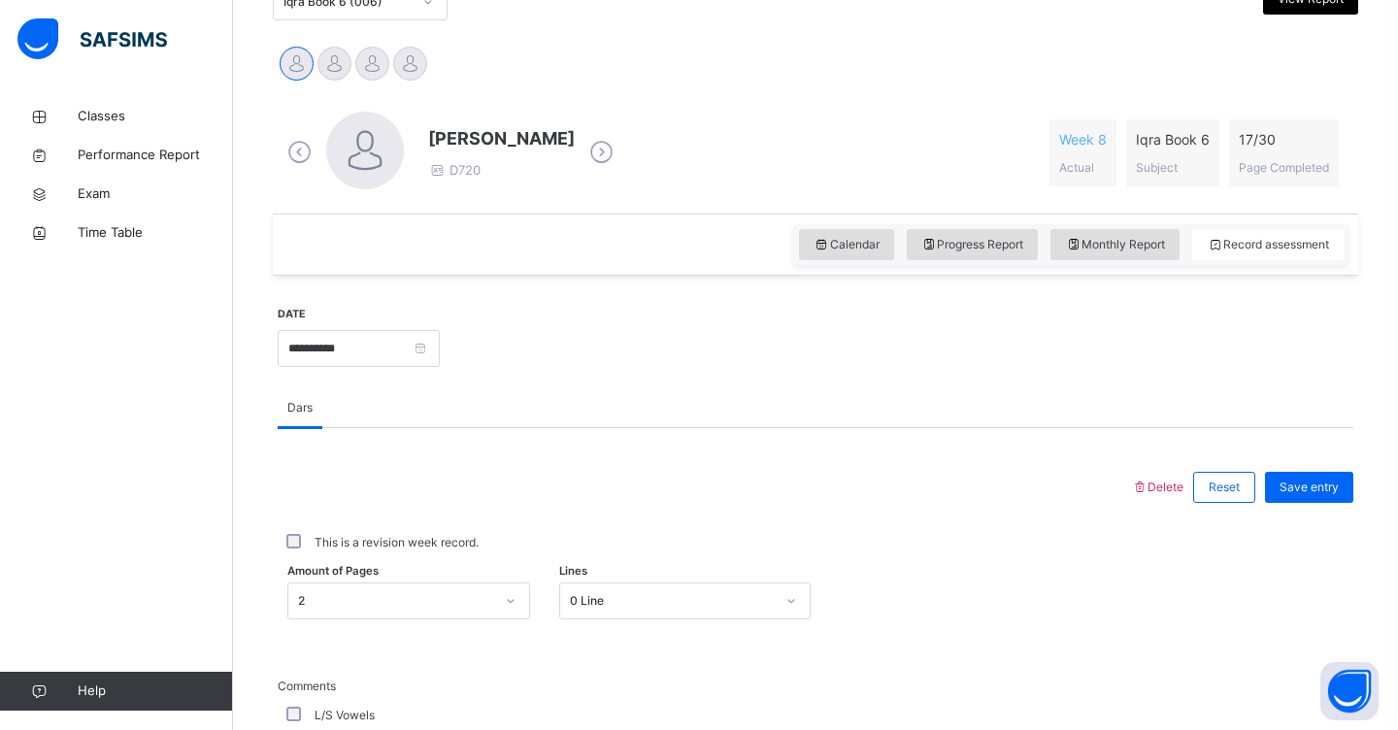
scroll to position [449, 0]
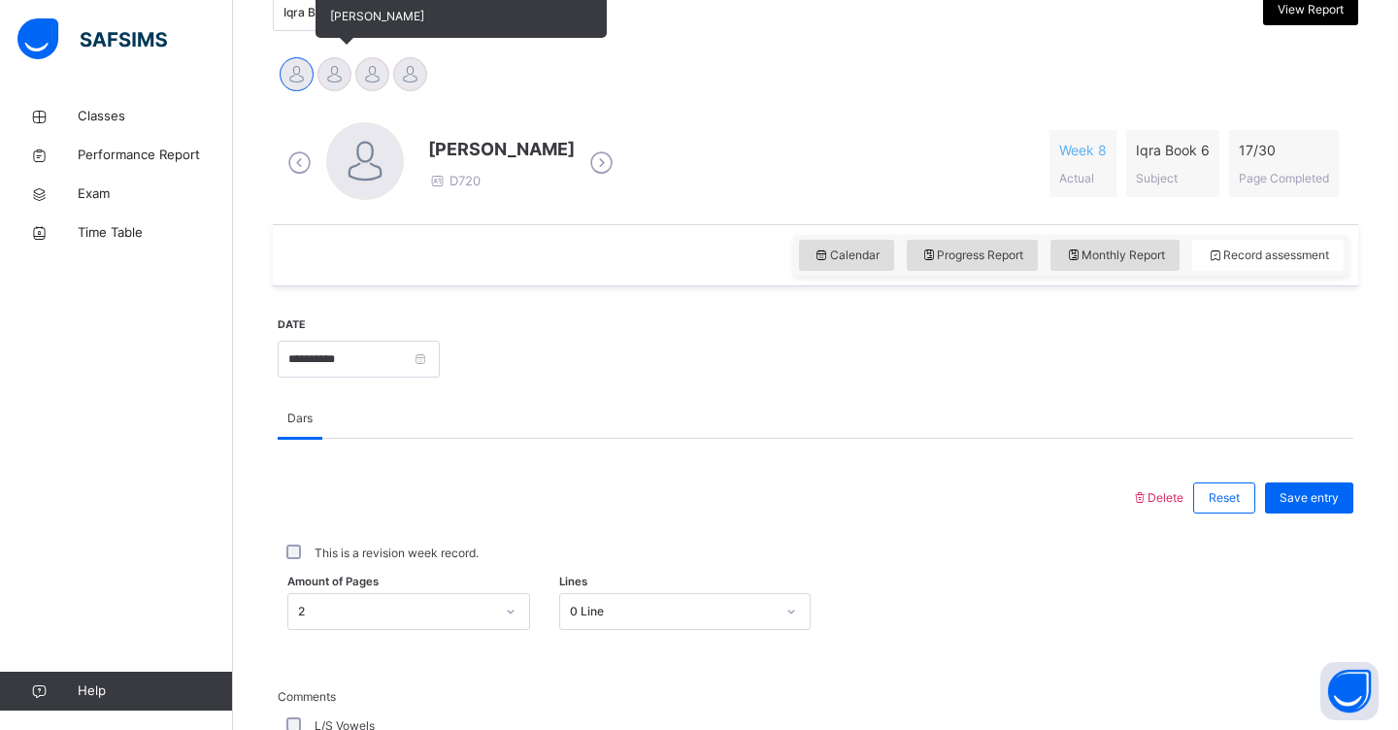
click at [333, 71] on div at bounding box center [334, 74] width 34 height 34
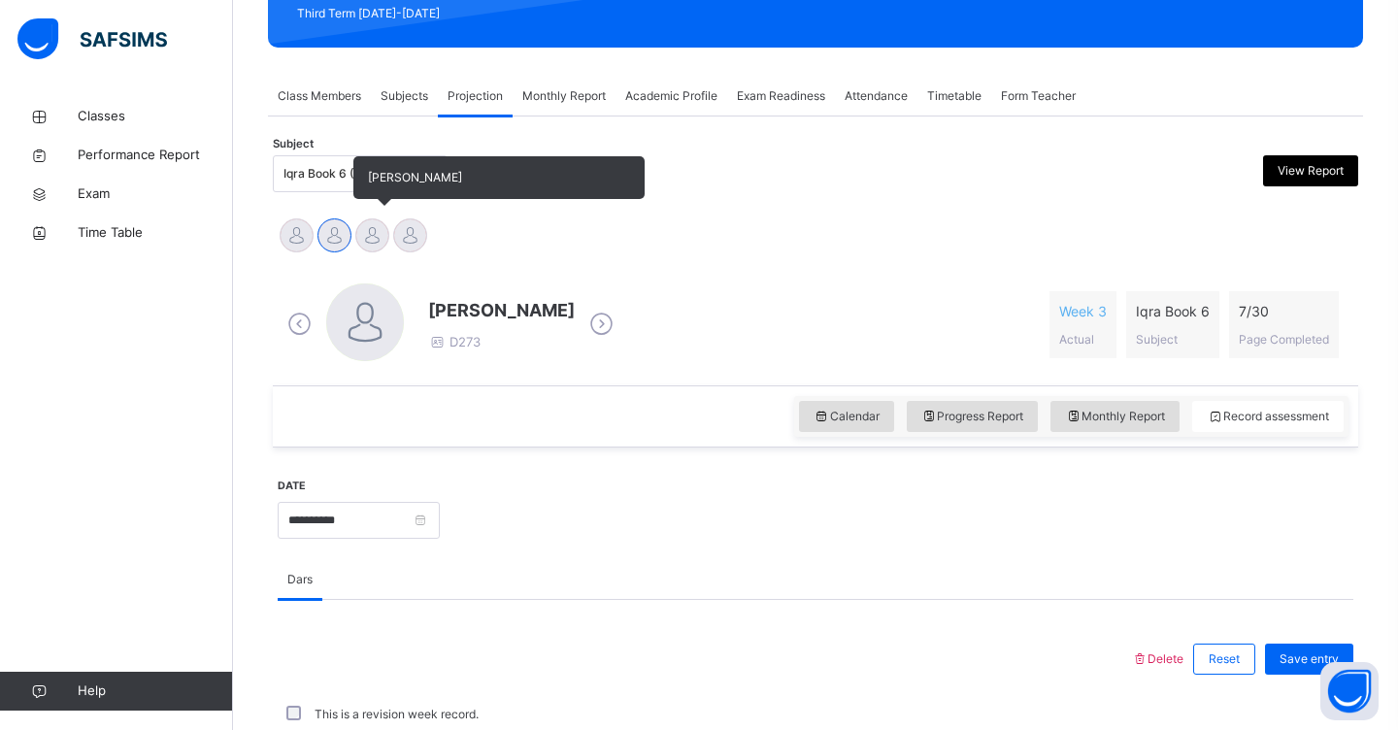
click at [377, 234] on div at bounding box center [372, 235] width 34 height 34
click at [417, 246] on div at bounding box center [410, 235] width 34 height 34
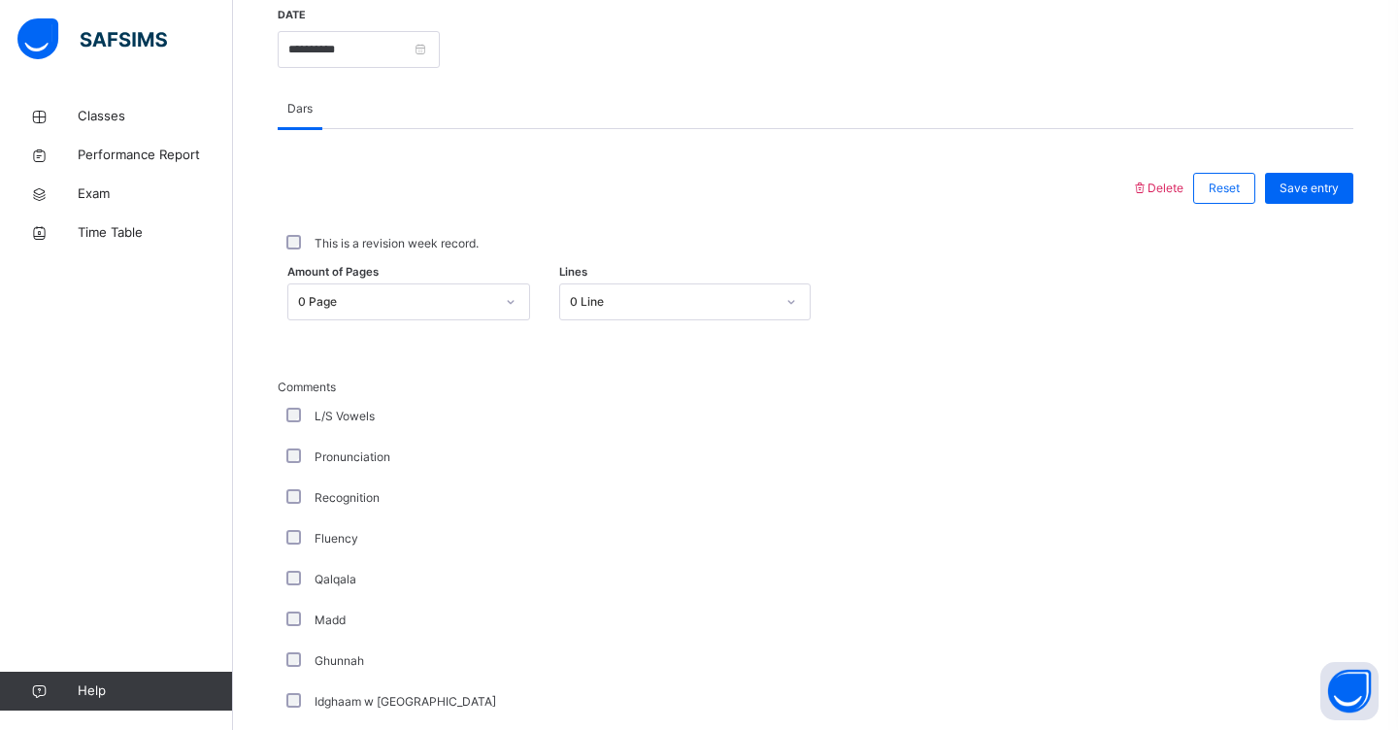
scroll to position [757, 0]
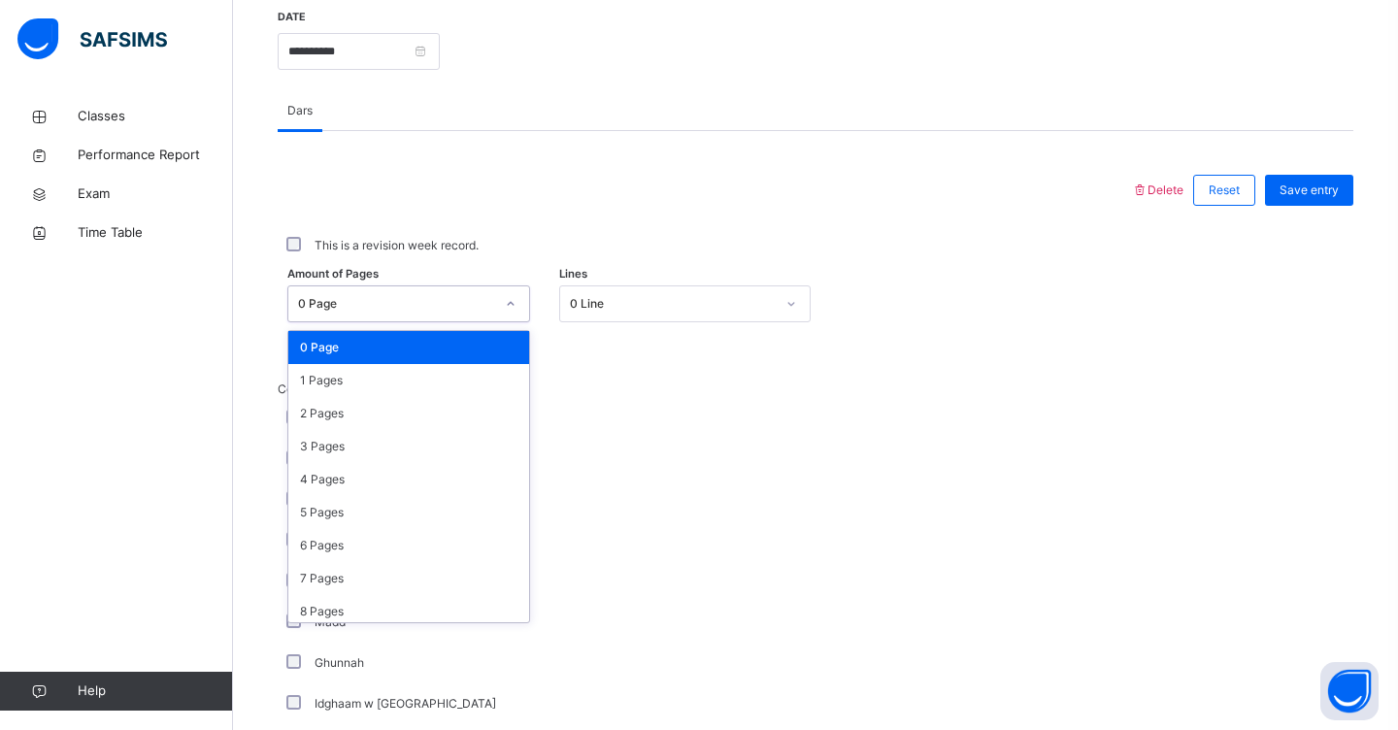
click at [510, 308] on icon at bounding box center [511, 303] width 12 height 19
click at [464, 382] on div "1 Pages" at bounding box center [408, 380] width 241 height 33
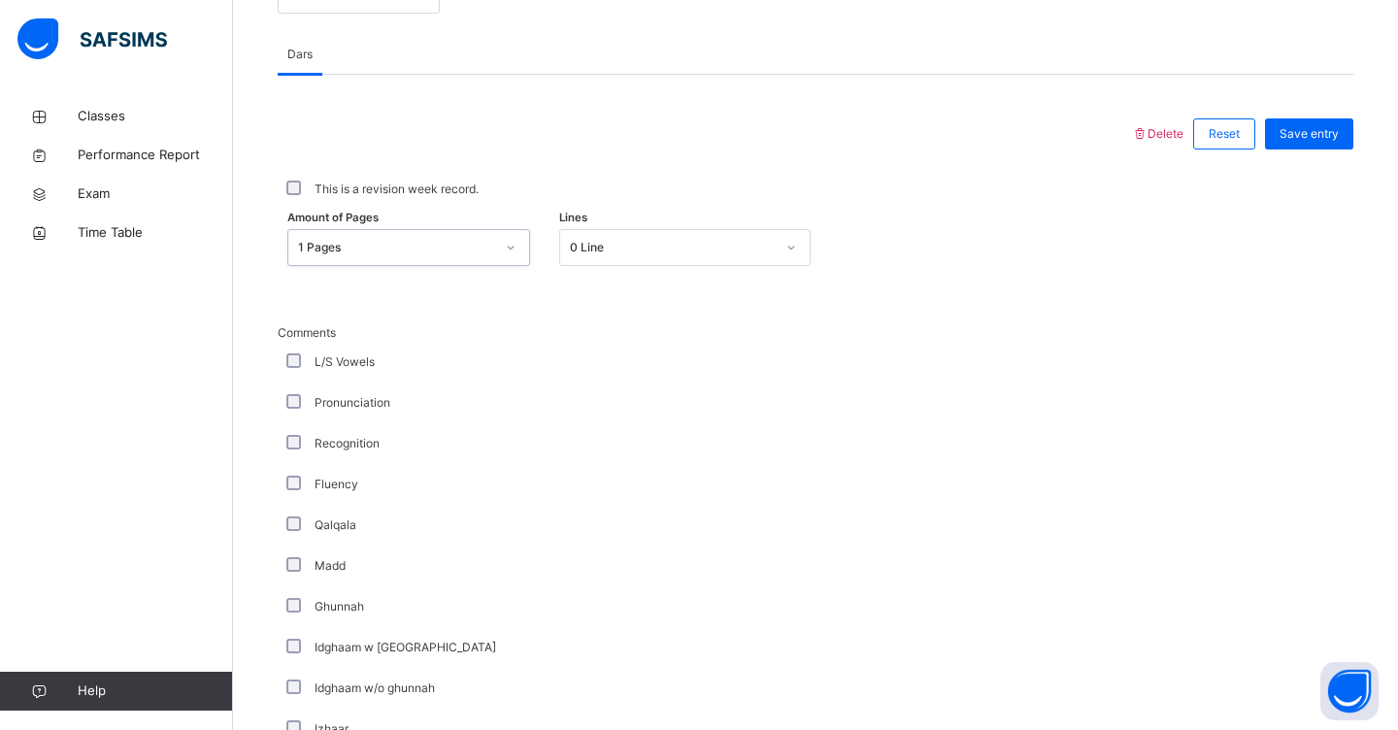
scroll to position [872, 0]
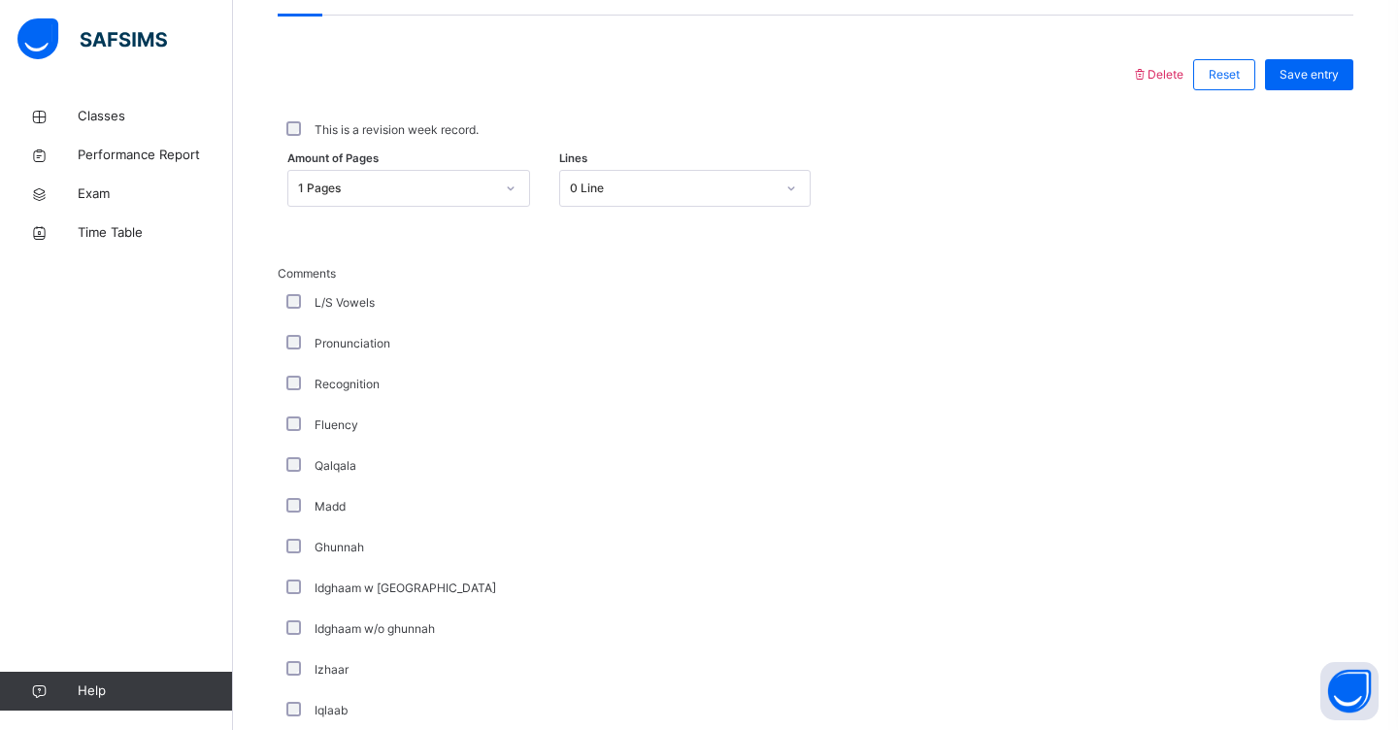
click at [291, 436] on div "Fluency" at bounding box center [520, 425] width 485 height 41
click at [294, 513] on div "Madd" at bounding box center [520, 506] width 476 height 17
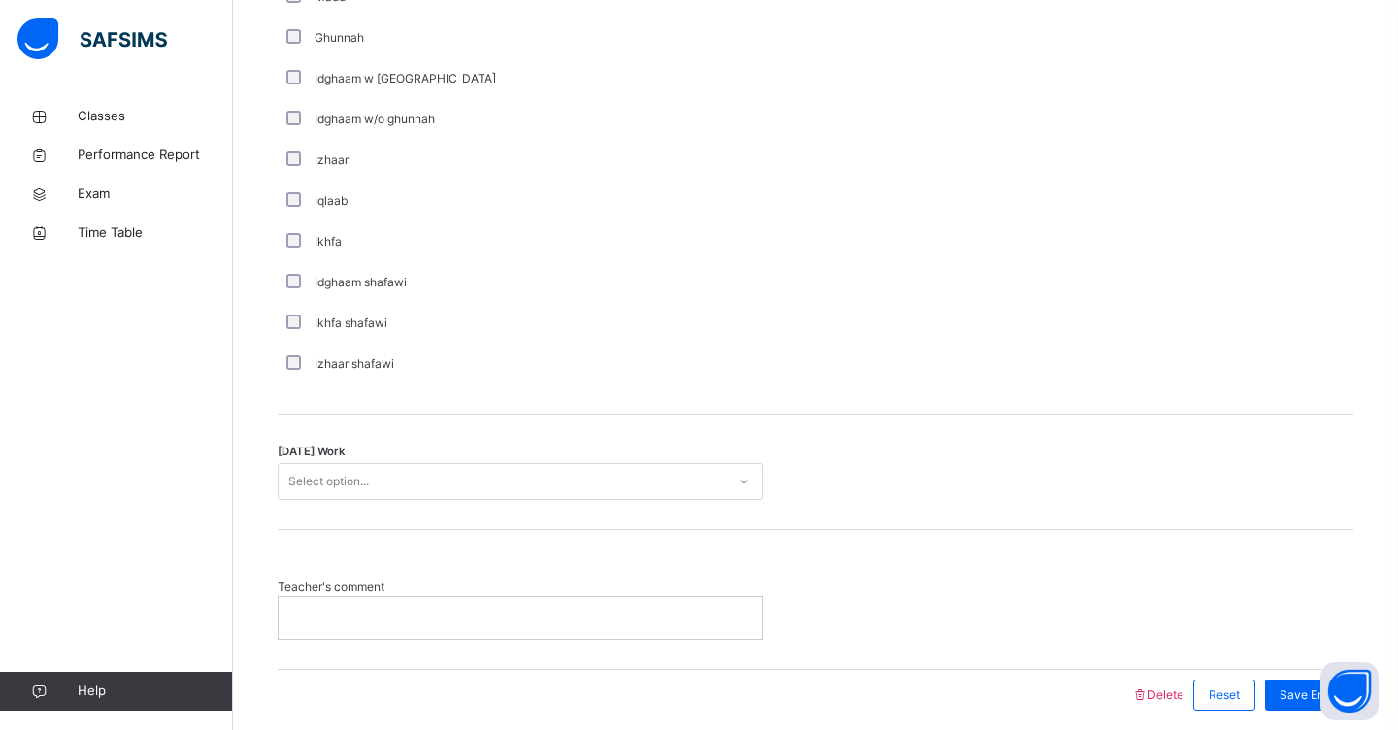
scroll to position [1383, 0]
click at [740, 480] on icon at bounding box center [744, 480] width 12 height 19
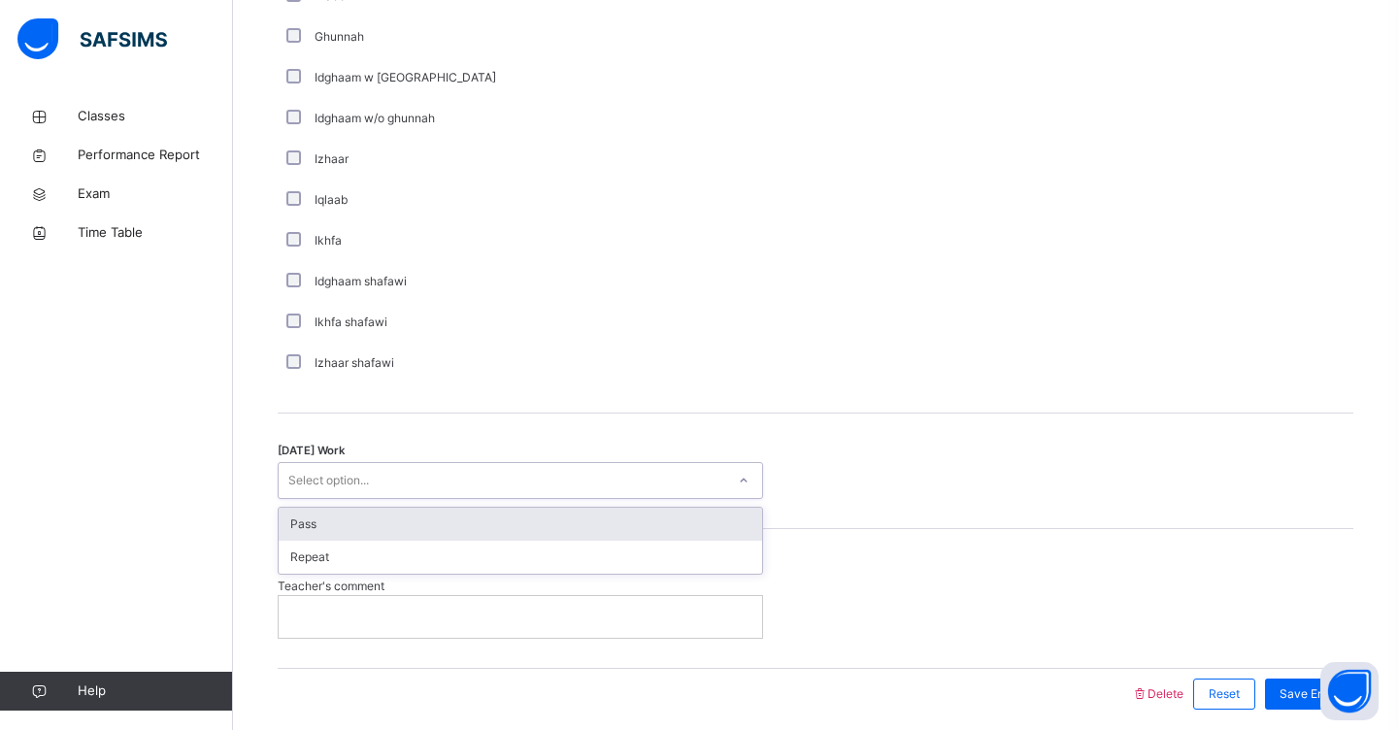
click at [696, 518] on div "Pass" at bounding box center [520, 524] width 483 height 33
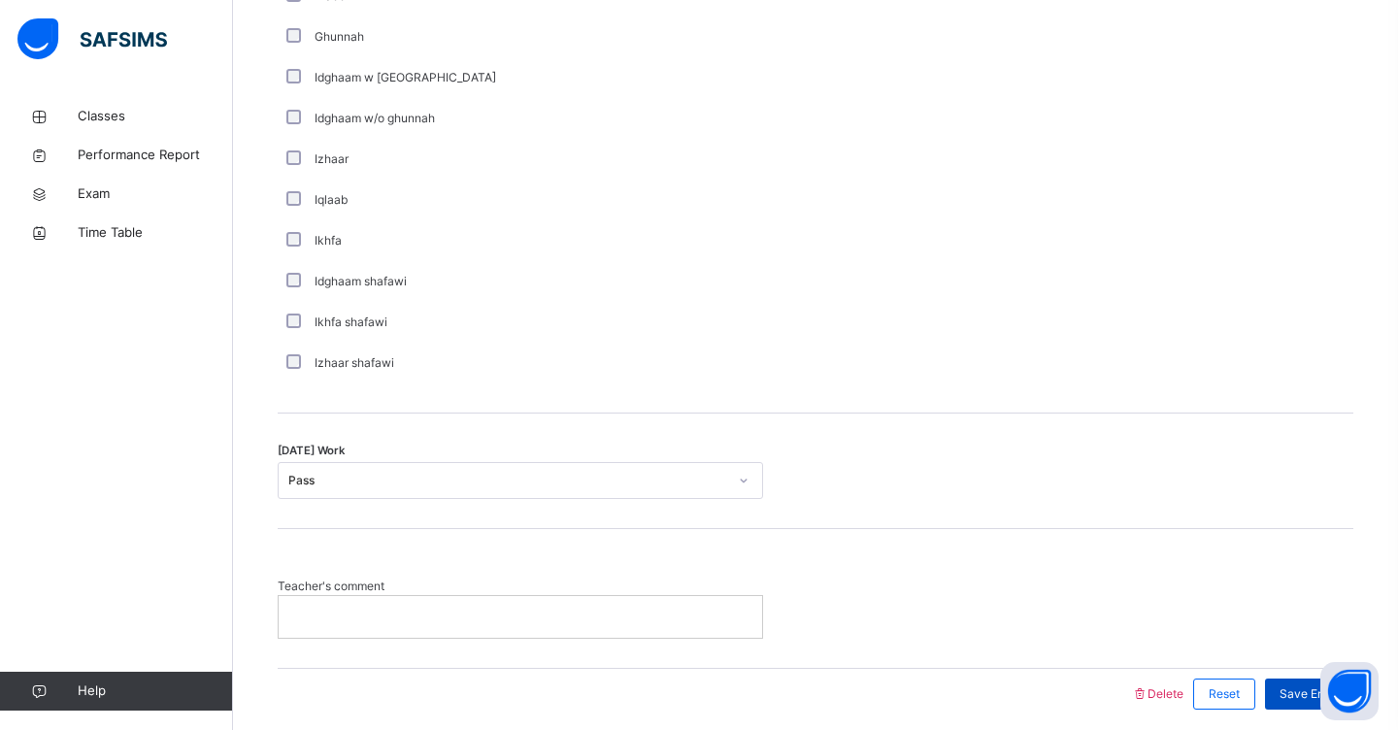
click at [1290, 691] on span "Save Entry" at bounding box center [1308, 693] width 59 height 17
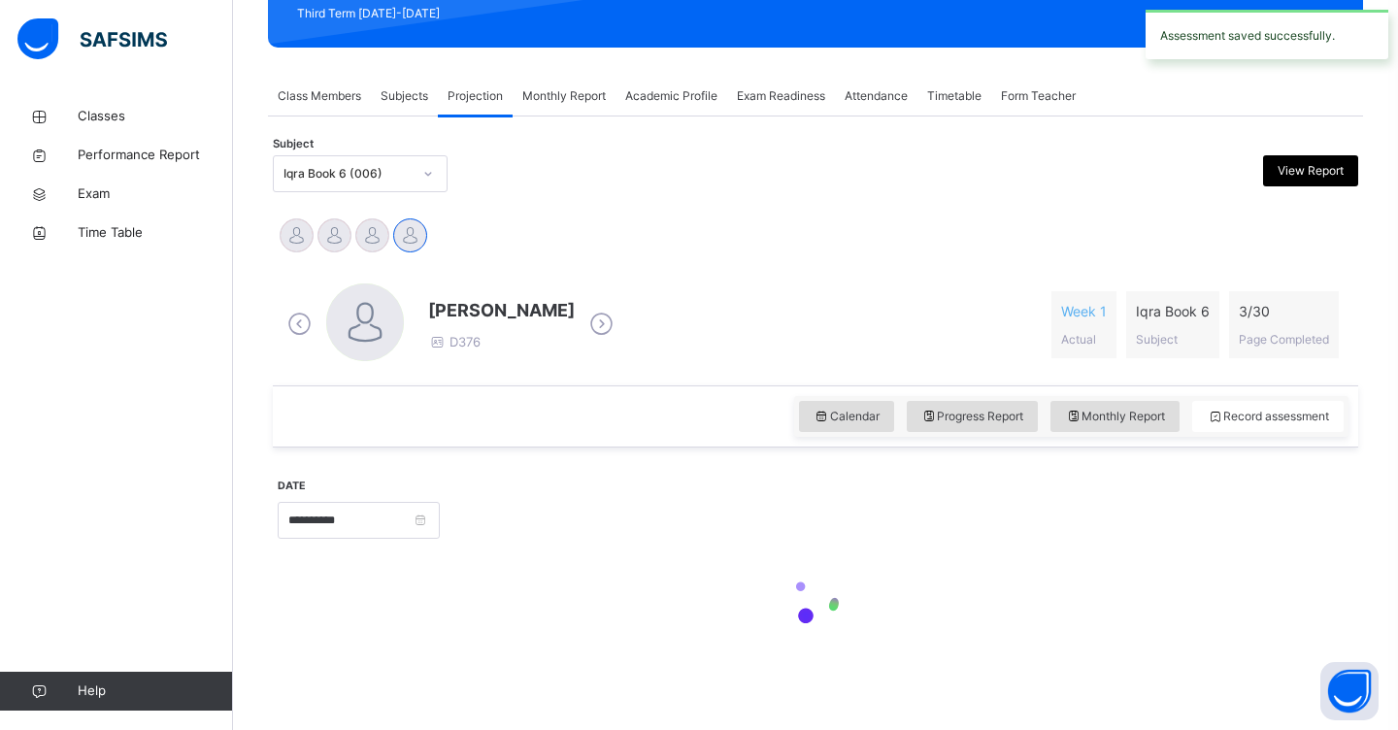
scroll to position [288, 0]
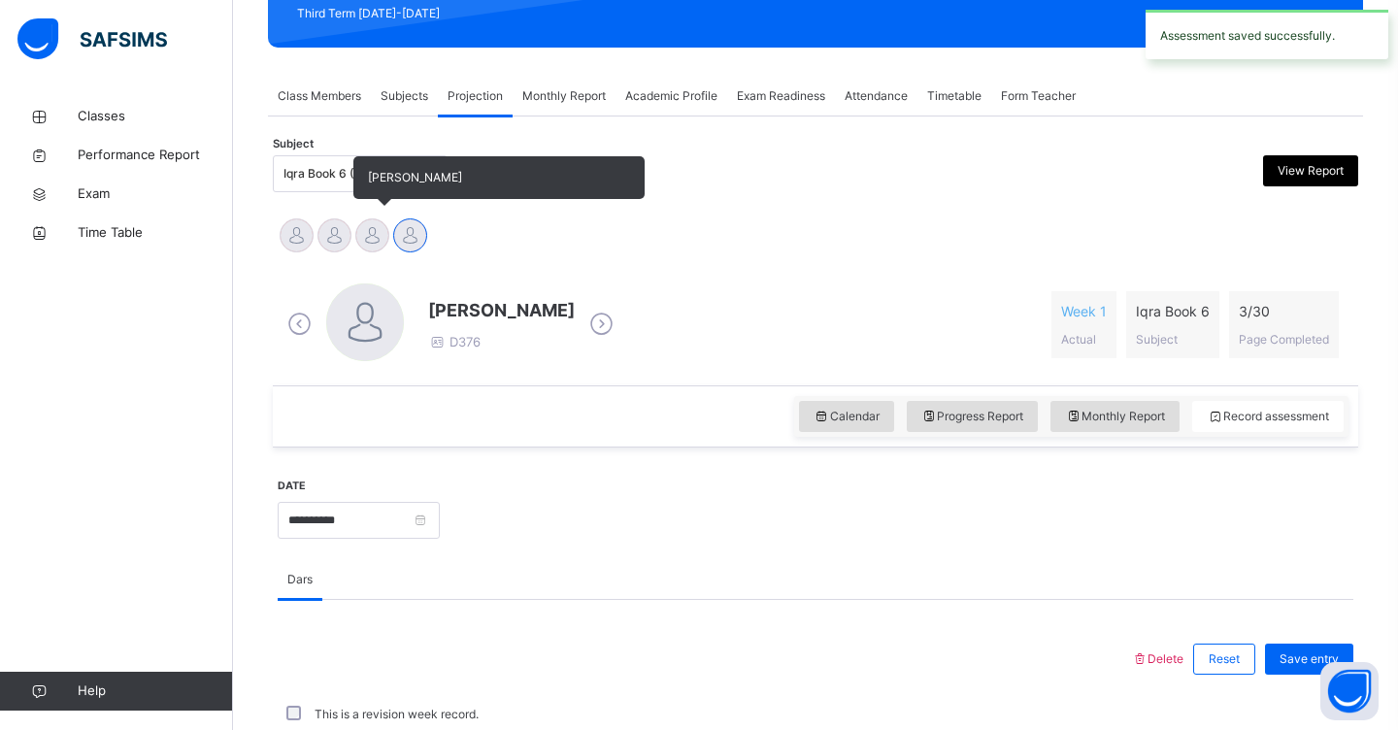
click at [373, 240] on div at bounding box center [372, 235] width 34 height 34
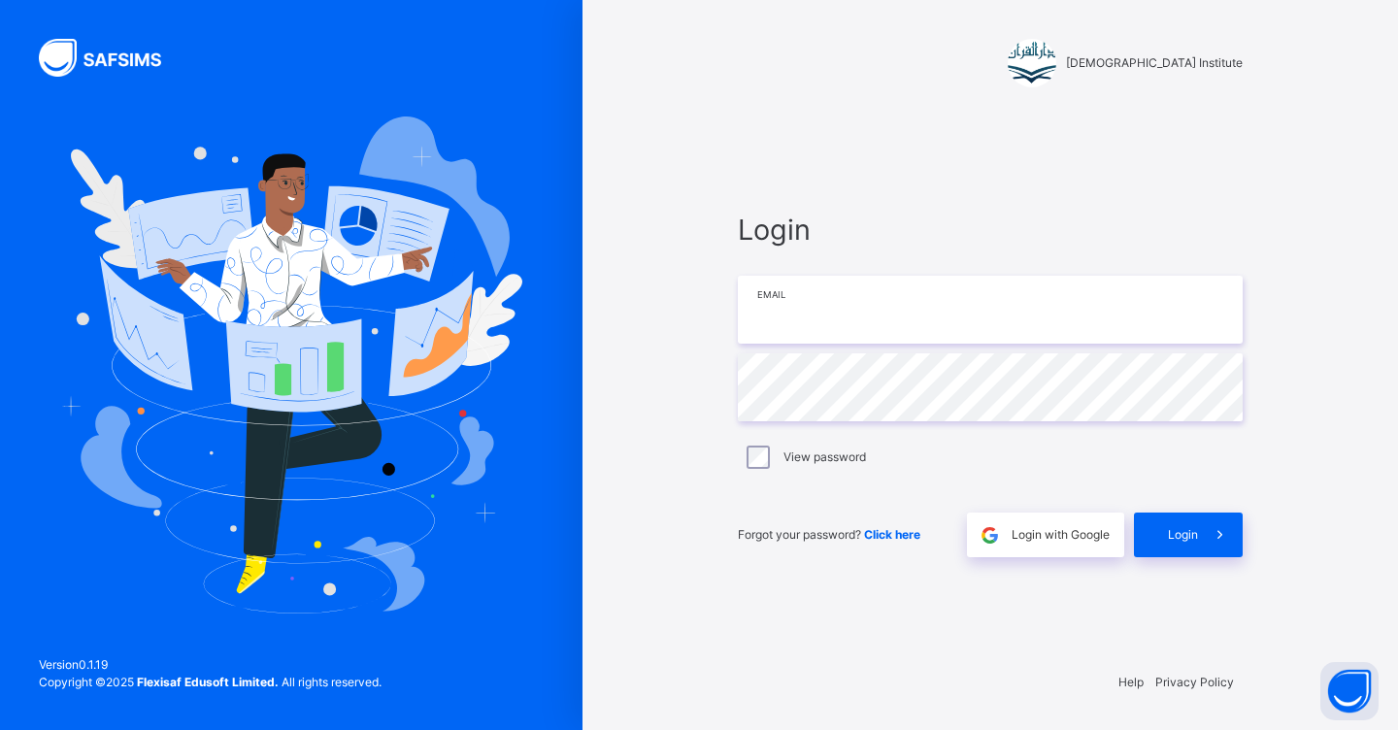
type input "**********"
click at [1178, 534] on span "Login" at bounding box center [1183, 534] width 30 height 17
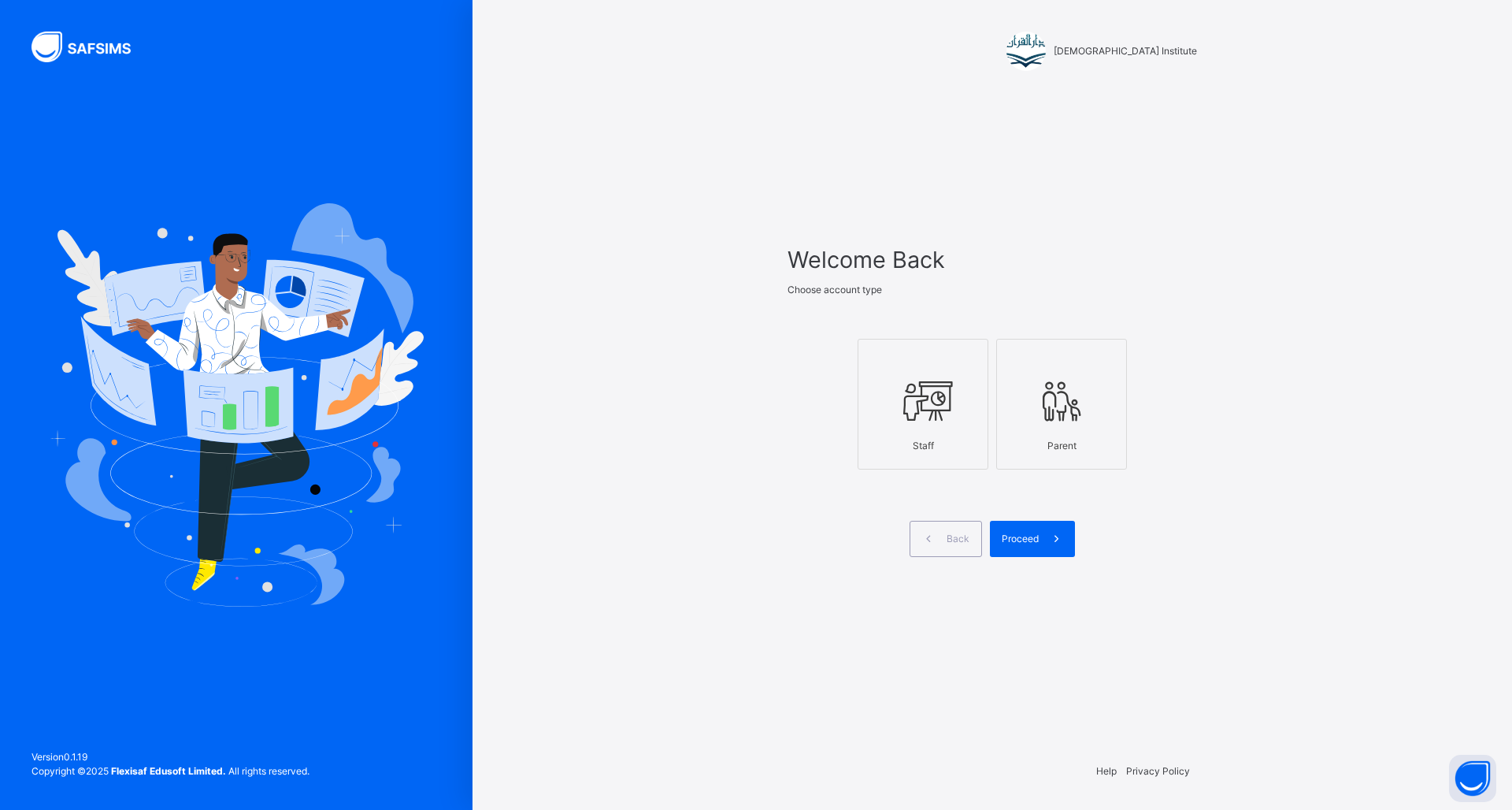
click at [937, 403] on icon at bounding box center [923, 401] width 55 height 59
click at [1055, 535] on icon at bounding box center [1057, 539] width 16 height 18
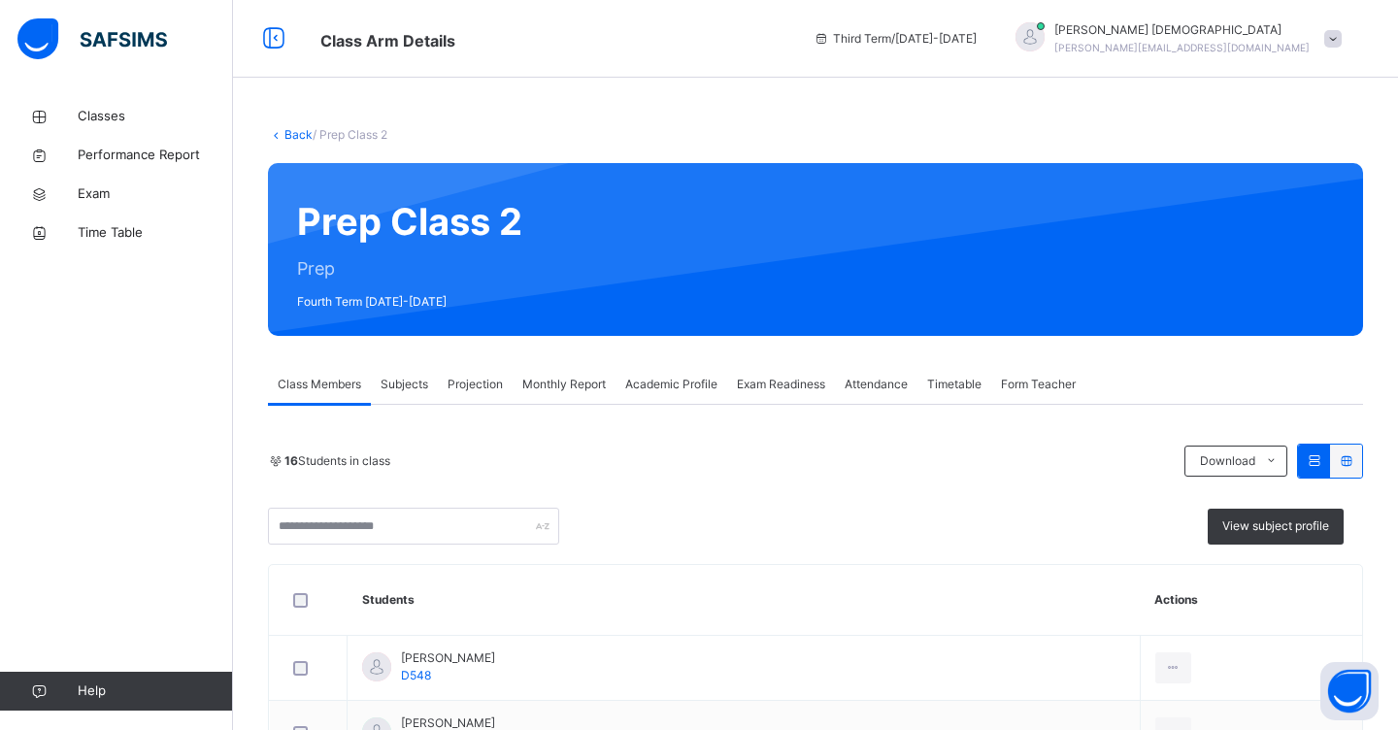
click at [481, 387] on span "Projection" at bounding box center [474, 384] width 55 height 17
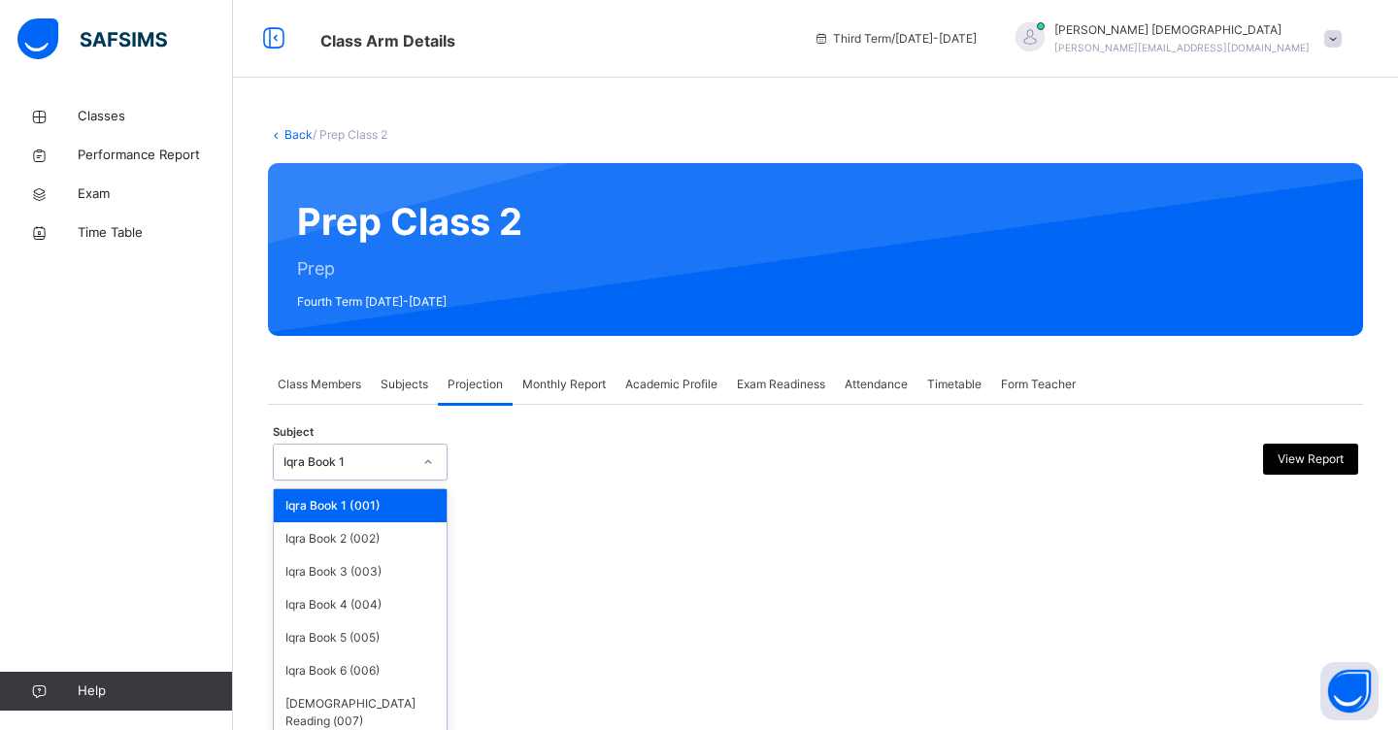
click at [423, 466] on icon at bounding box center [428, 461] width 12 height 19
click at [397, 605] on div "Iqra Book 4 (004)" at bounding box center [360, 604] width 173 height 33
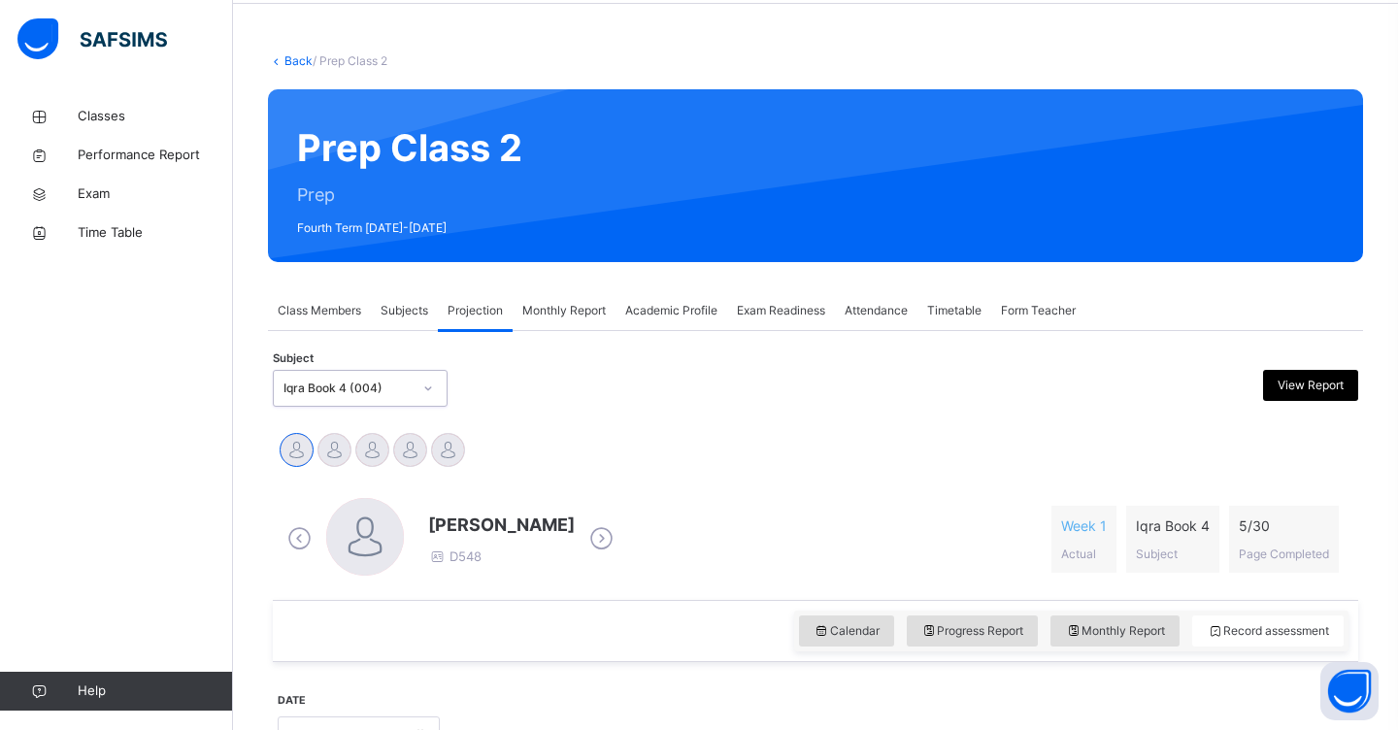
scroll to position [82, 0]
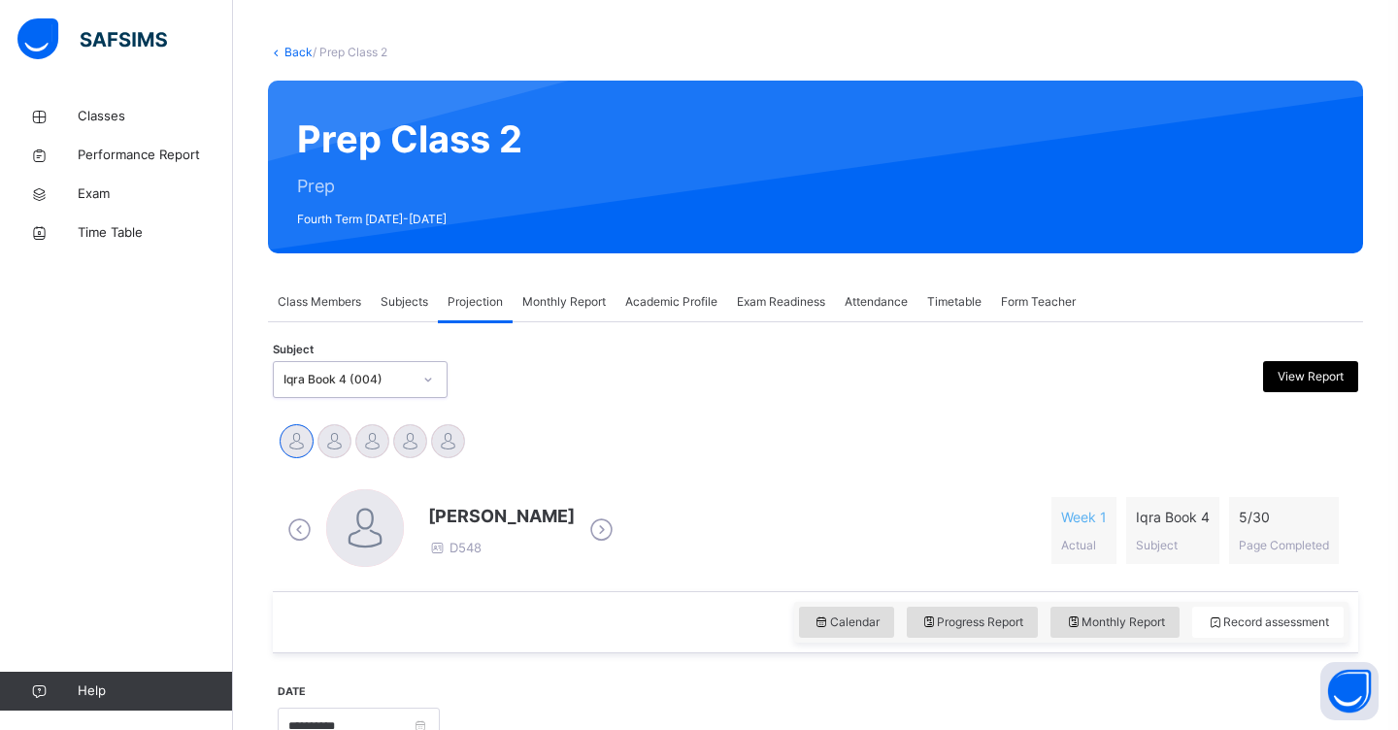
click at [429, 379] on icon at bounding box center [428, 379] width 12 height 19
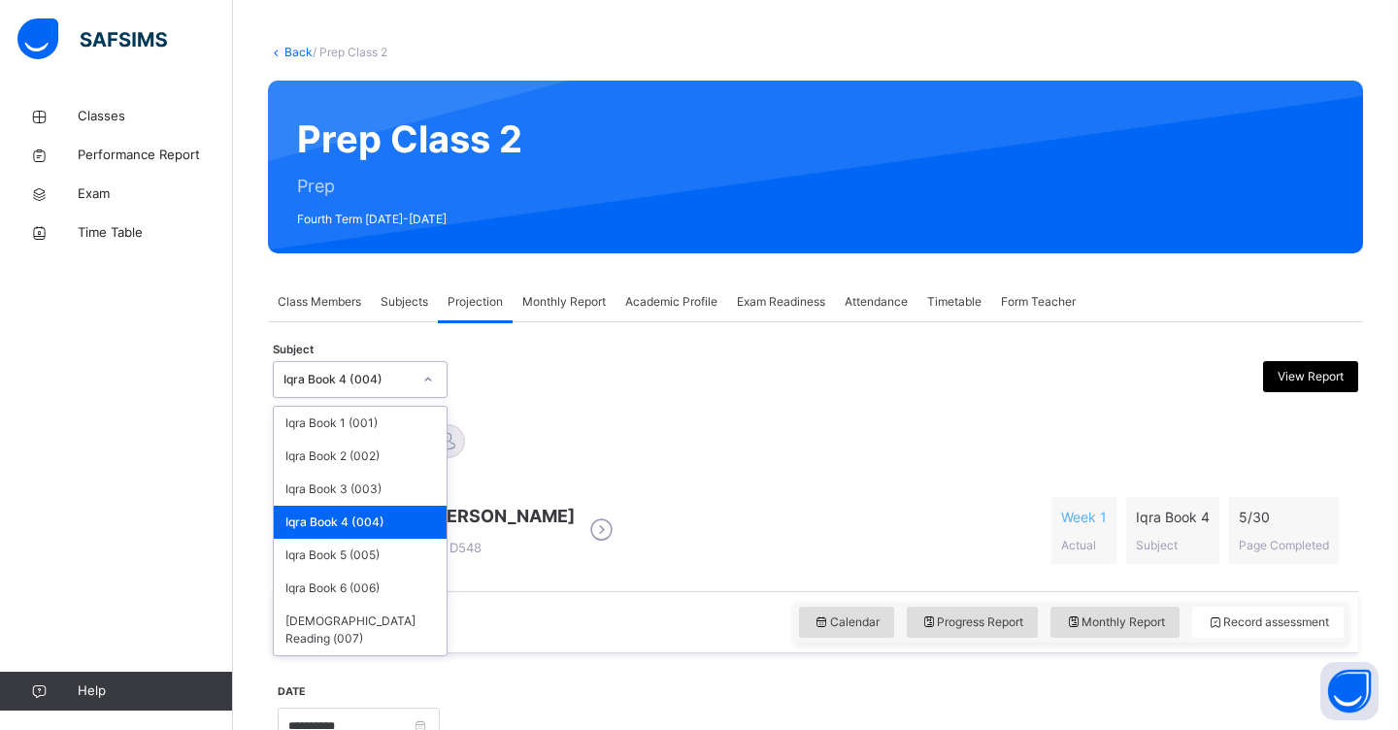
click at [385, 520] on div "Iqra Book 4 (004)" at bounding box center [360, 522] width 173 height 33
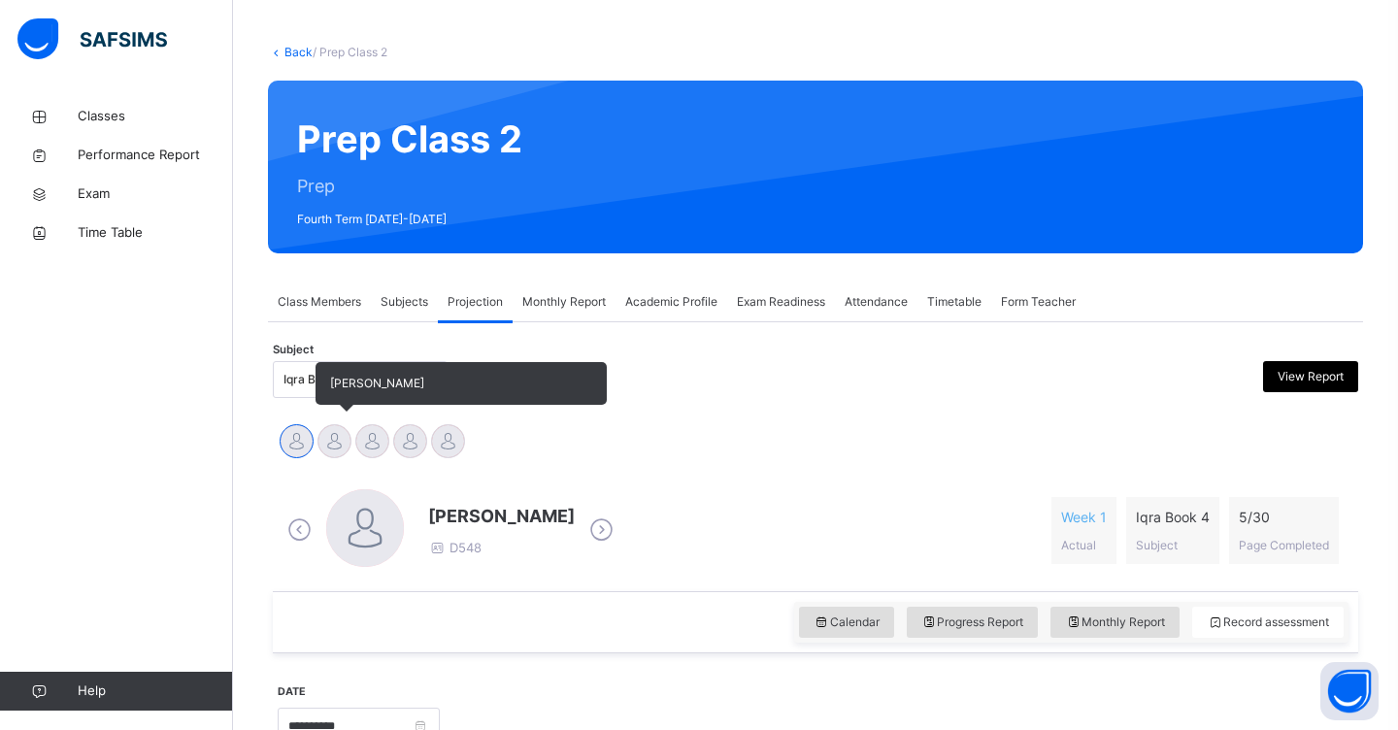
click at [327, 435] on div at bounding box center [334, 441] width 34 height 34
click at [362, 441] on div at bounding box center [372, 441] width 34 height 34
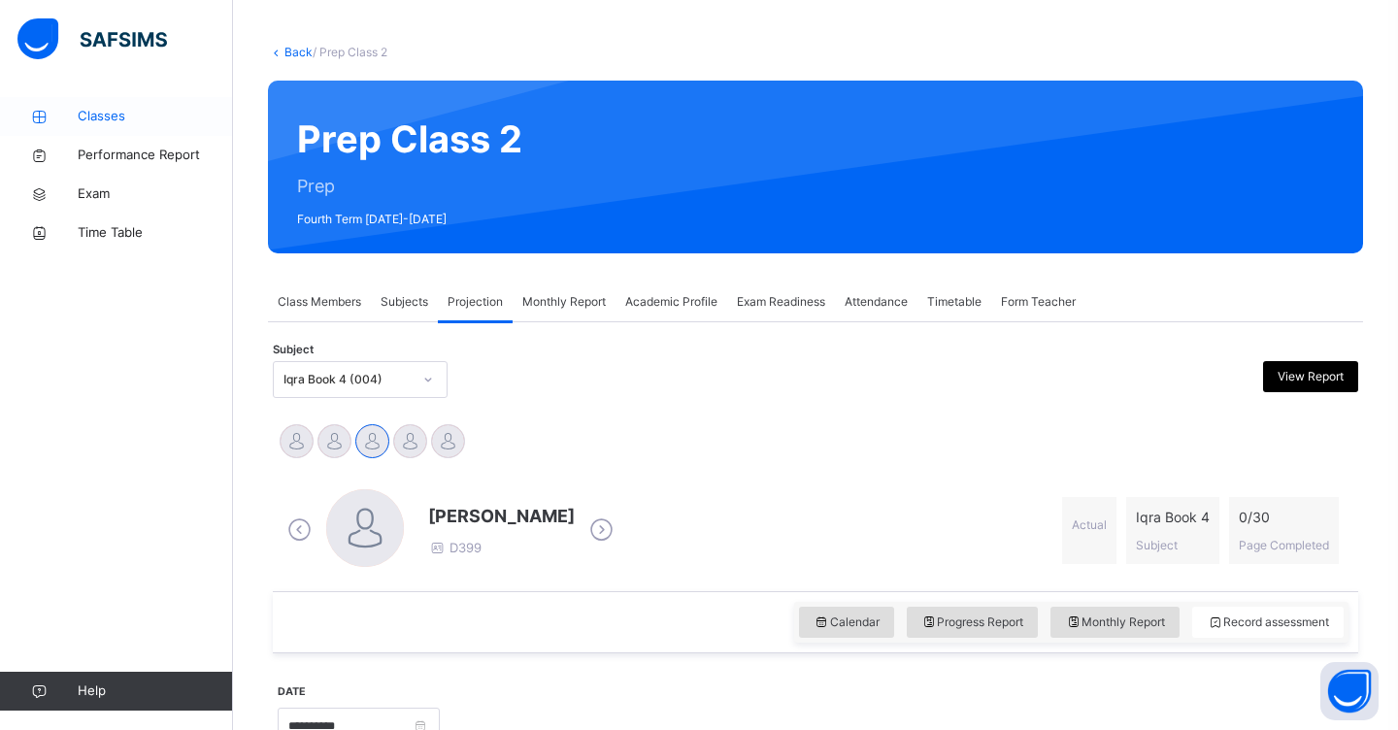
click at [115, 116] on span "Classes" at bounding box center [155, 116] width 155 height 19
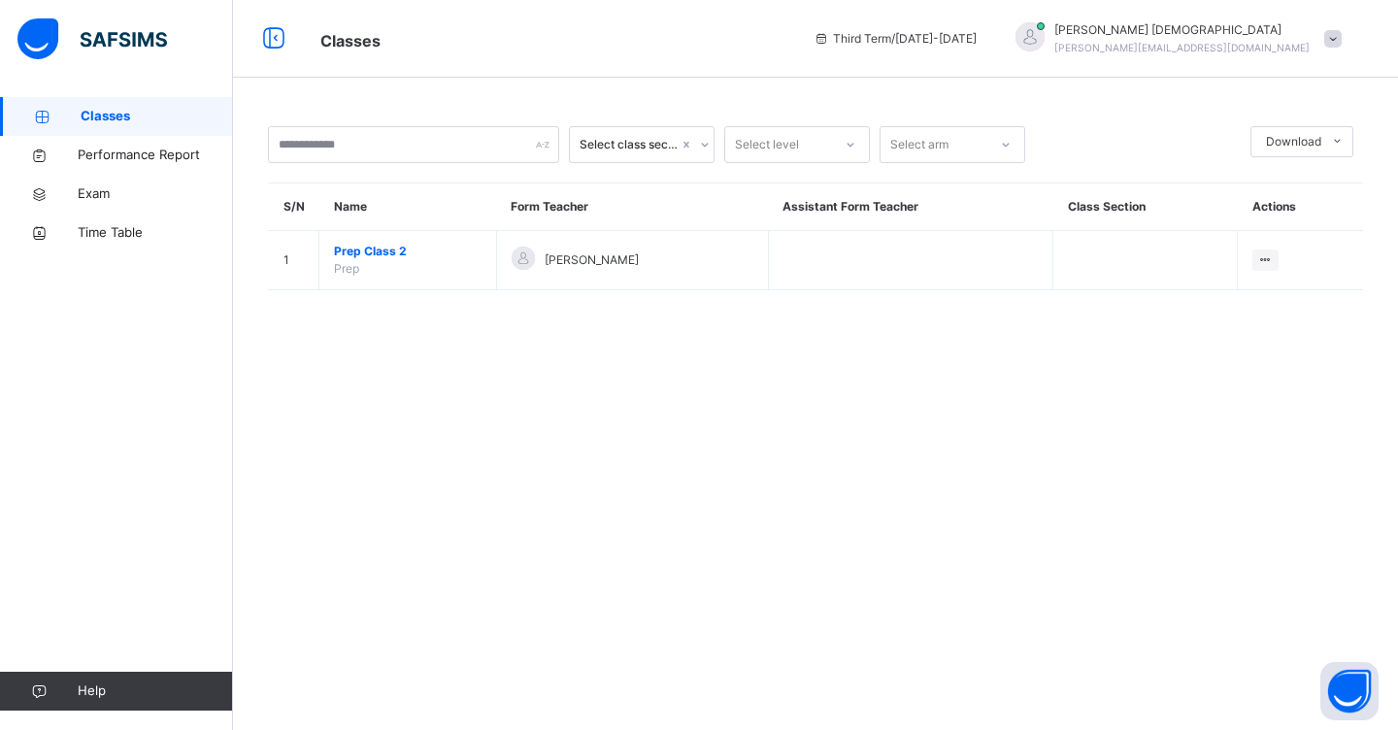
click at [412, 253] on span "Prep Class 2" at bounding box center [408, 251] width 148 height 17
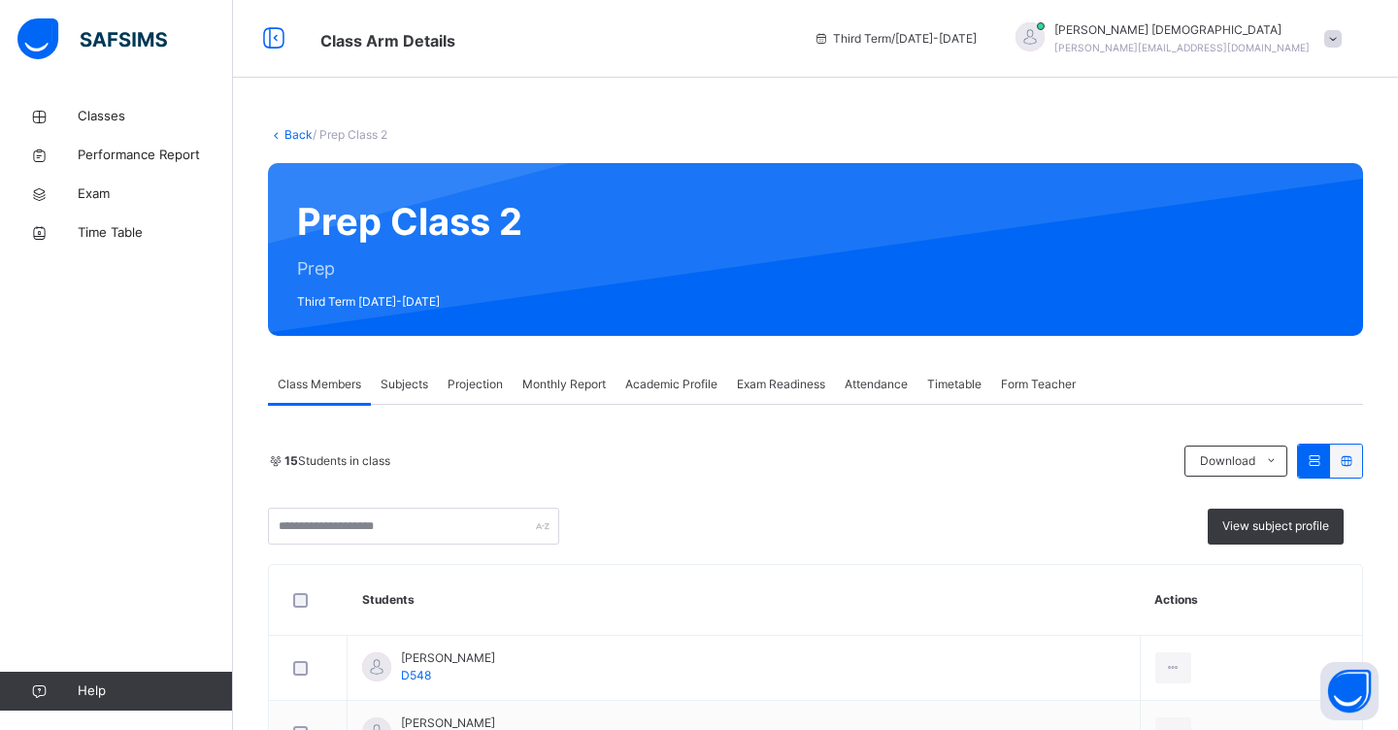
click at [543, 532] on div at bounding box center [413, 526] width 291 height 37
click at [458, 385] on span "Projection" at bounding box center [474, 384] width 55 height 17
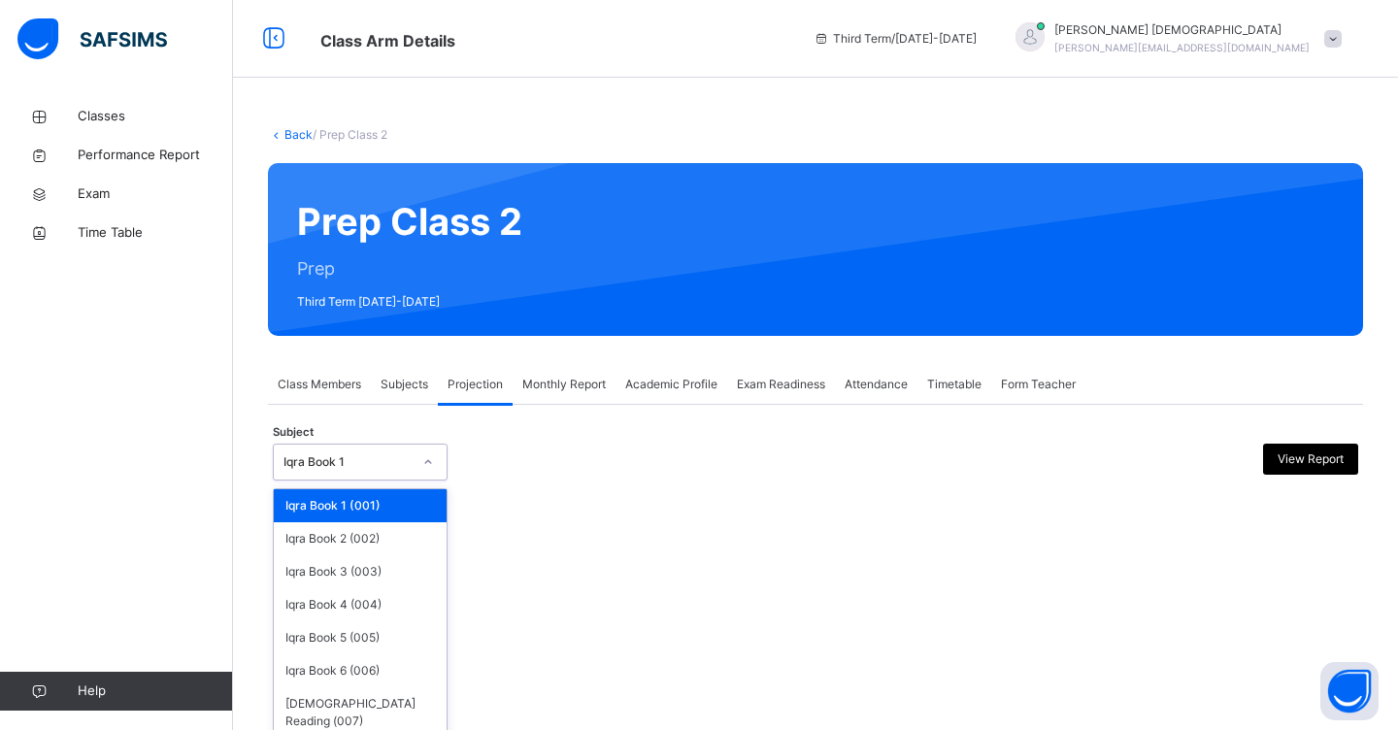
click at [425, 463] on icon at bounding box center [428, 461] width 12 height 19
click at [377, 603] on div "Iqra Book 4 (004)" at bounding box center [360, 604] width 173 height 33
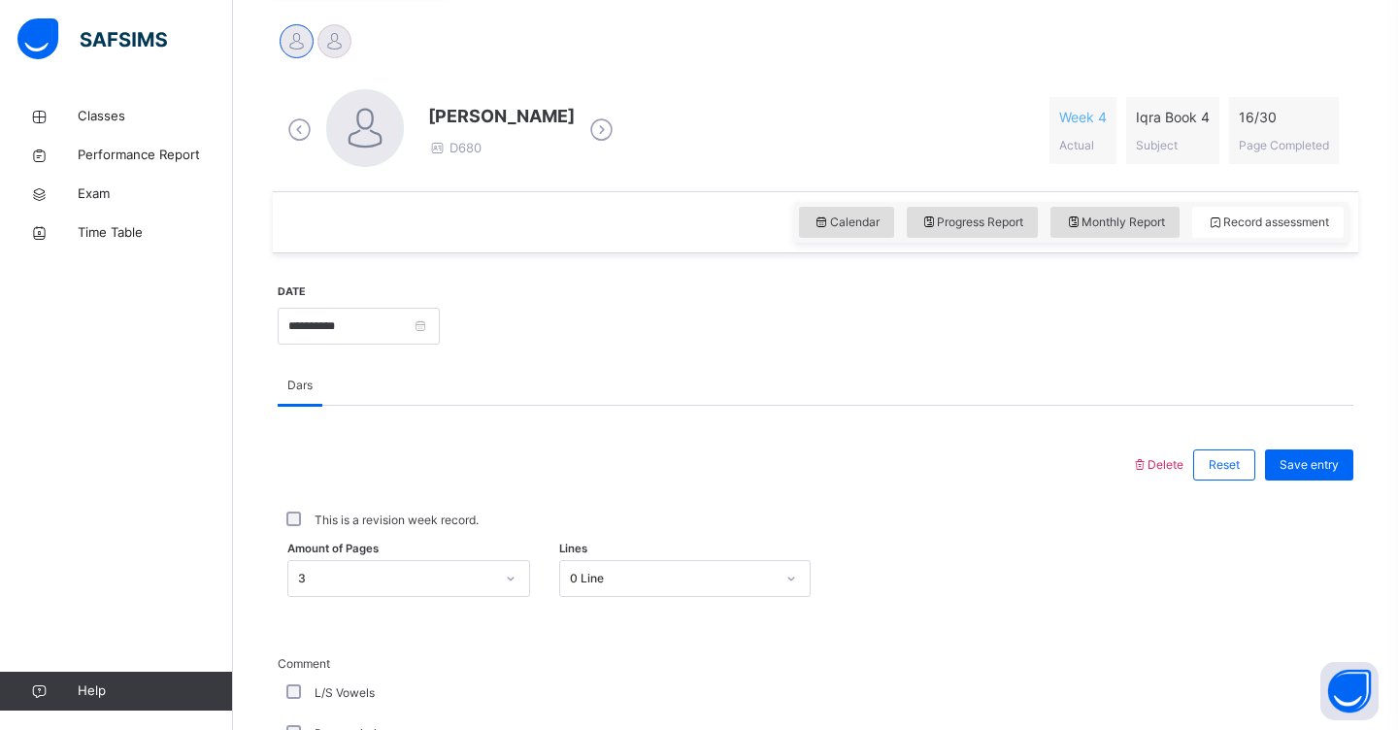
scroll to position [512, 0]
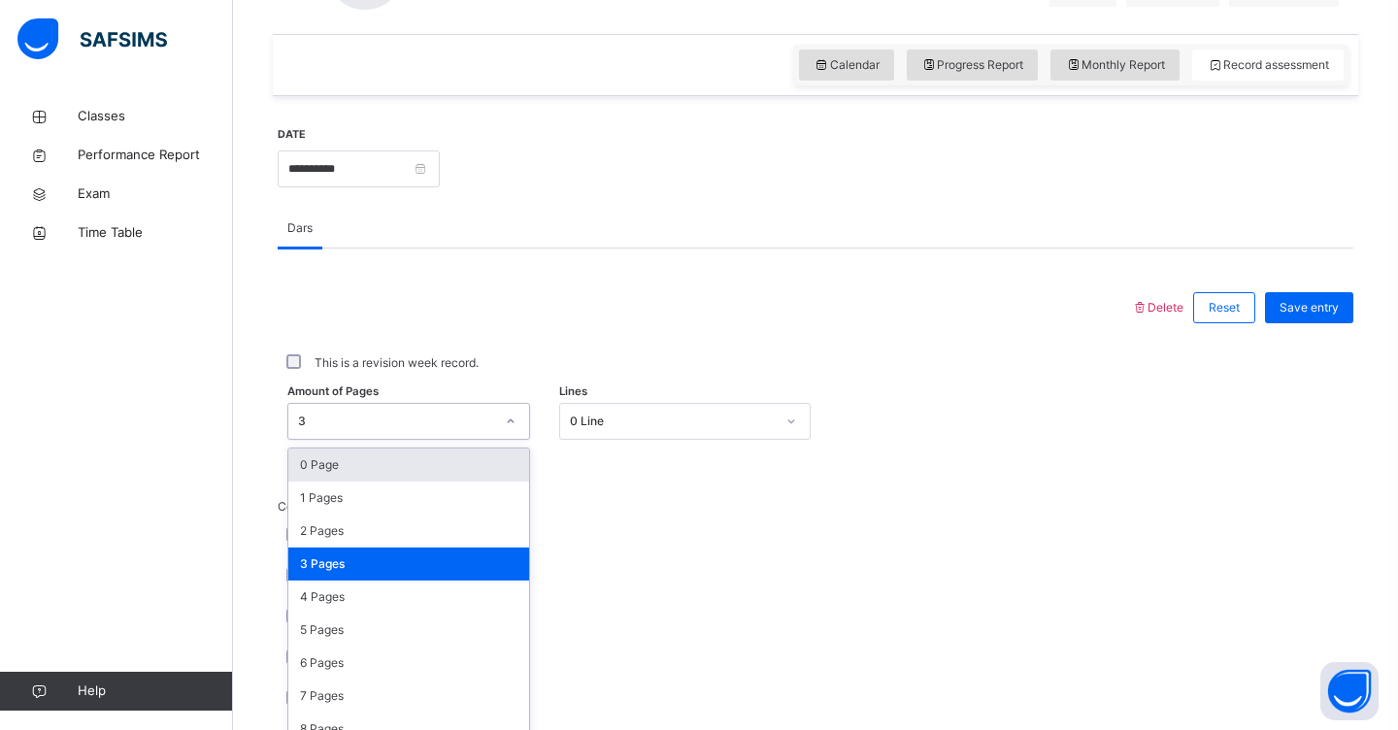
click at [510, 440] on div "option 0 Page focused, 1 of 31. 31 results available. Use Up and Down to choose…" at bounding box center [408, 421] width 243 height 37
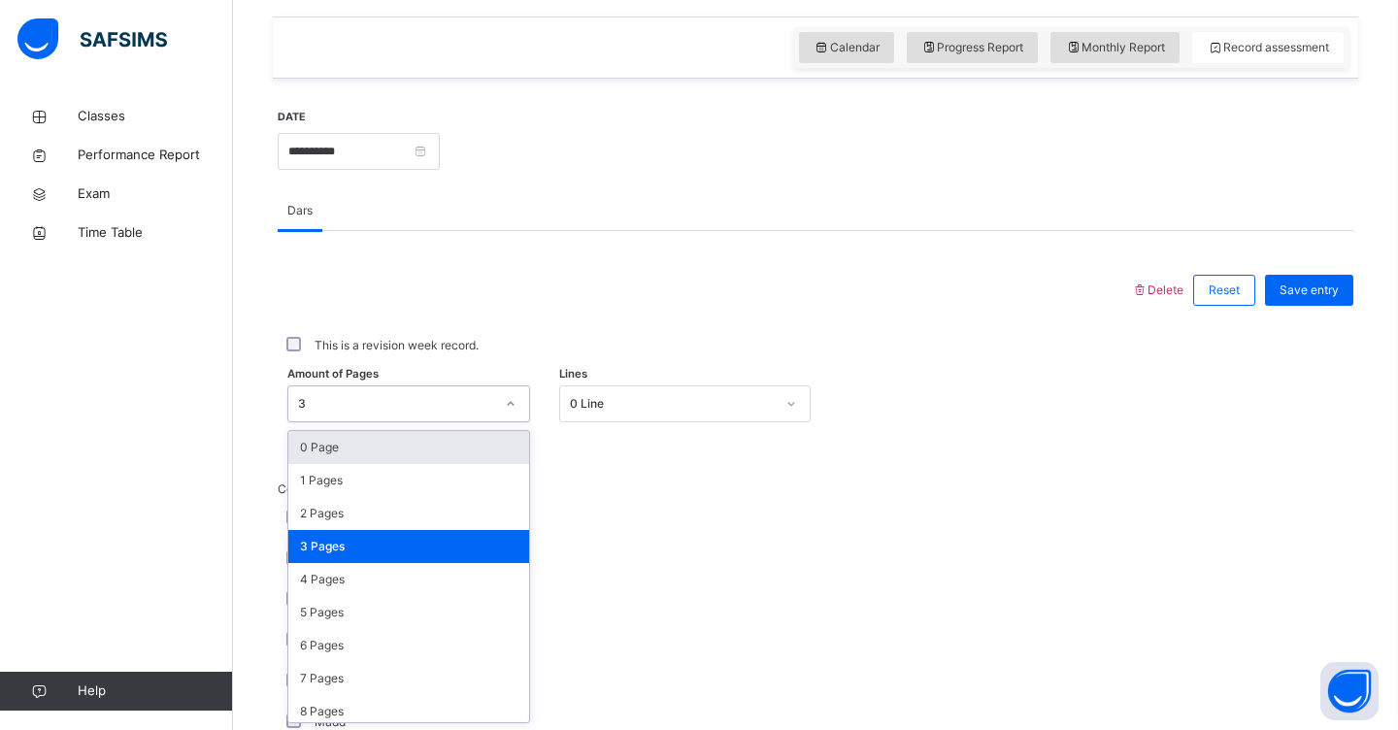
scroll to position [658, 0]
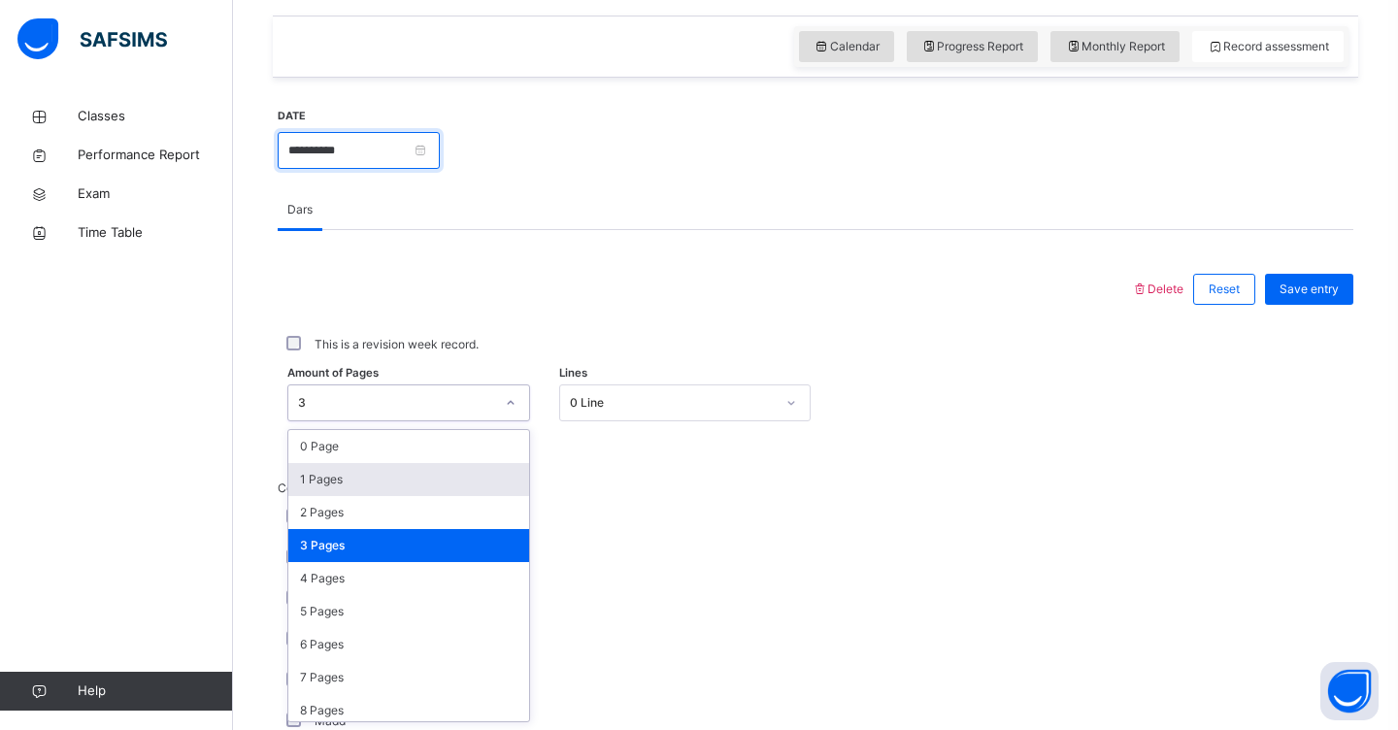
click at [410, 150] on input "**********" at bounding box center [359, 150] width 162 height 37
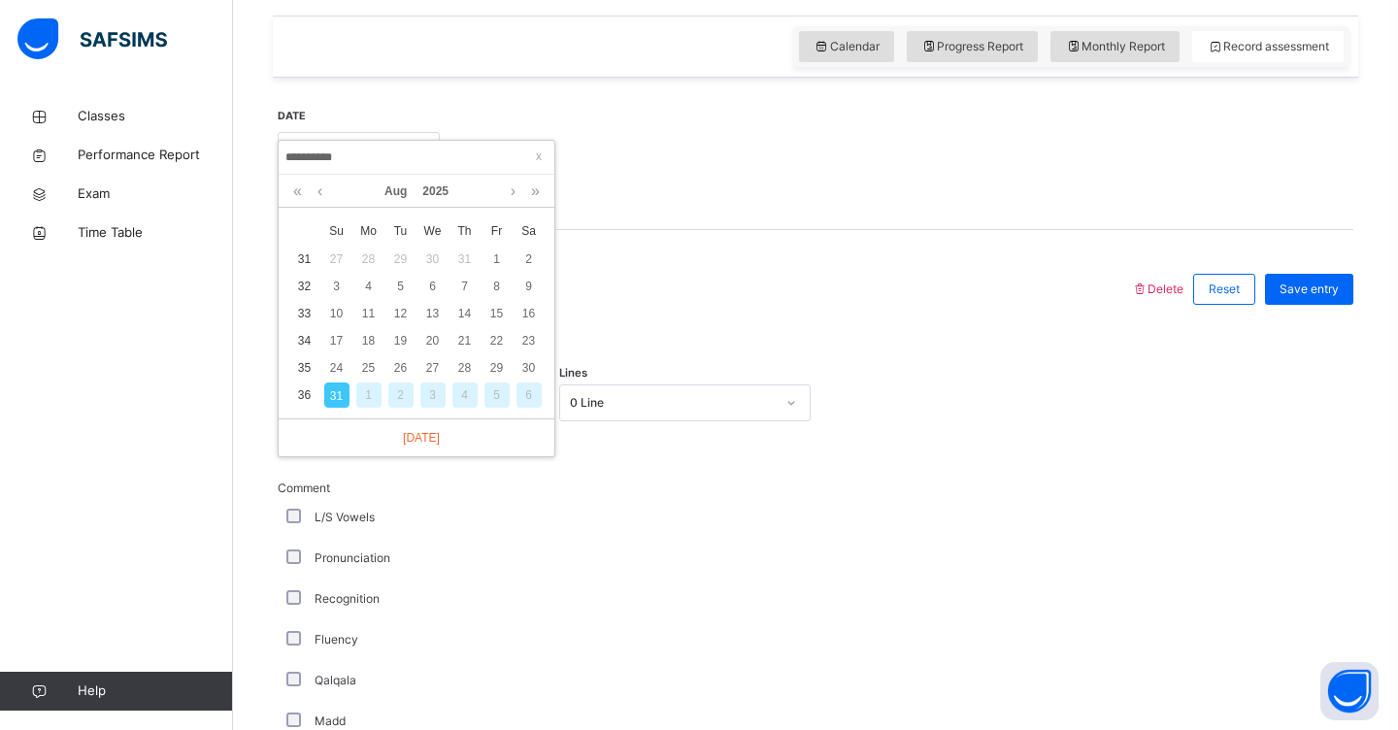
click at [302, 396] on td "36" at bounding box center [304, 394] width 32 height 27
click at [535, 365] on div "30" at bounding box center [528, 367] width 25 height 25
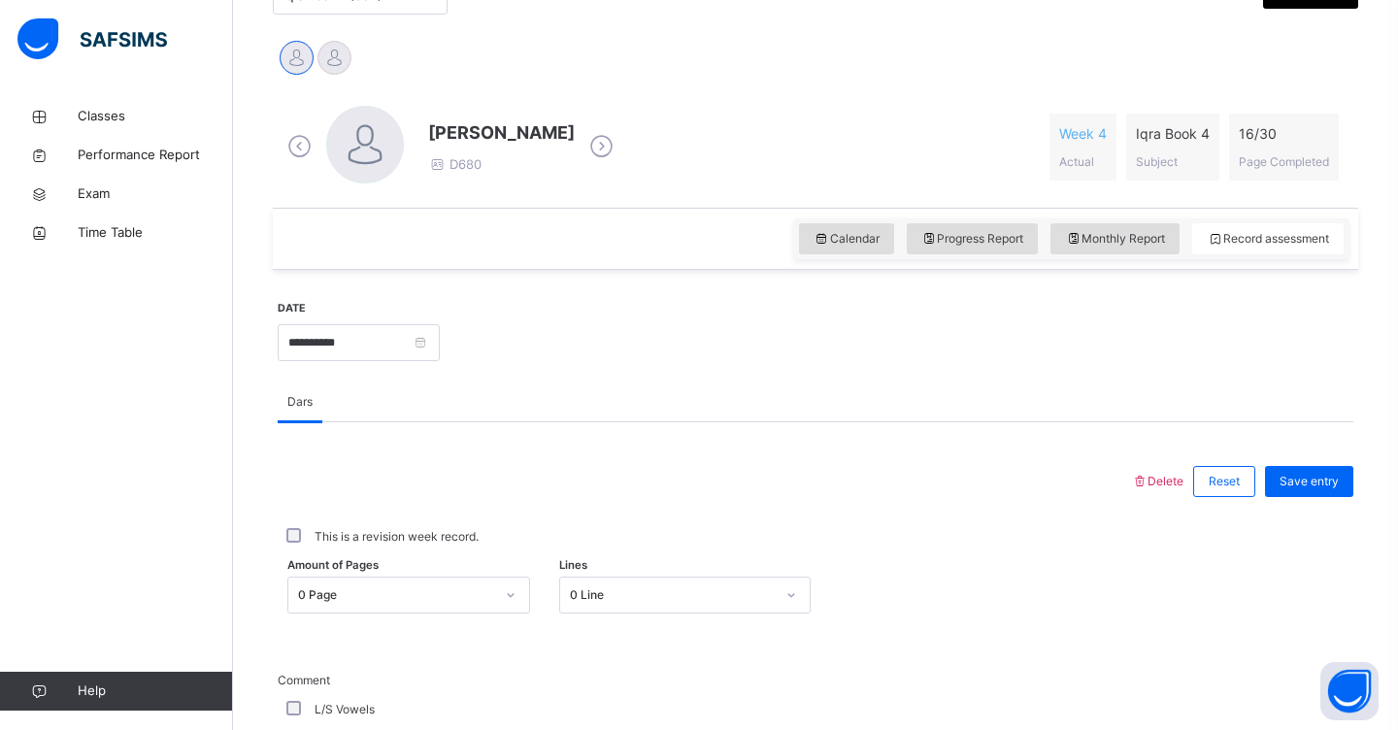
scroll to position [482, 0]
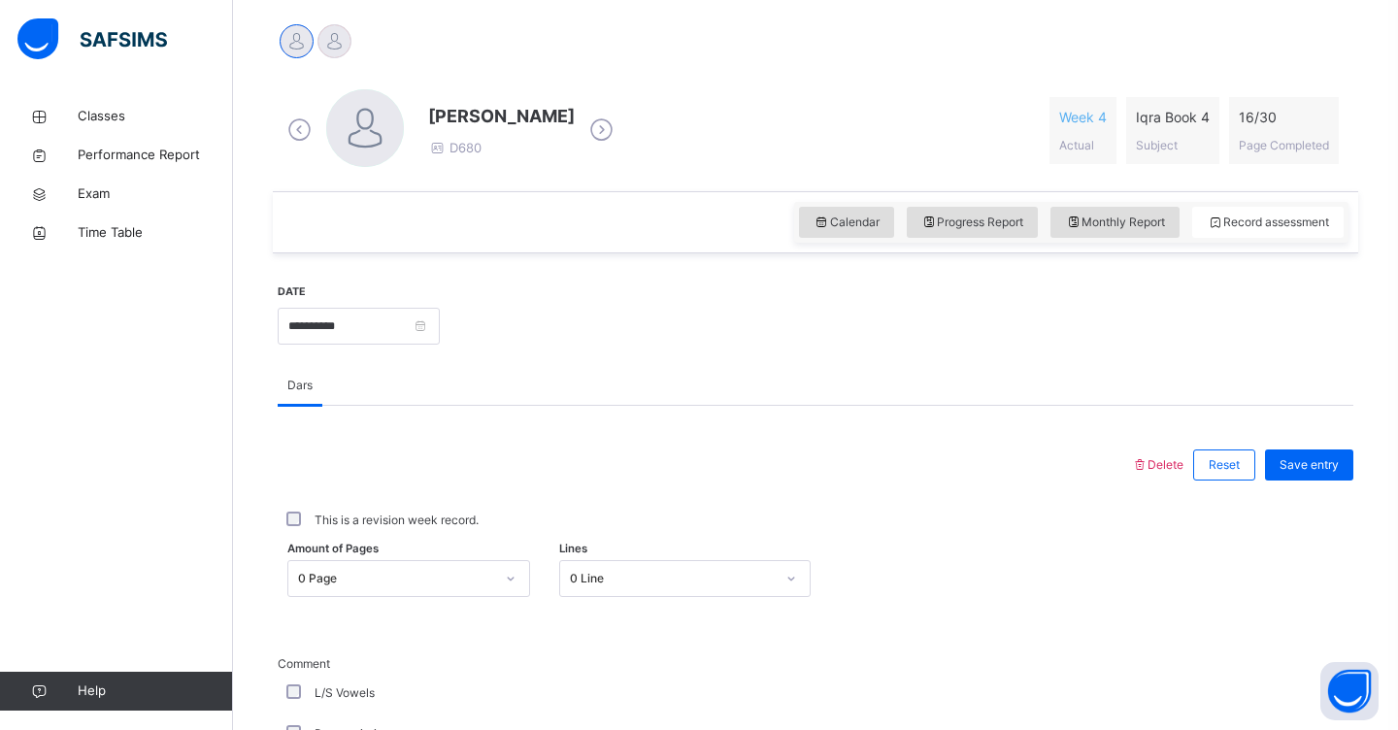
click at [515, 583] on div "0 Page" at bounding box center [408, 578] width 243 height 37
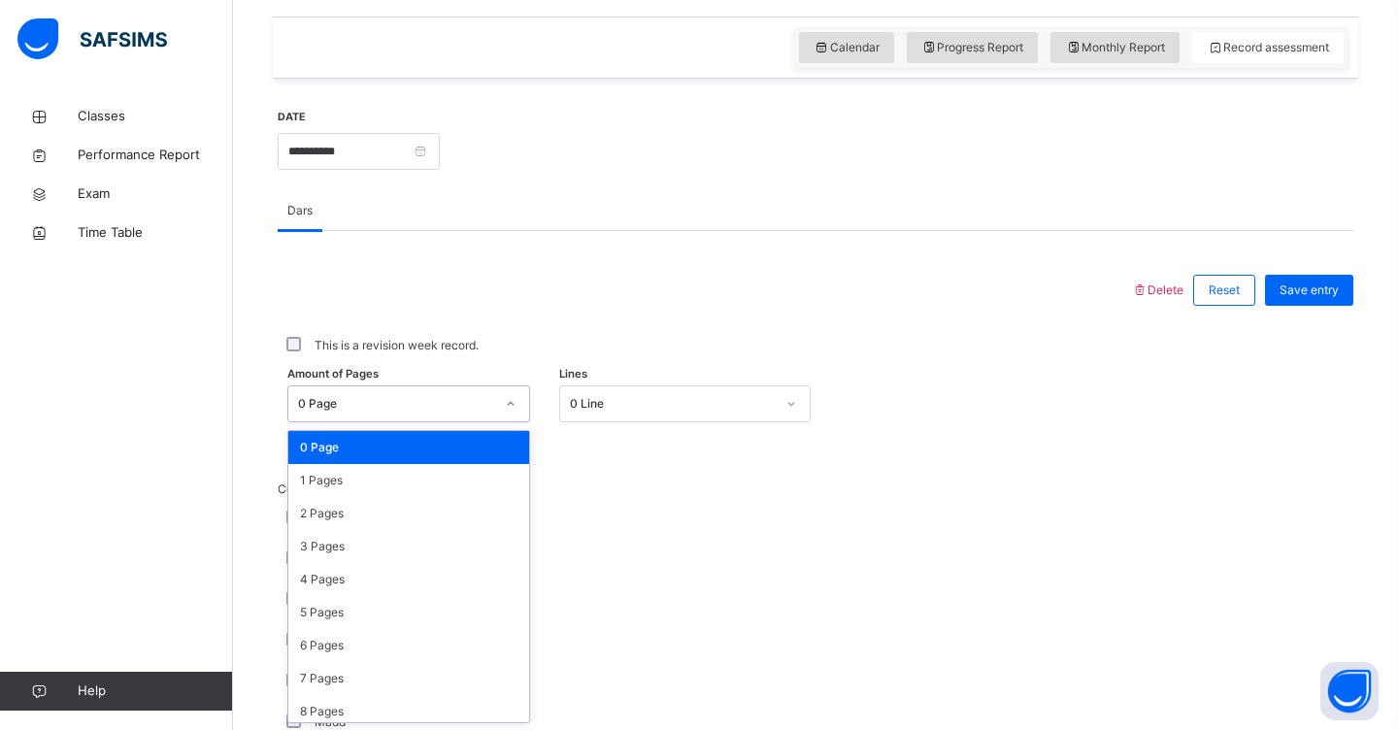
scroll to position [658, 0]
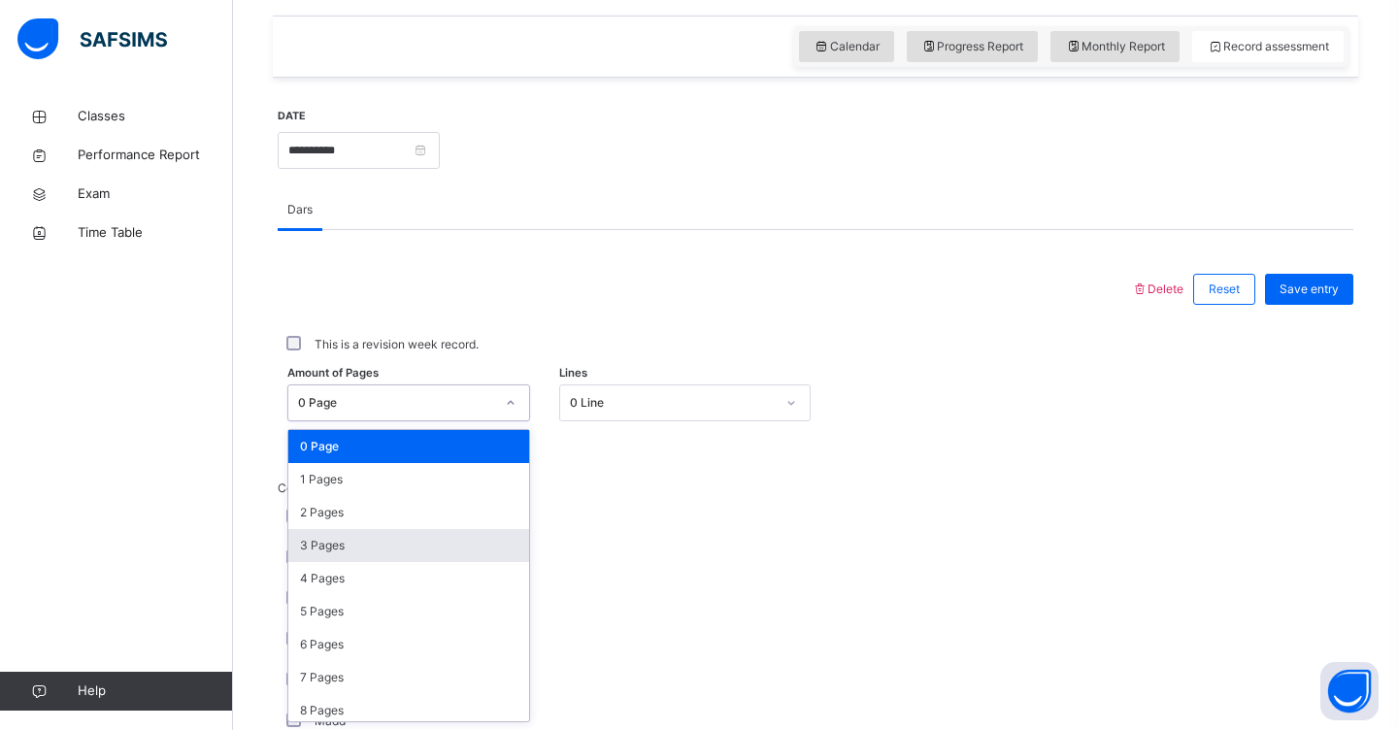
click at [455, 549] on div "3 Pages" at bounding box center [408, 545] width 241 height 33
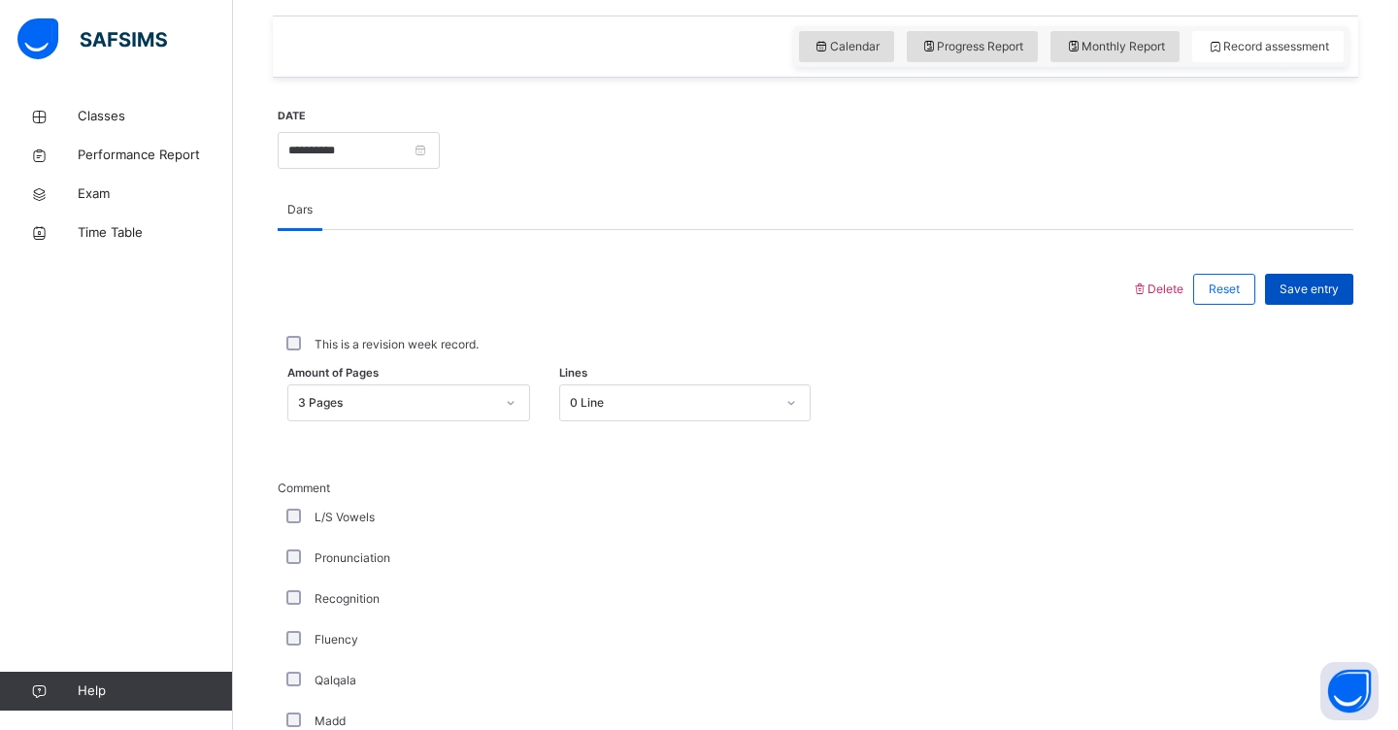
click at [1312, 289] on span "Save entry" at bounding box center [1308, 288] width 59 height 17
click at [1315, 285] on span "Save entry" at bounding box center [1308, 288] width 59 height 17
click at [440, 153] on input "**********" at bounding box center [359, 150] width 162 height 37
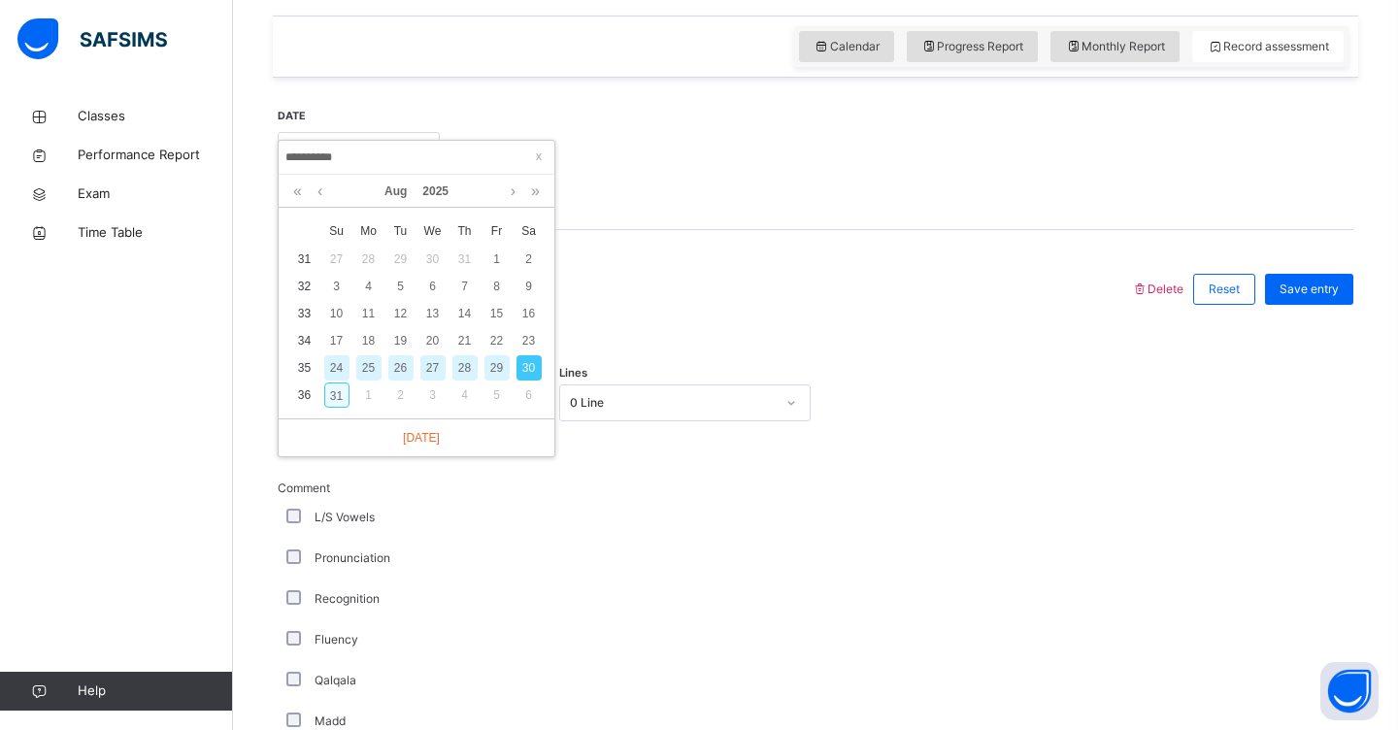
click at [335, 397] on div "31" at bounding box center [336, 394] width 25 height 25
type input "**********"
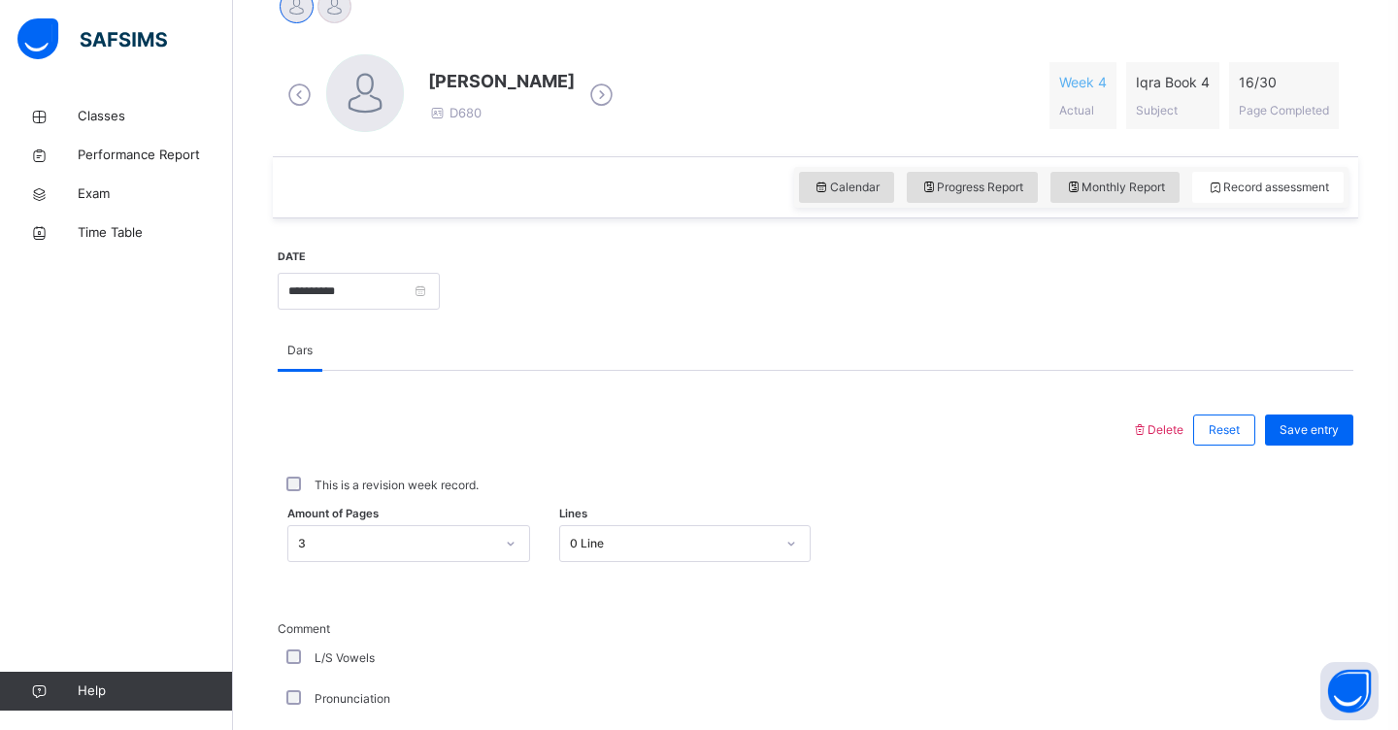
scroll to position [524, 0]
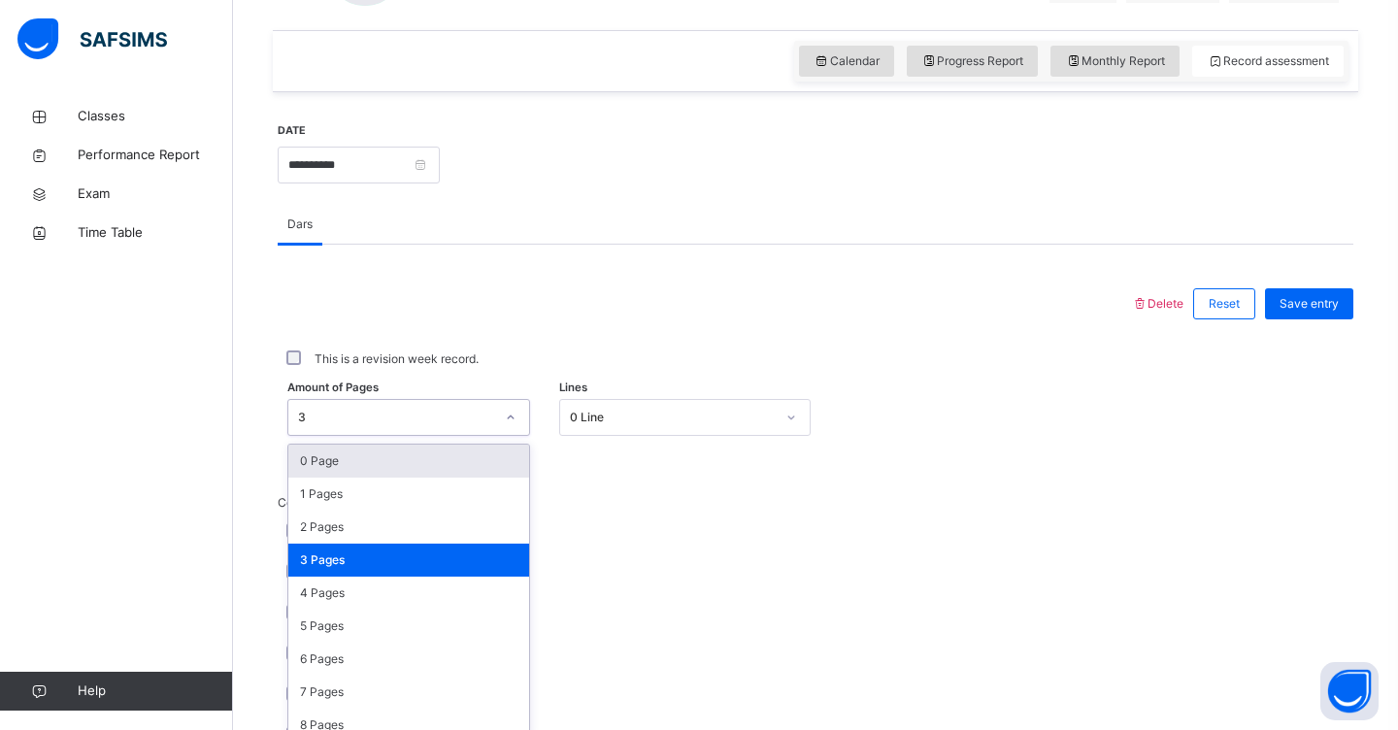
click at [509, 436] on div "option 0 Page focused, 1 of 31. 31 results available. Use Up and Down to choose…" at bounding box center [408, 417] width 243 height 37
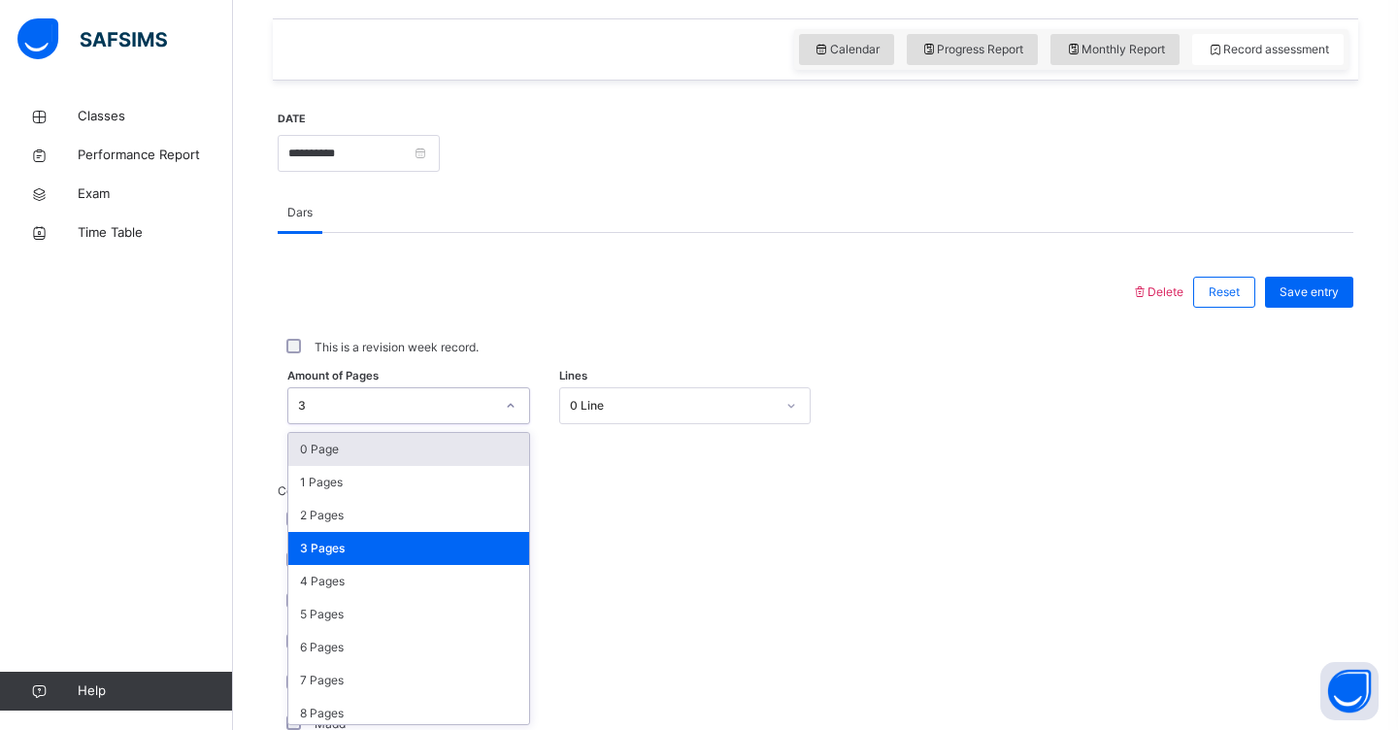
scroll to position [658, 0]
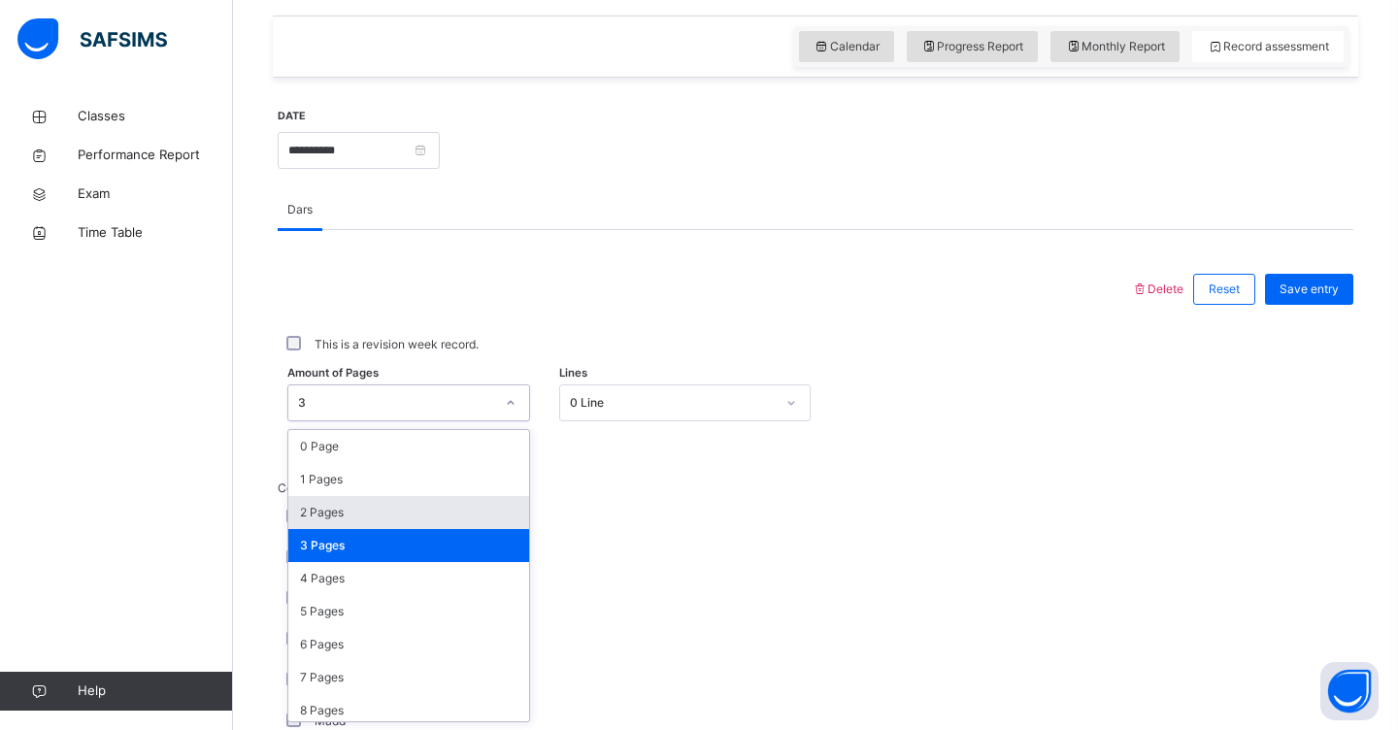
click at [464, 510] on div "2 Pages" at bounding box center [408, 512] width 241 height 33
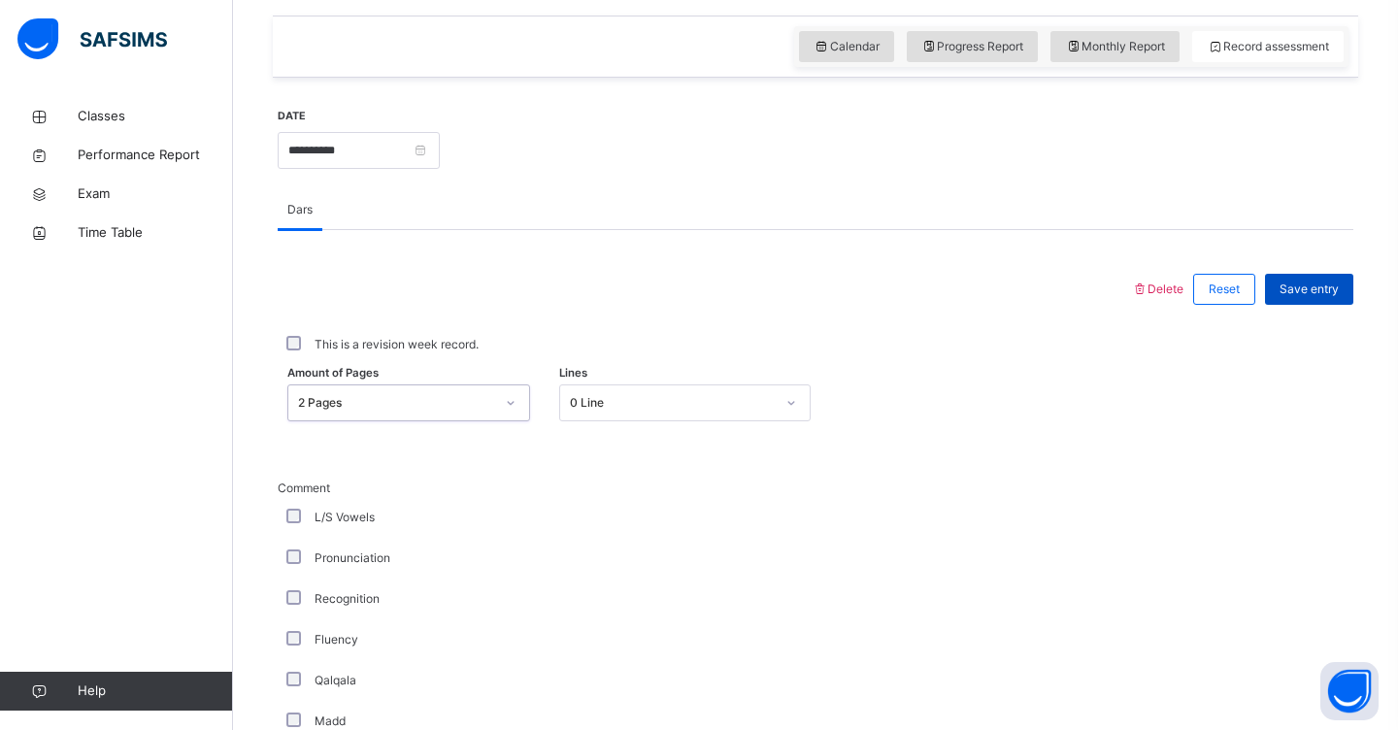
click at [1299, 290] on span "Save entry" at bounding box center [1308, 288] width 59 height 17
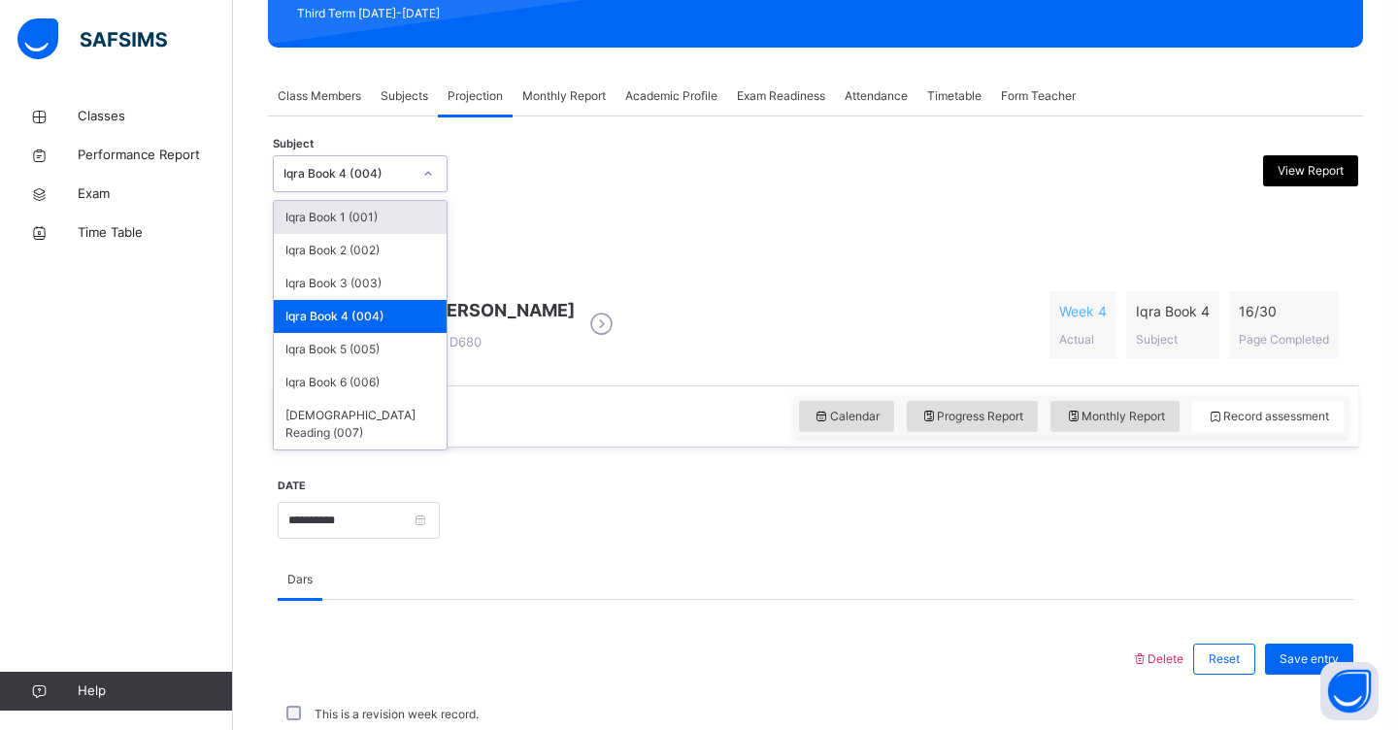
click at [434, 176] on div at bounding box center [427, 173] width 33 height 31
click at [313, 378] on div "Iqra Book 6 (006)" at bounding box center [360, 382] width 173 height 33
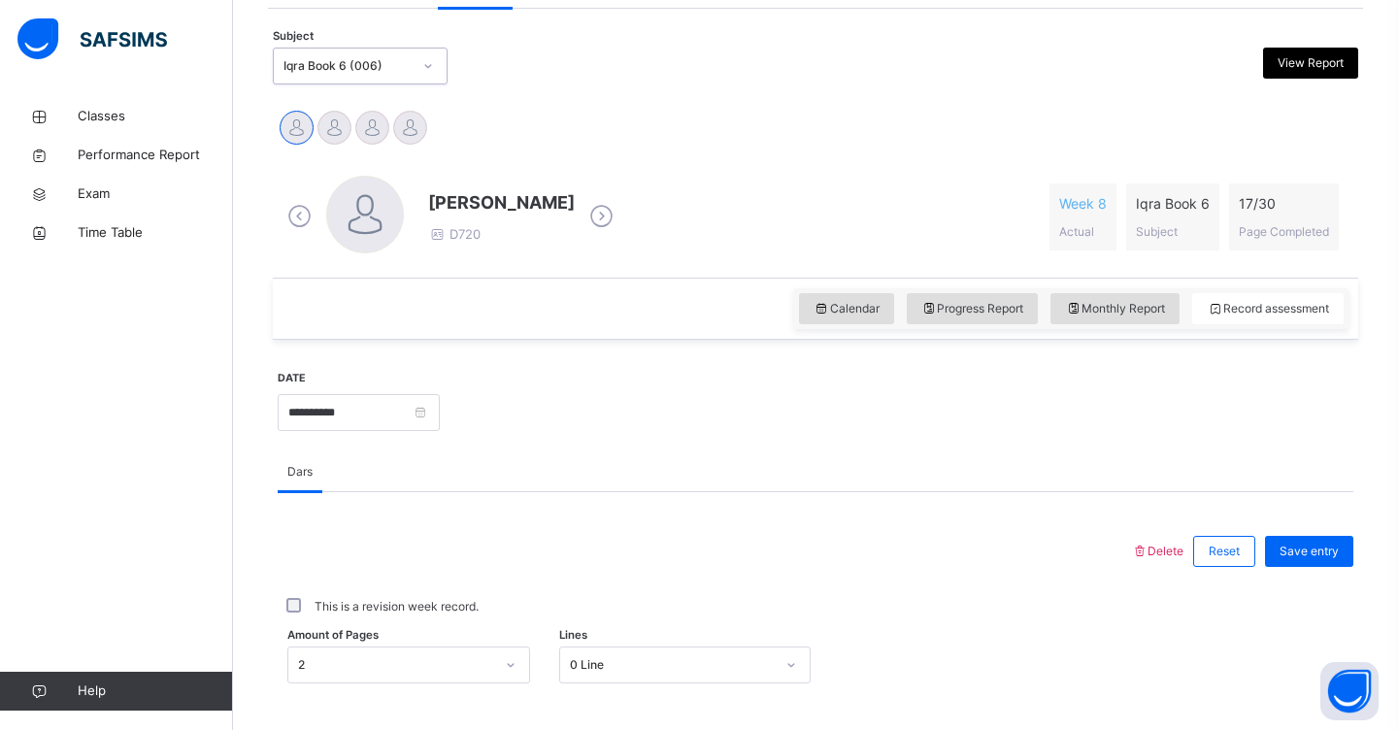
scroll to position [400, 0]
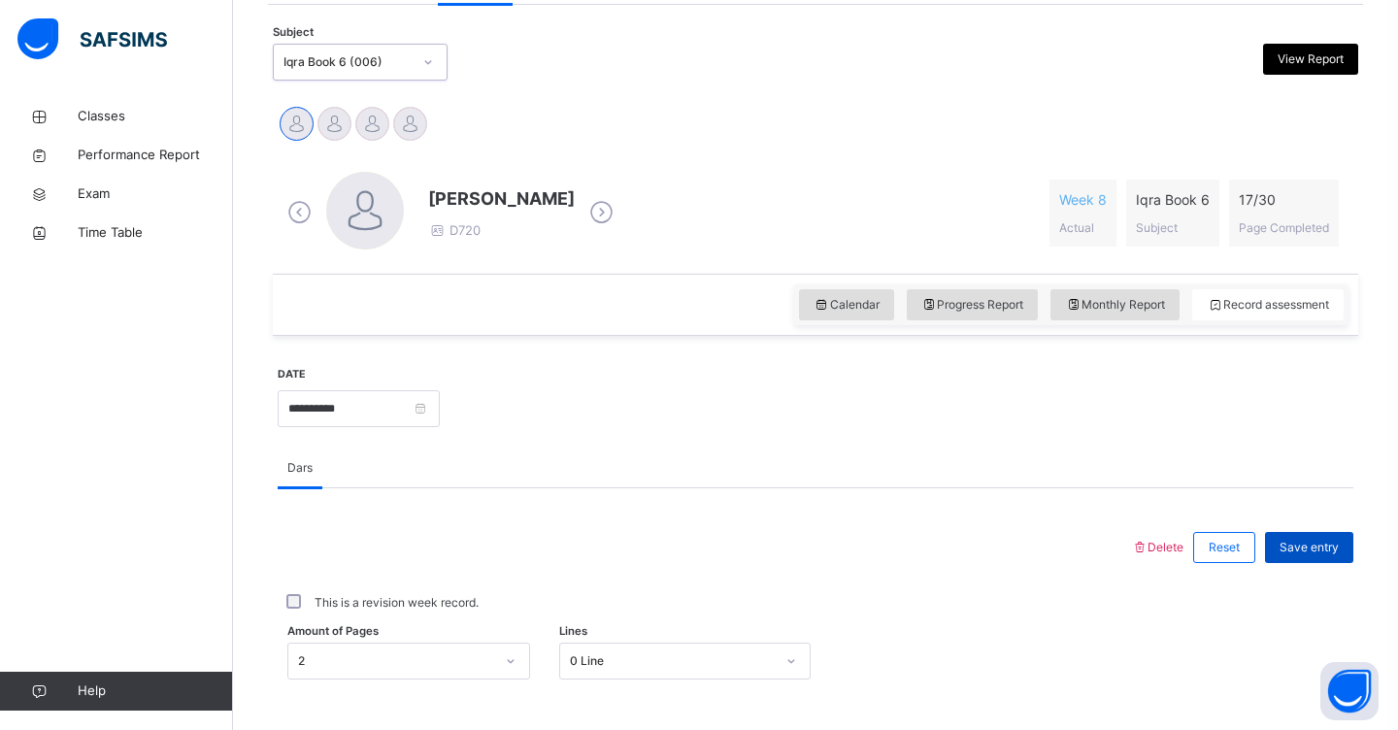
click at [1326, 539] on span "Save entry" at bounding box center [1308, 547] width 59 height 17
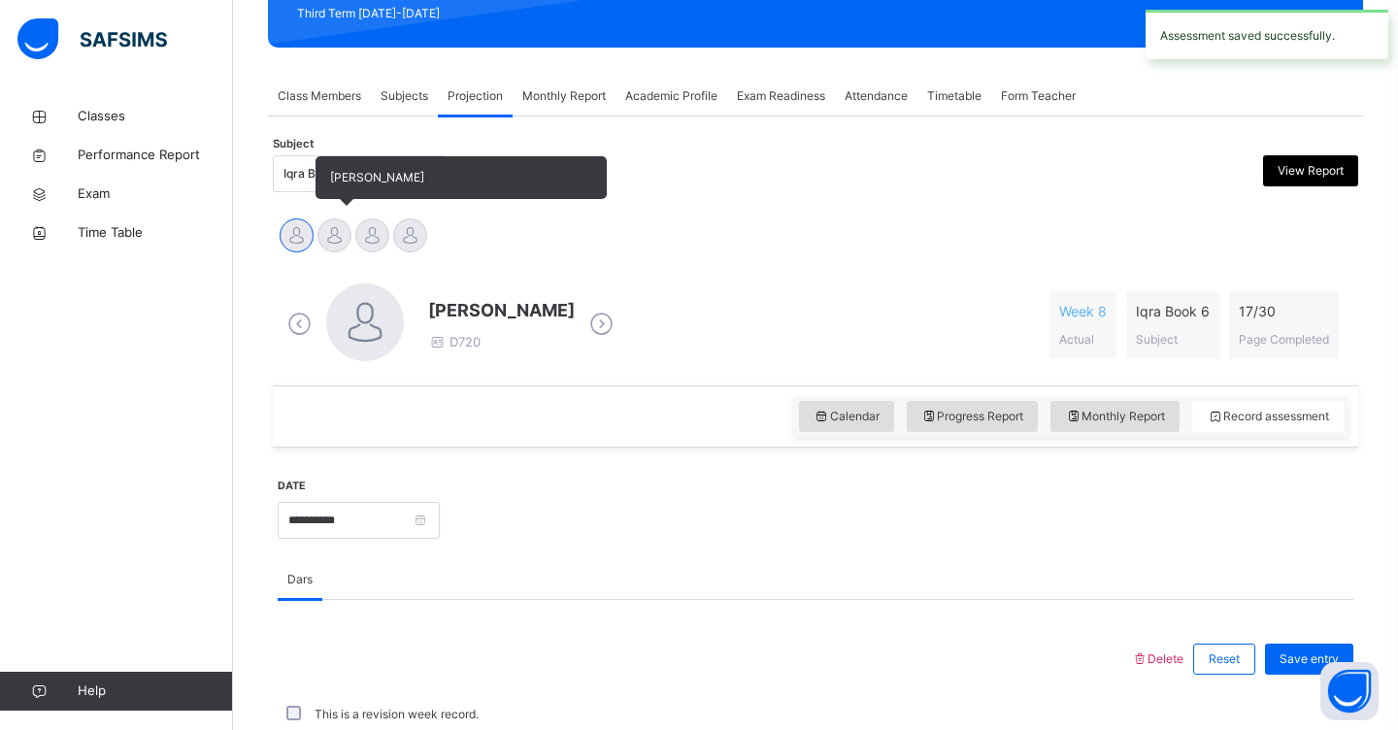
click at [330, 228] on div at bounding box center [334, 235] width 34 height 34
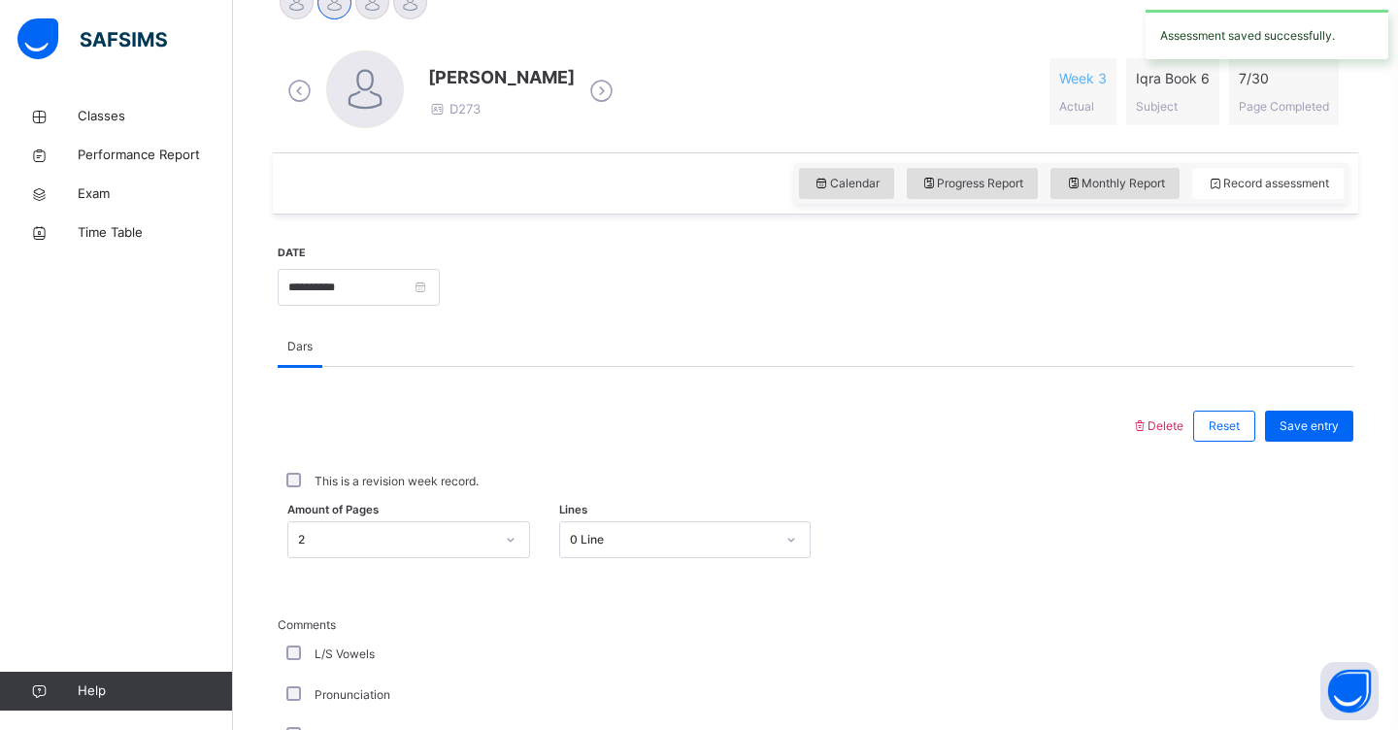
scroll to position [523, 0]
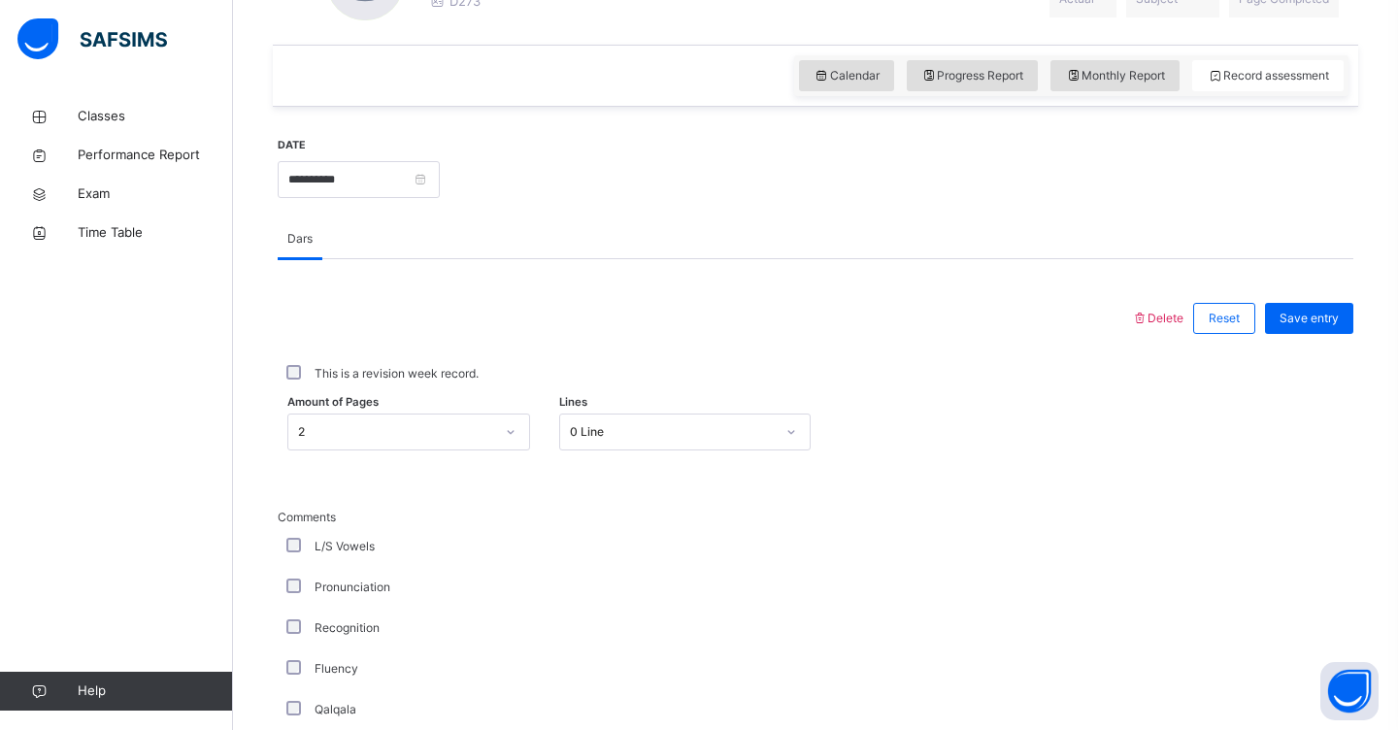
click at [510, 450] on div "2" at bounding box center [408, 431] width 243 height 37
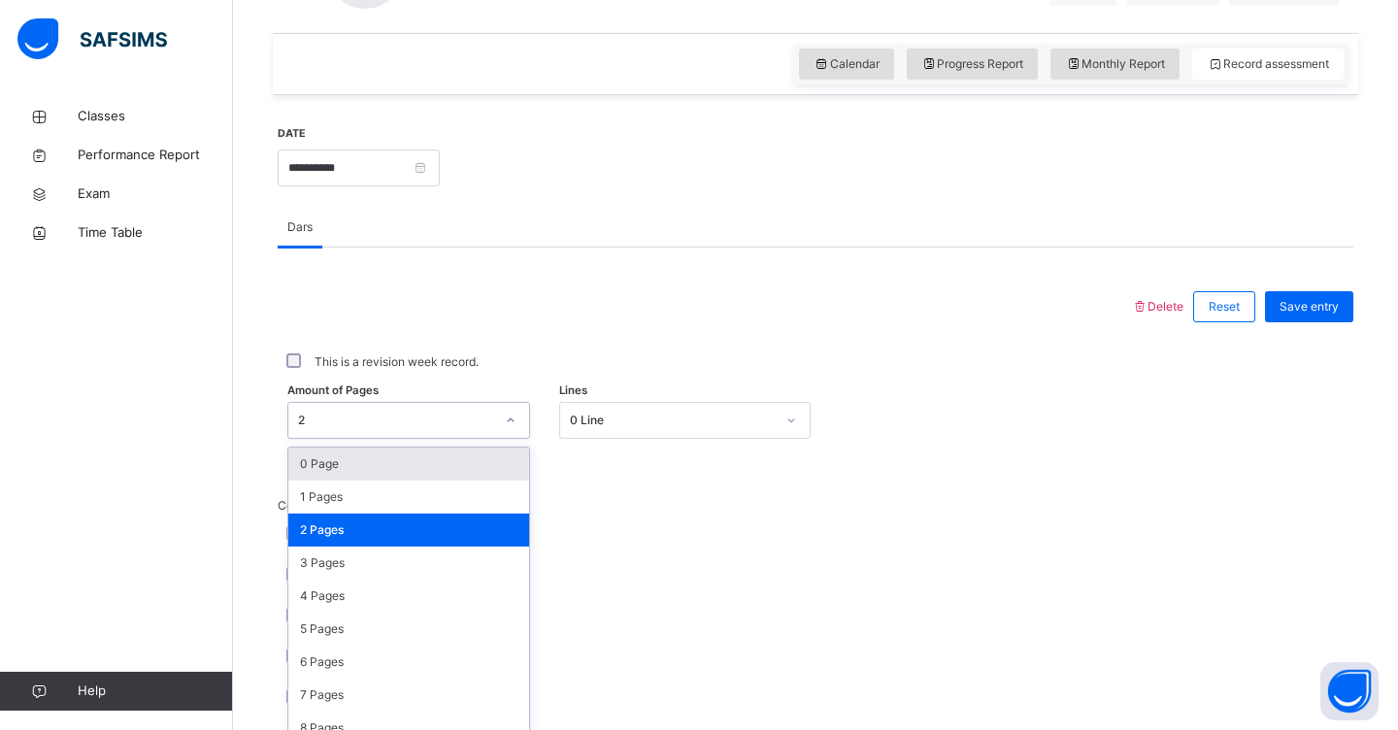
scroll to position [658, 0]
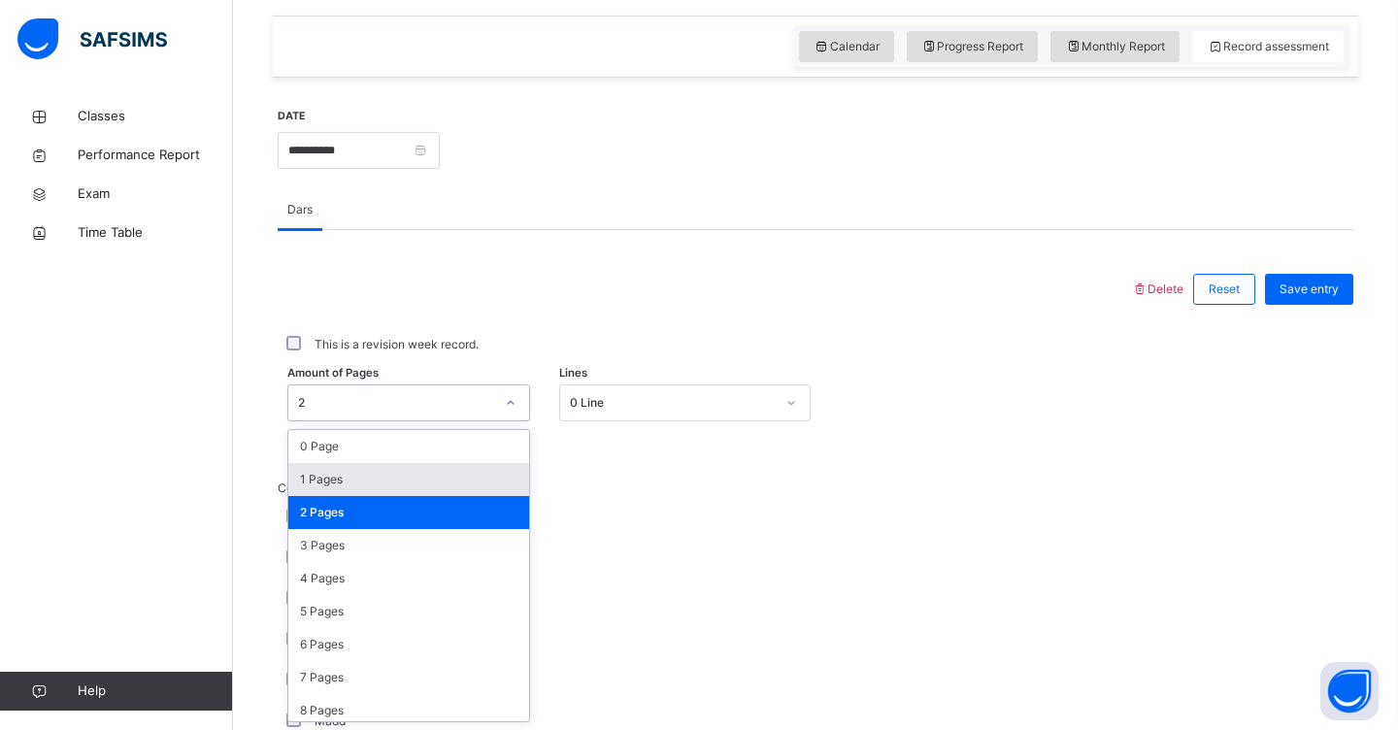
click at [448, 480] on div "1 Pages" at bounding box center [408, 479] width 241 height 33
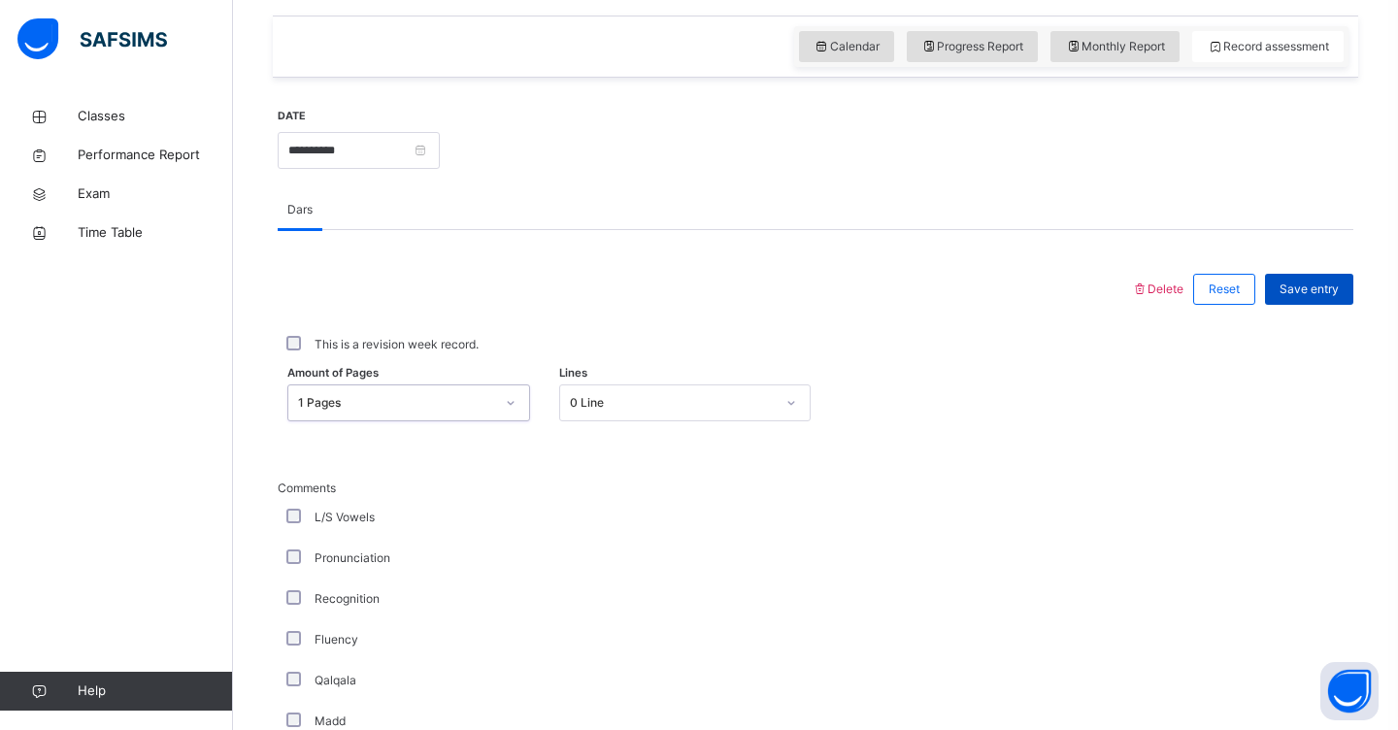
click at [1325, 290] on span "Save entry" at bounding box center [1308, 288] width 59 height 17
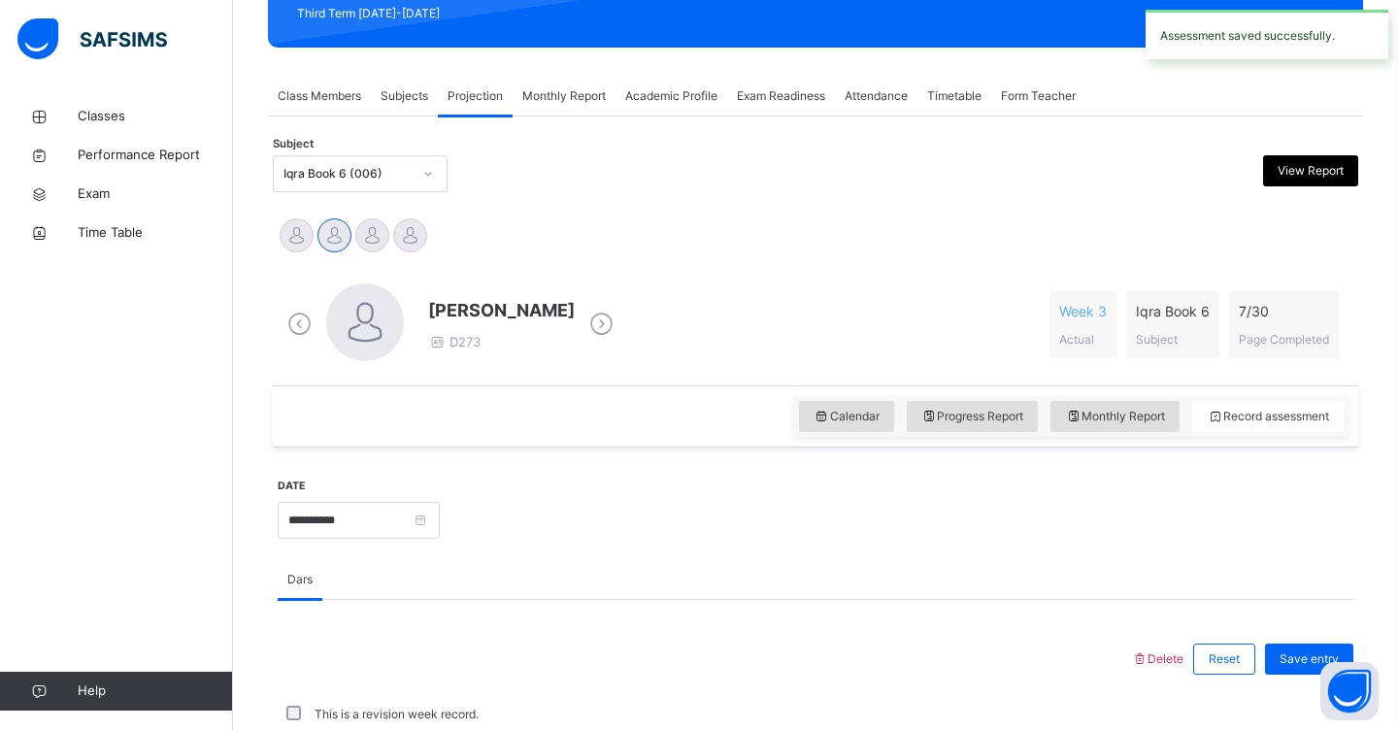
scroll to position [288, 0]
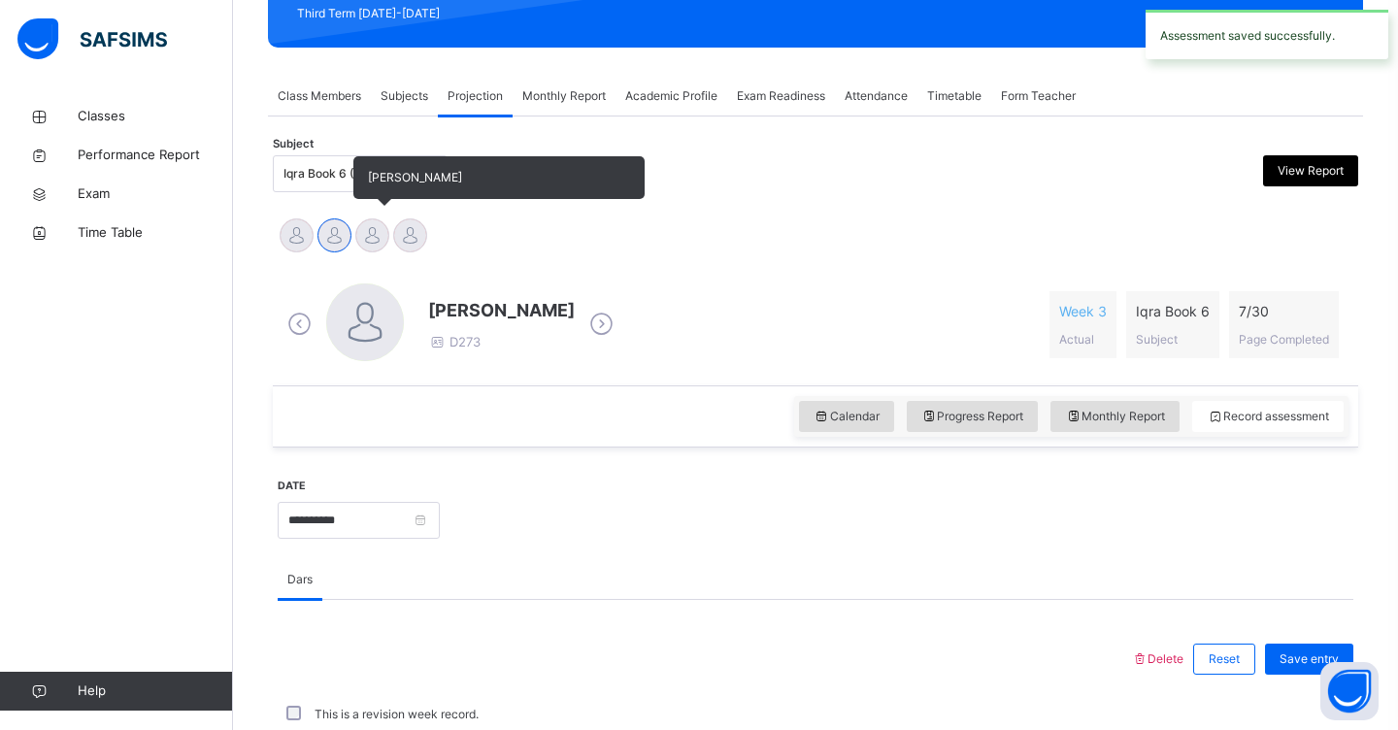
click at [371, 241] on div at bounding box center [372, 235] width 34 height 34
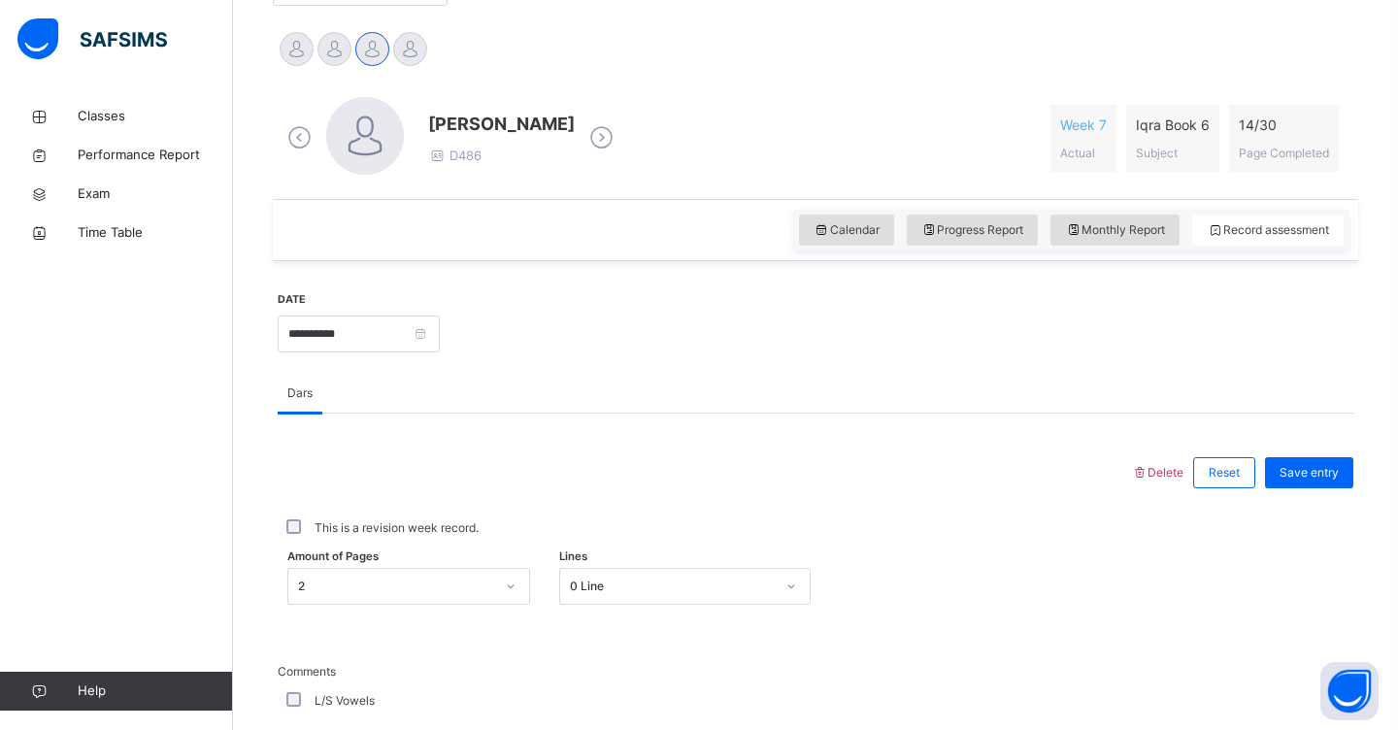
scroll to position [476, 0]
click at [507, 590] on div "2" at bounding box center [408, 585] width 243 height 37
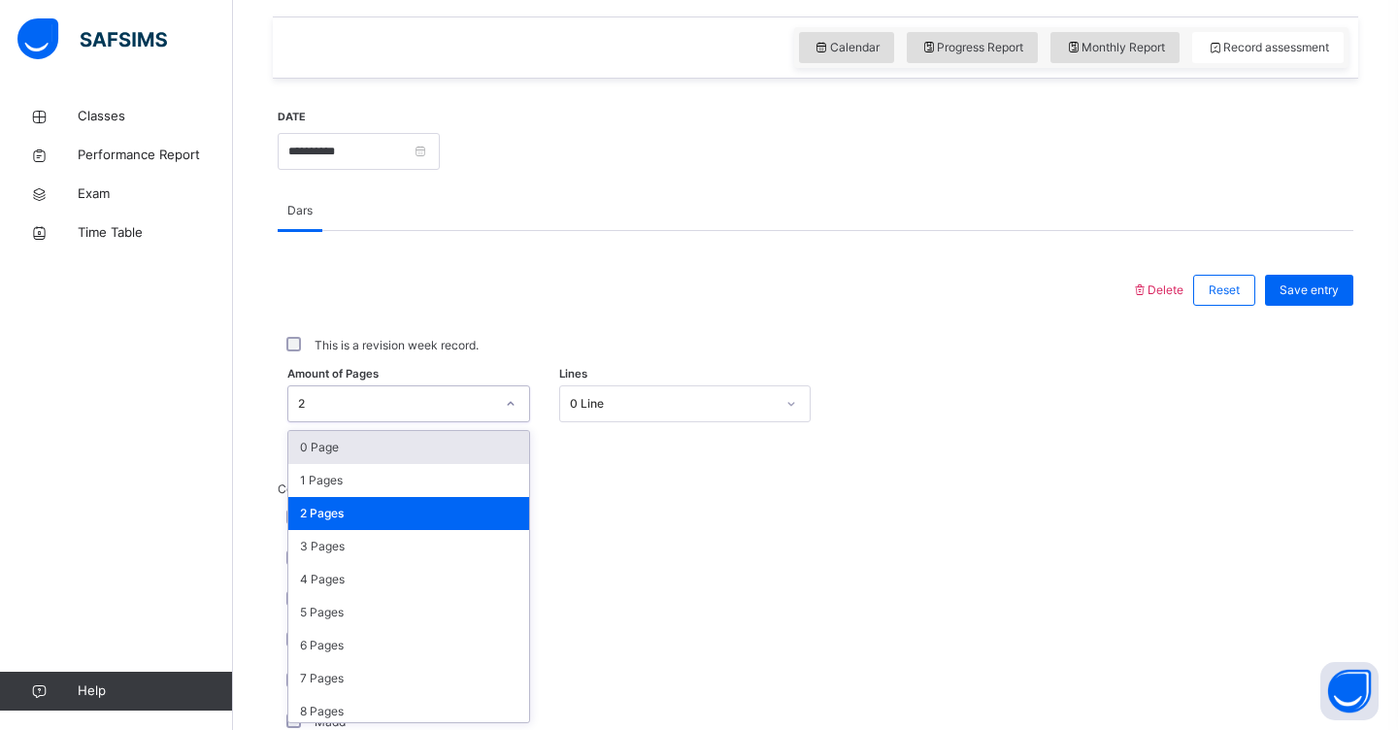
scroll to position [658, 0]
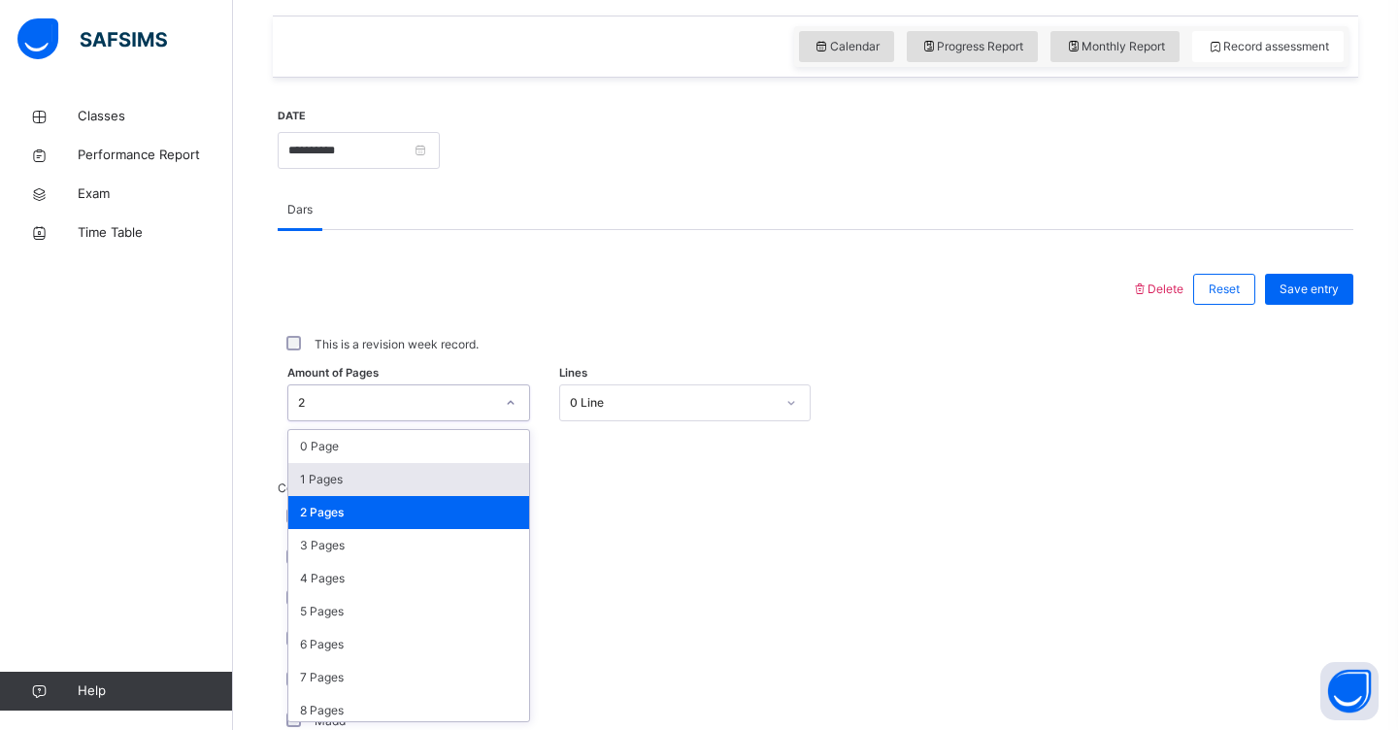
click at [449, 478] on div "1 Pages" at bounding box center [408, 479] width 241 height 33
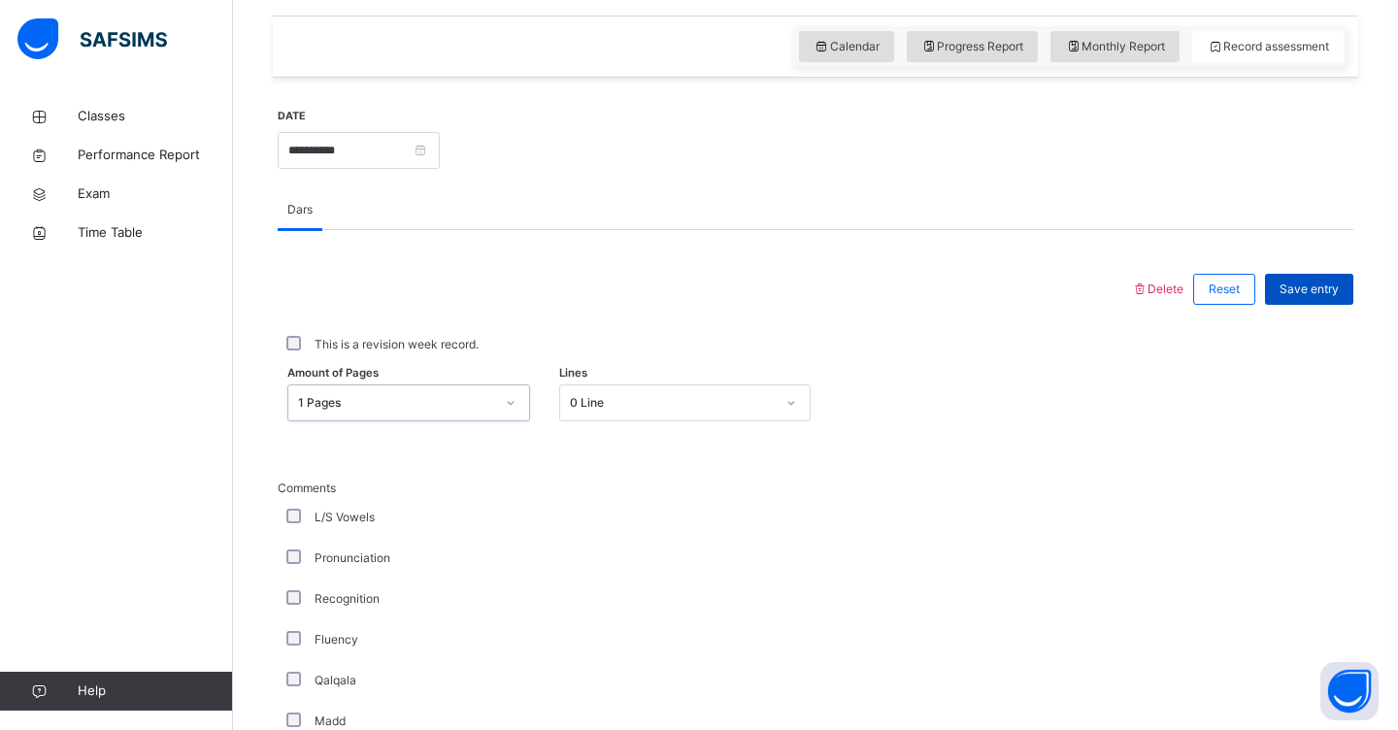
click at [1304, 286] on span "Save entry" at bounding box center [1308, 288] width 59 height 17
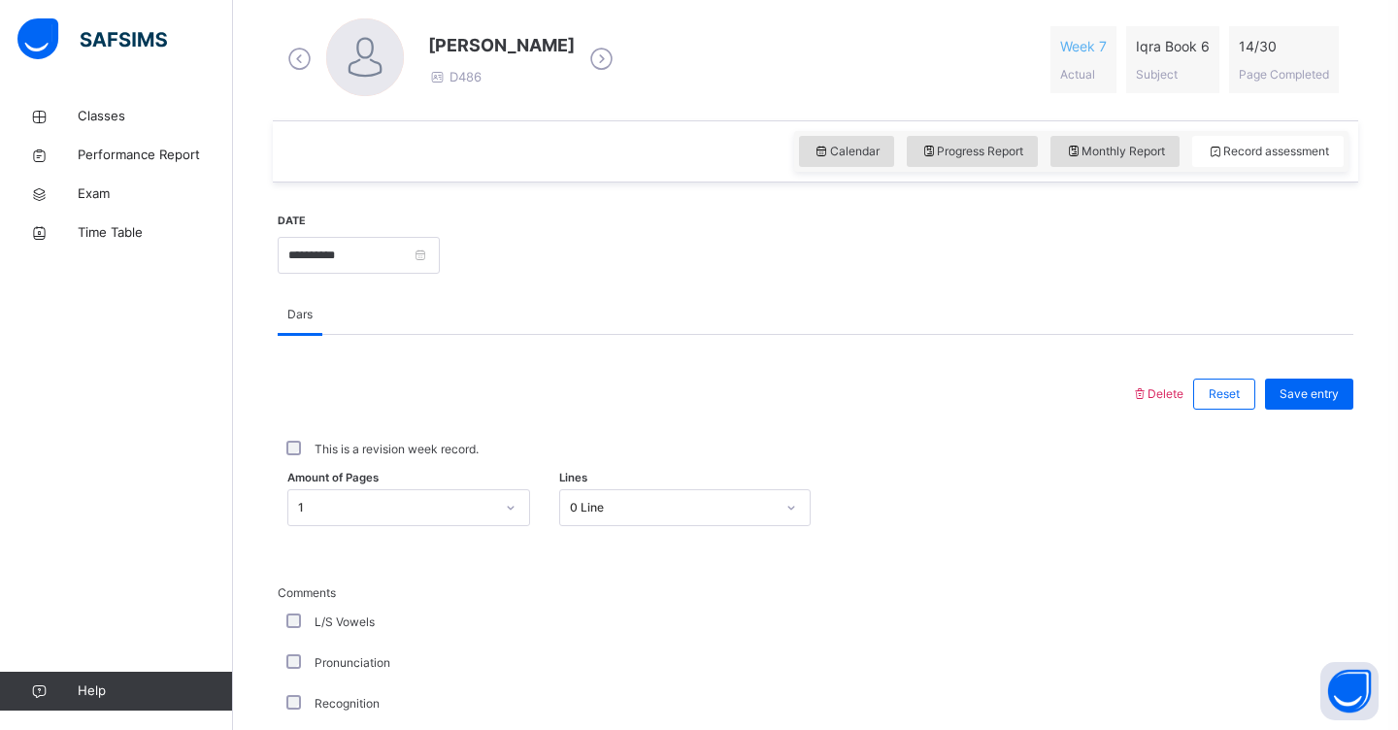
scroll to position [563, 0]
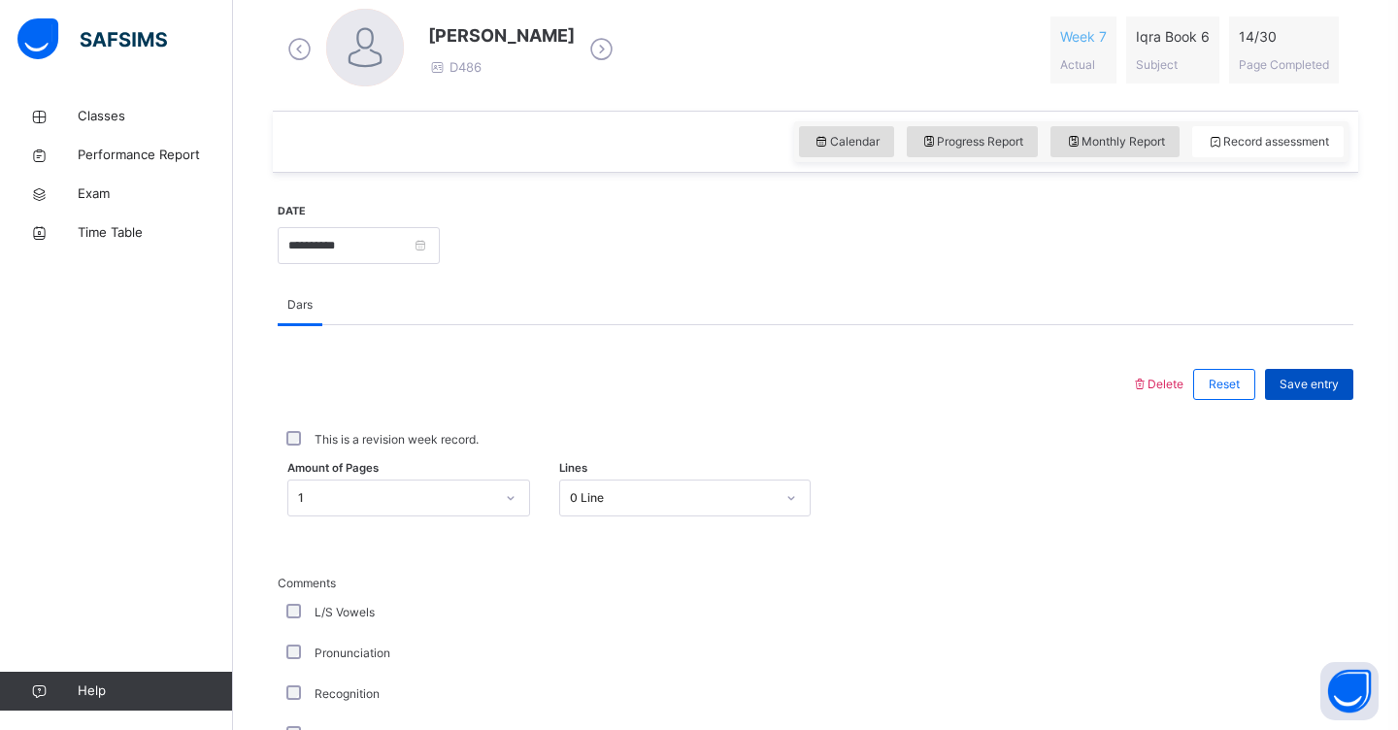
click at [1323, 386] on span "Save entry" at bounding box center [1308, 384] width 59 height 17
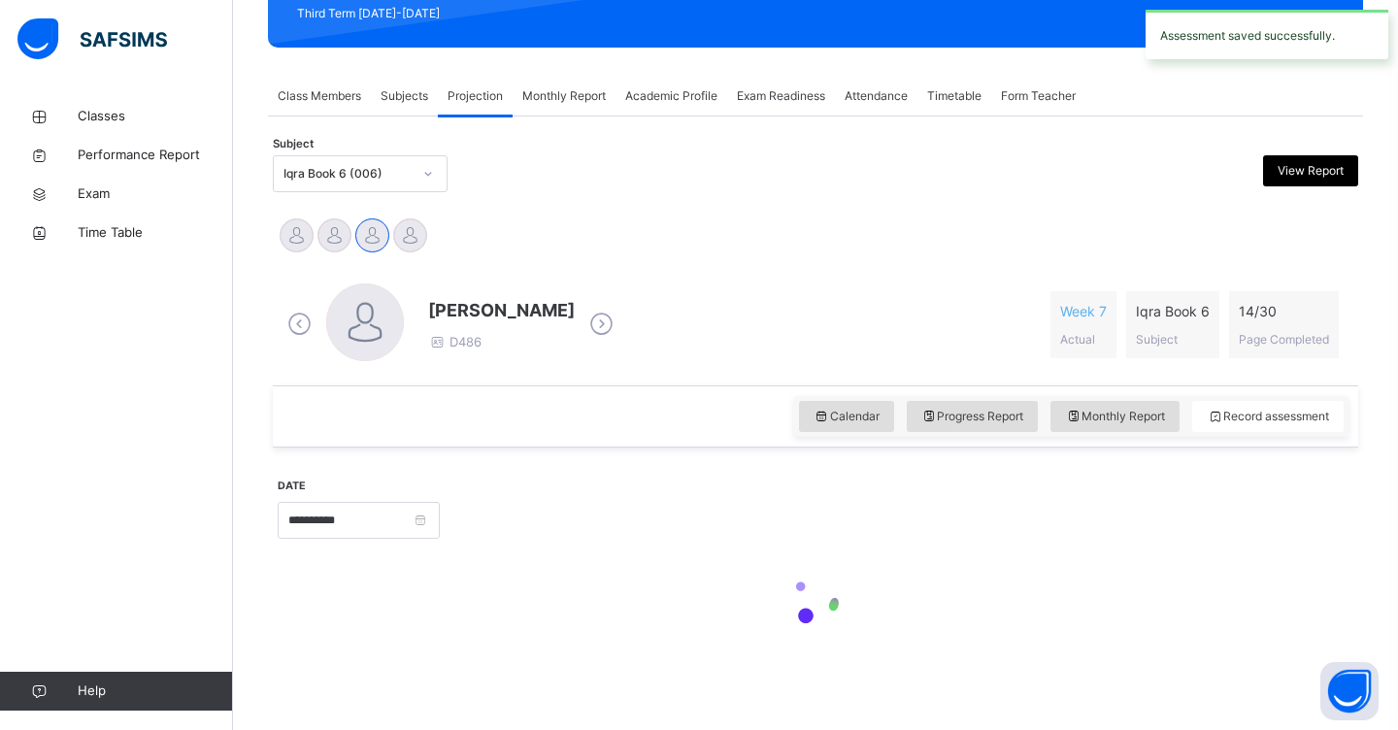
scroll to position [288, 0]
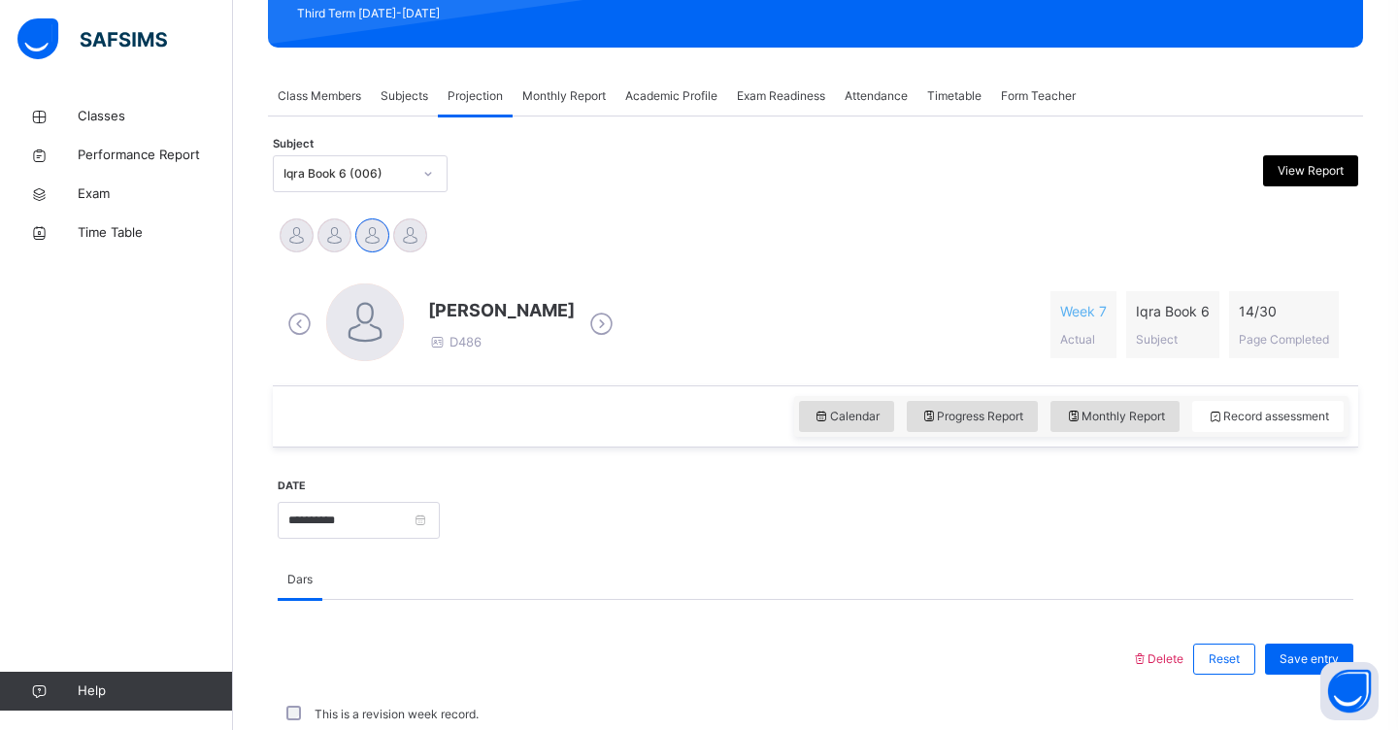
click at [432, 178] on icon at bounding box center [428, 173] width 12 height 19
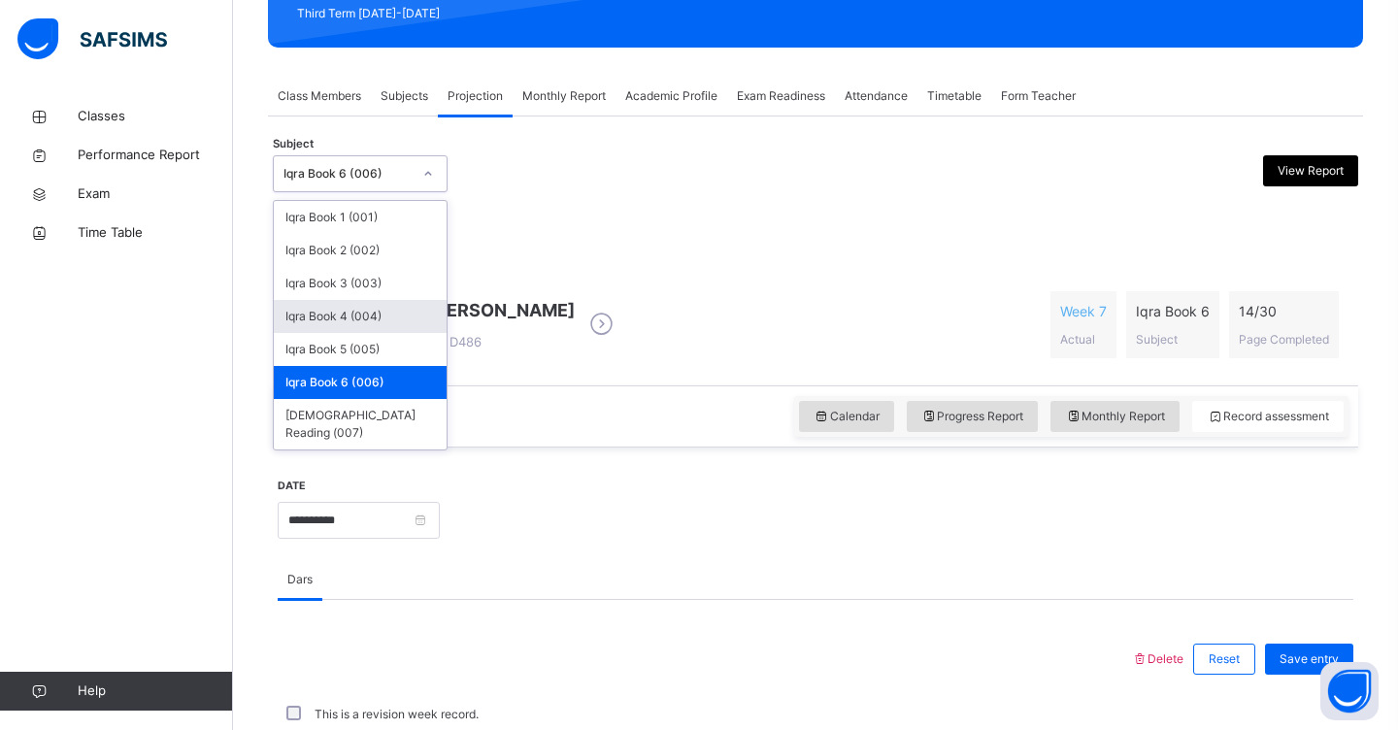
click at [377, 309] on div "Iqra Book 4 (004)" at bounding box center [360, 316] width 173 height 33
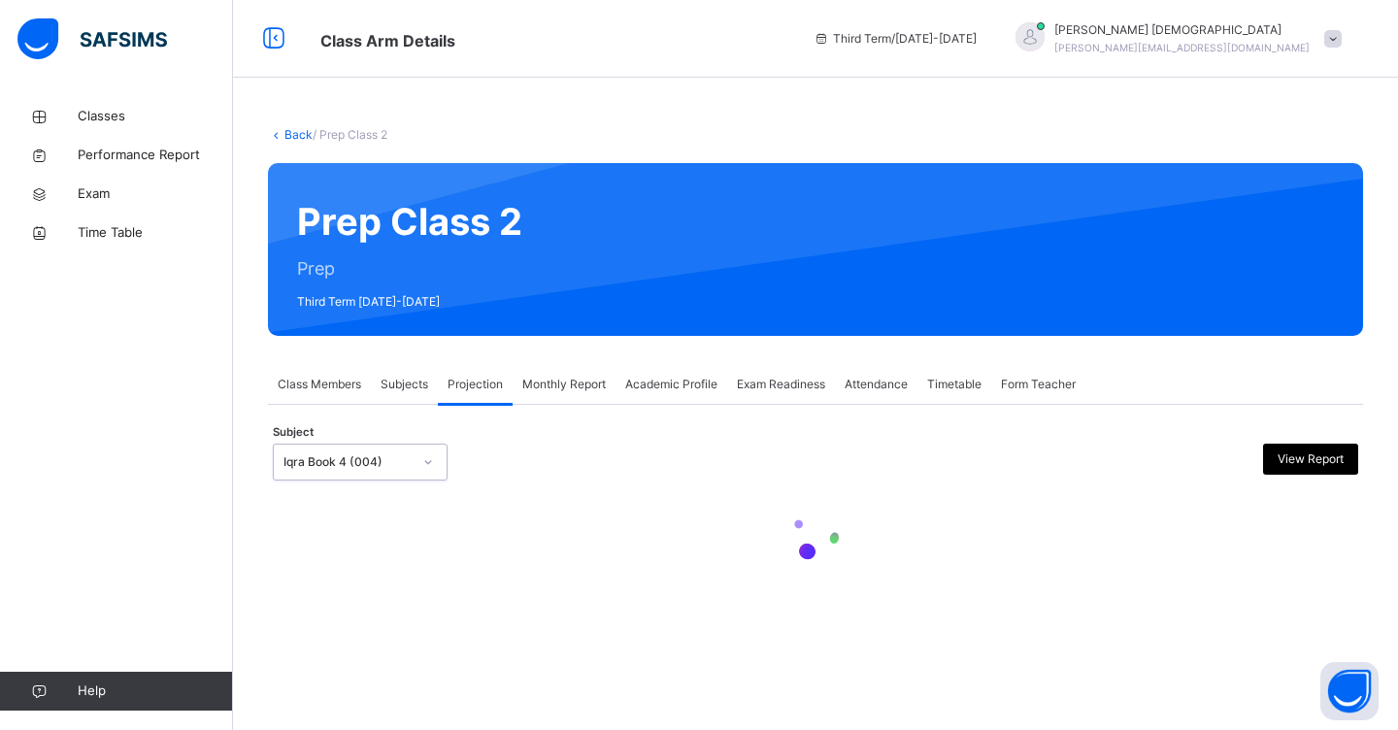
scroll to position [0, 0]
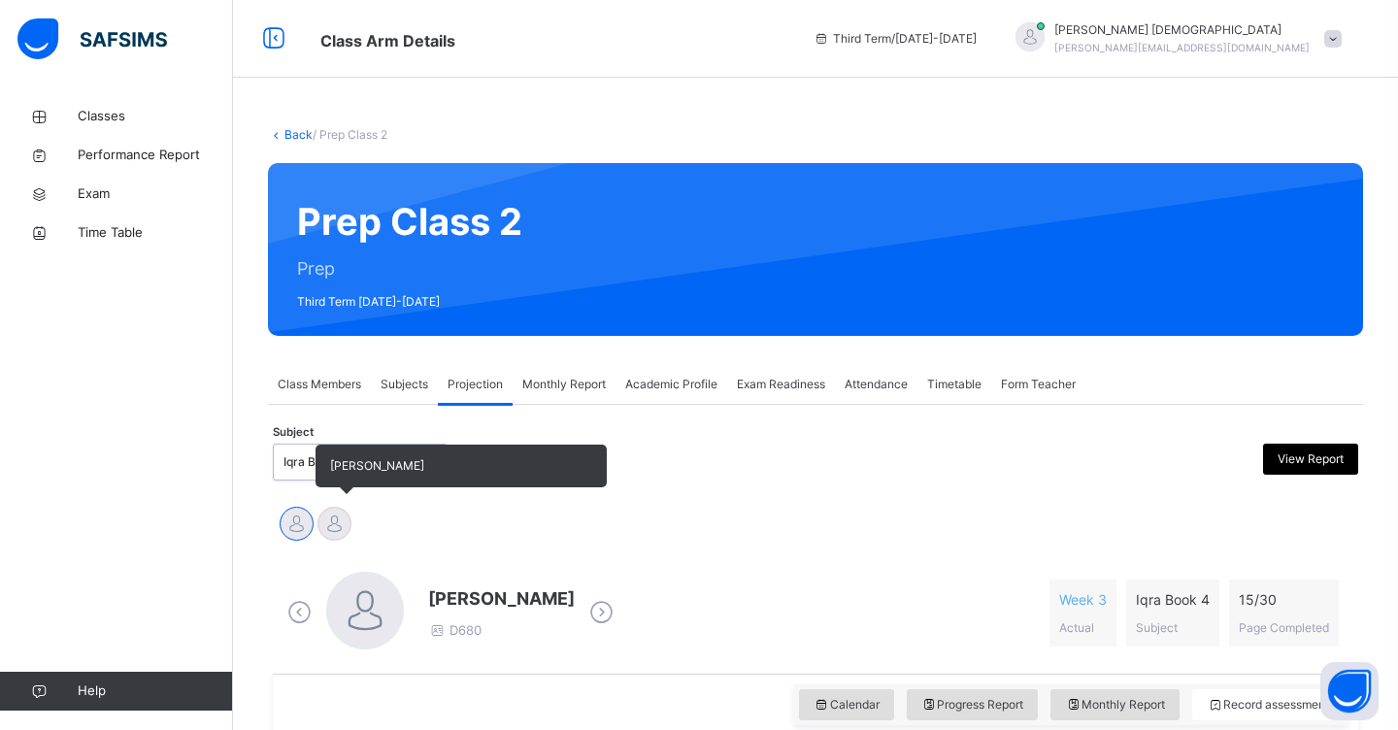
click at [328, 525] on div at bounding box center [334, 524] width 34 height 34
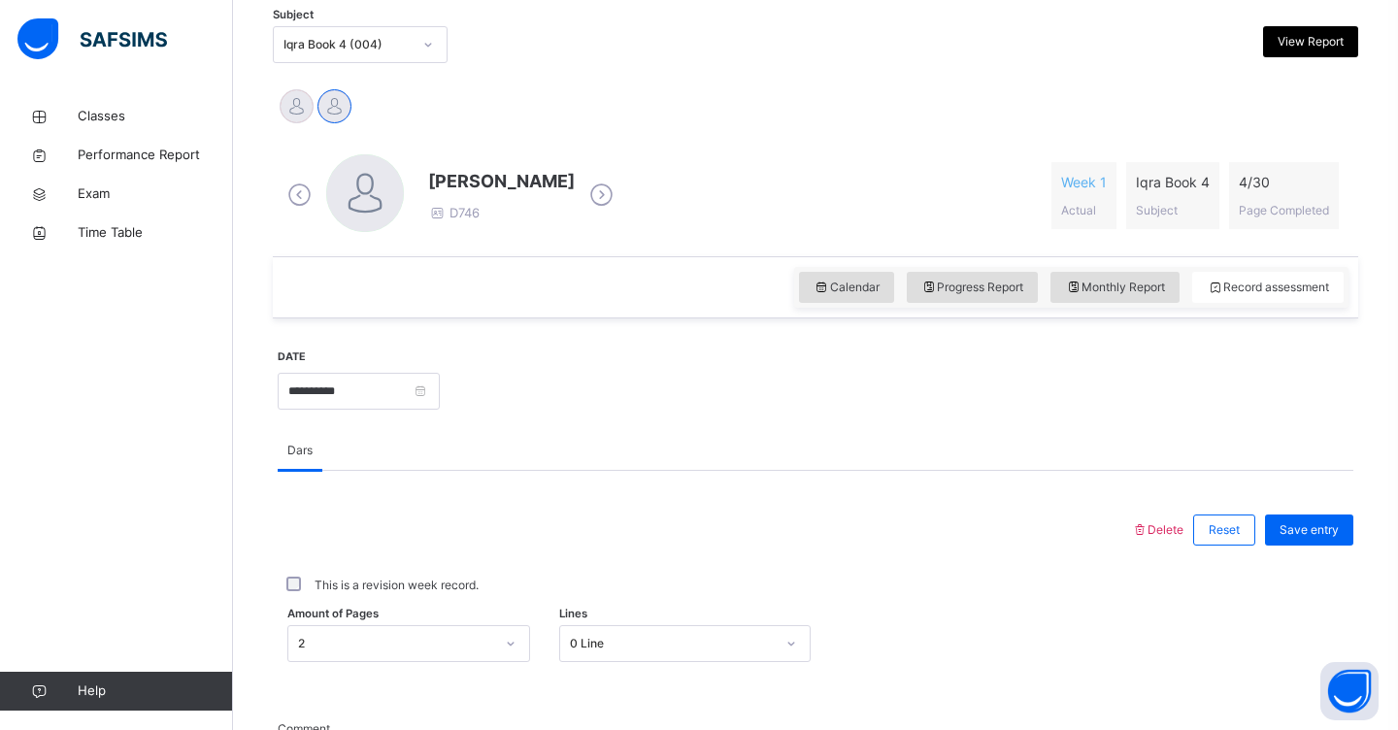
scroll to position [444, 0]
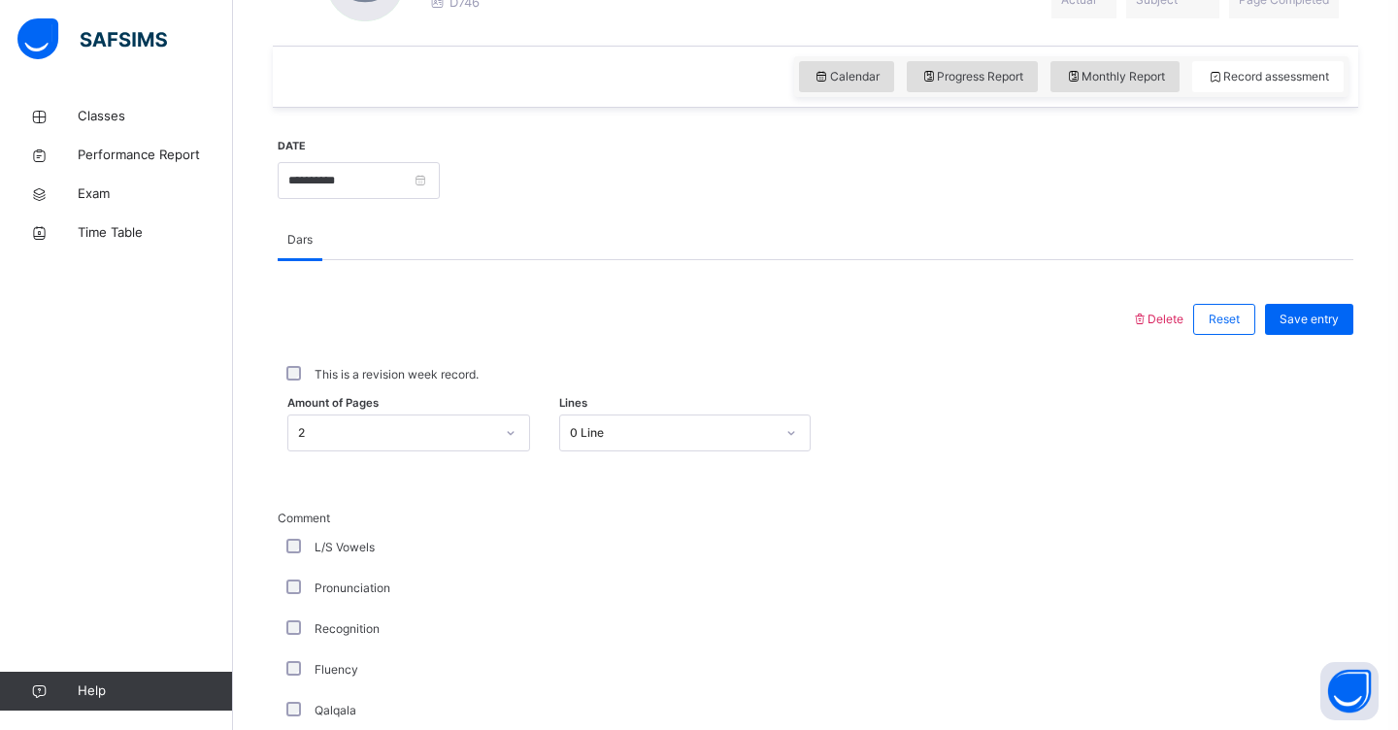
click at [515, 451] on div "2" at bounding box center [408, 432] width 243 height 37
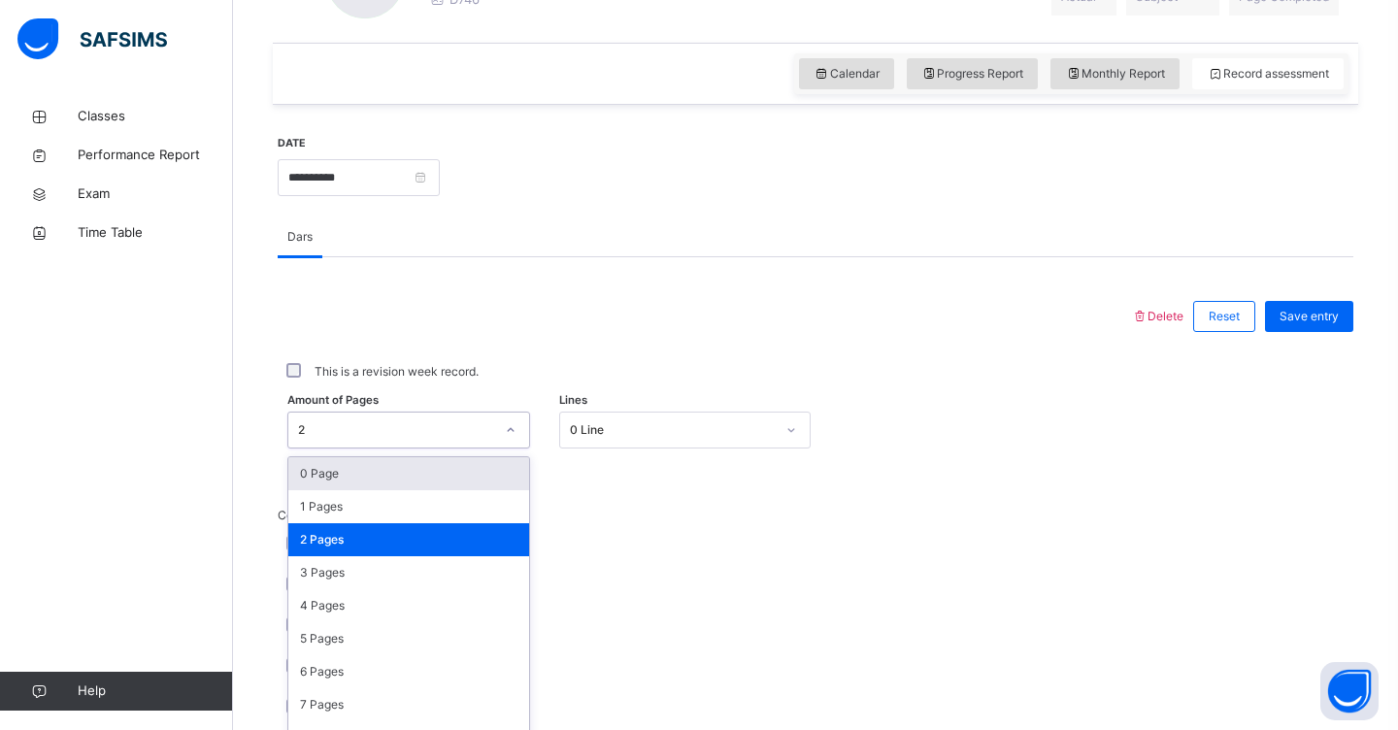
scroll to position [658, 0]
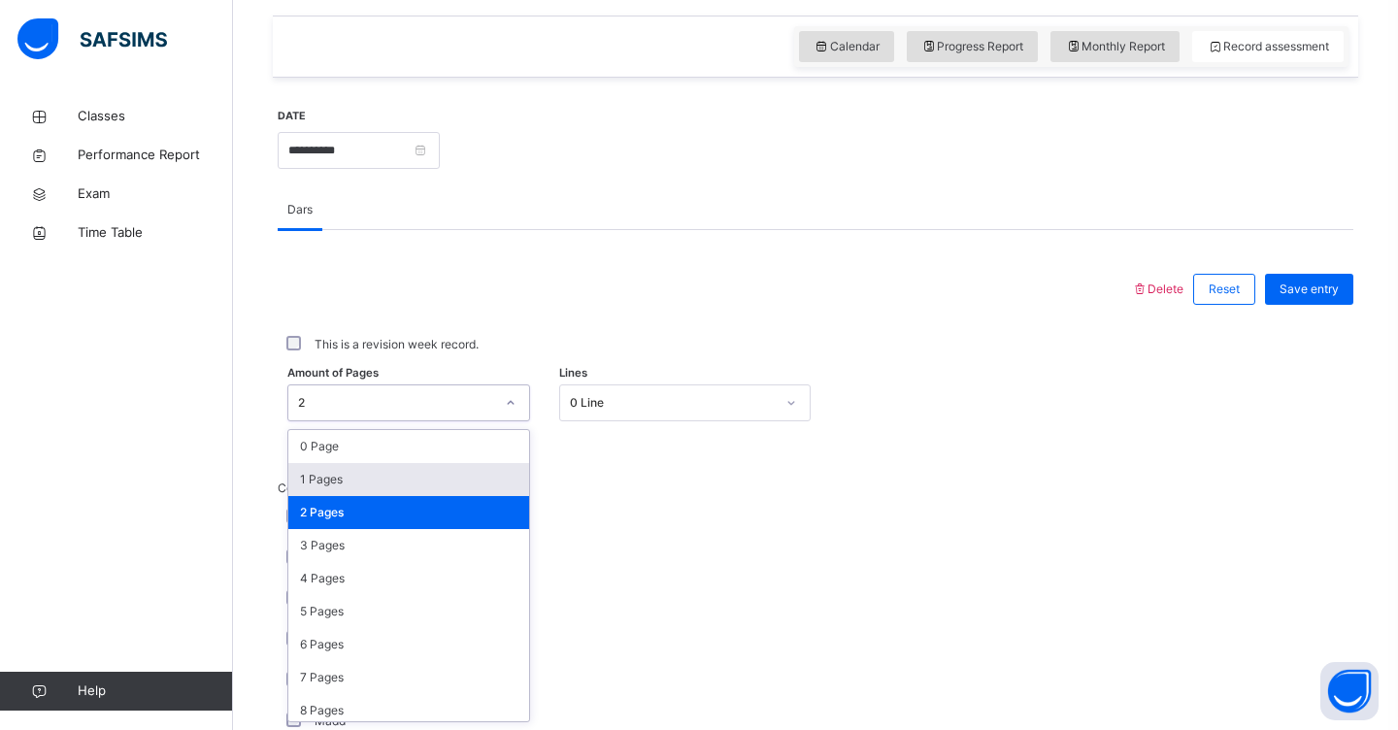
click at [451, 486] on div "1 Pages" at bounding box center [408, 479] width 241 height 33
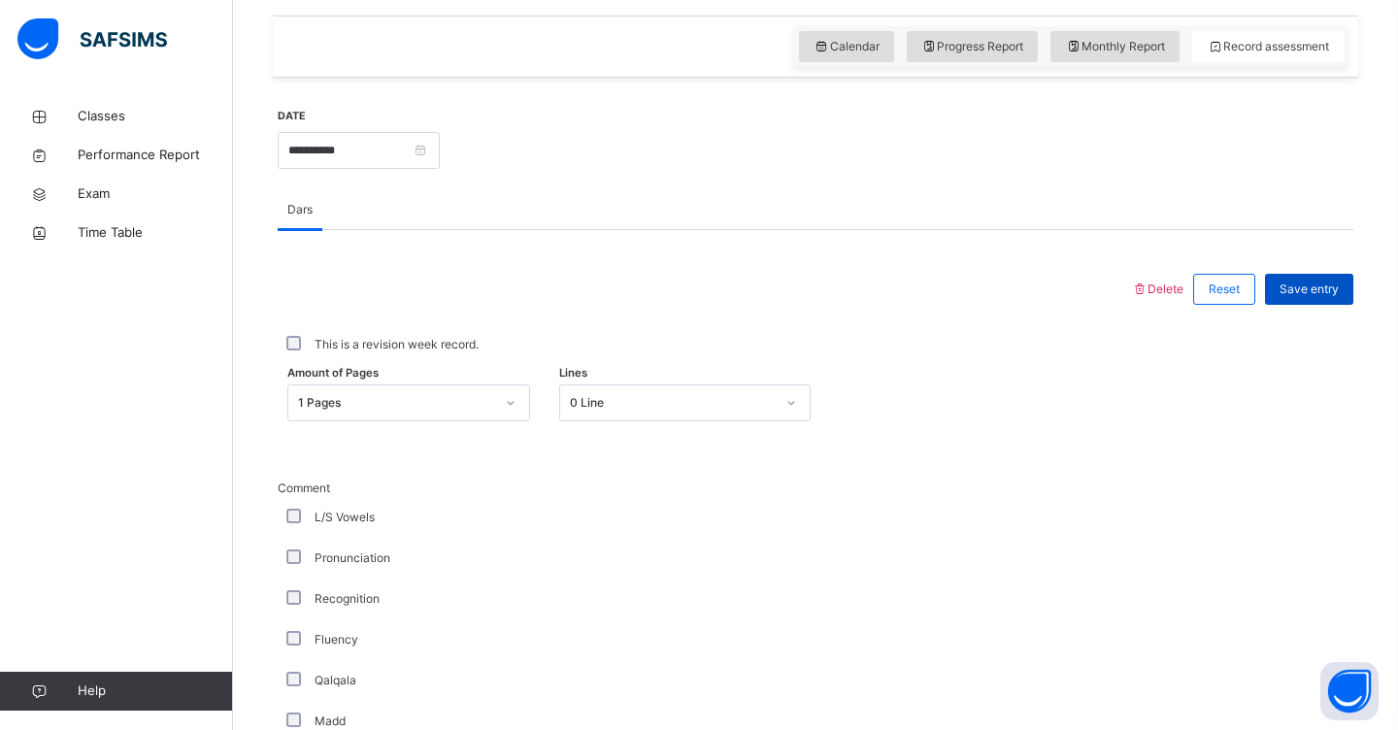
click at [1319, 291] on span "Save entry" at bounding box center [1308, 288] width 59 height 17
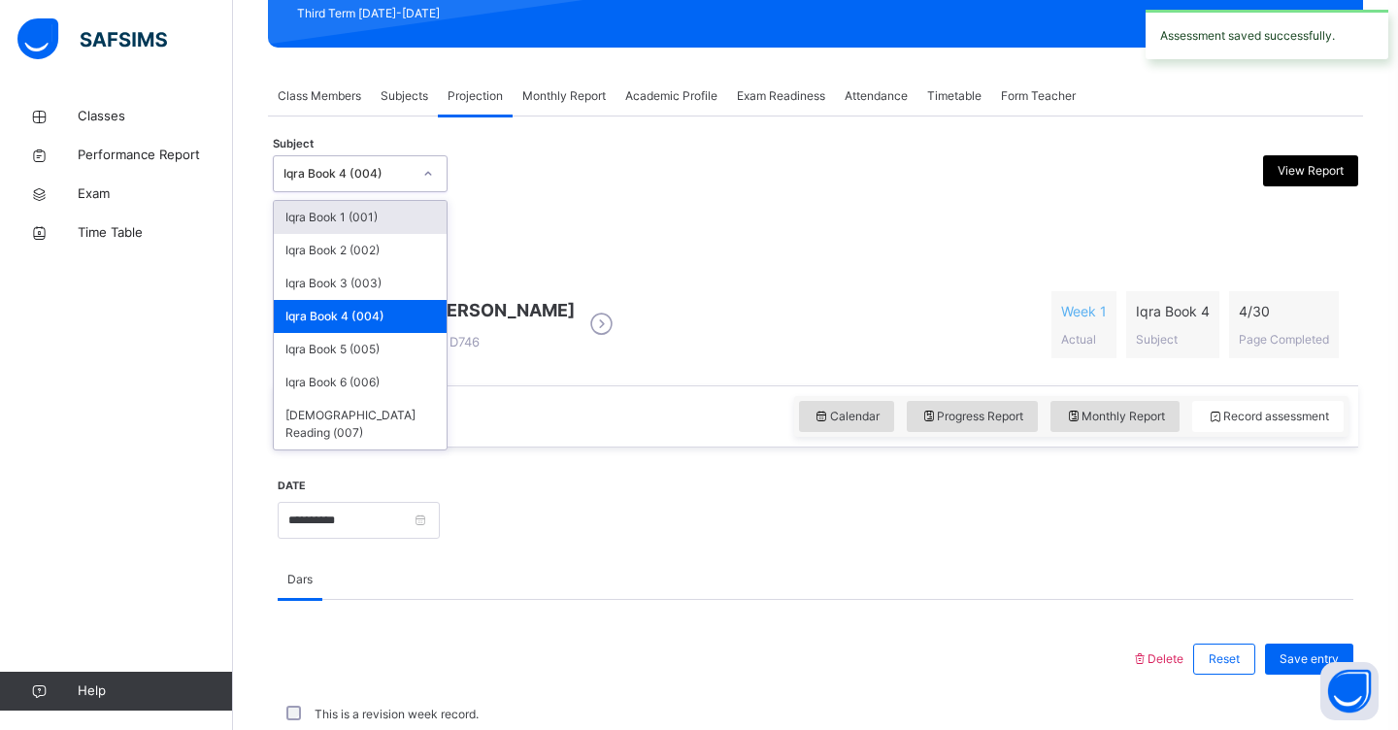
click at [424, 184] on div at bounding box center [427, 173] width 33 height 31
click at [369, 352] on div "Iqra Book 5 (005)" at bounding box center [360, 349] width 173 height 33
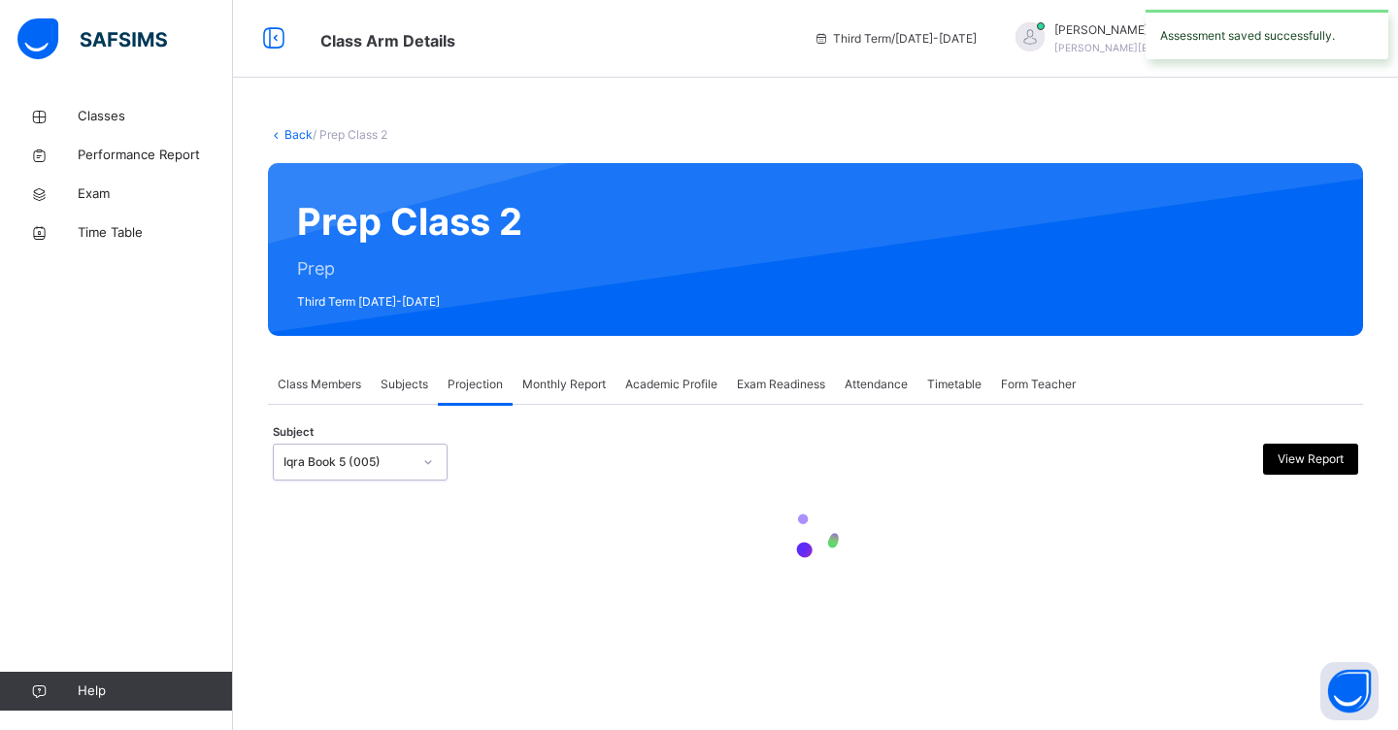
scroll to position [0, 0]
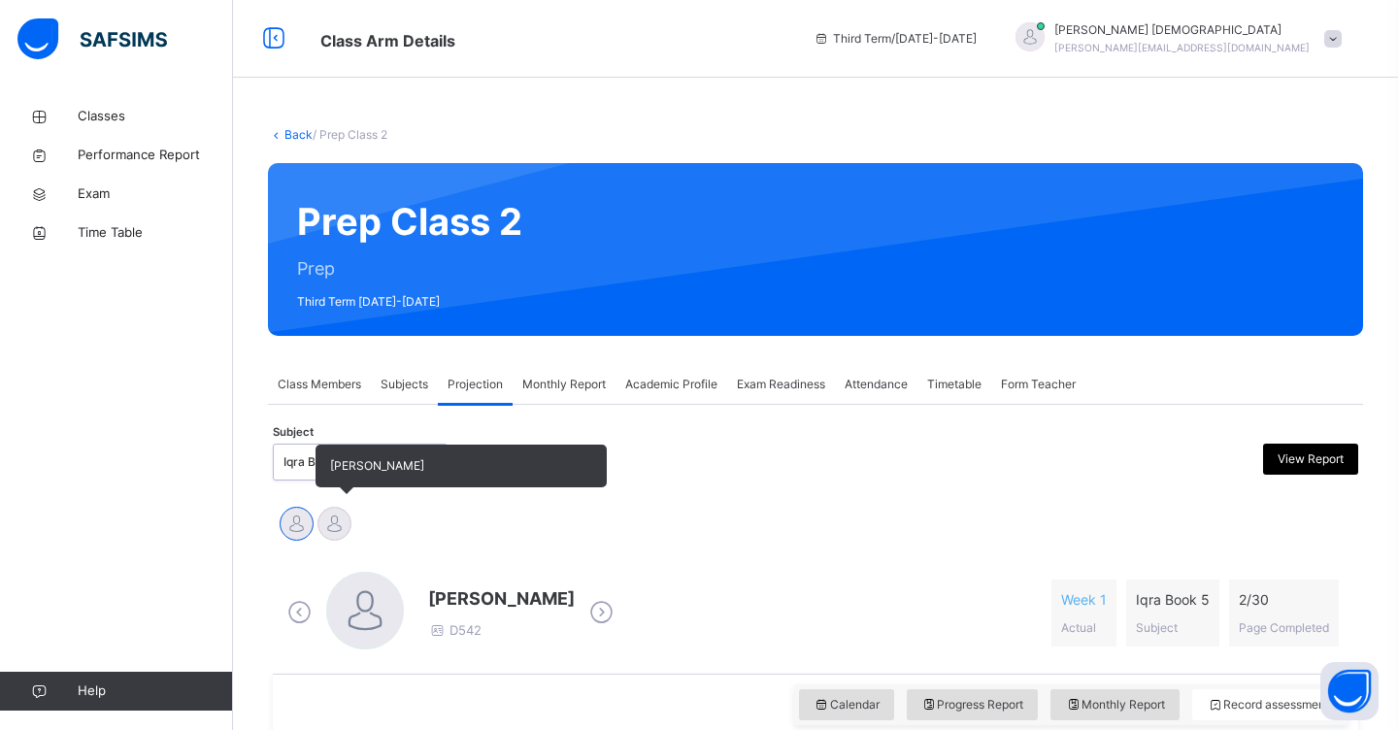
click at [333, 519] on div at bounding box center [334, 524] width 34 height 34
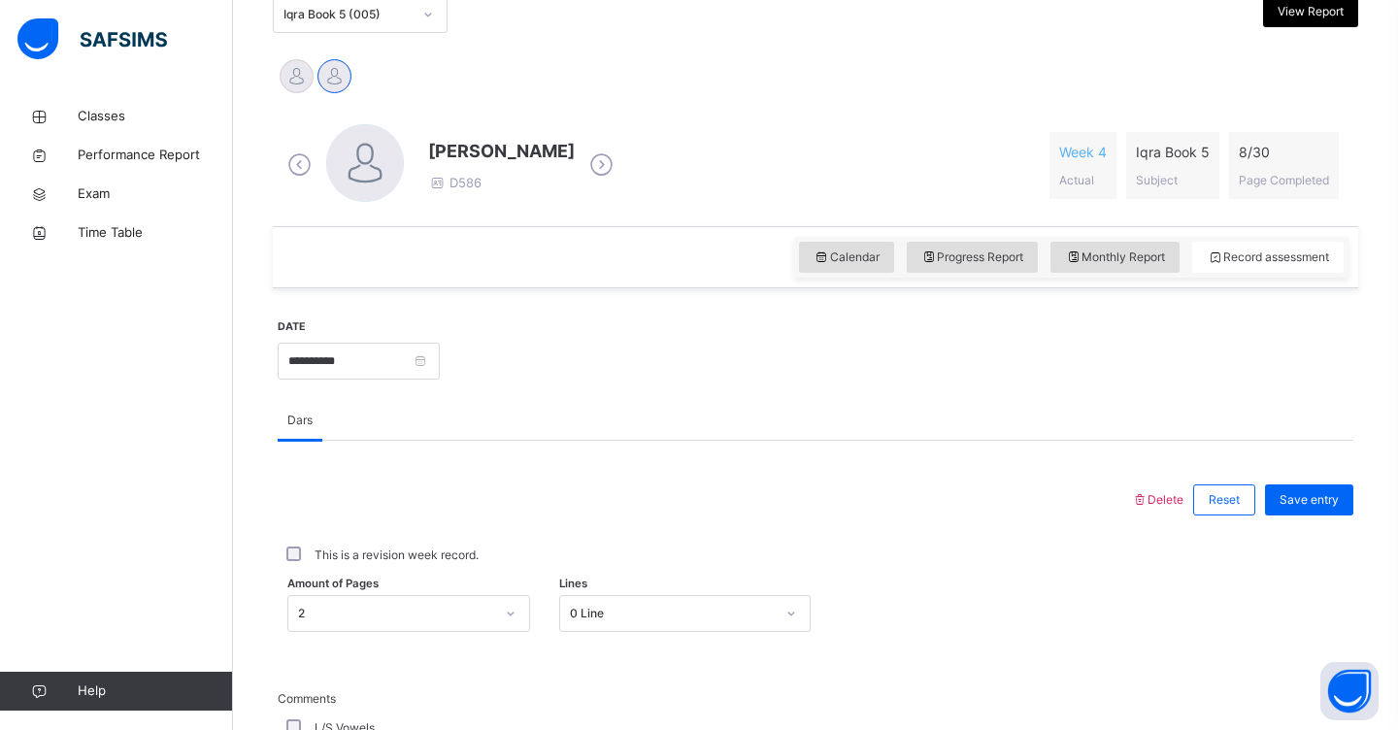
scroll to position [448, 0]
click at [510, 613] on div "2" at bounding box center [408, 612] width 243 height 37
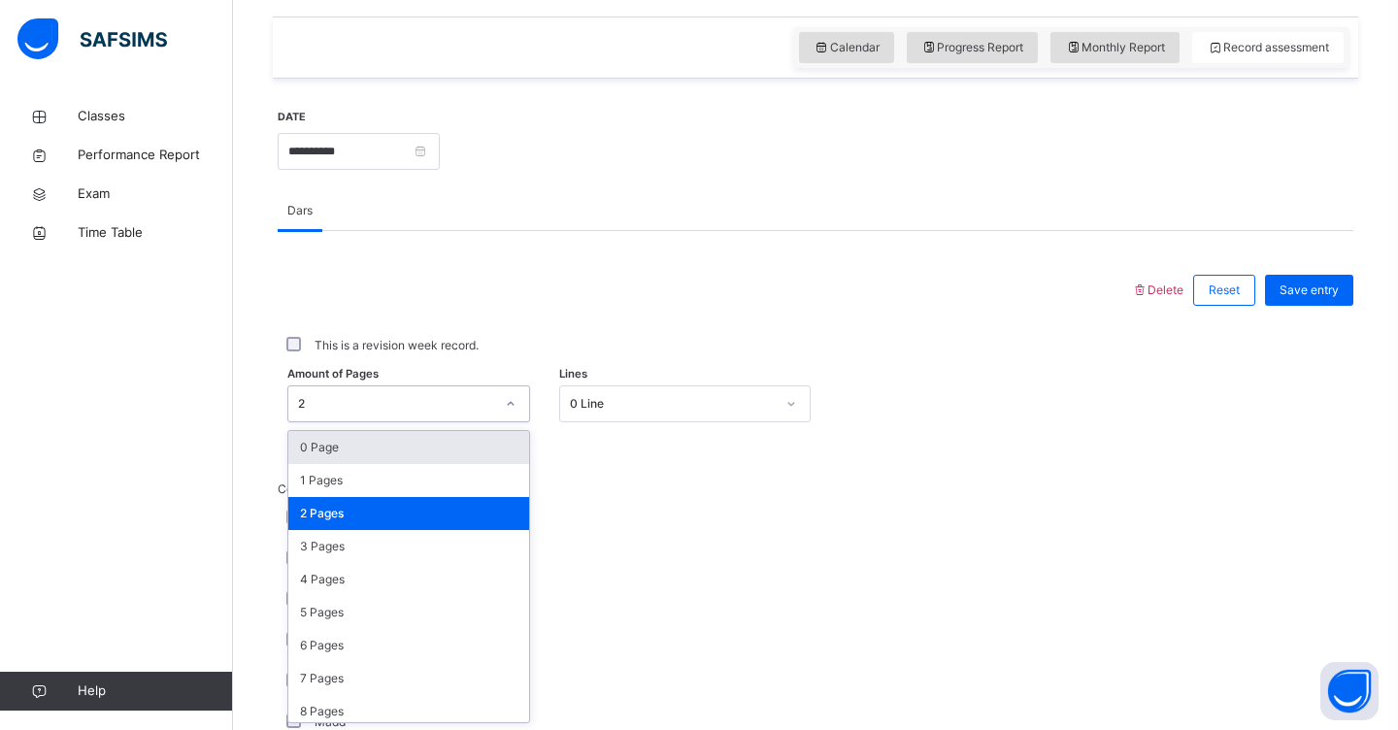
scroll to position [658, 0]
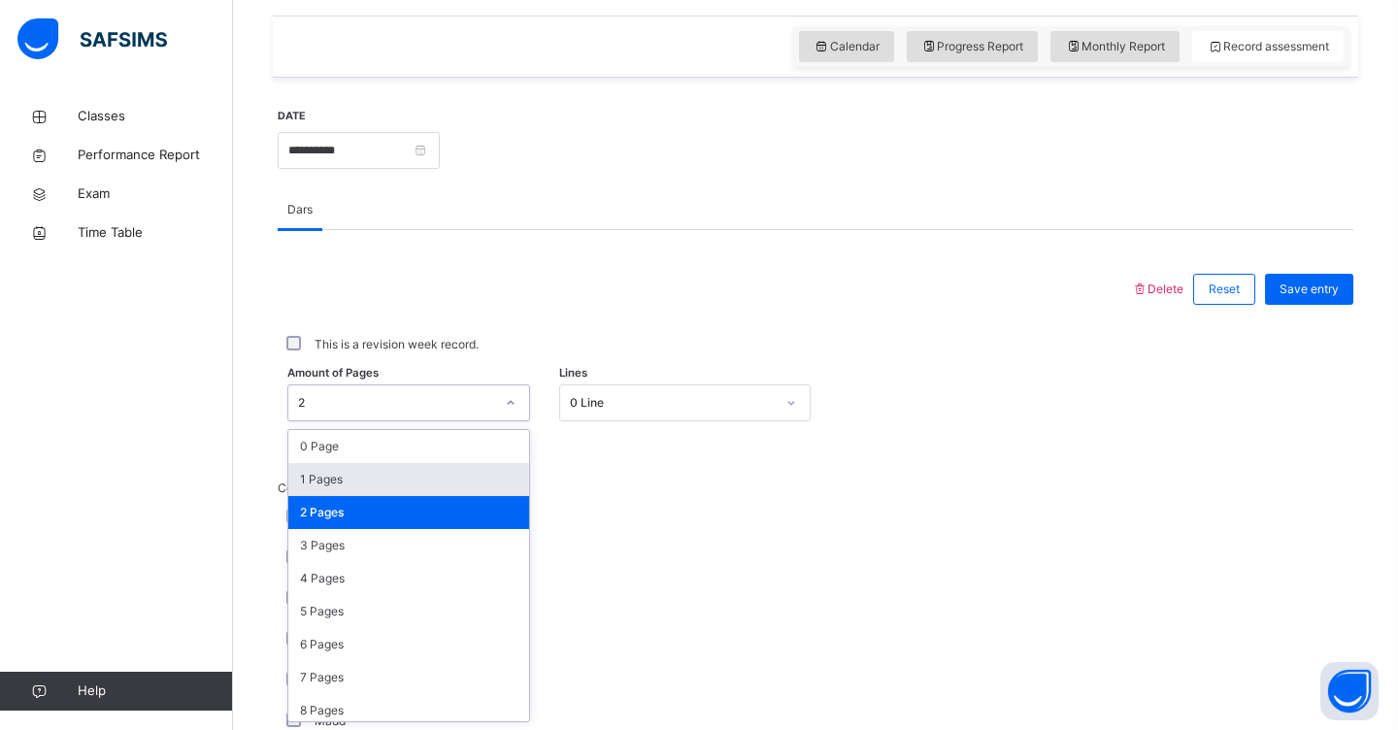
click at [426, 489] on div "1 Pages" at bounding box center [408, 479] width 241 height 33
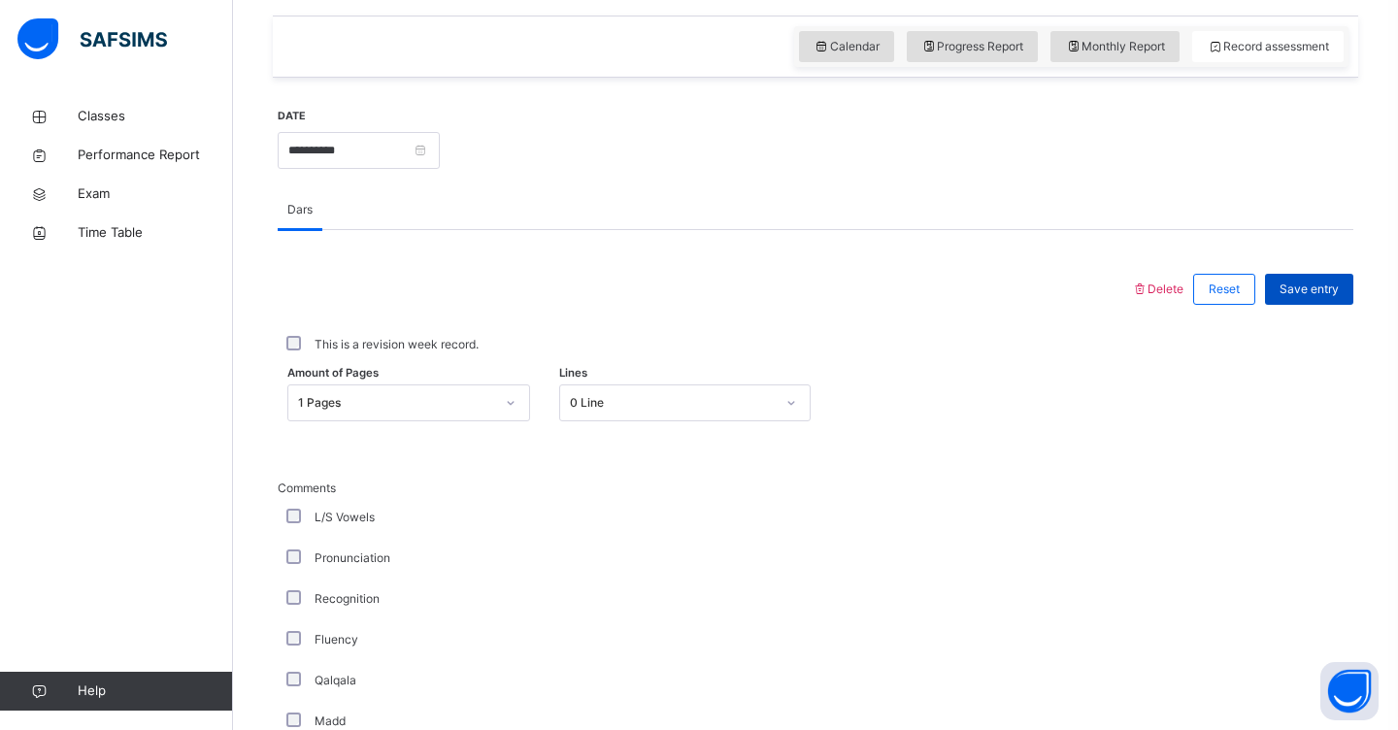
click at [1309, 290] on span "Save entry" at bounding box center [1308, 288] width 59 height 17
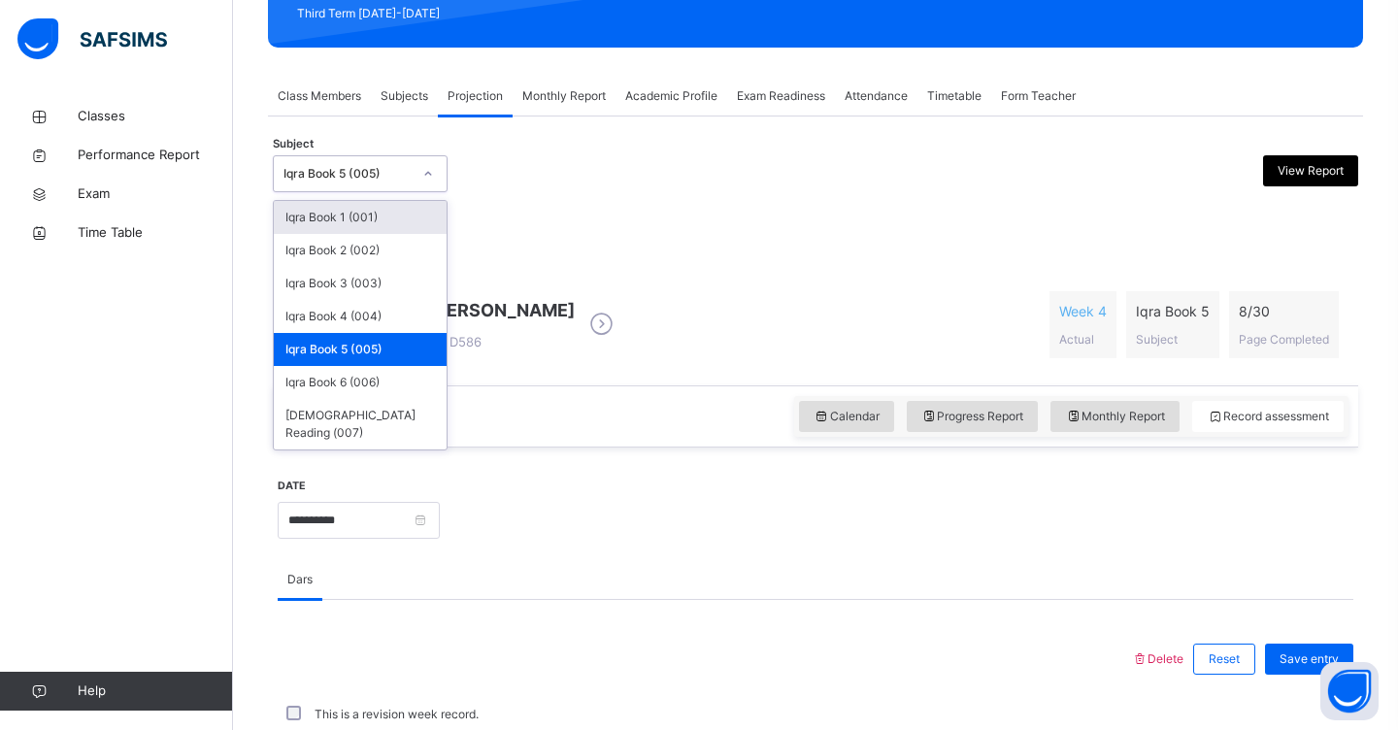
click at [434, 179] on div at bounding box center [427, 173] width 33 height 31
click at [363, 379] on div "Iqra Book 6 (006)" at bounding box center [360, 382] width 173 height 33
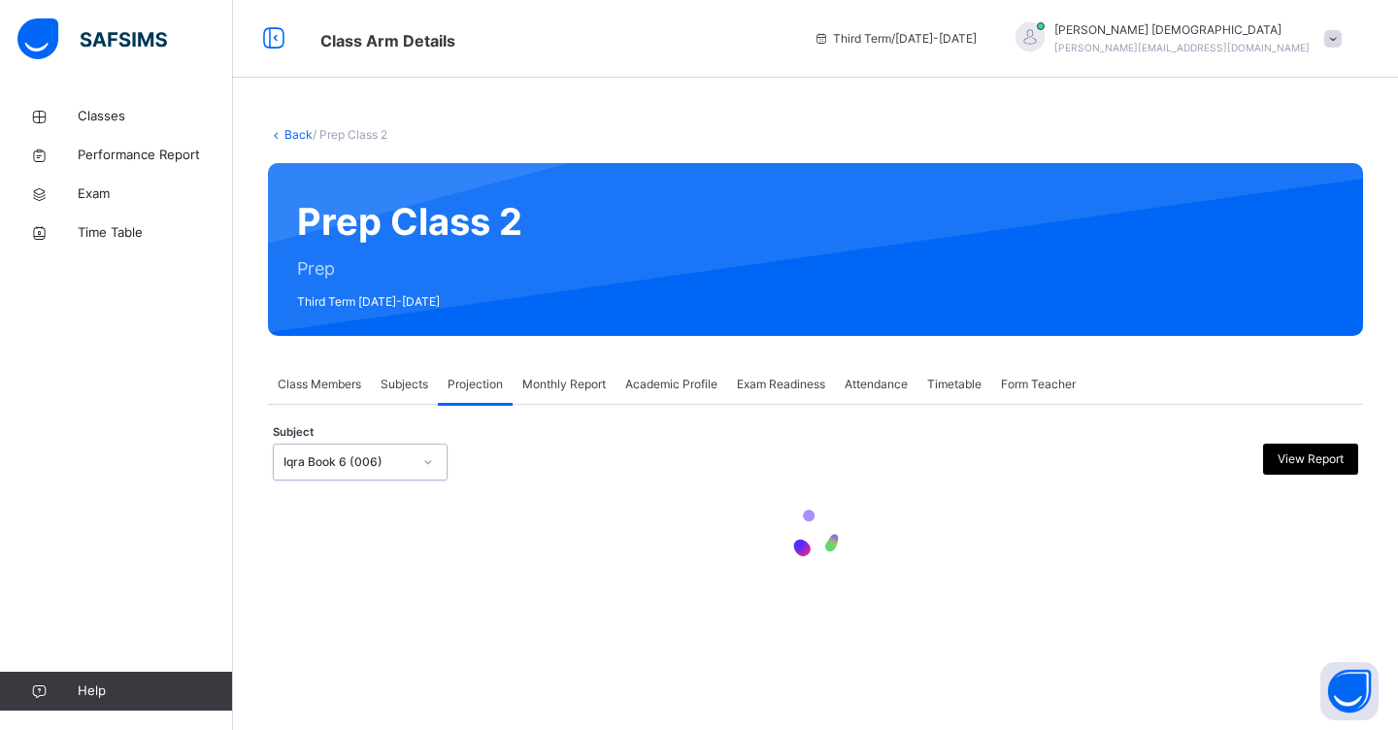
scroll to position [0, 0]
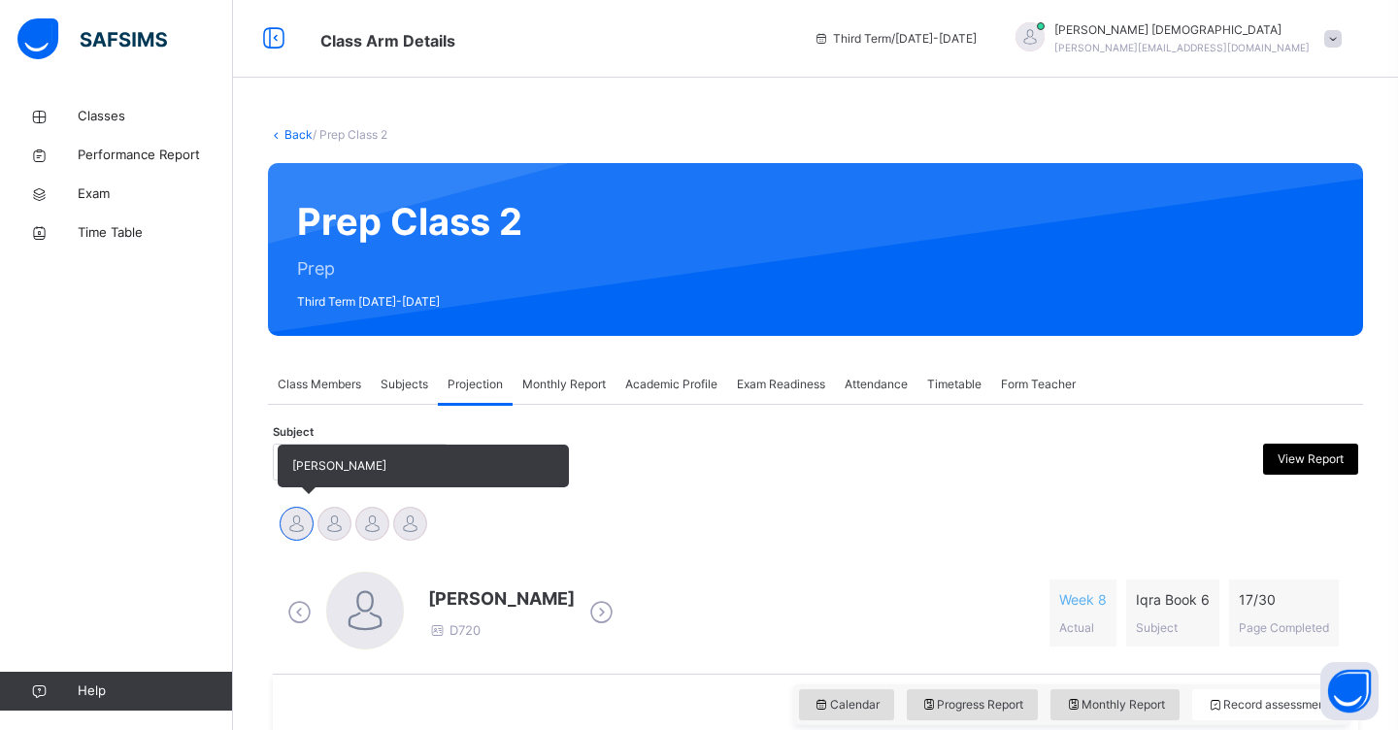
click at [312, 543] on div "[PERSON_NAME]" at bounding box center [297, 526] width 38 height 43
click at [338, 519] on div at bounding box center [334, 524] width 34 height 34
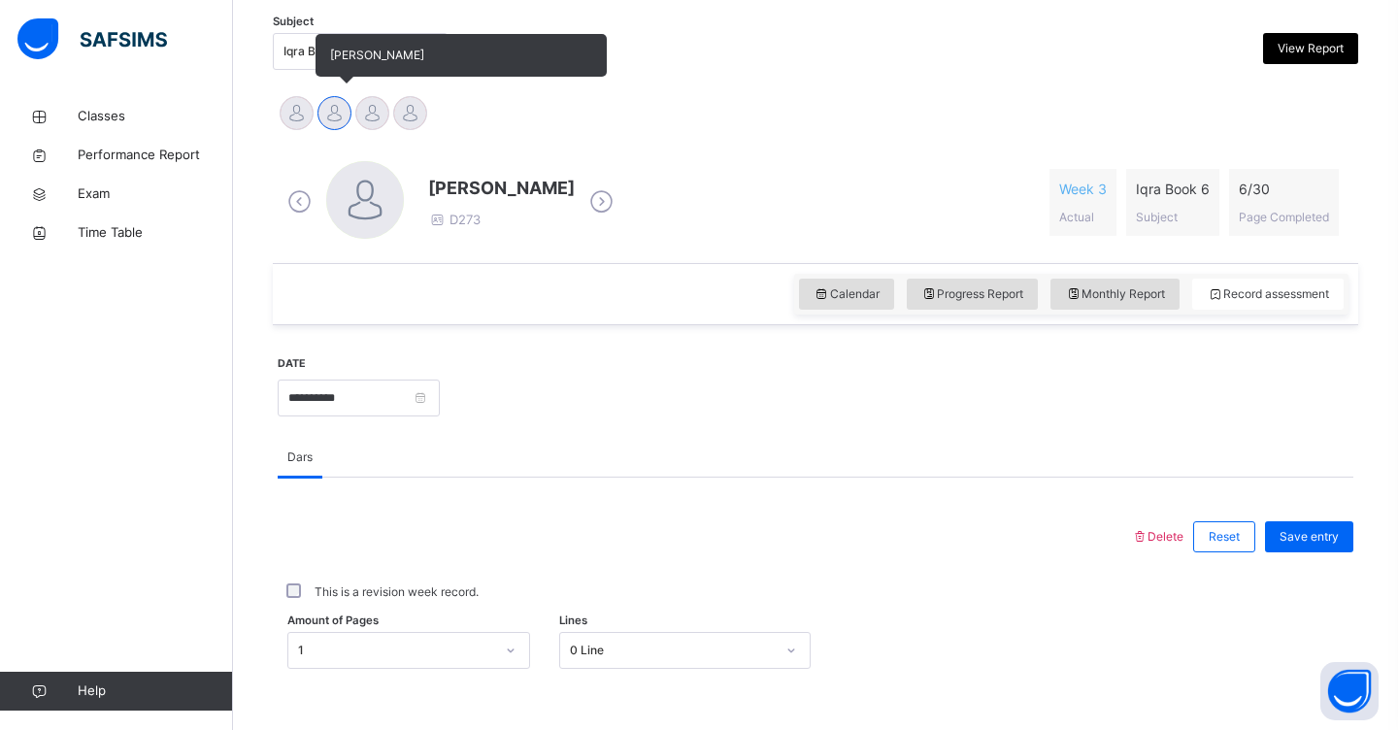
scroll to position [410, 0]
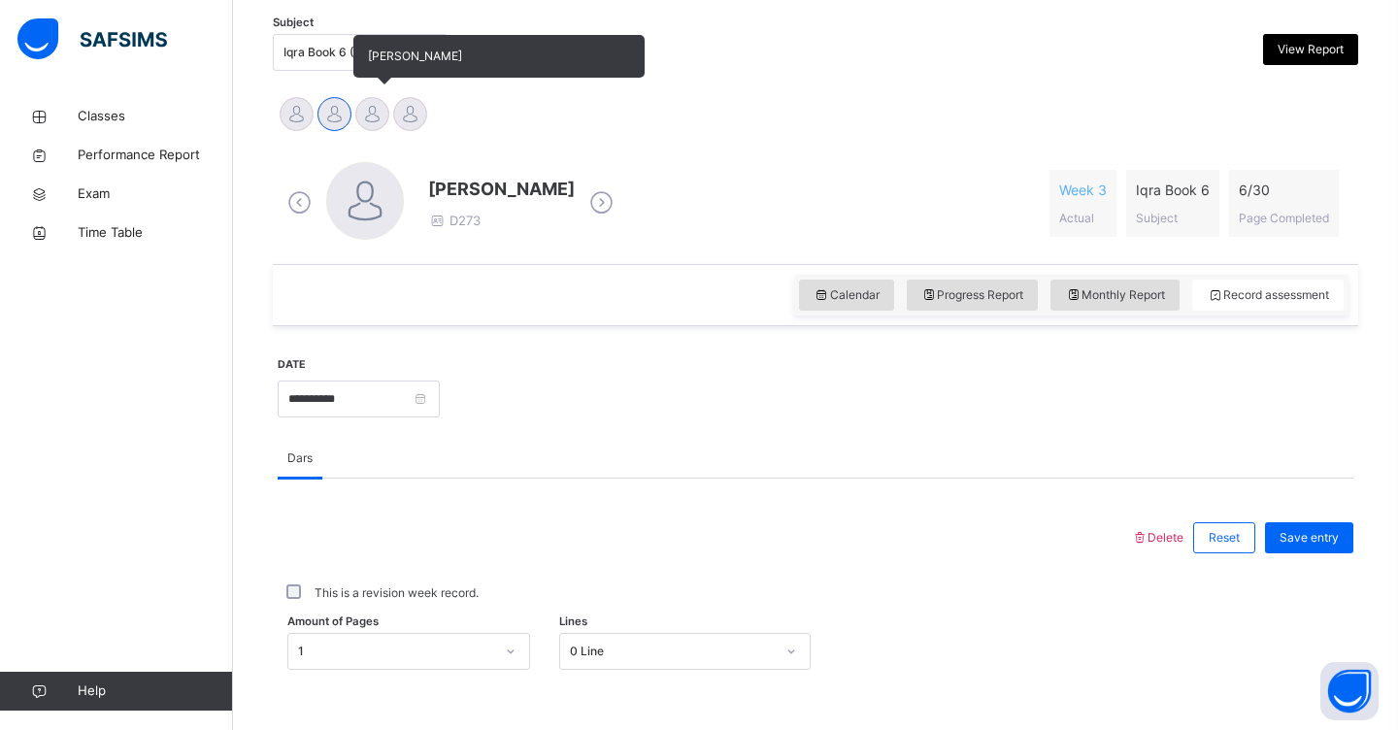
click at [375, 119] on div at bounding box center [372, 114] width 34 height 34
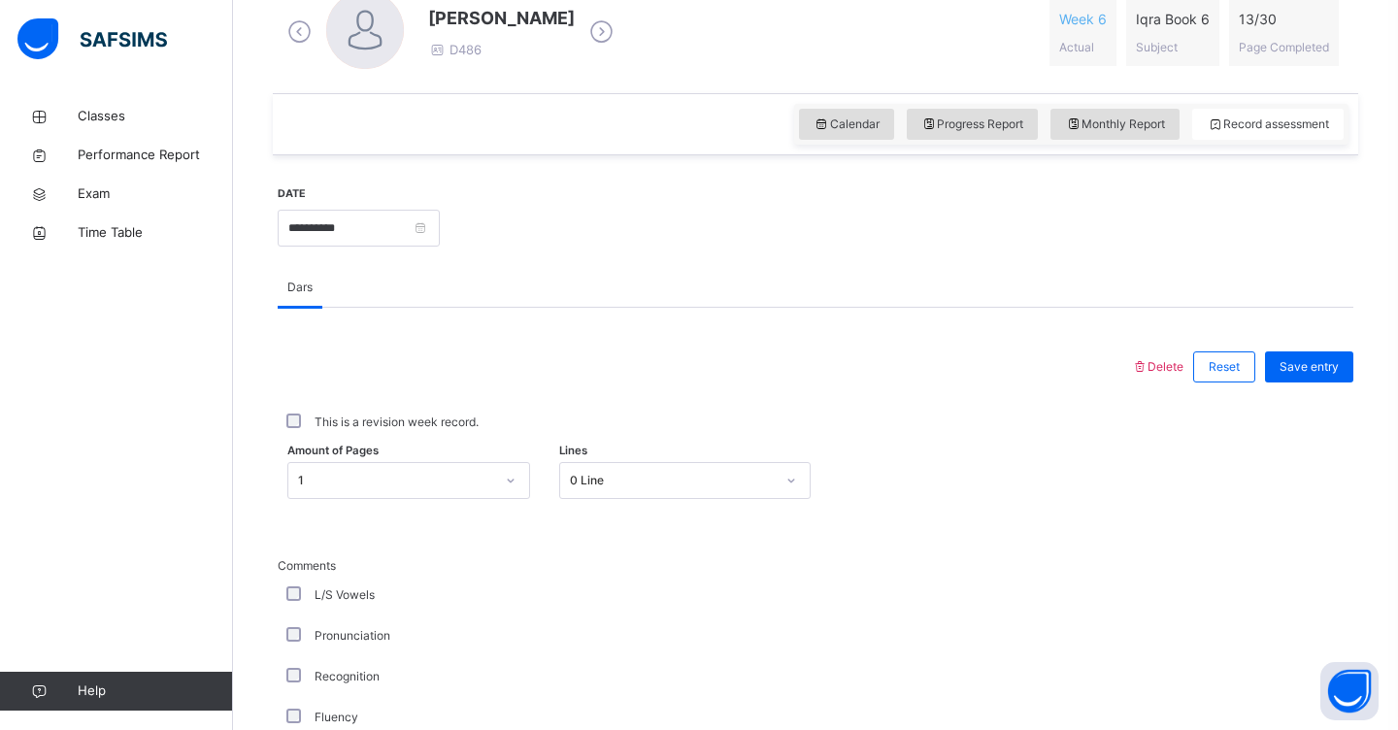
scroll to position [581, 0]
click at [1326, 361] on span "Save entry" at bounding box center [1308, 365] width 59 height 17
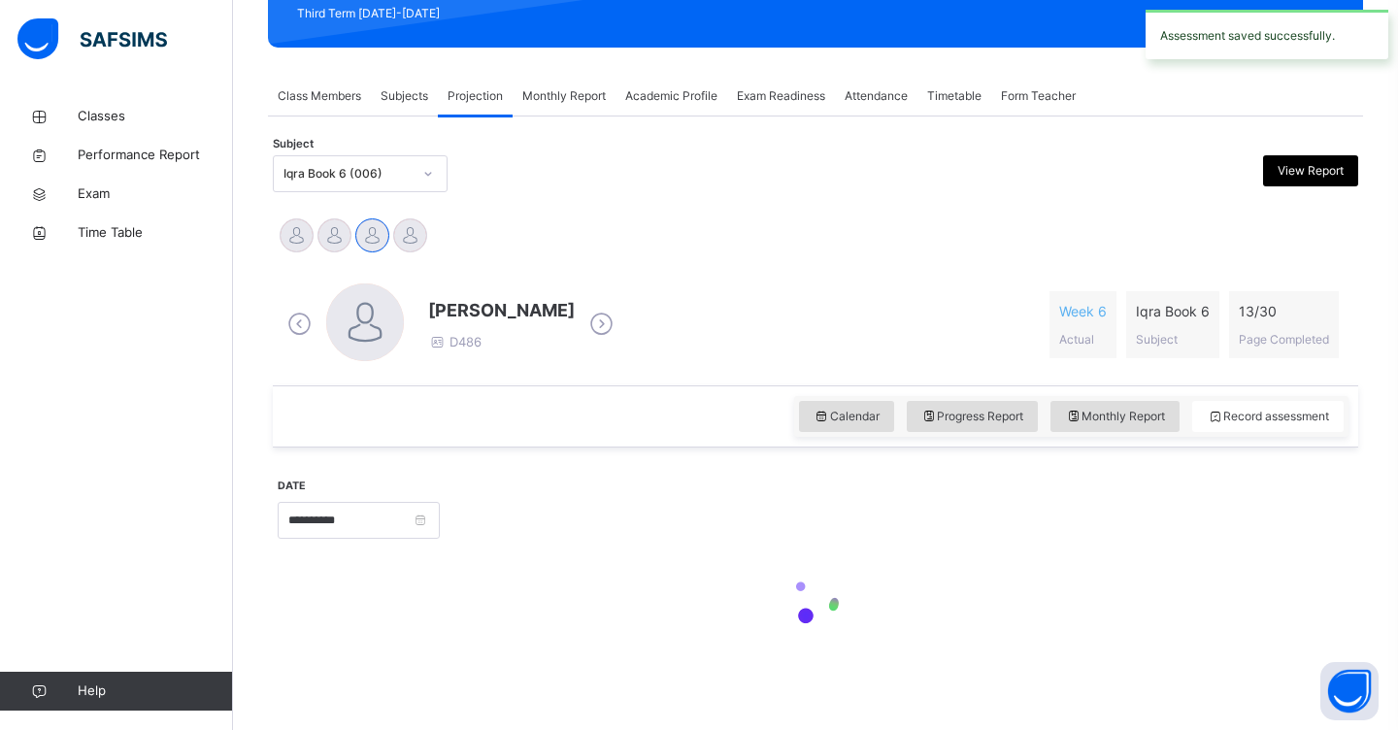
scroll to position [288, 0]
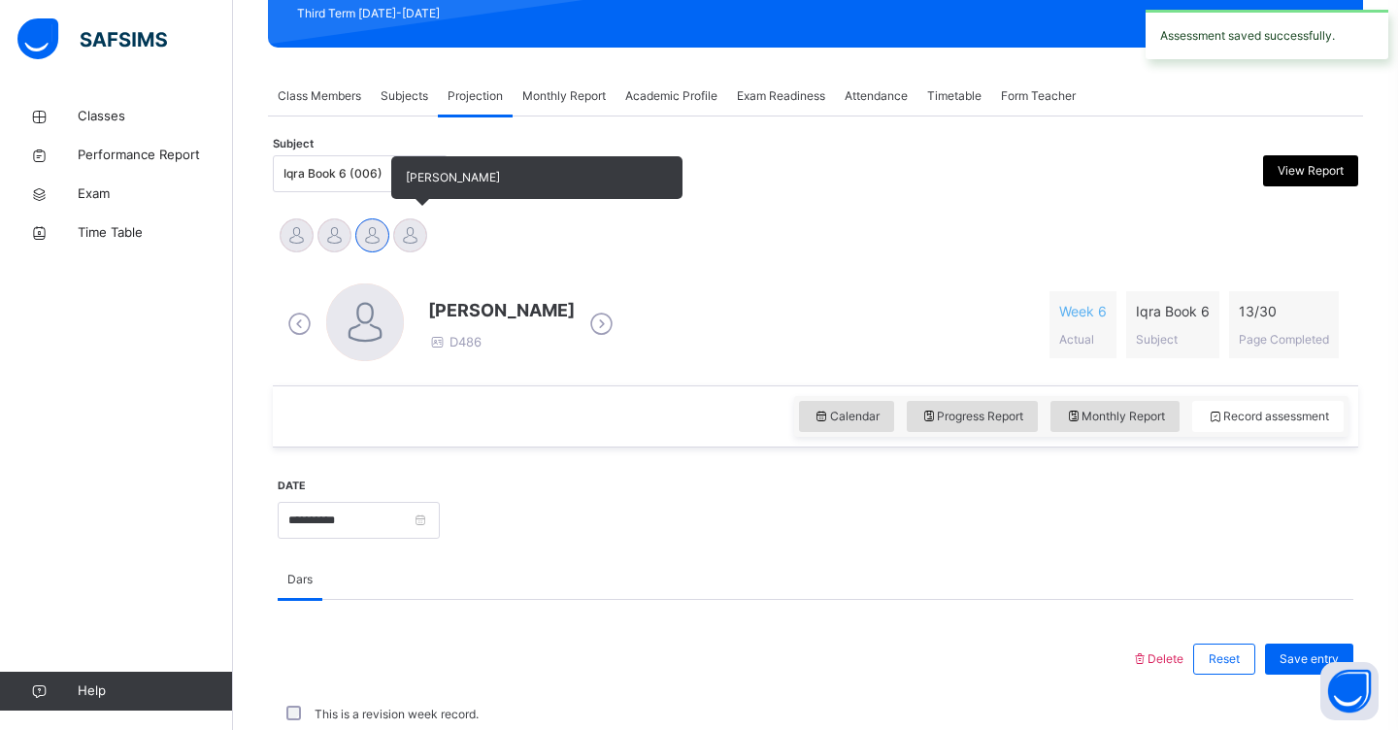
click at [410, 236] on div at bounding box center [410, 235] width 34 height 34
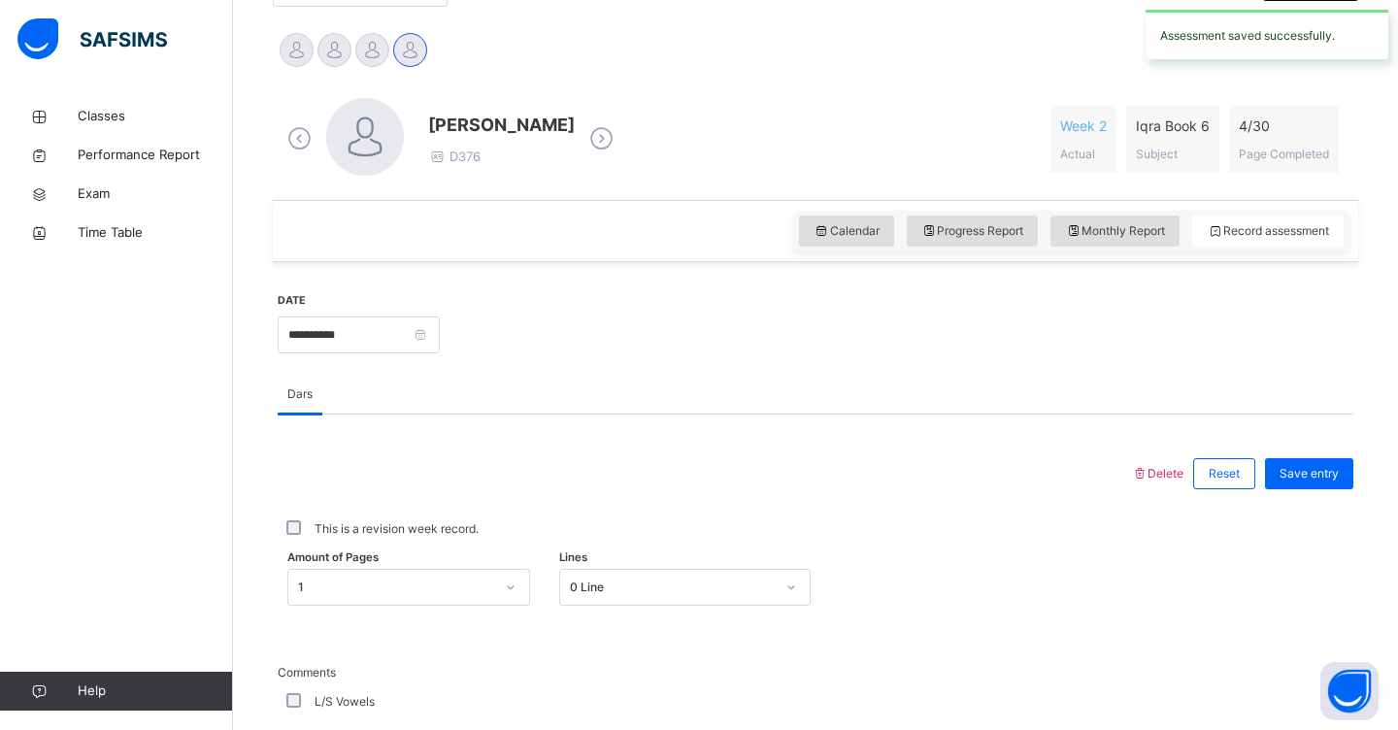
scroll to position [477, 0]
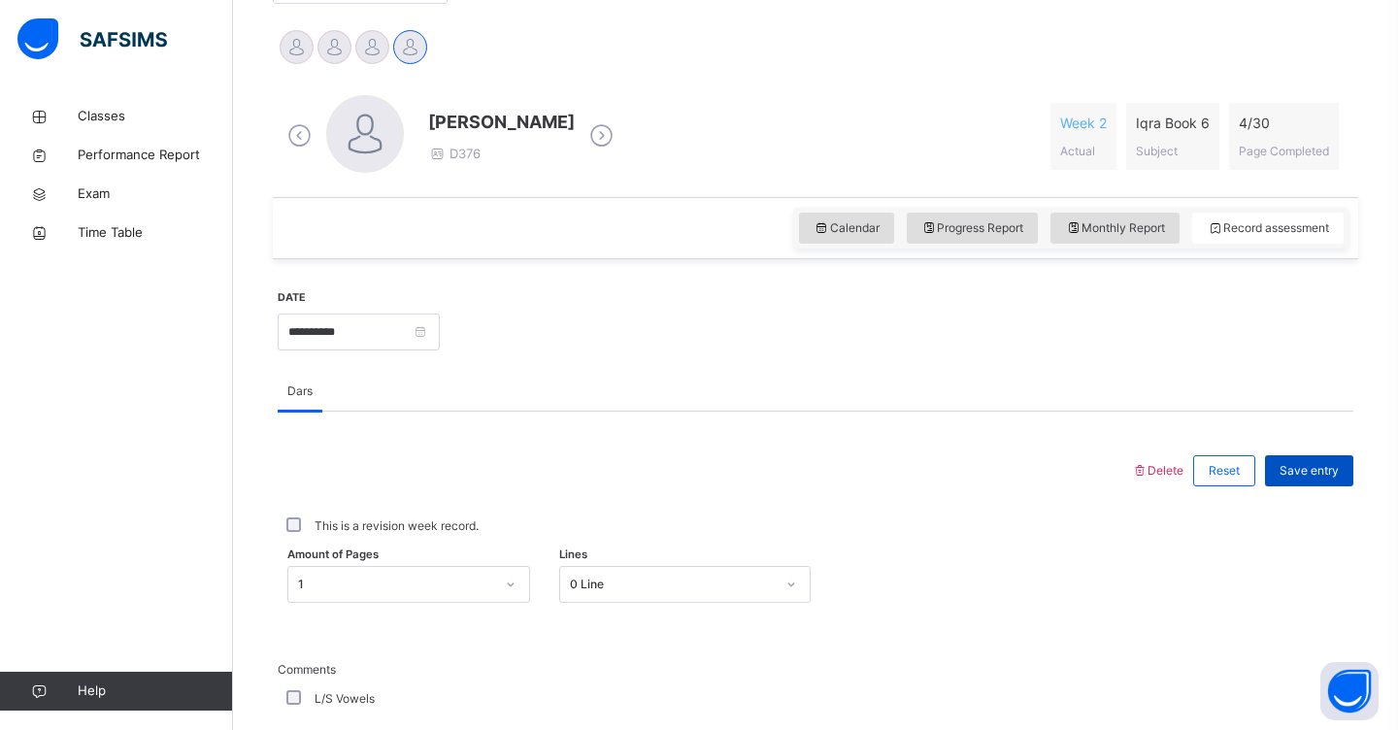
click at [1282, 473] on span "Save entry" at bounding box center [1308, 470] width 59 height 17
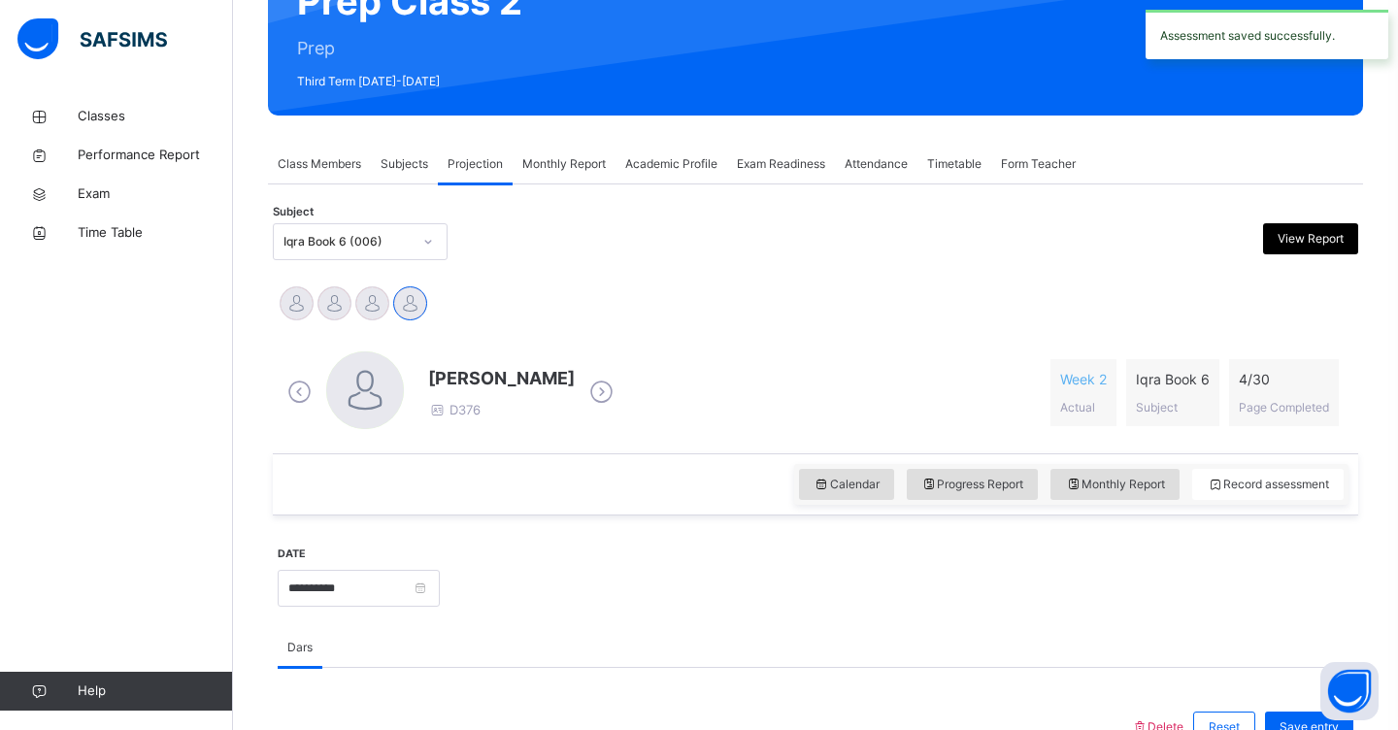
scroll to position [216, 0]
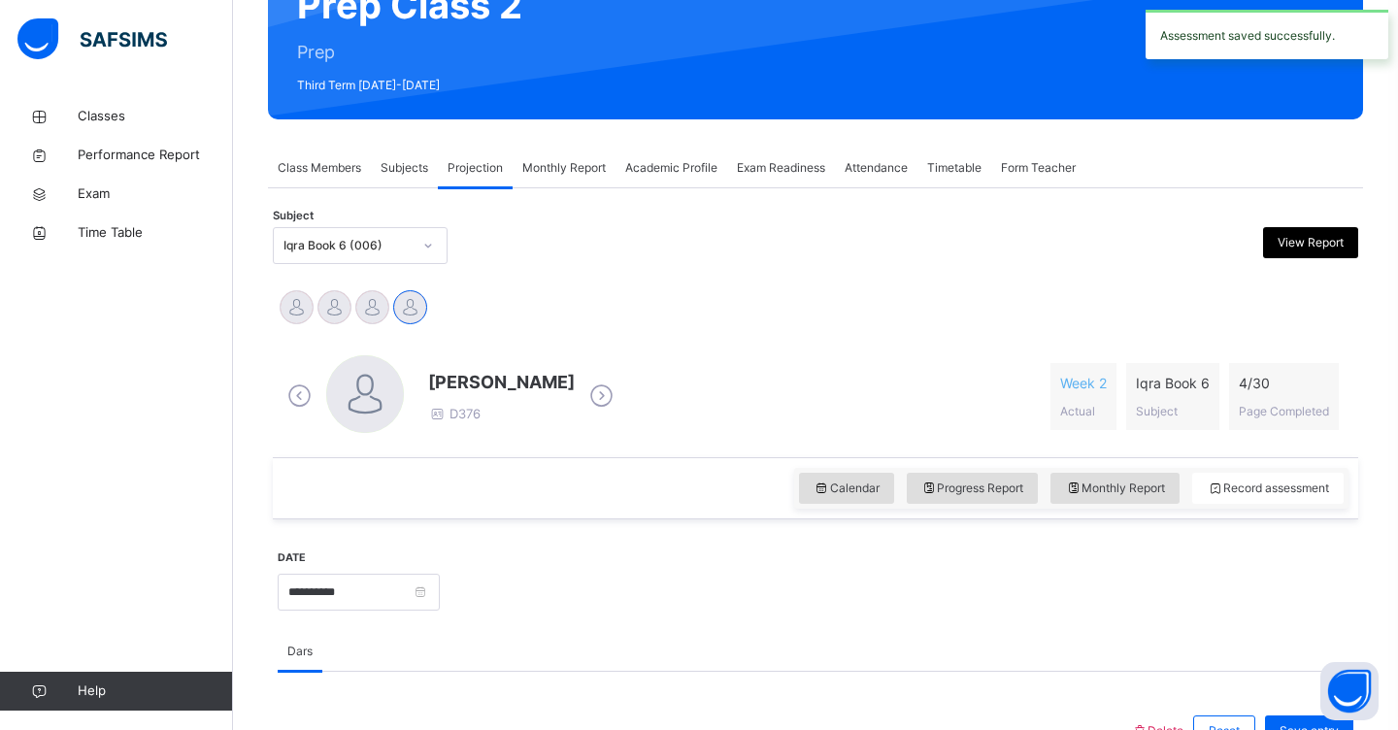
click at [432, 248] on icon at bounding box center [428, 245] width 12 height 19
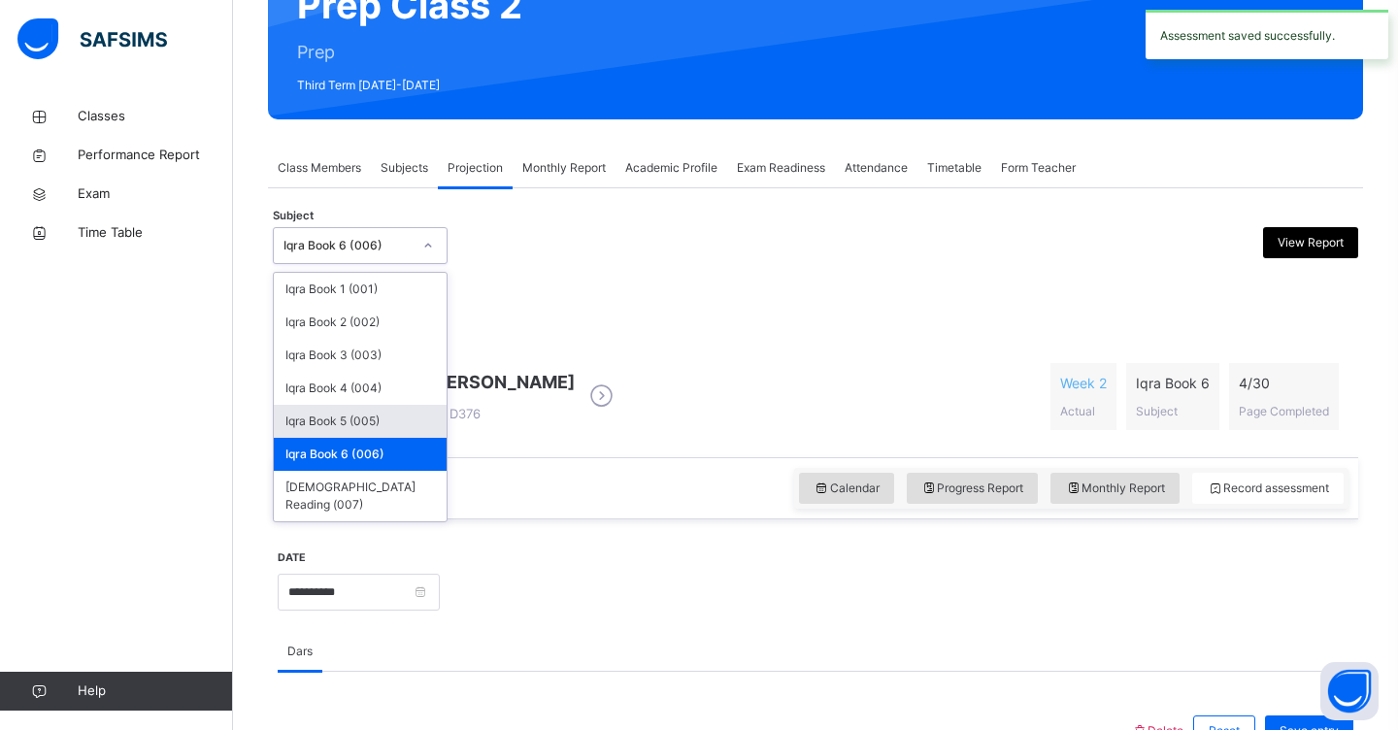
click at [371, 420] on div "Iqra Book 5 (005)" at bounding box center [360, 421] width 173 height 33
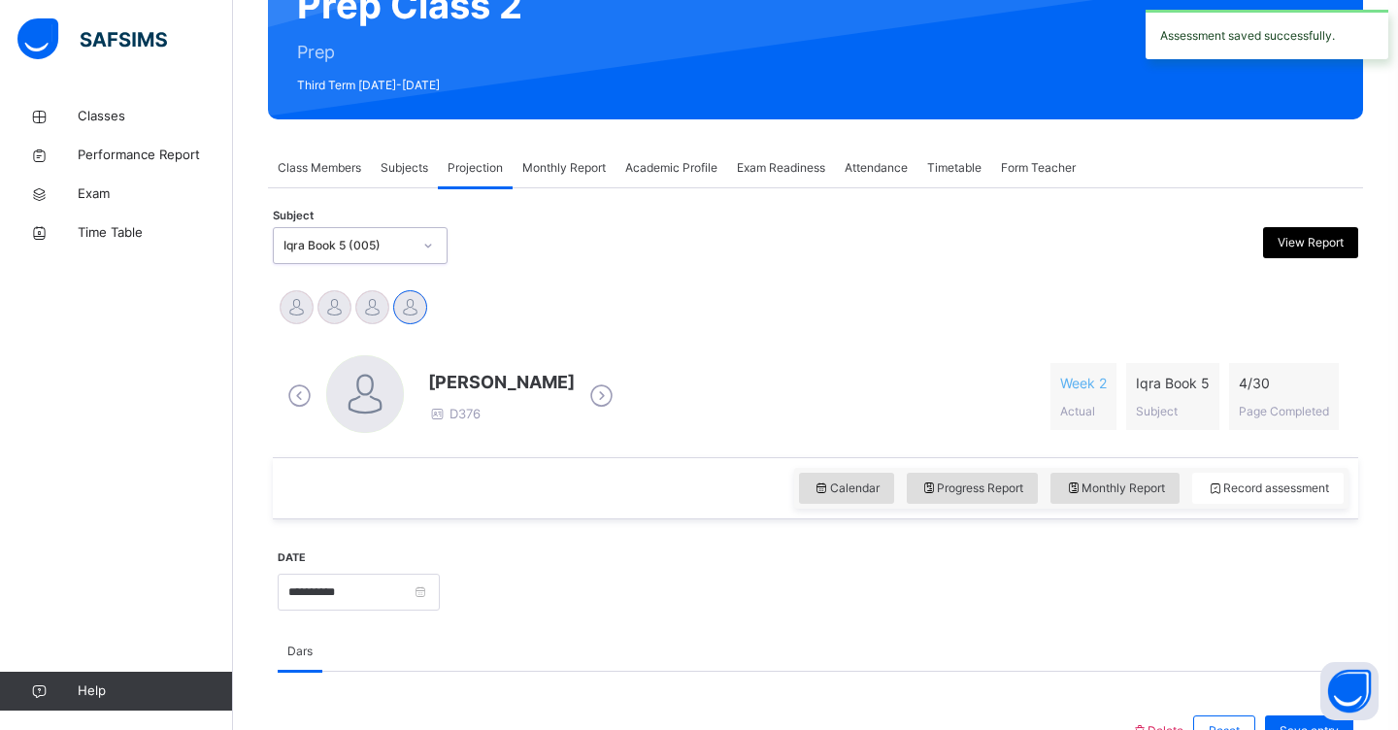
scroll to position [0, 0]
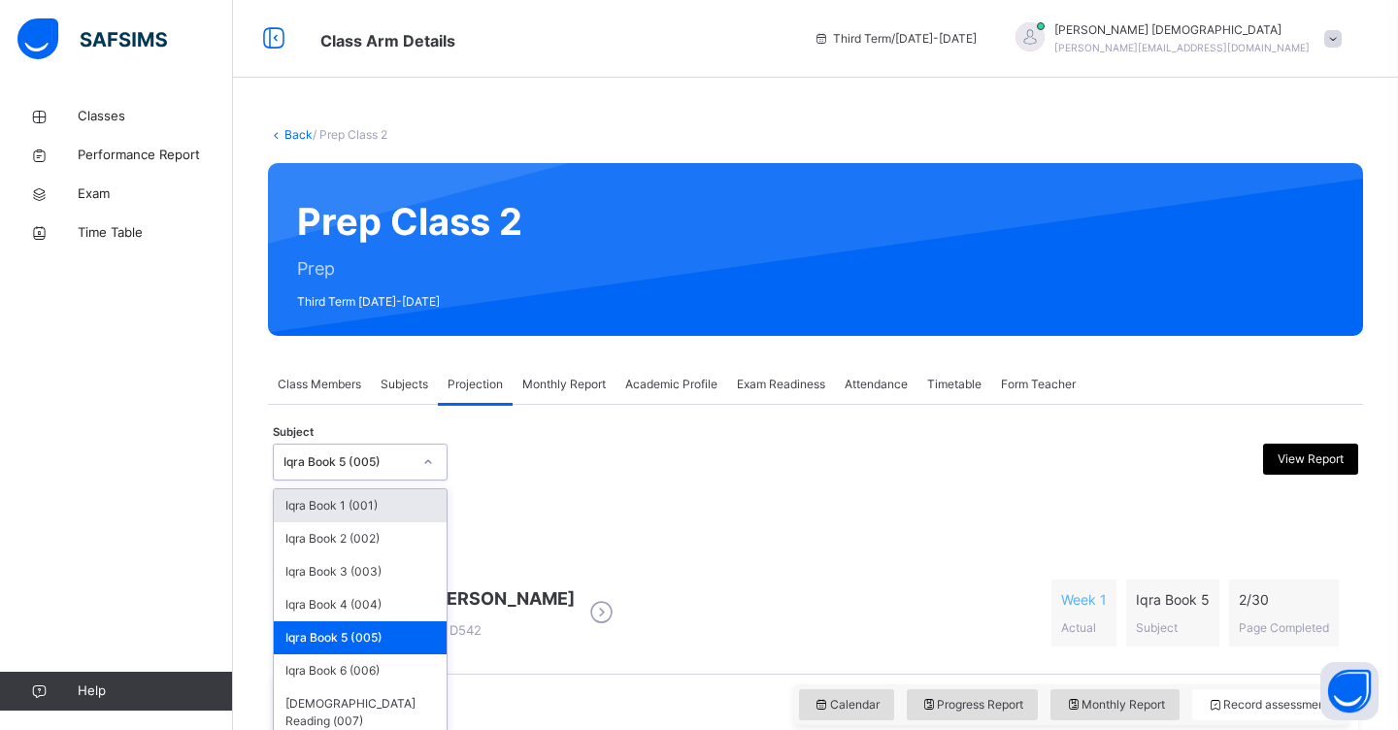
click at [432, 464] on icon at bounding box center [428, 461] width 12 height 19
click at [378, 564] on div "Iqra Book 3 (003)" at bounding box center [360, 571] width 173 height 33
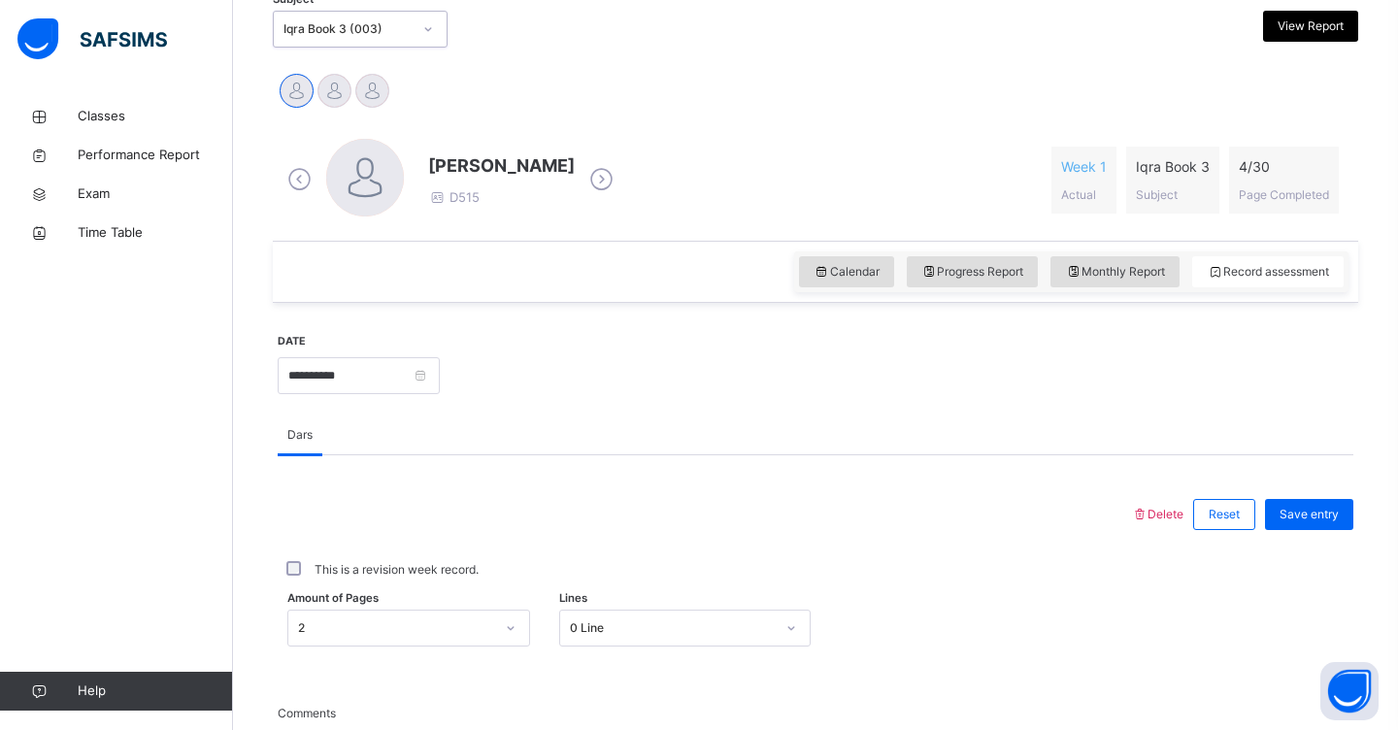
scroll to position [434, 0]
click at [378, 564] on label "This is a revision week record." at bounding box center [396, 568] width 164 height 17
click at [1327, 513] on span "Save entry" at bounding box center [1308, 513] width 59 height 17
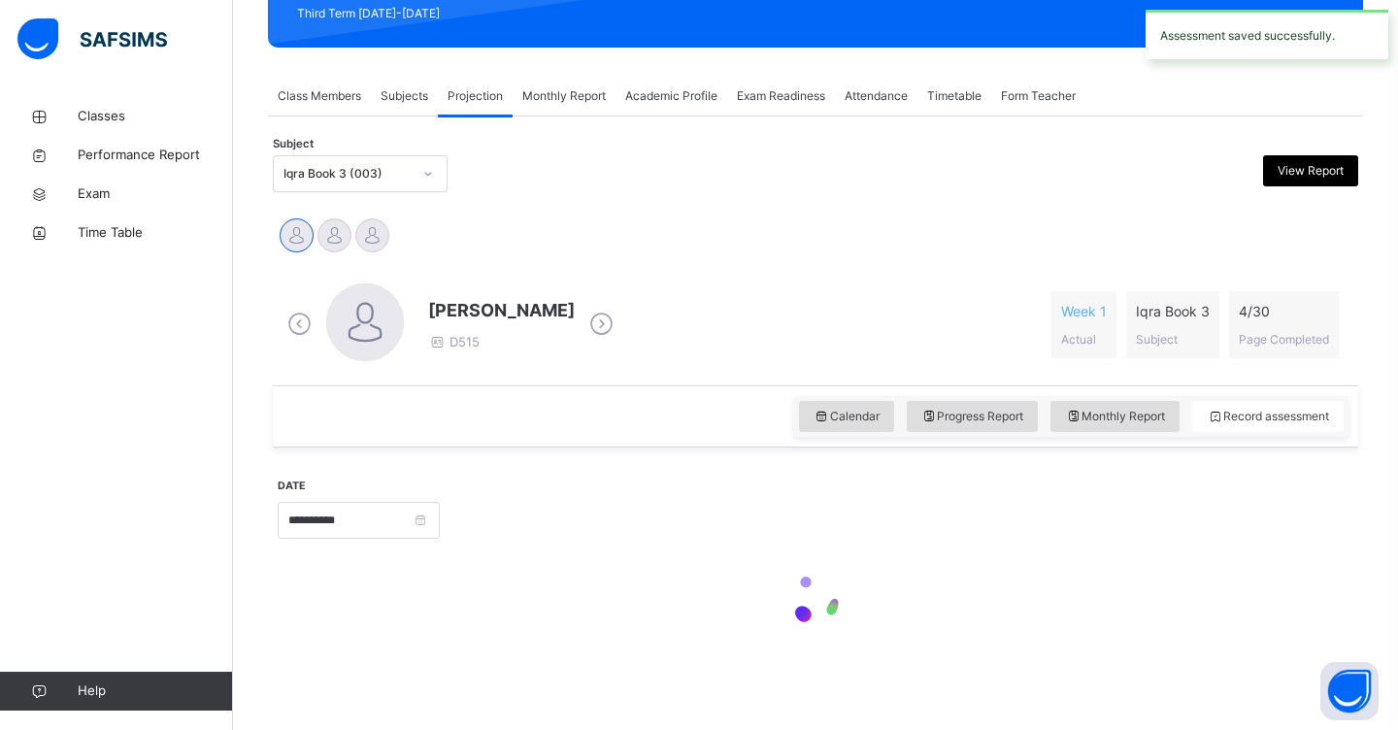
scroll to position [288, 0]
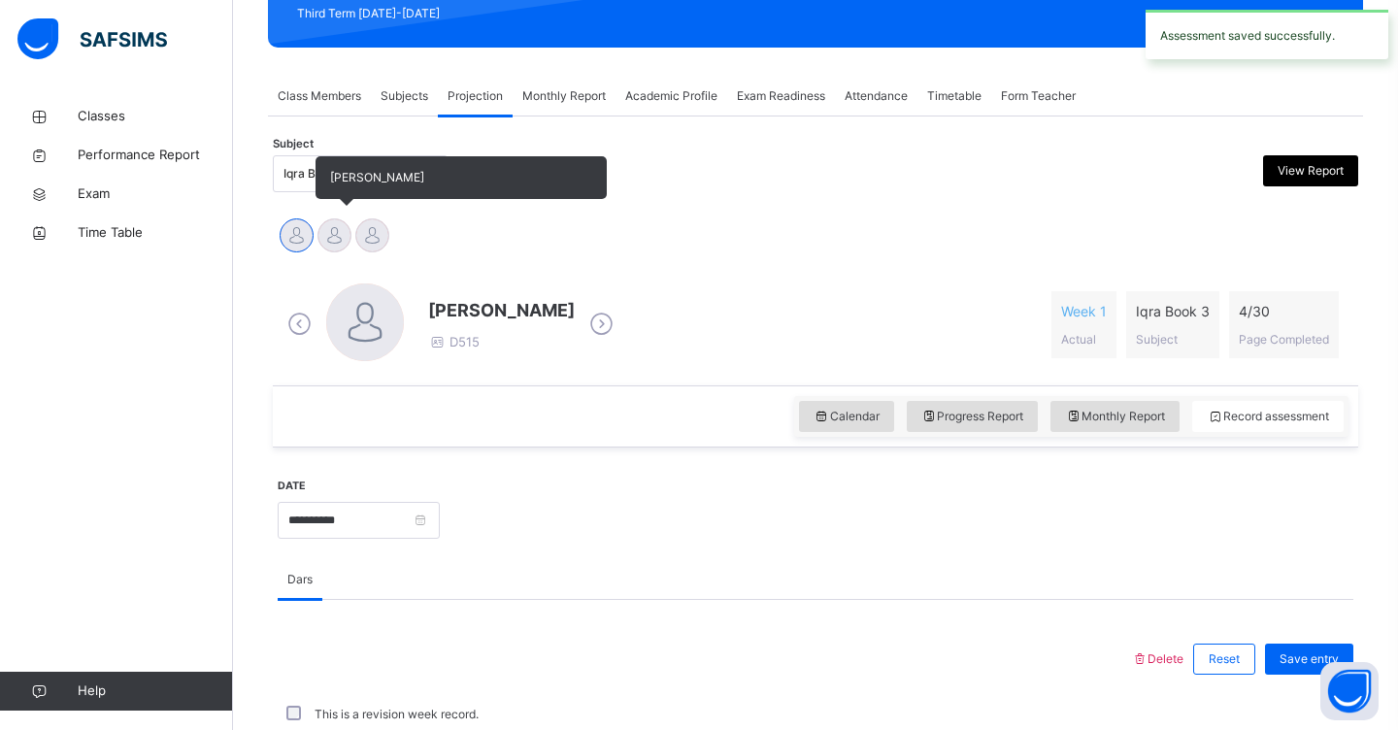
click at [323, 240] on div at bounding box center [334, 235] width 34 height 34
click at [373, 251] on div at bounding box center [372, 235] width 34 height 34
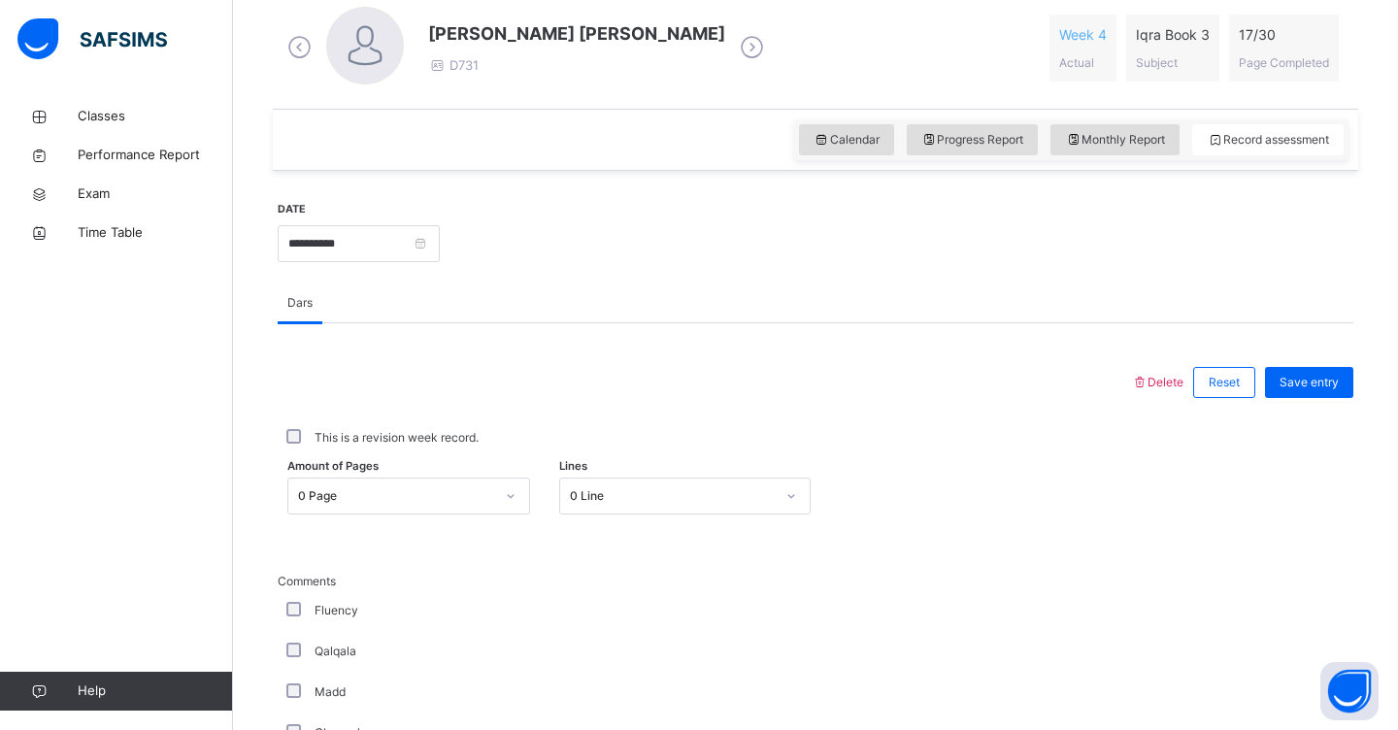
scroll to position [576, 0]
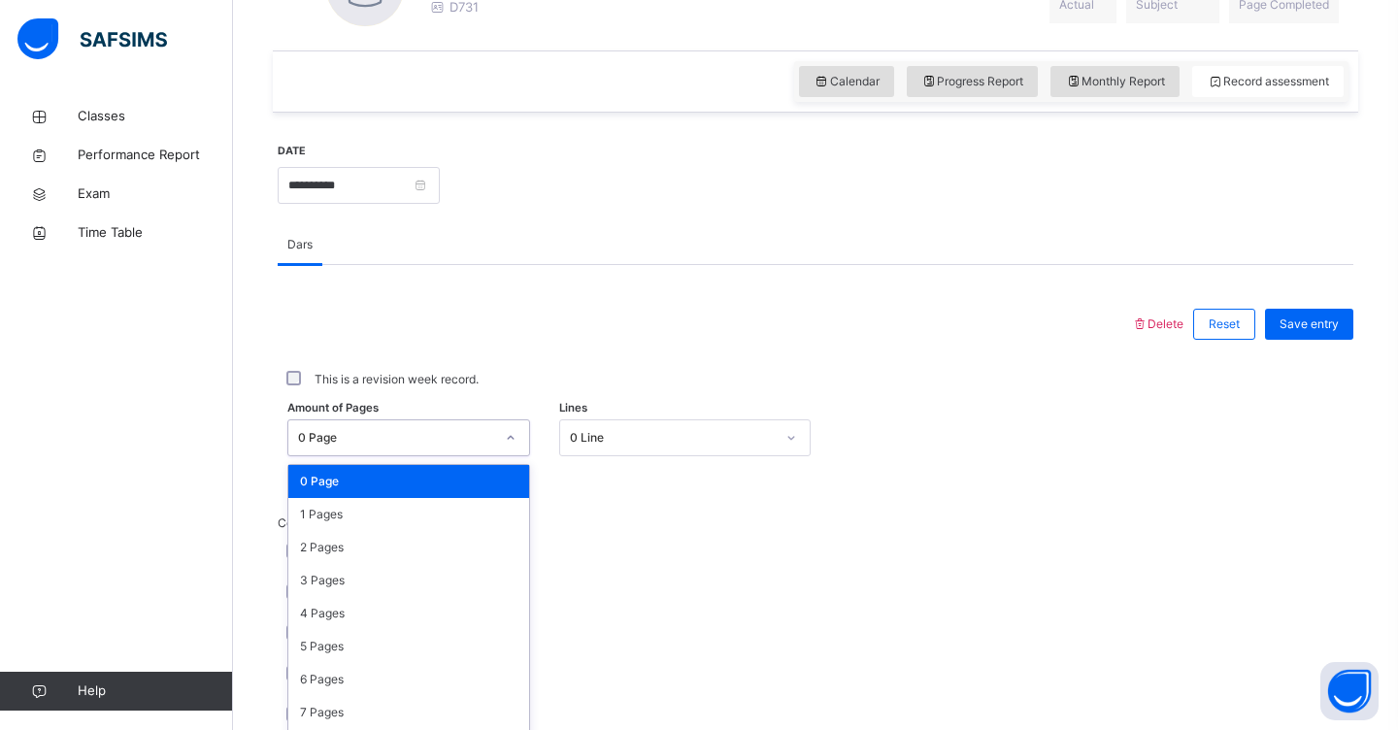
click at [517, 456] on div "option 0 Page focused, 1 of 31. 31 results available. Use Up and Down to choose…" at bounding box center [408, 437] width 243 height 37
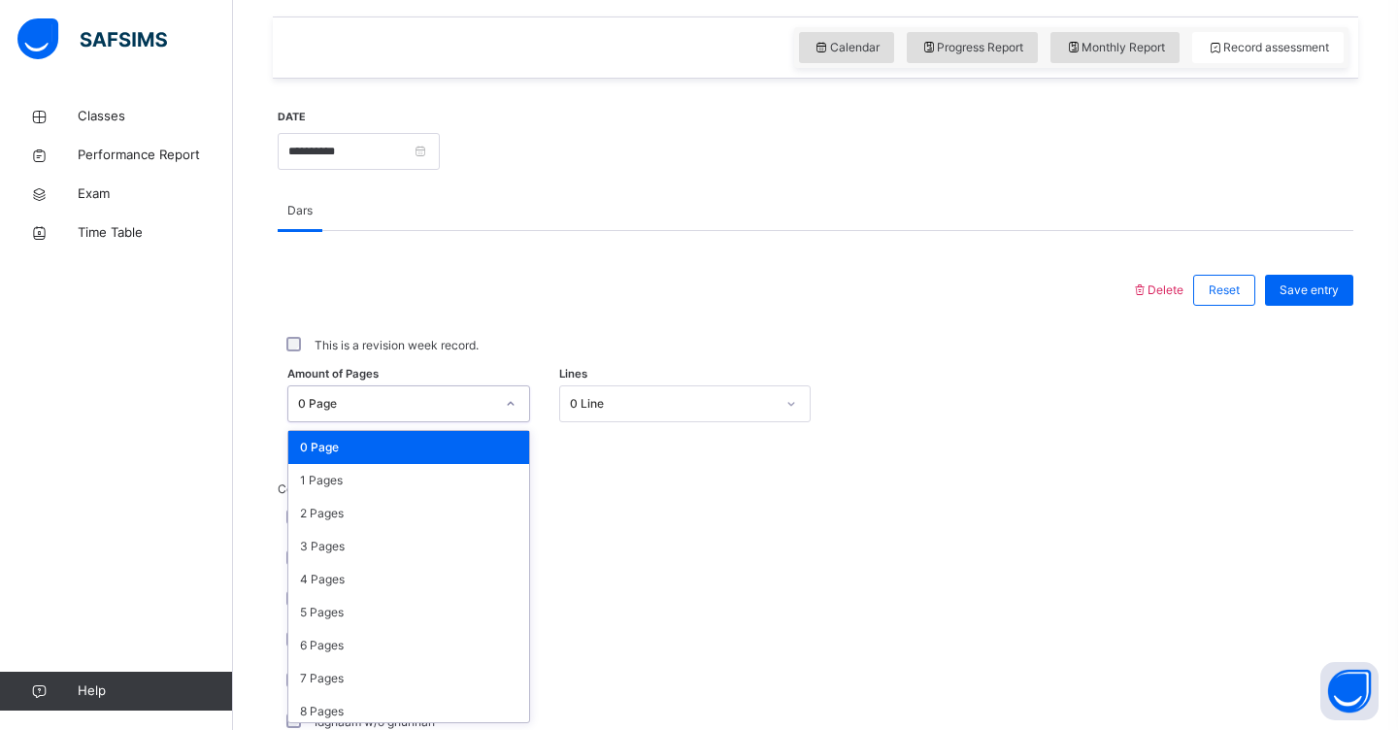
scroll to position [658, 0]
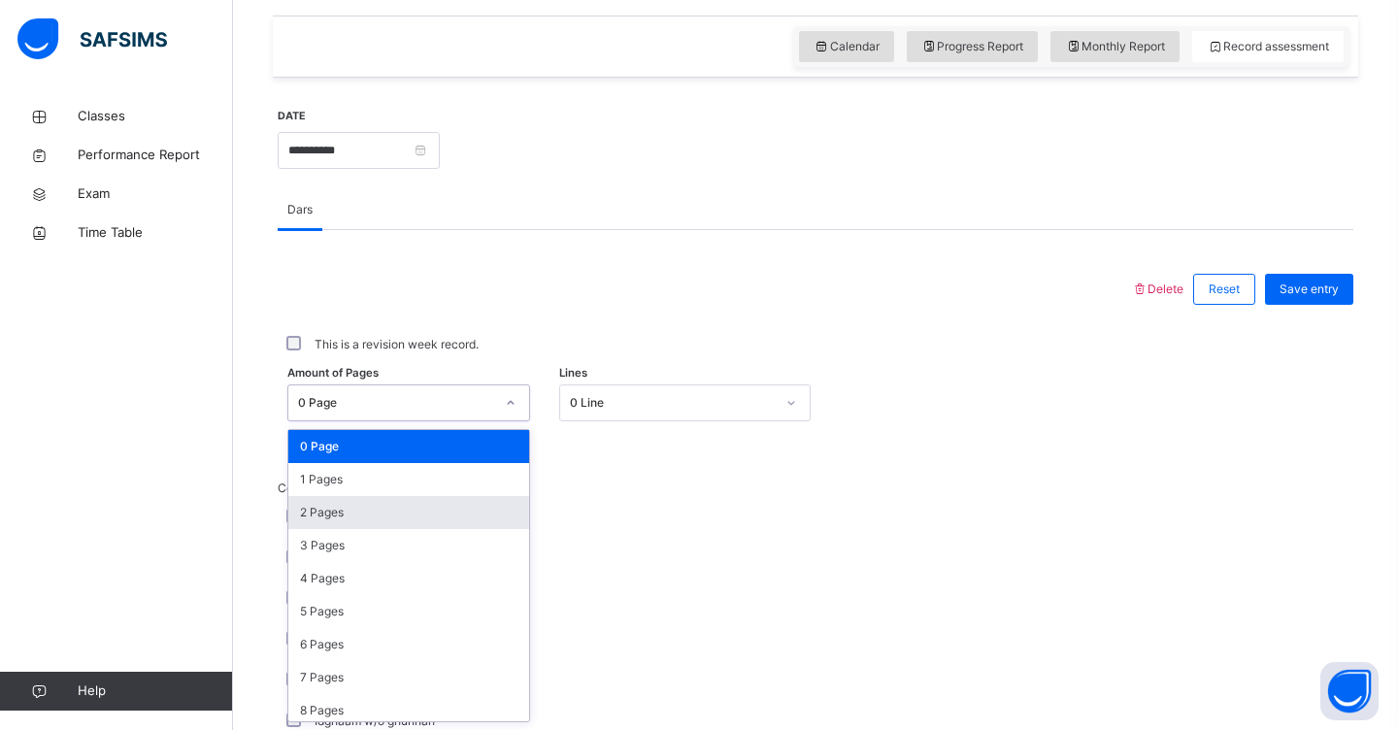
click at [465, 516] on div "2 Pages" at bounding box center [408, 512] width 241 height 33
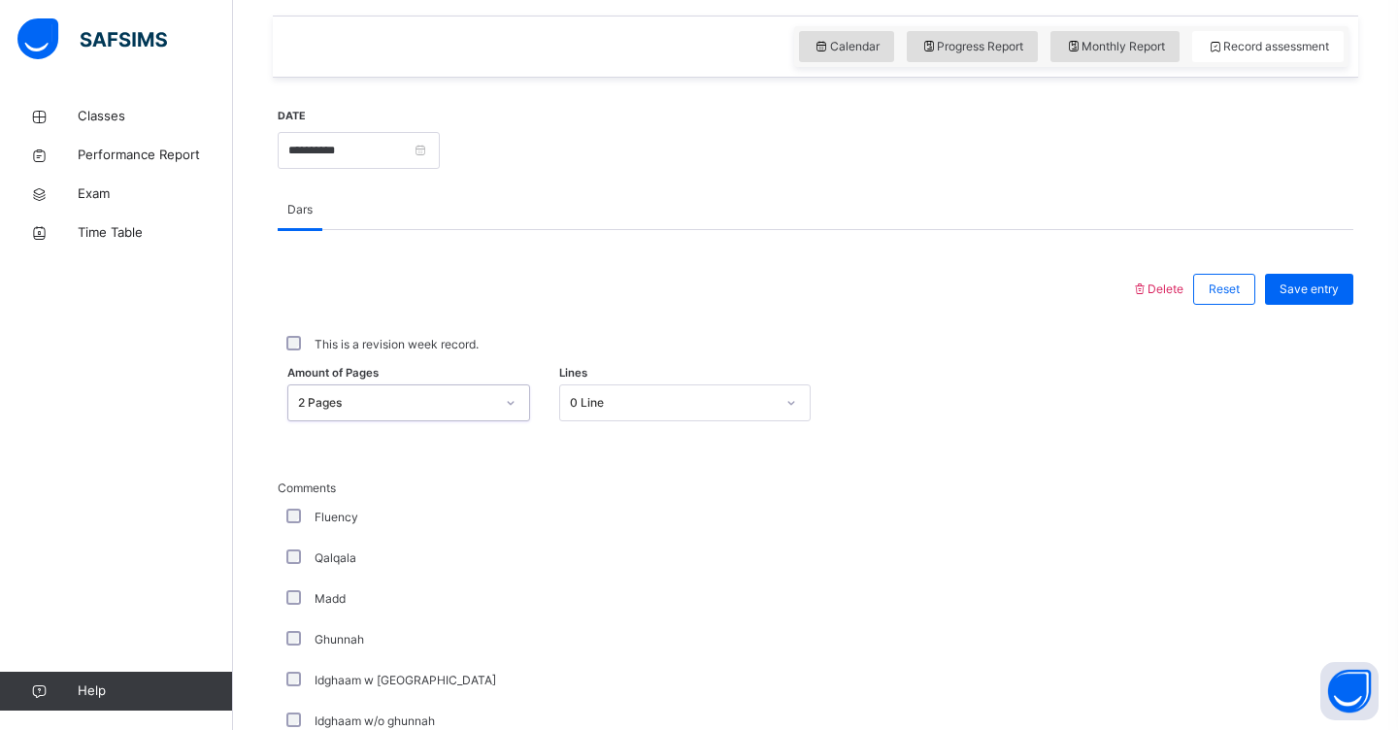
click at [510, 401] on icon at bounding box center [511, 402] width 12 height 19
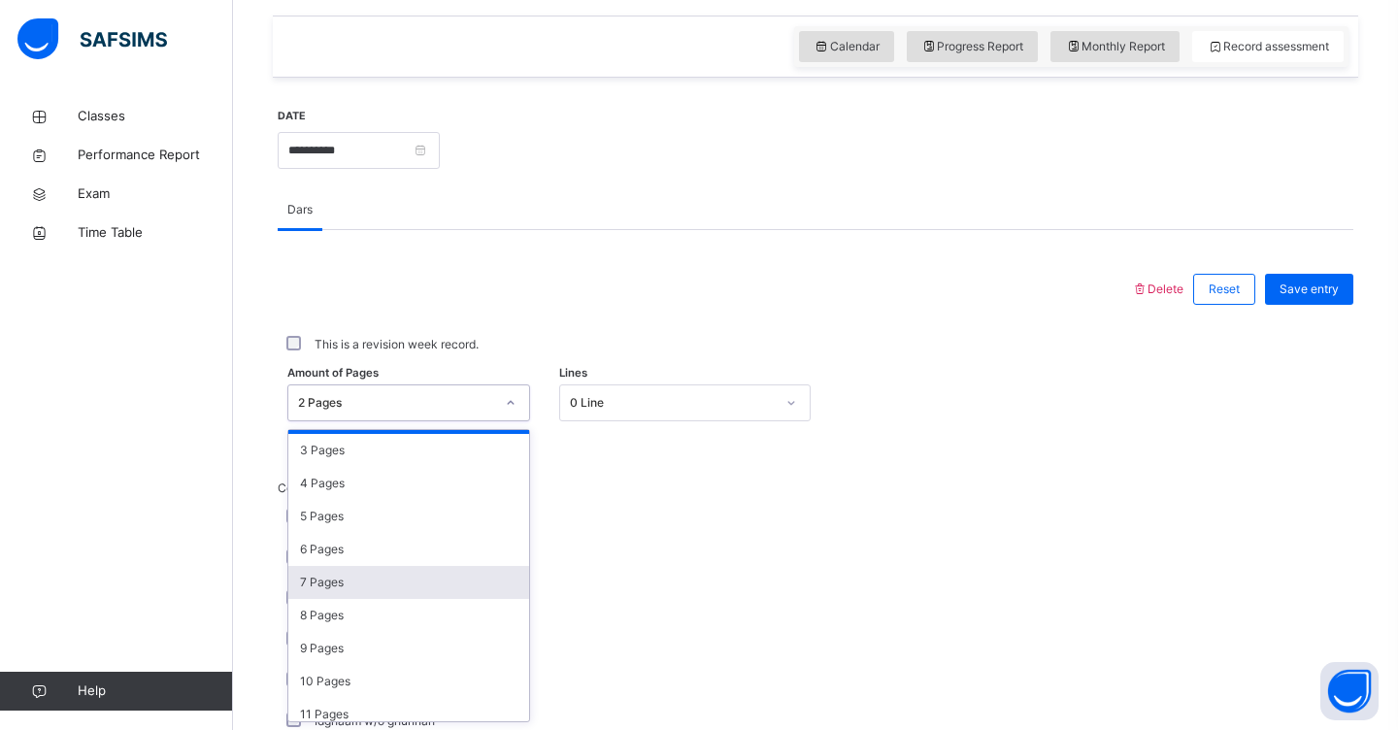
scroll to position [95, 0]
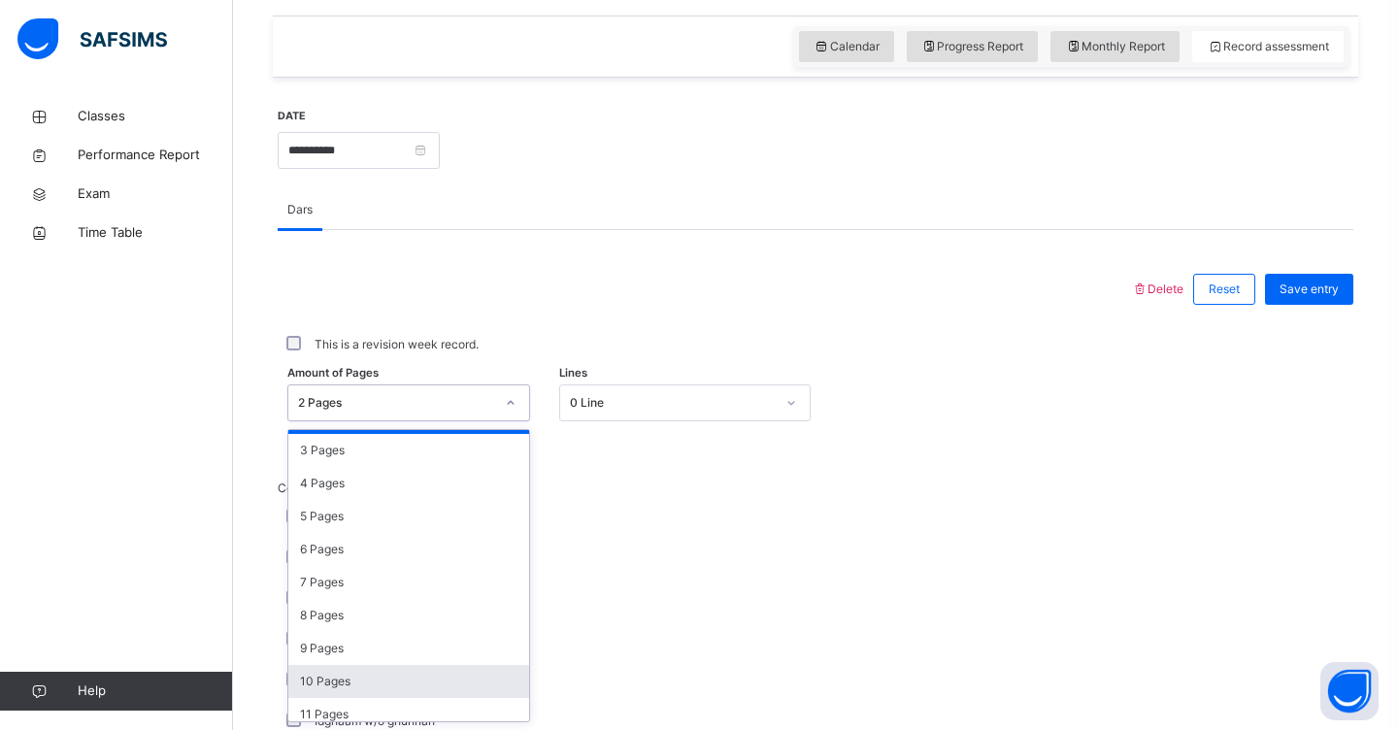
click at [337, 678] on div "10 Pages" at bounding box center [408, 681] width 241 height 33
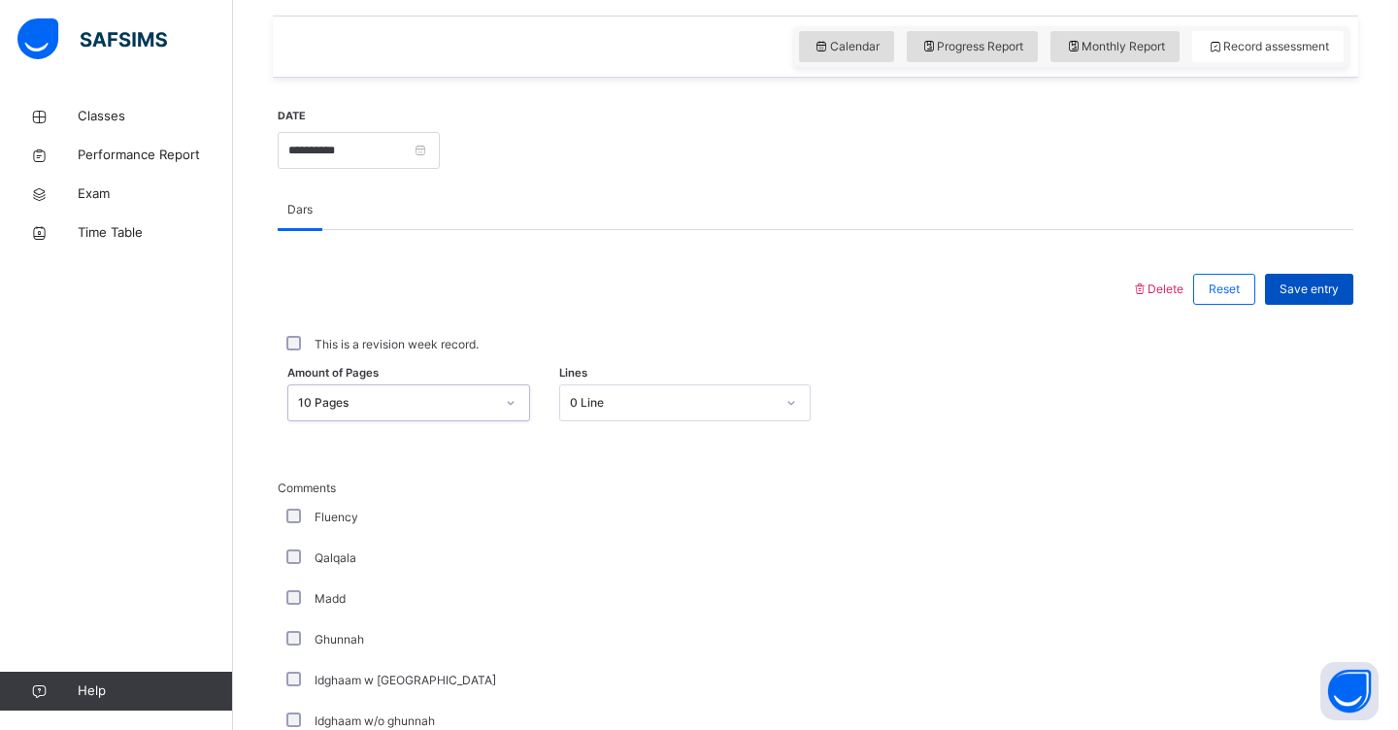
click at [1330, 284] on span "Save entry" at bounding box center [1308, 288] width 59 height 17
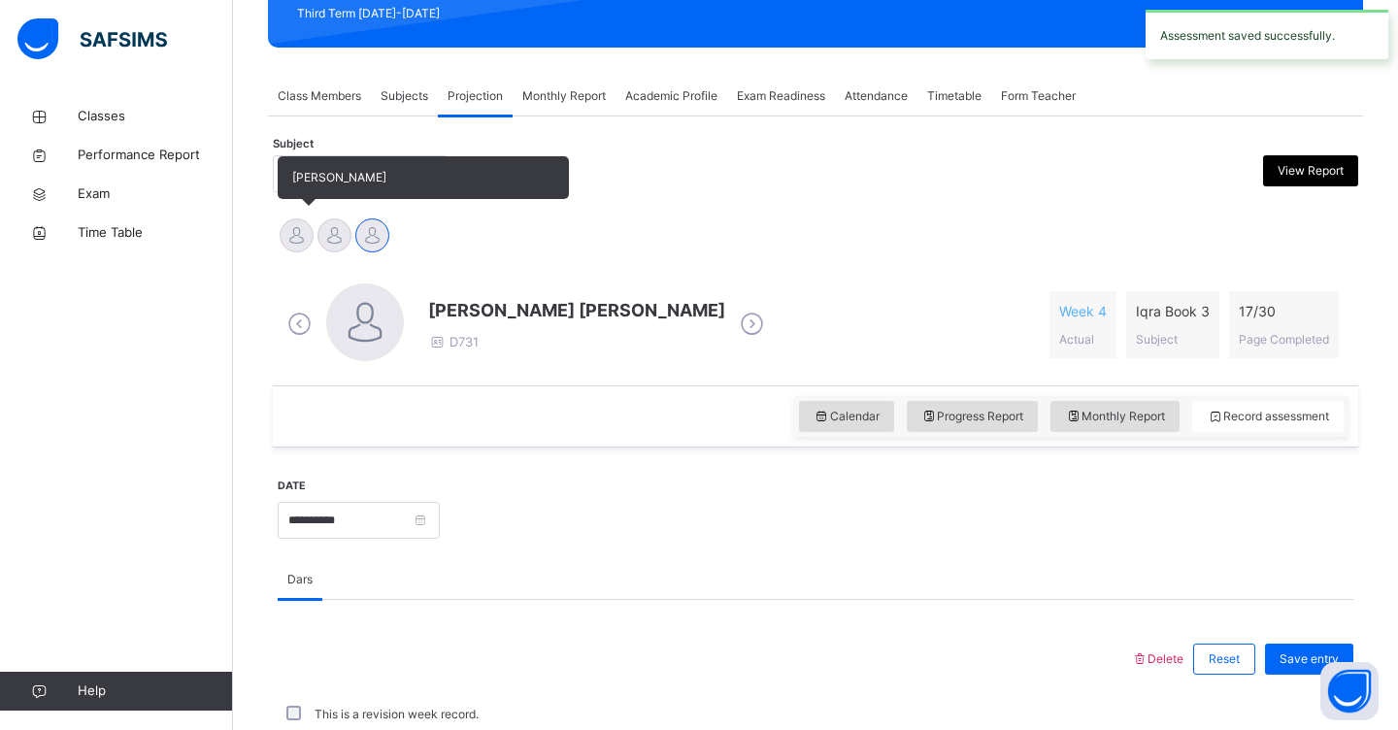
click at [291, 231] on div at bounding box center [297, 235] width 34 height 34
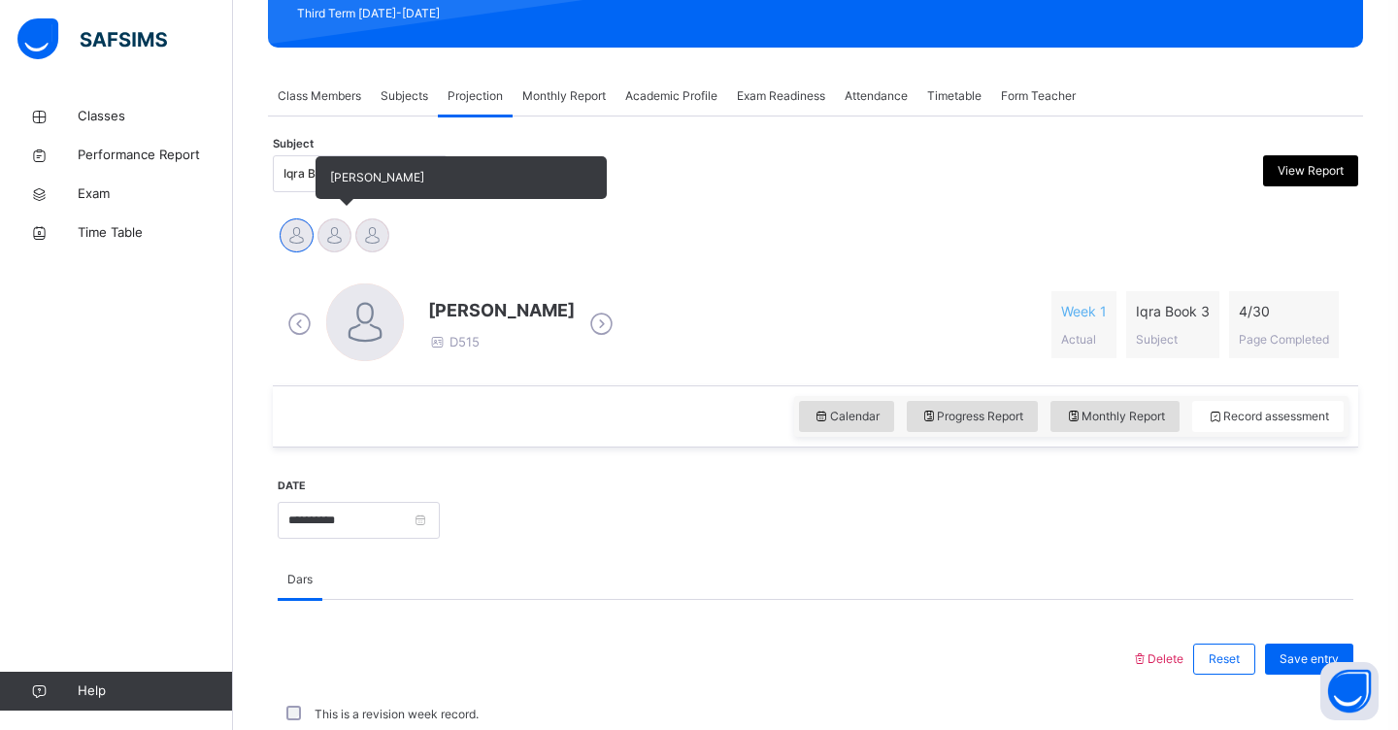
click at [343, 237] on div at bounding box center [334, 235] width 34 height 34
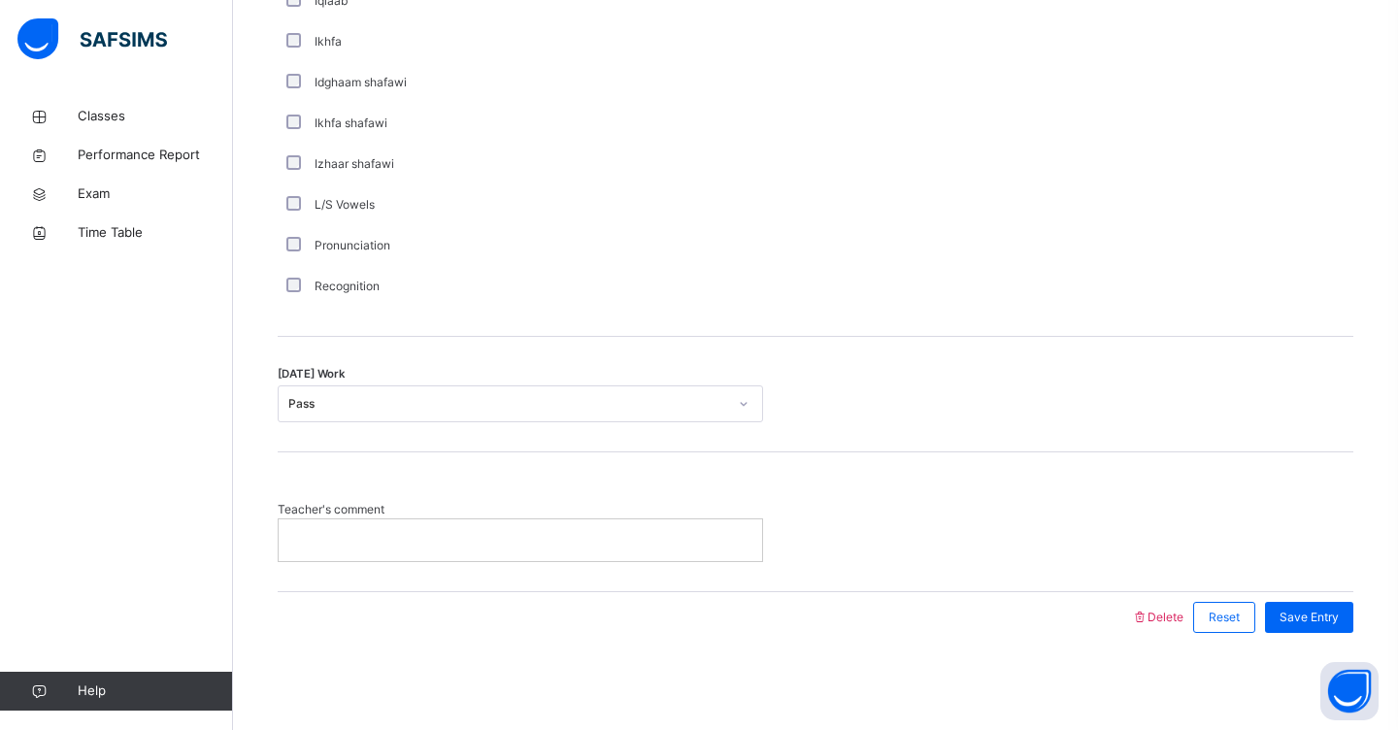
scroll to position [1459, 0]
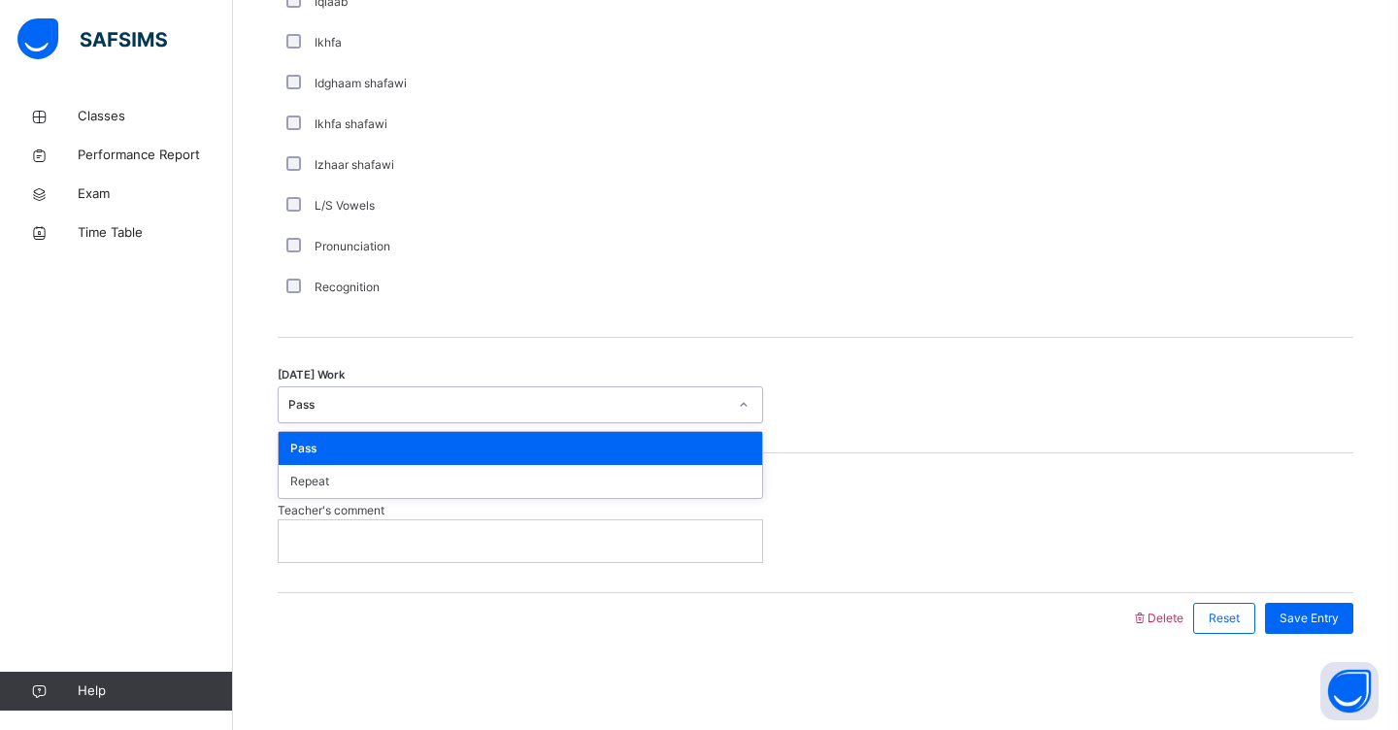
click at [335, 403] on div "Pass" at bounding box center [507, 404] width 439 height 17
click at [338, 483] on div "Repeat" at bounding box center [520, 481] width 483 height 33
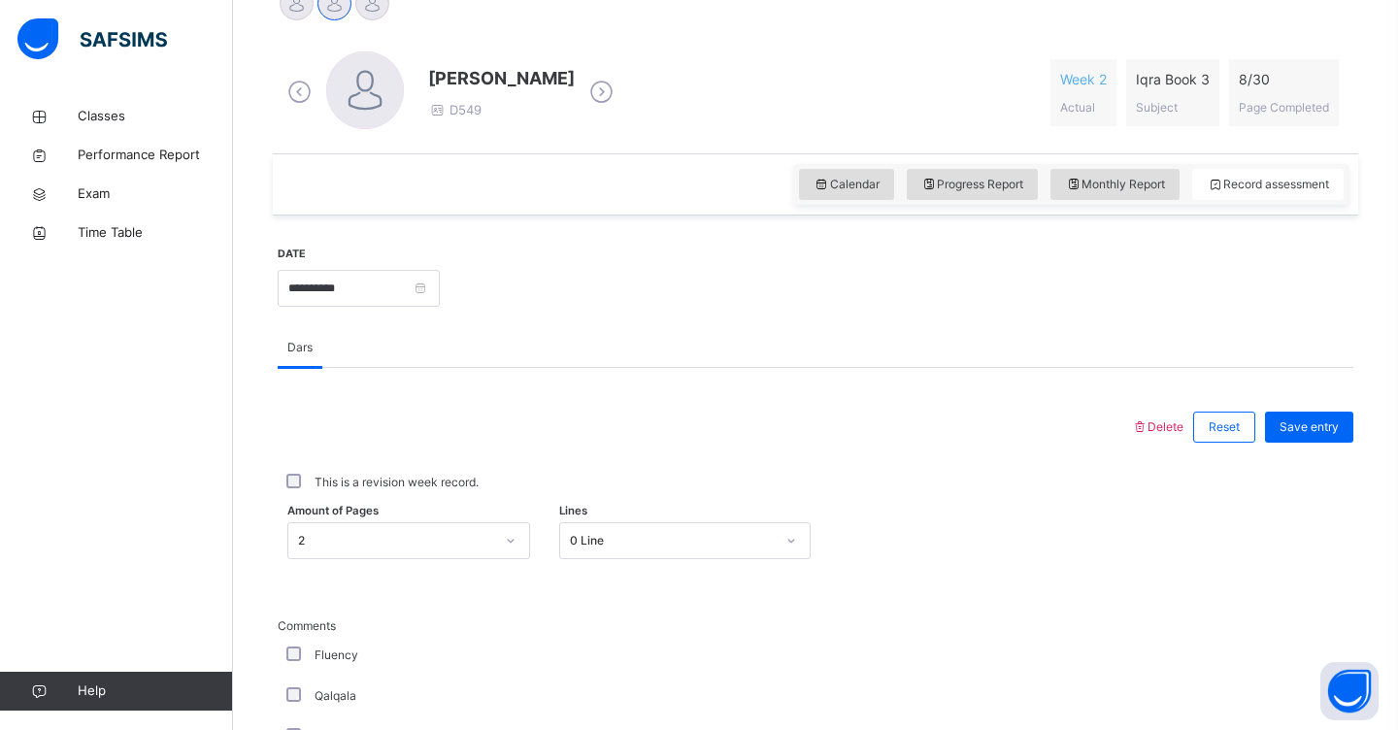
scroll to position [534, 0]
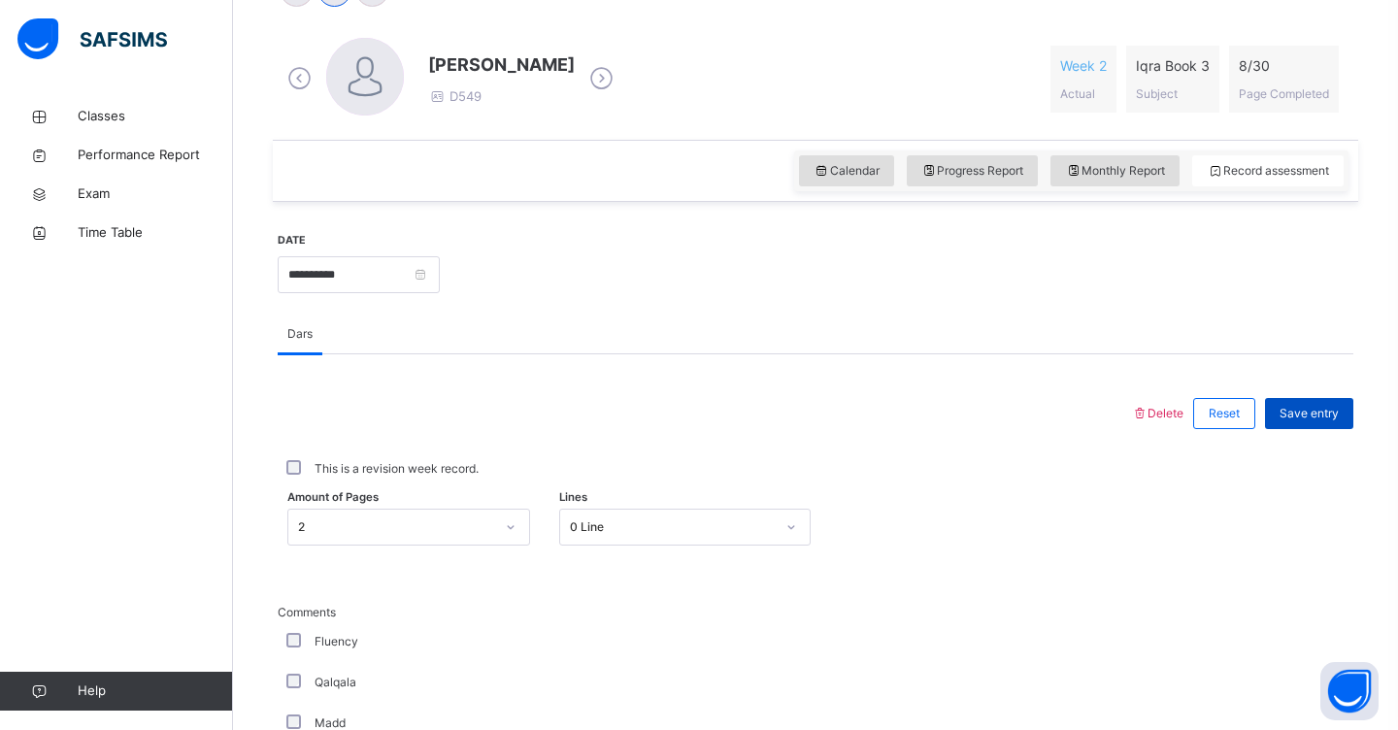
click at [1298, 420] on span "Save entry" at bounding box center [1308, 413] width 59 height 17
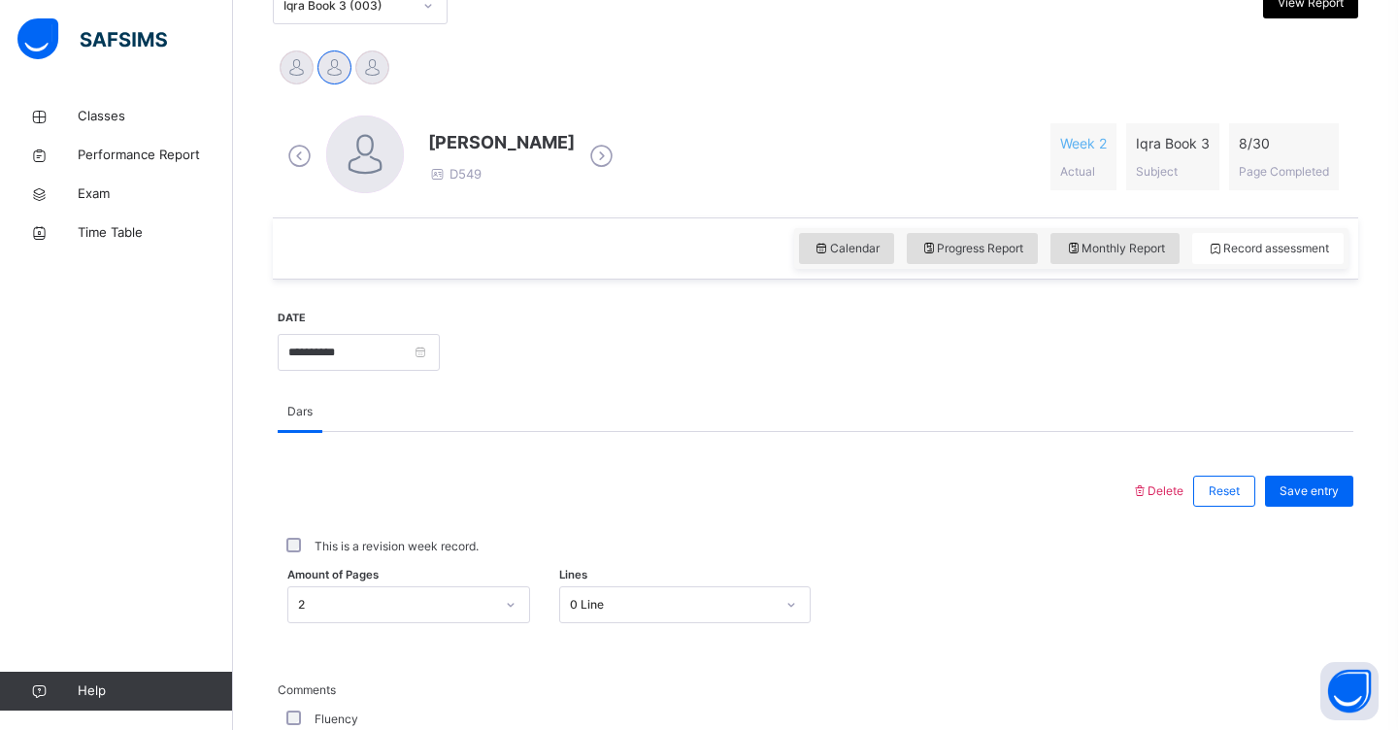
scroll to position [453, 0]
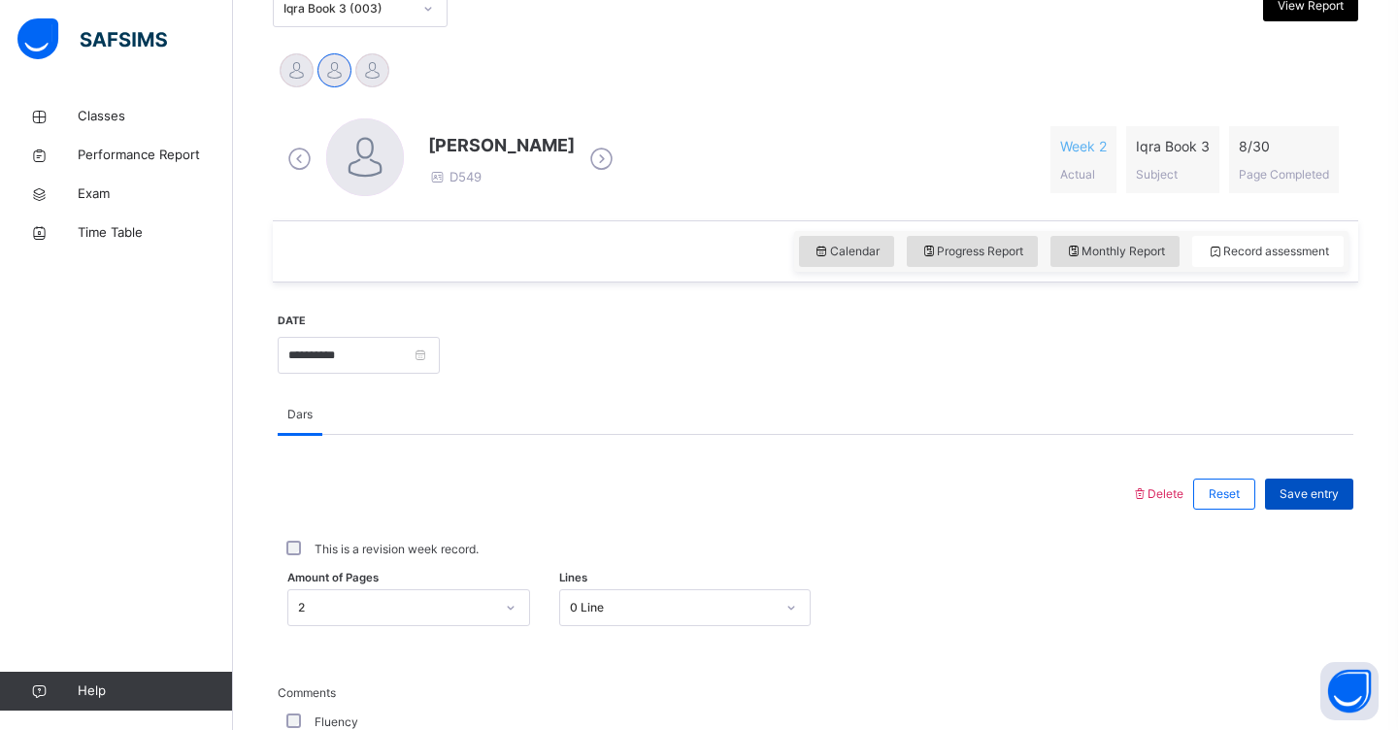
click at [1325, 500] on span "Save entry" at bounding box center [1308, 493] width 59 height 17
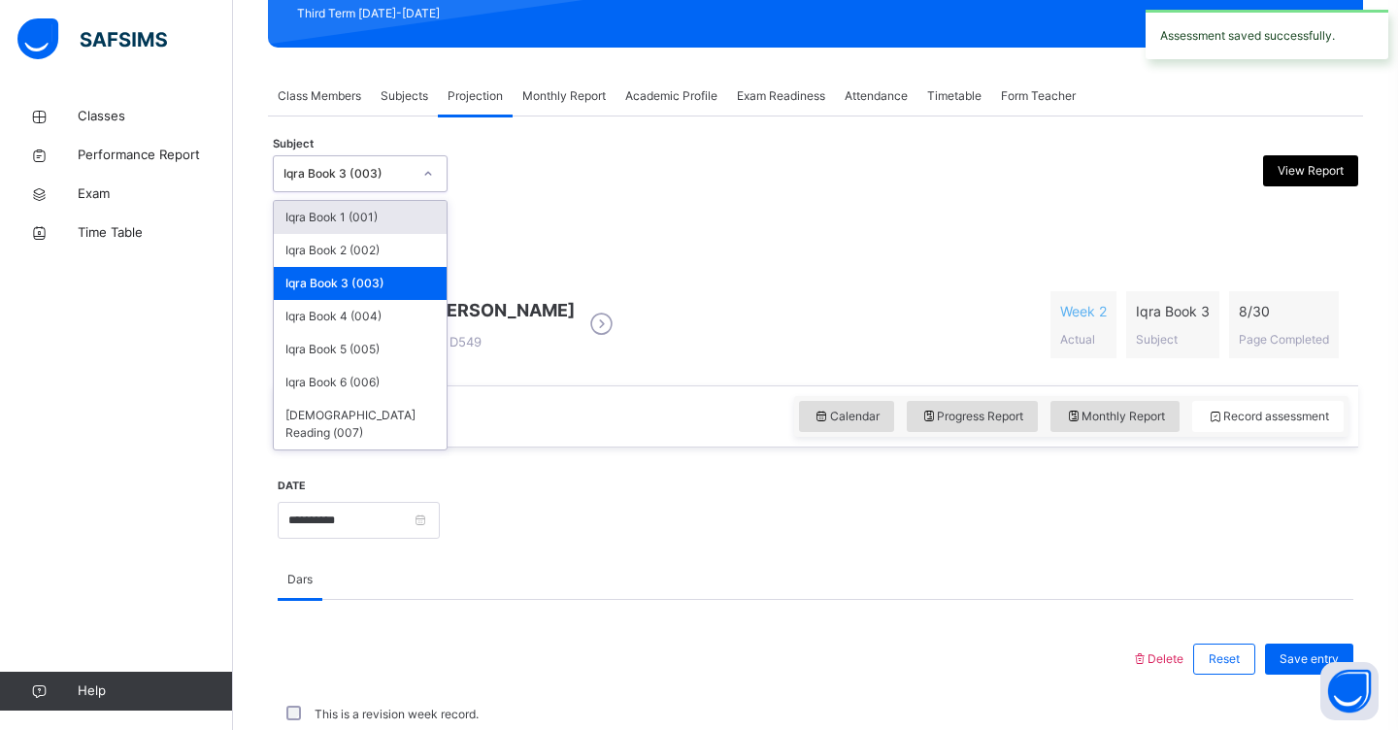
click at [432, 181] on div at bounding box center [427, 173] width 33 height 31
click at [366, 351] on div "Iqra Book 5 (005)" at bounding box center [360, 349] width 173 height 33
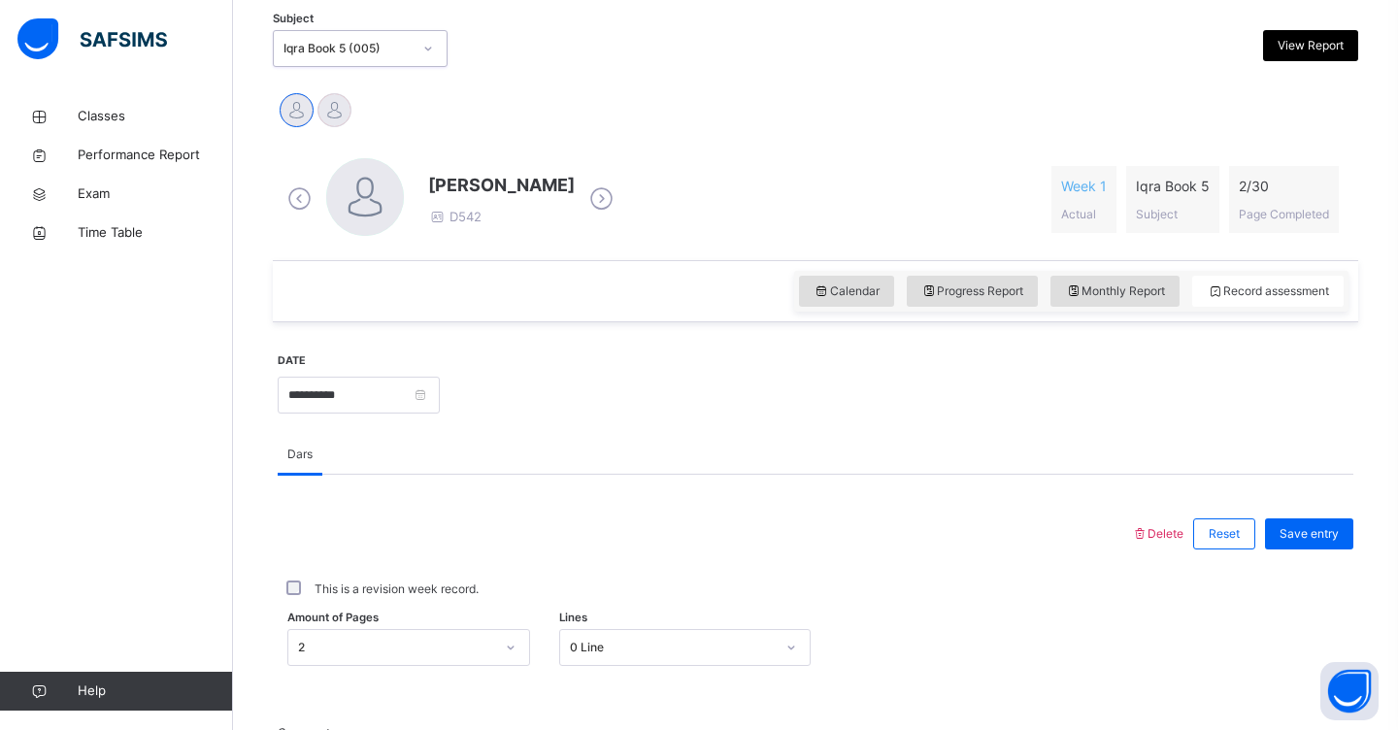
scroll to position [435, 0]
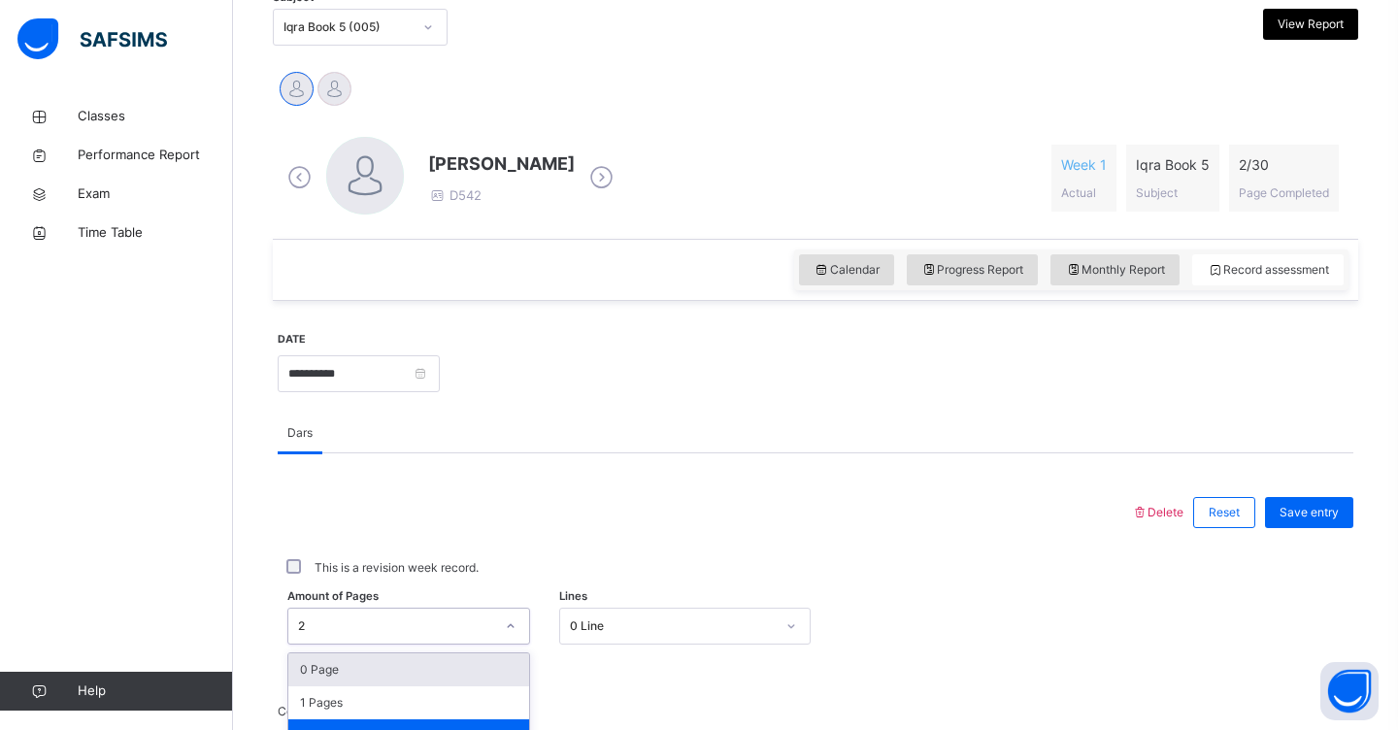
click at [515, 625] on div "option 0 Page focused, 1 of 31. 31 results available. Use Up and Down to choose…" at bounding box center [408, 626] width 243 height 37
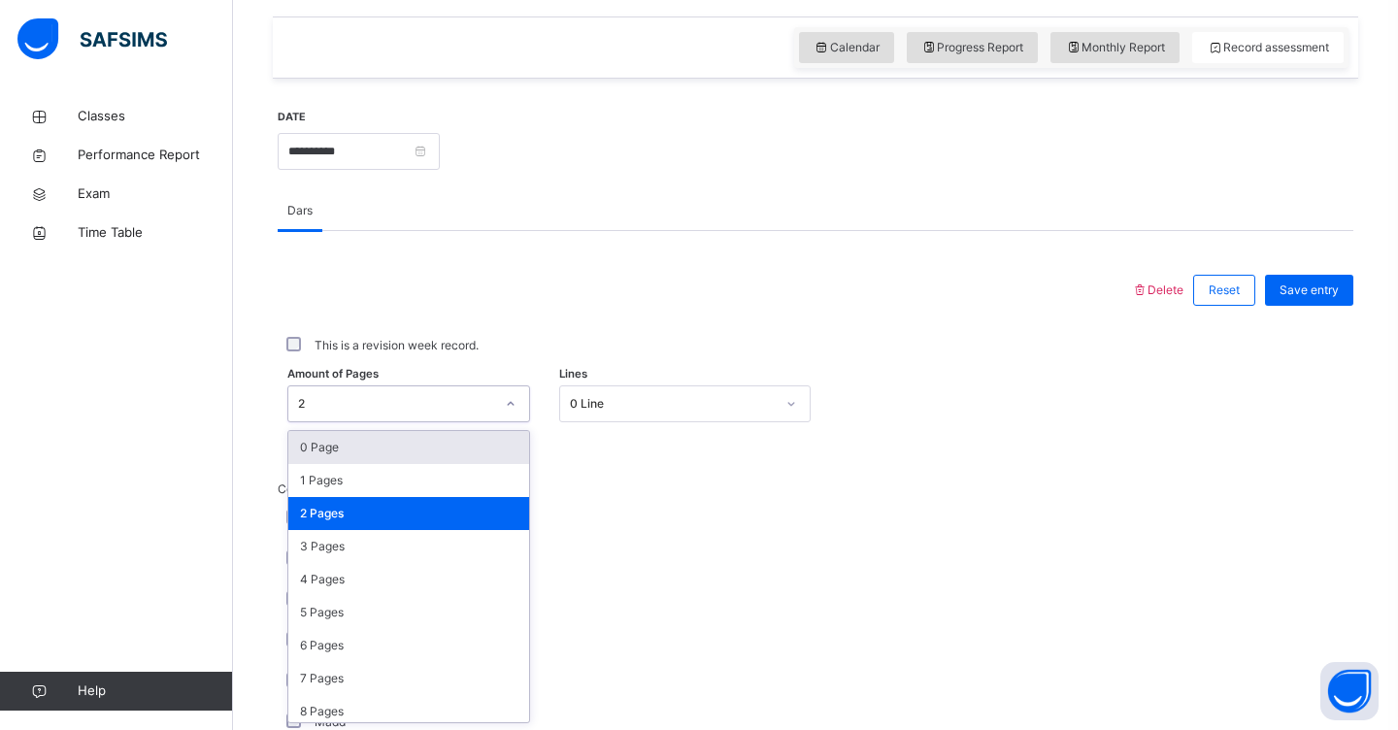
scroll to position [658, 0]
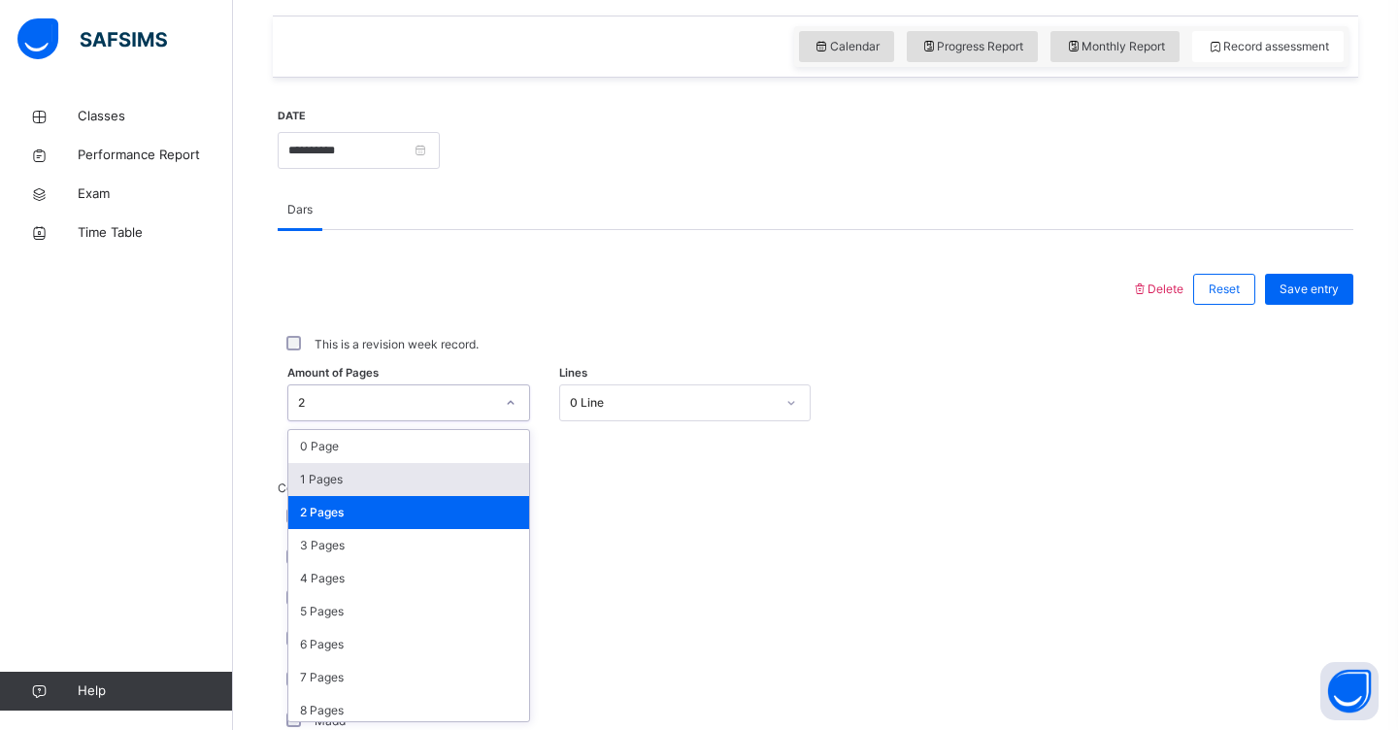
click at [413, 478] on div "1 Pages" at bounding box center [408, 479] width 241 height 33
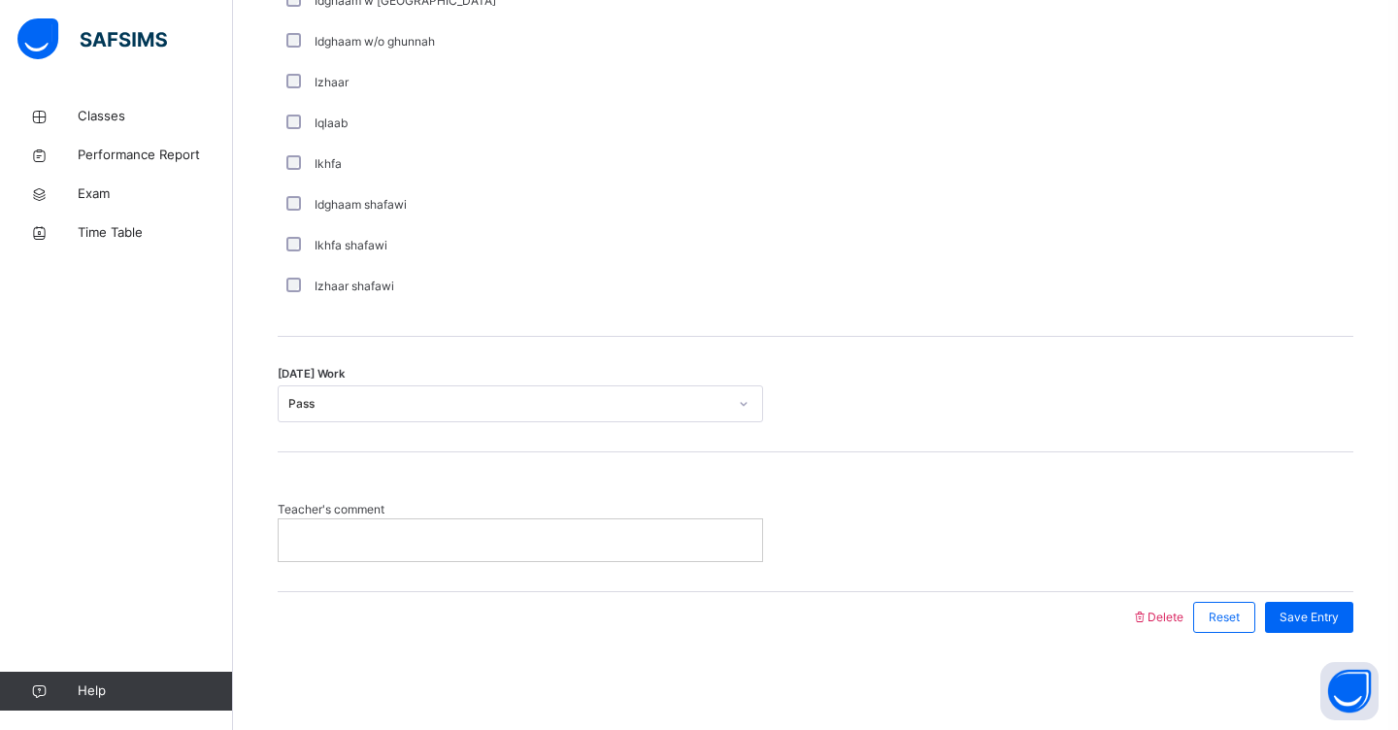
scroll to position [1459, 0]
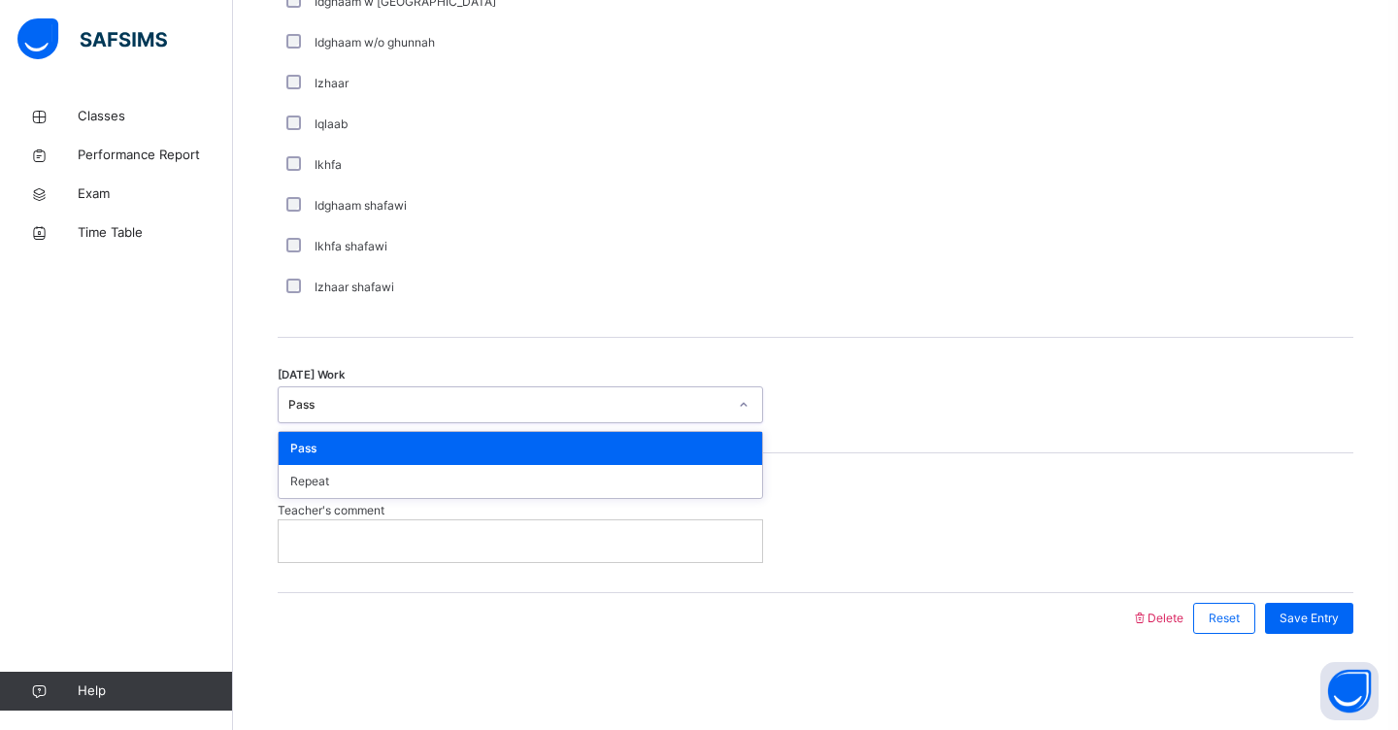
click at [417, 408] on div "Pass" at bounding box center [507, 404] width 439 height 17
click at [396, 477] on div "Repeat" at bounding box center [520, 481] width 483 height 33
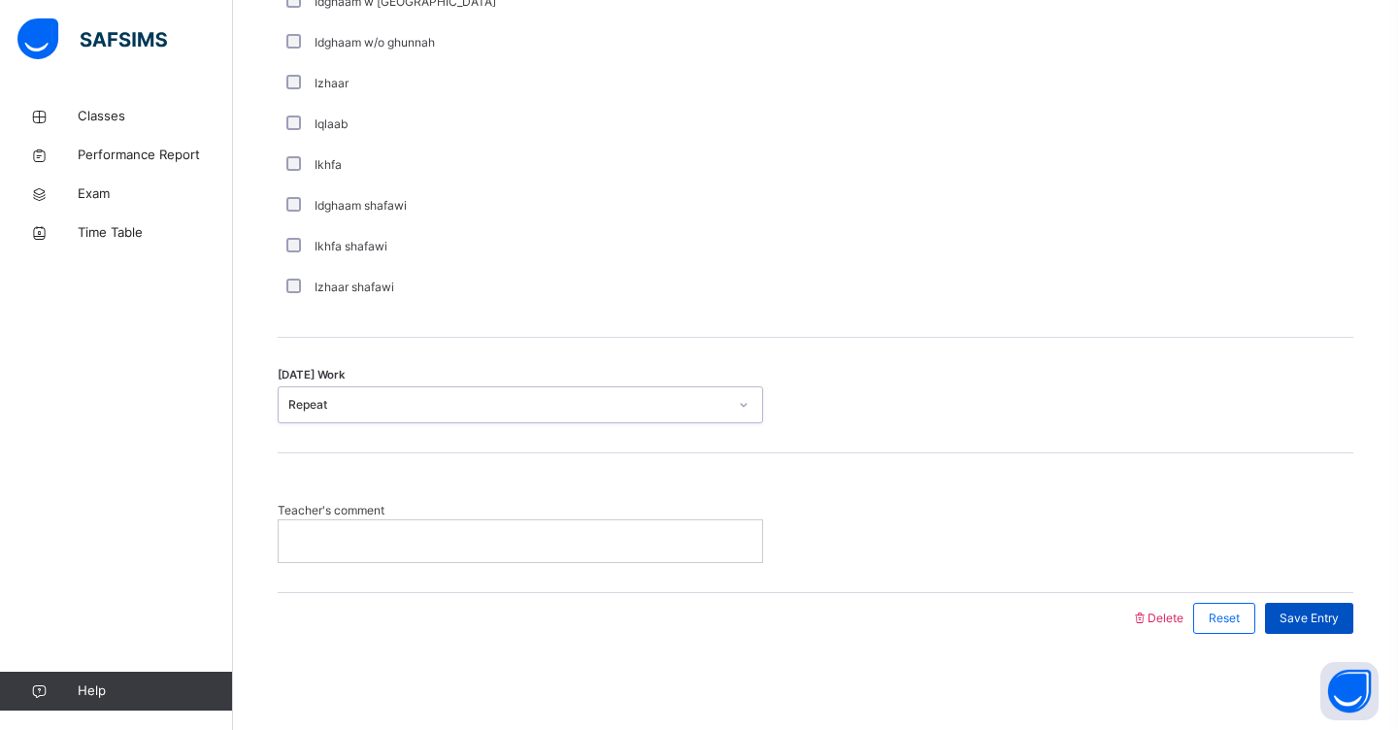
click at [1302, 615] on span "Save Entry" at bounding box center [1308, 617] width 59 height 17
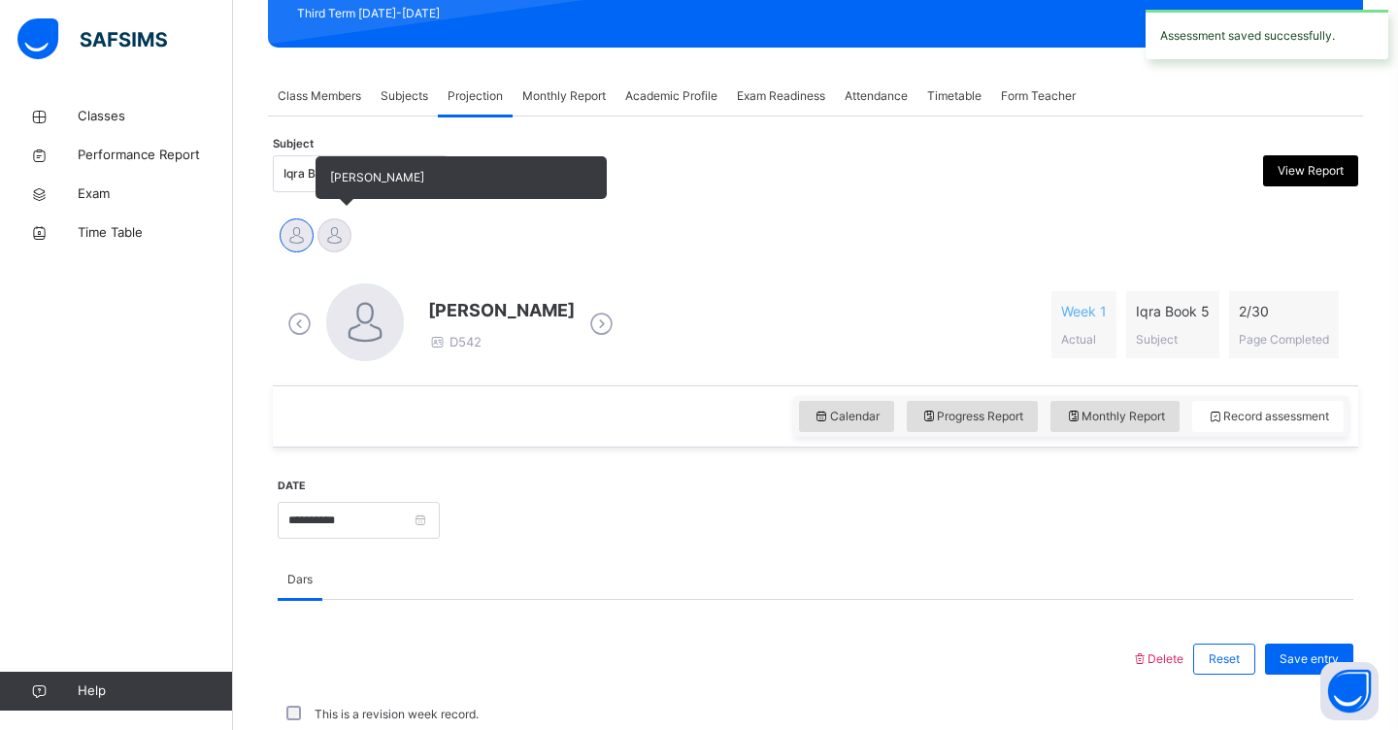
click at [337, 235] on div at bounding box center [334, 235] width 34 height 34
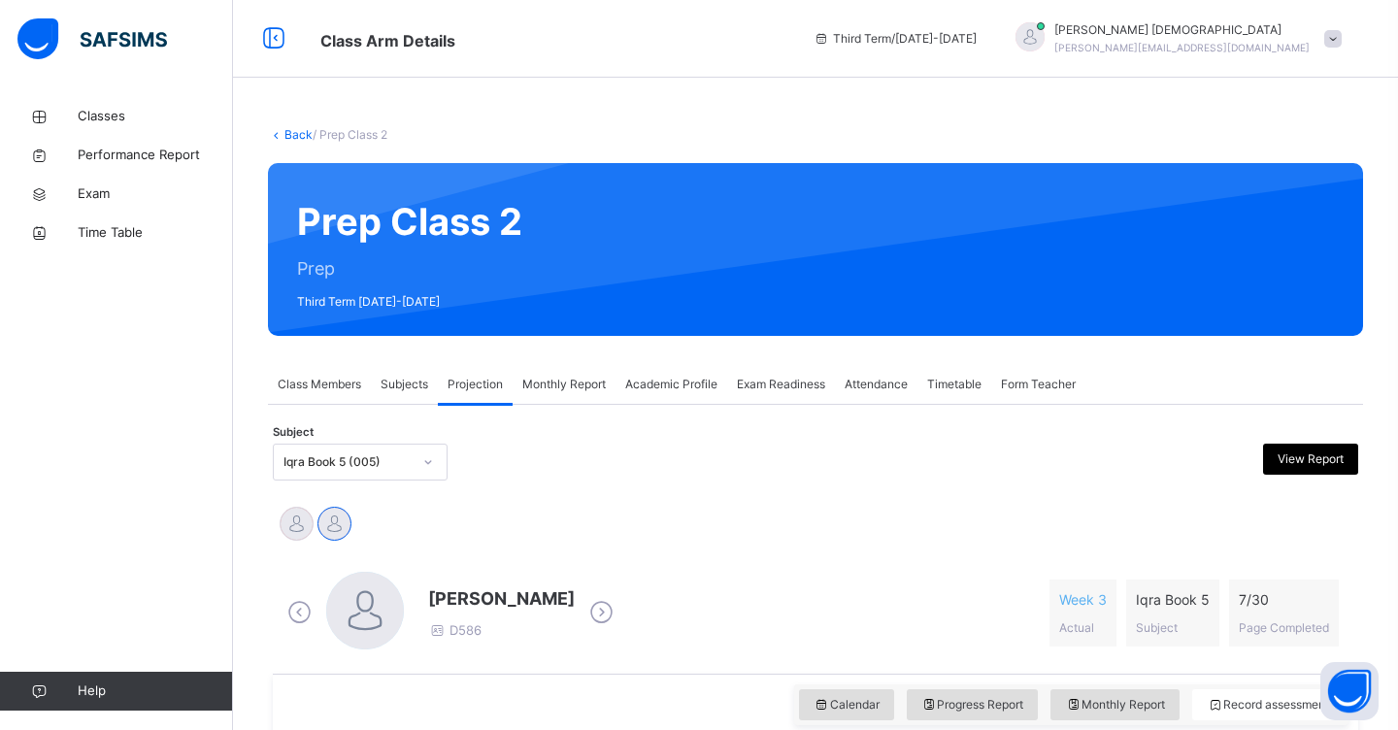
scroll to position [0, 0]
click at [432, 461] on icon at bounding box center [428, 461] width 12 height 19
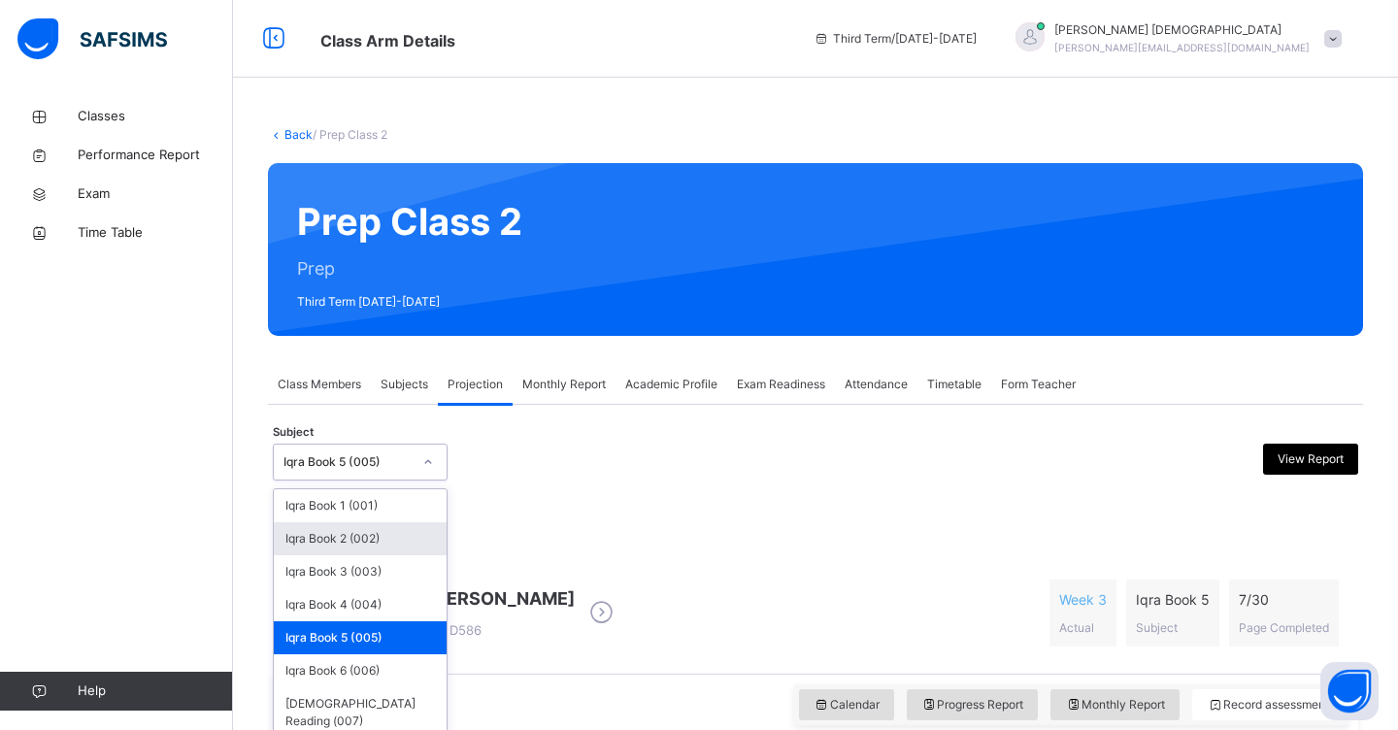
click at [398, 525] on div "Iqra Book 2 (002)" at bounding box center [360, 538] width 173 height 33
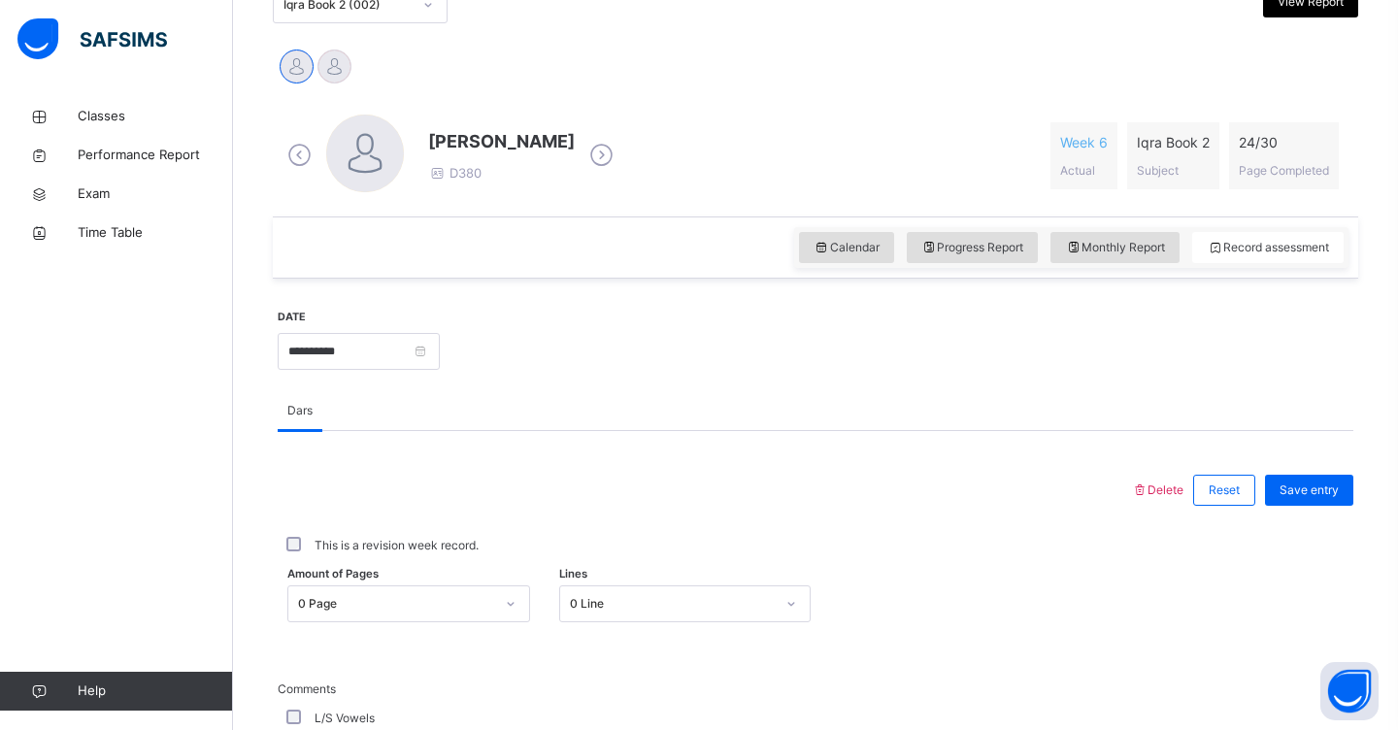
scroll to position [464, 0]
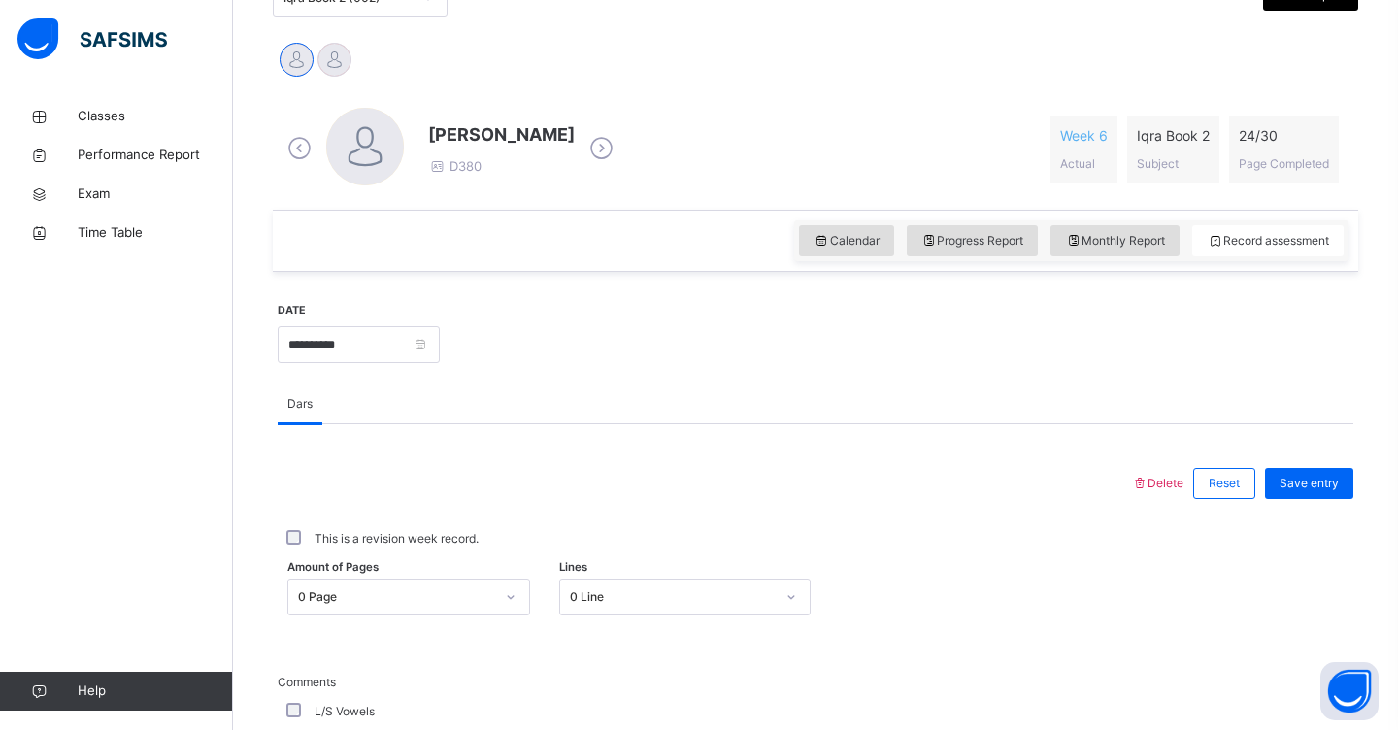
click at [513, 600] on div "0 Page" at bounding box center [408, 596] width 243 height 37
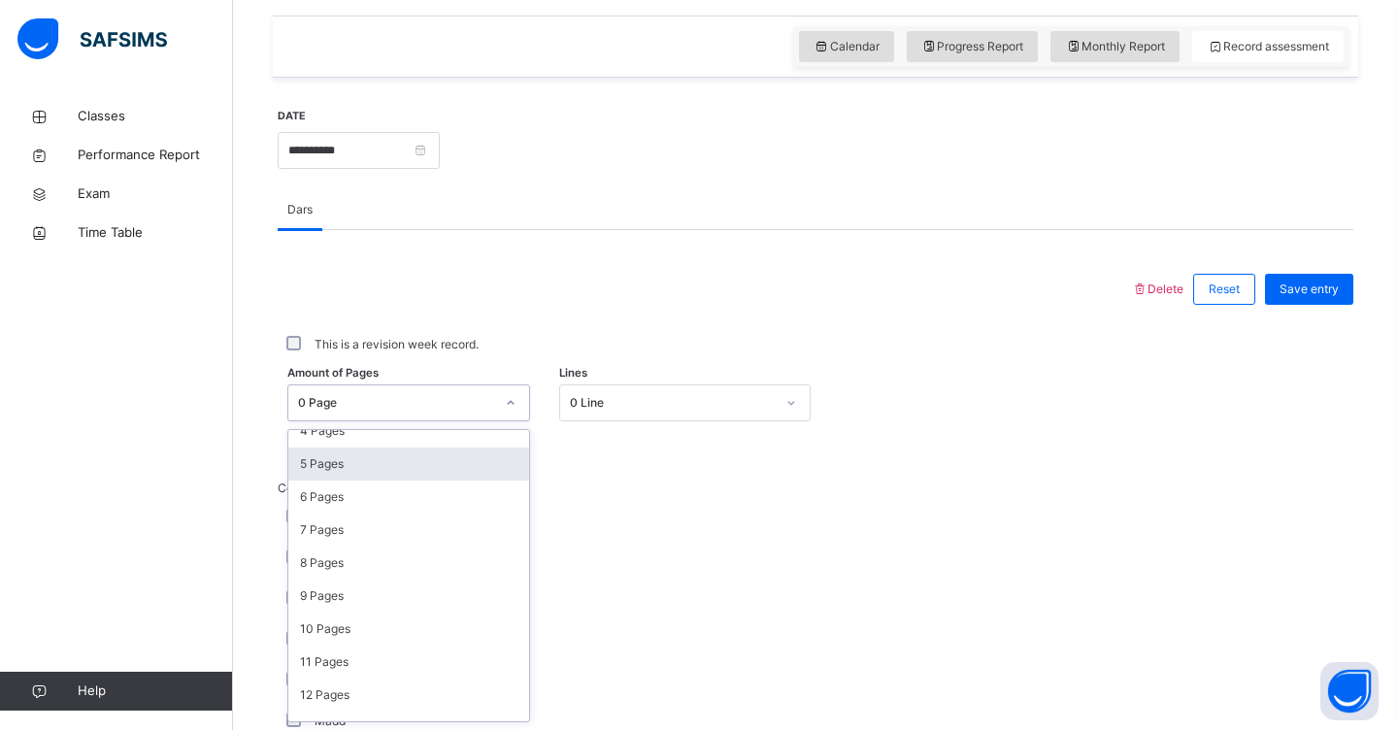
scroll to position [152, 0]
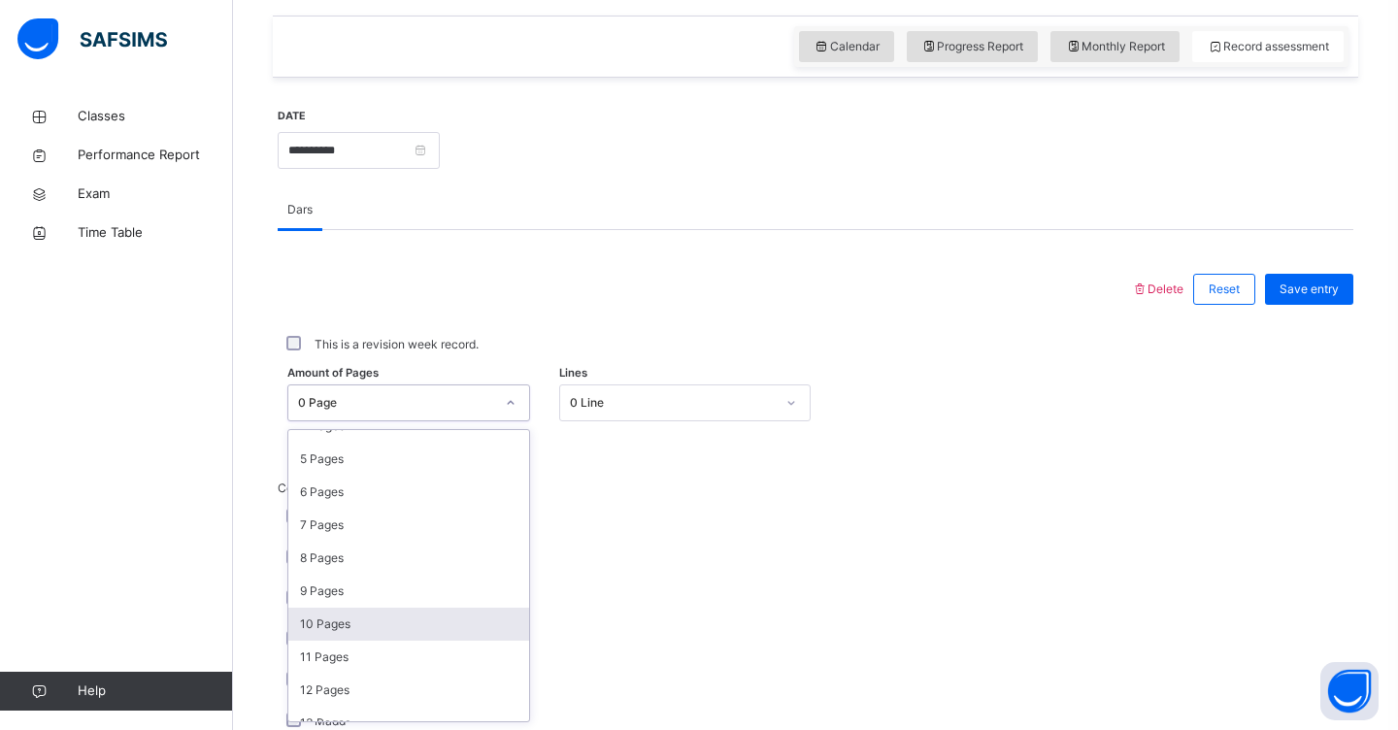
click at [378, 630] on div "10 Pages" at bounding box center [408, 624] width 241 height 33
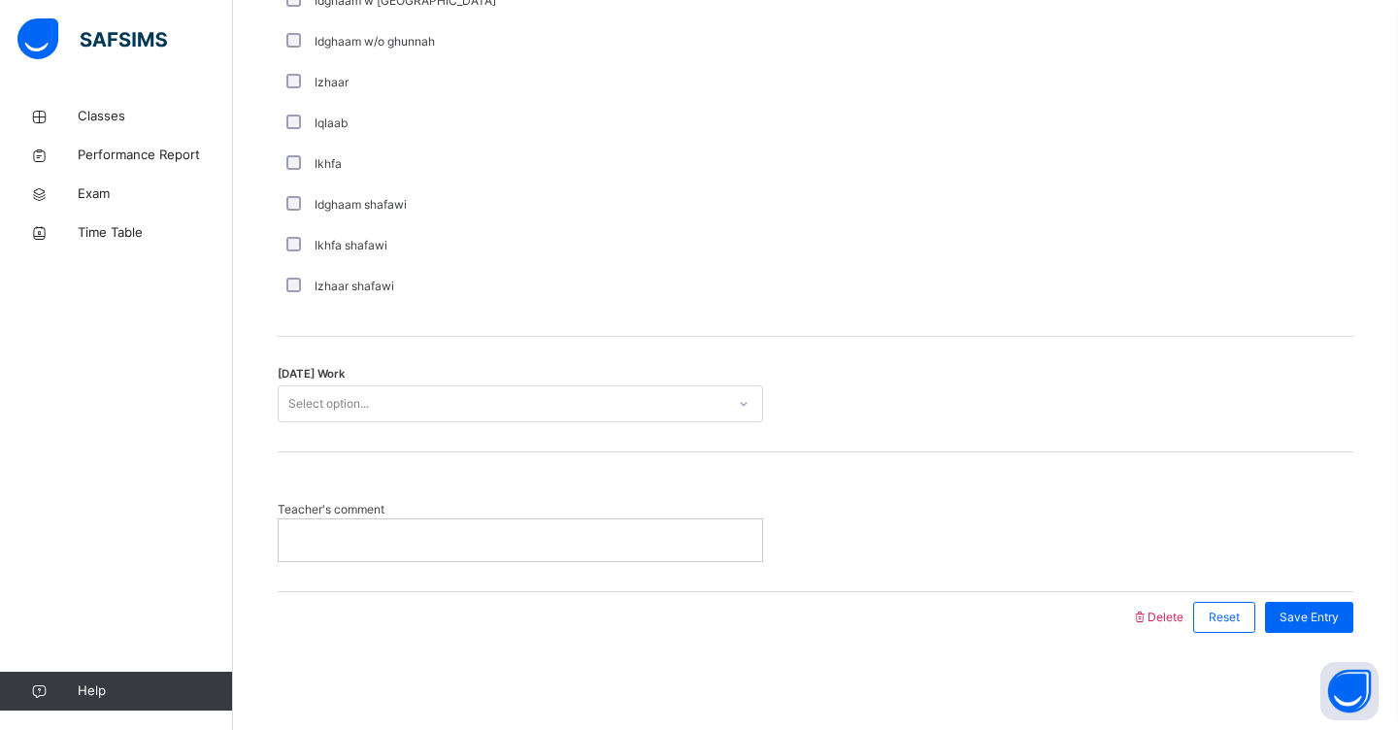
scroll to position [1459, 0]
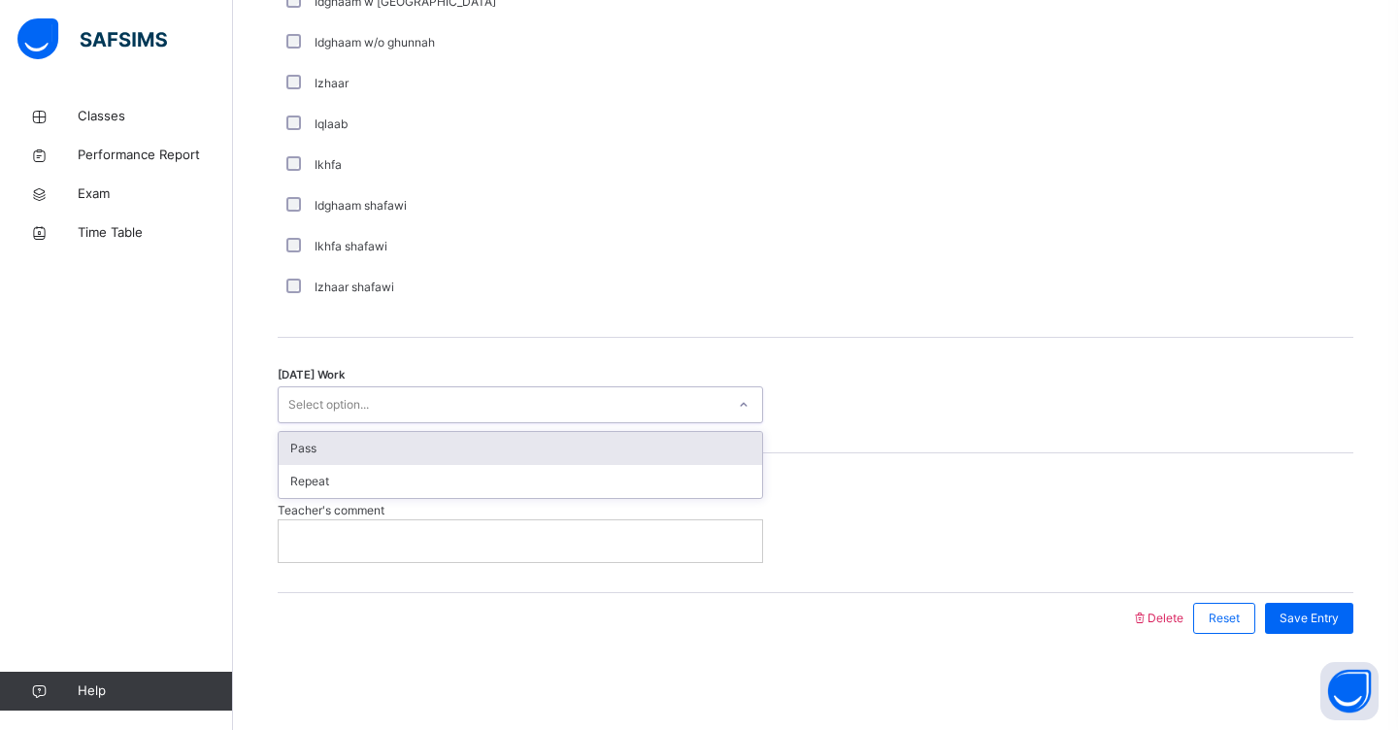
click at [361, 411] on div "Select option..." at bounding box center [328, 404] width 81 height 37
click at [352, 446] on div "Pass" at bounding box center [520, 448] width 483 height 33
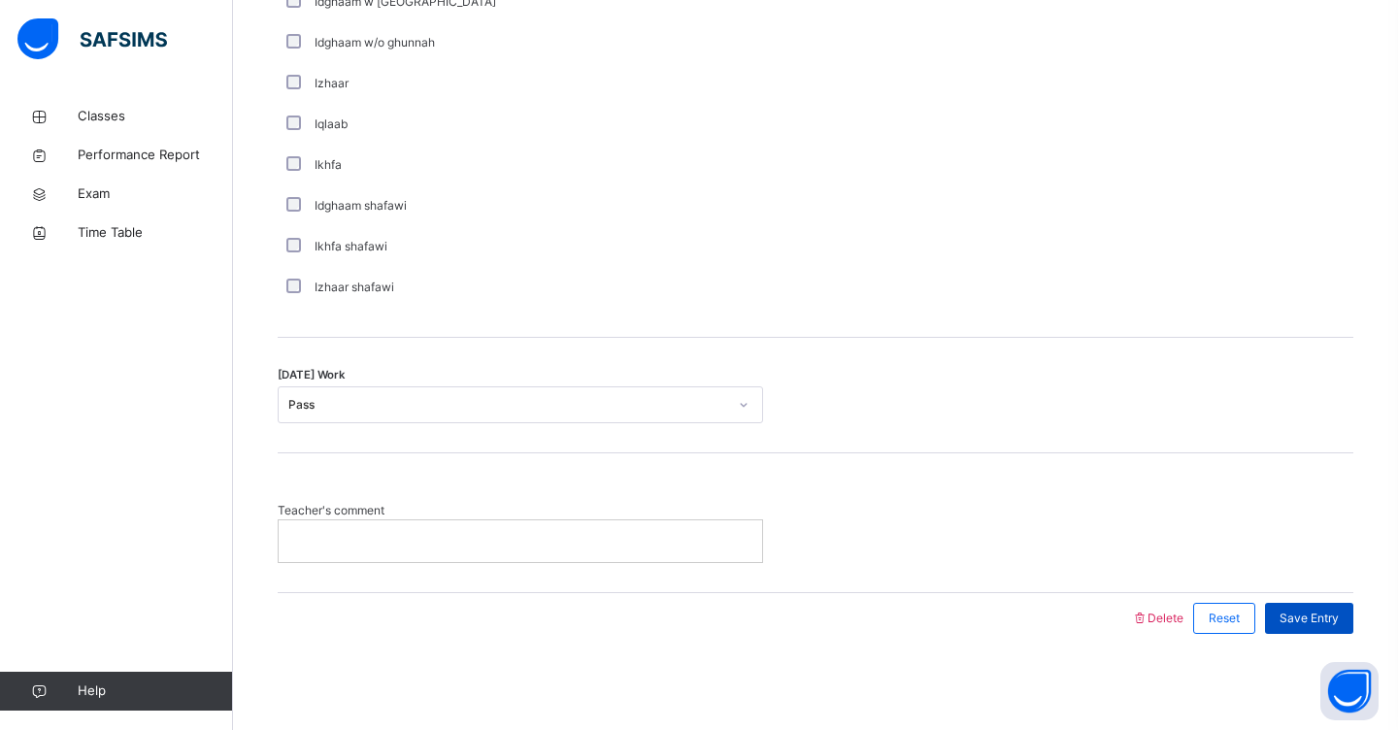
click at [1293, 613] on span "Save Entry" at bounding box center [1308, 617] width 59 height 17
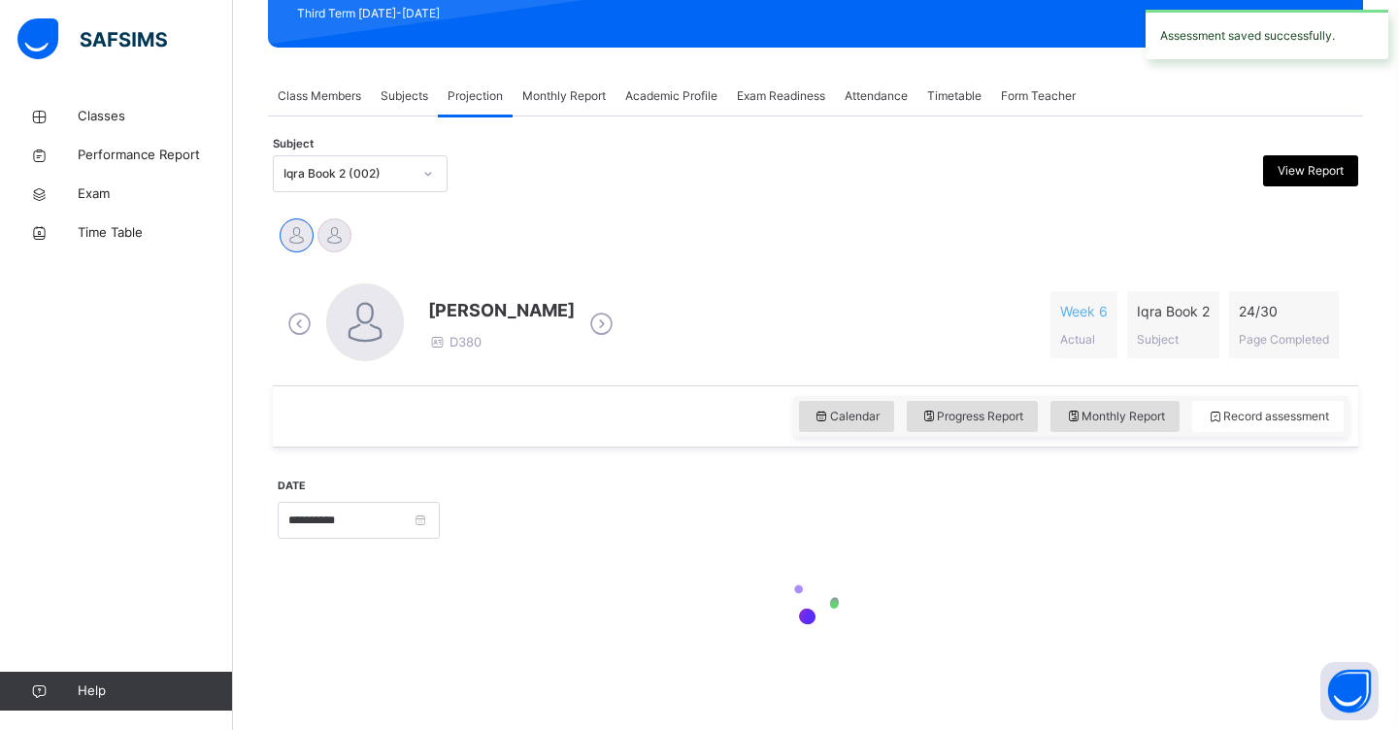
scroll to position [288, 0]
